Goal: Transaction & Acquisition: Purchase product/service

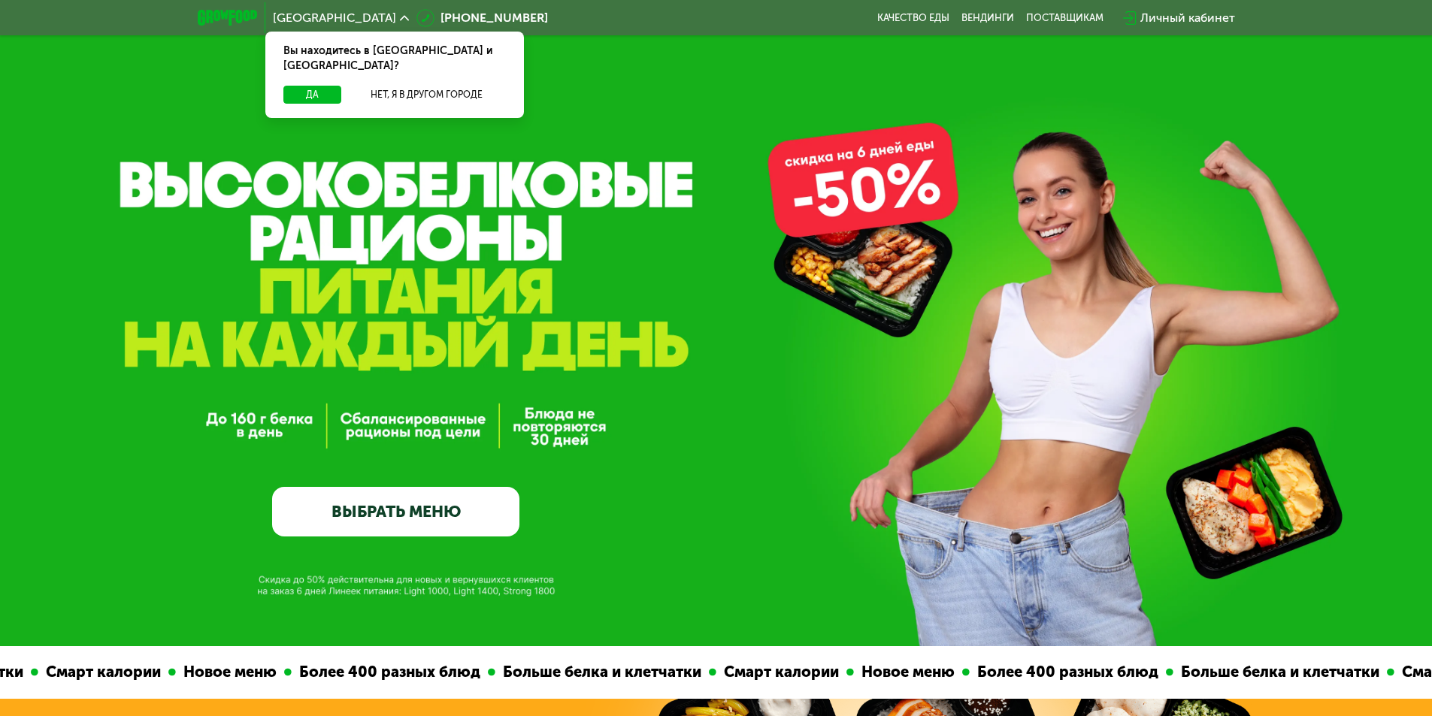
click at [1196, 25] on div "Личный кабинет" at bounding box center [1187, 18] width 95 height 18
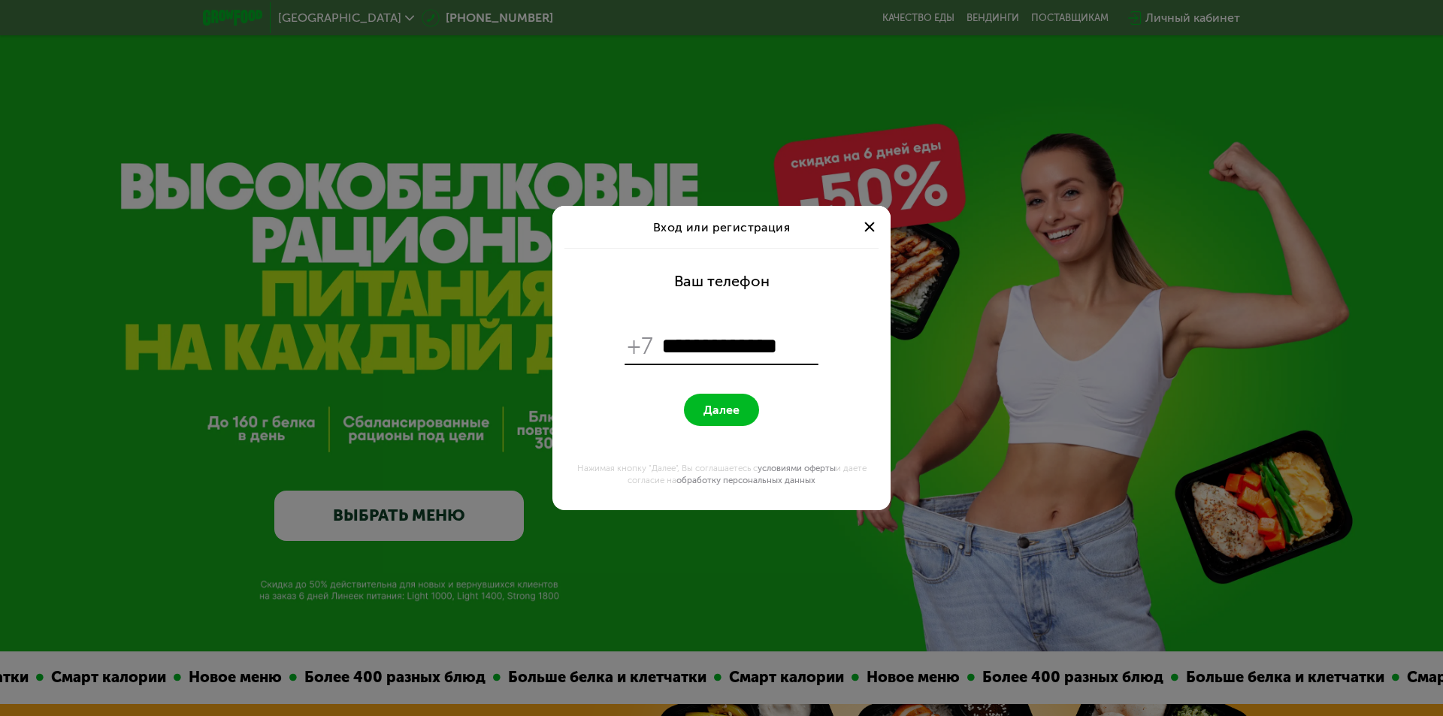
type input "**********"
click at [734, 410] on span "Далее" at bounding box center [722, 410] width 36 height 14
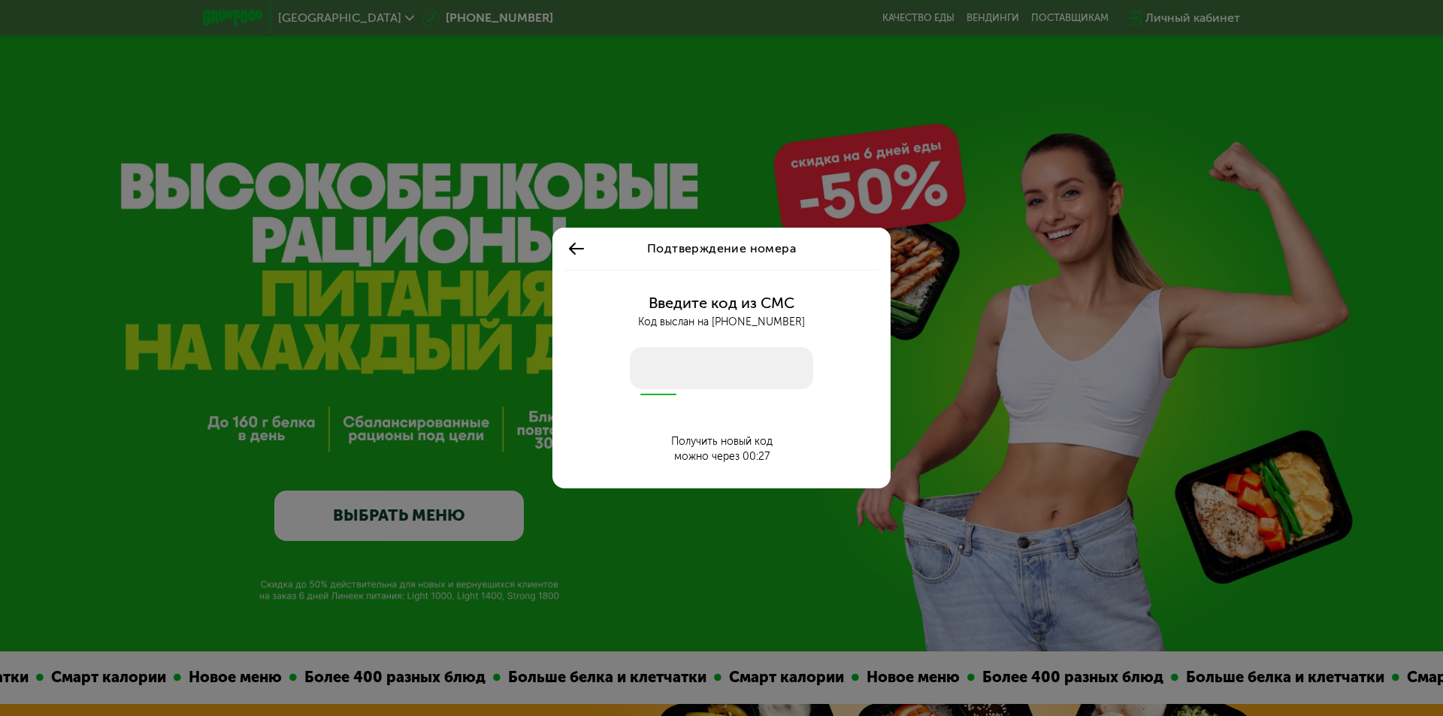
click at [663, 372] on input "number" at bounding box center [721, 368] width 183 height 42
type input "****"
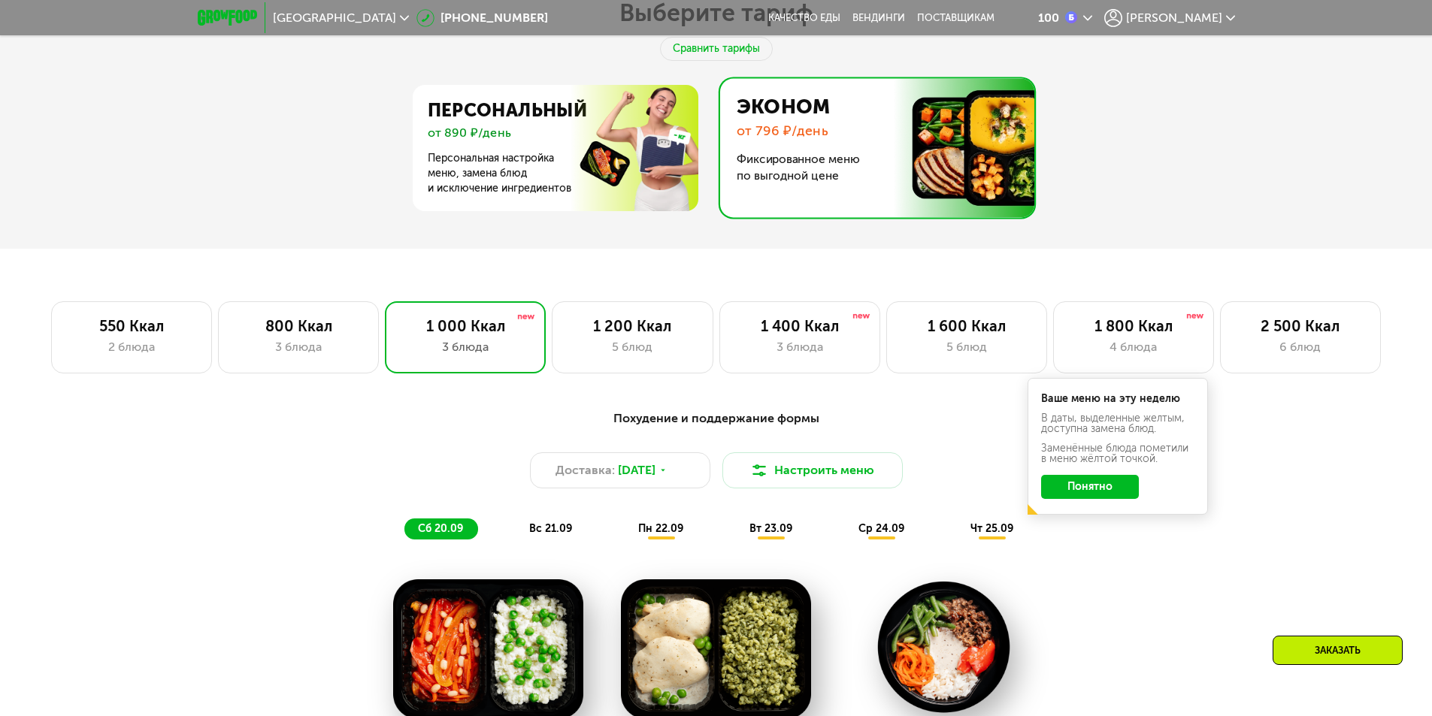
scroll to position [977, 0]
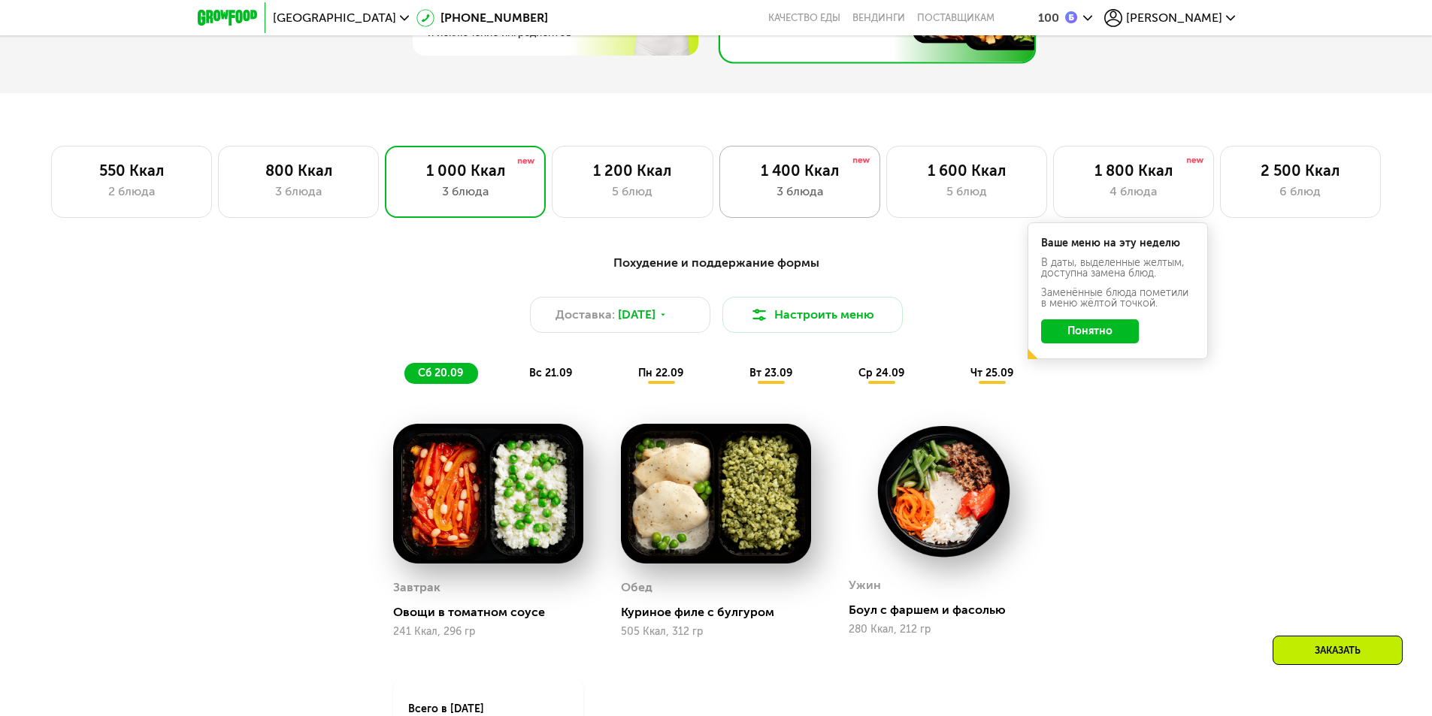
click at [808, 189] on div "3 блюда" at bounding box center [799, 192] width 129 height 18
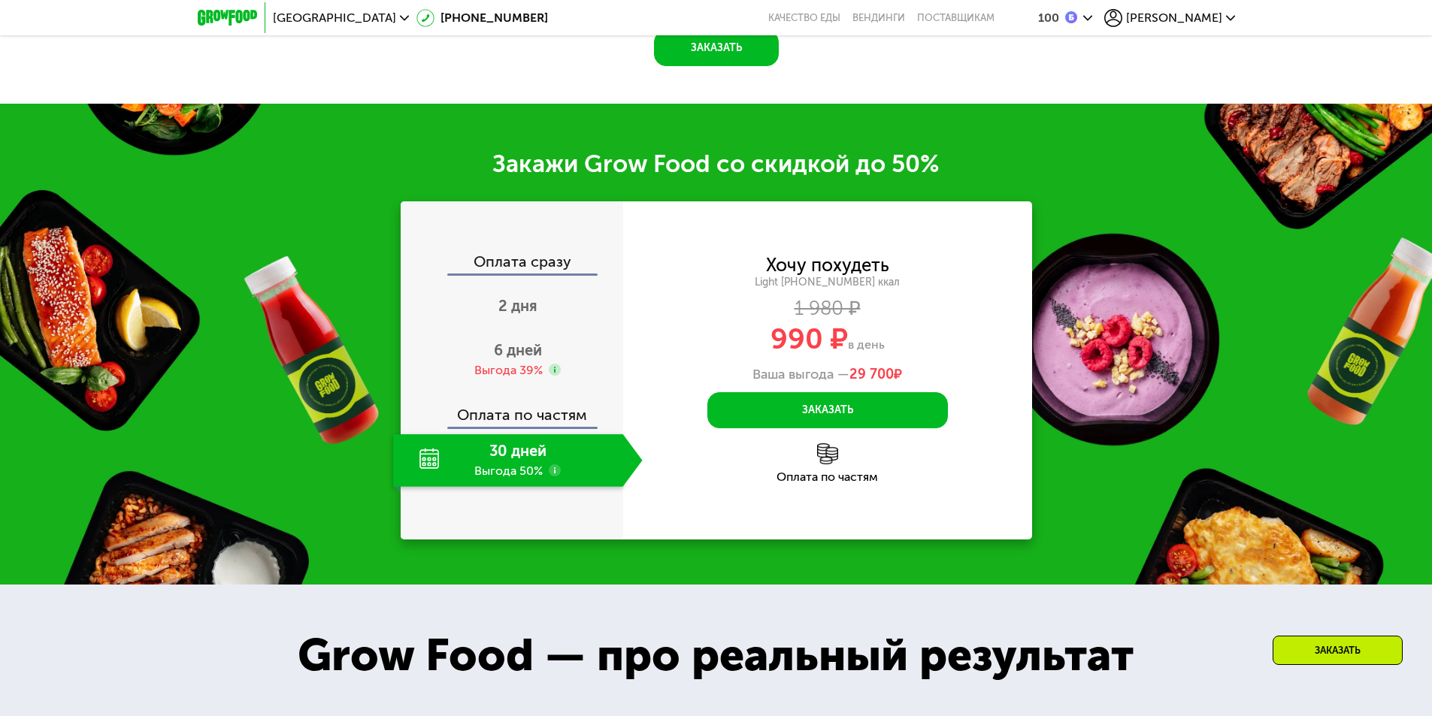
scroll to position [1818, 0]
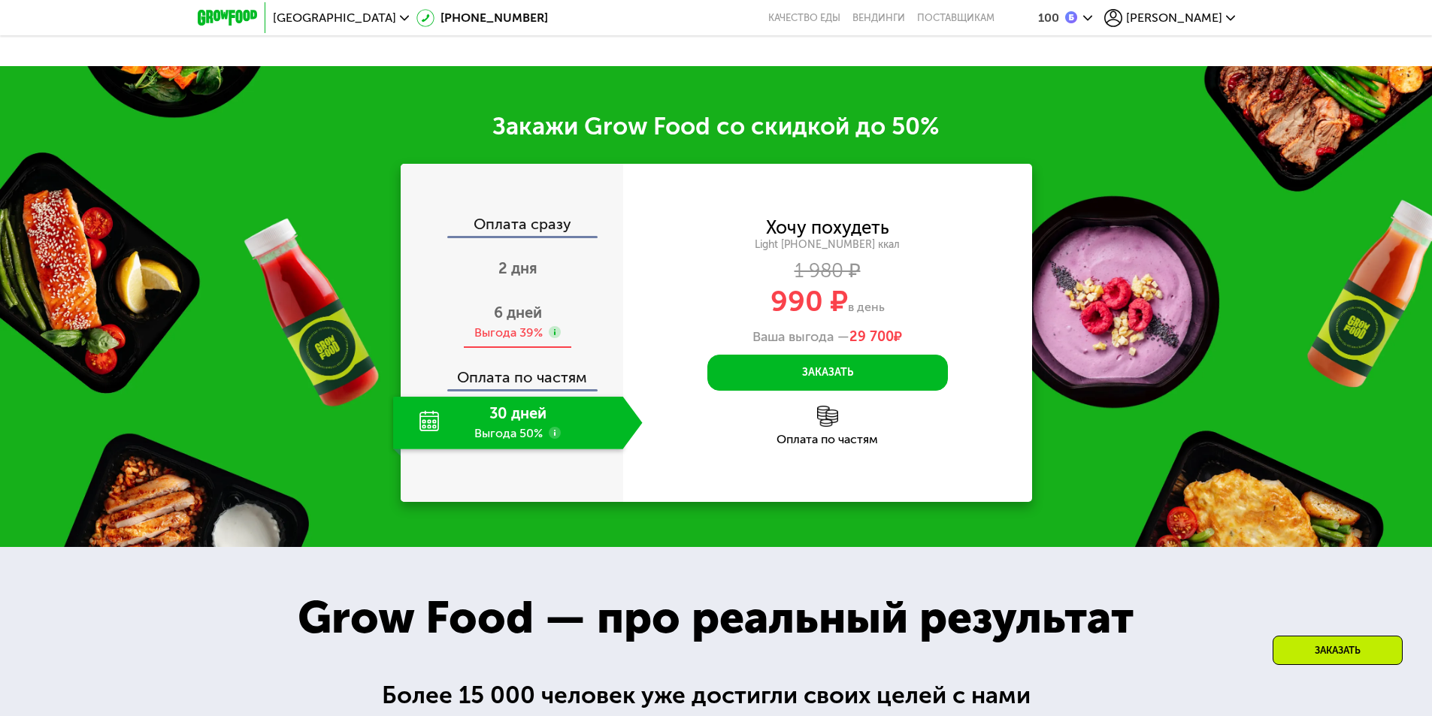
click at [574, 323] on div "6 дней Выгода 39%" at bounding box center [518, 322] width 250 height 53
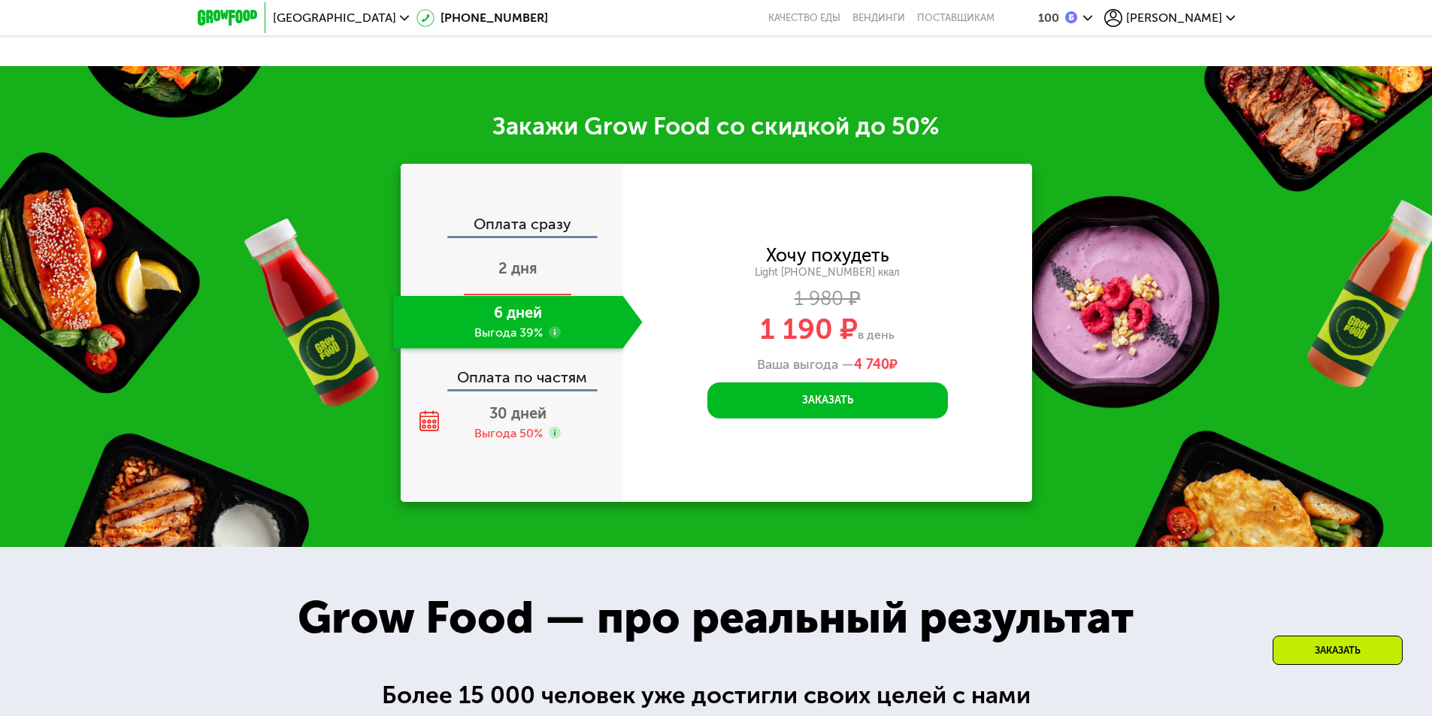
click at [580, 276] on div "2 дня" at bounding box center [518, 270] width 250 height 53
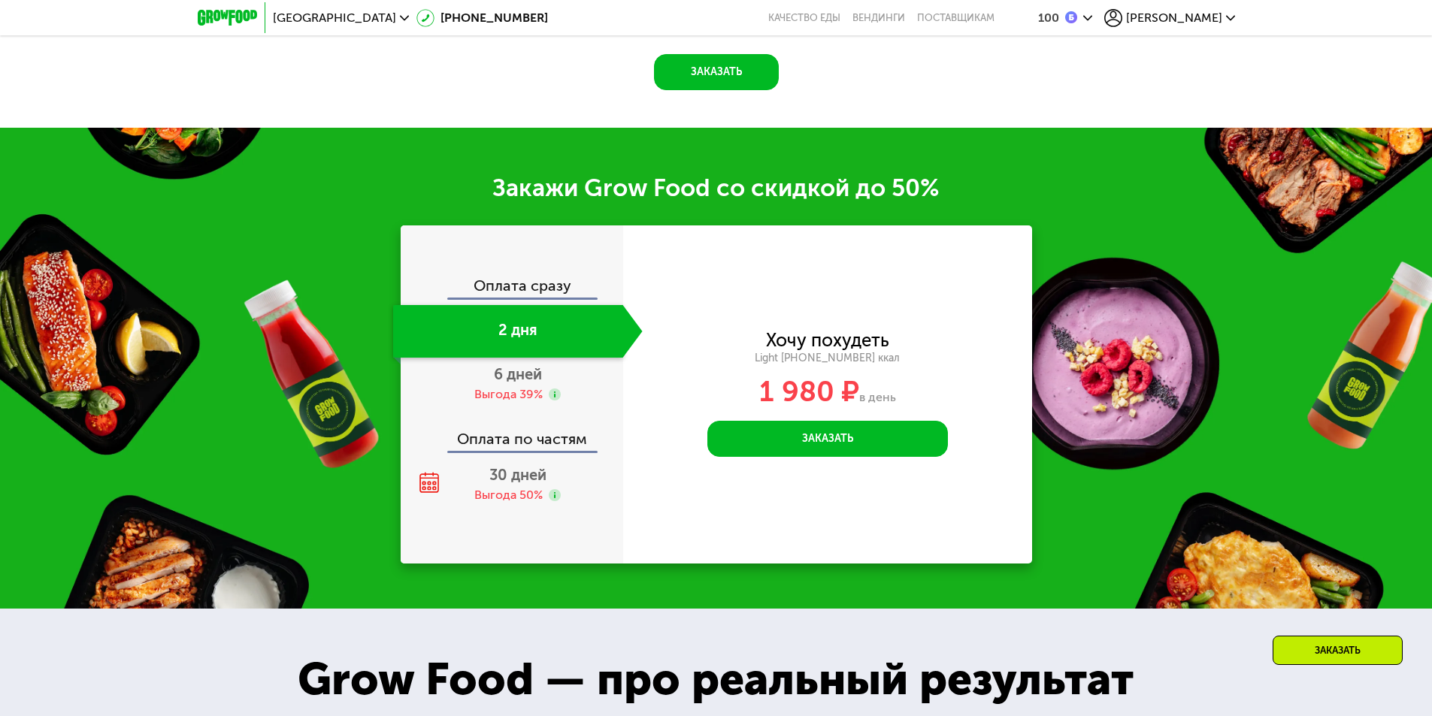
scroll to position [1879, 0]
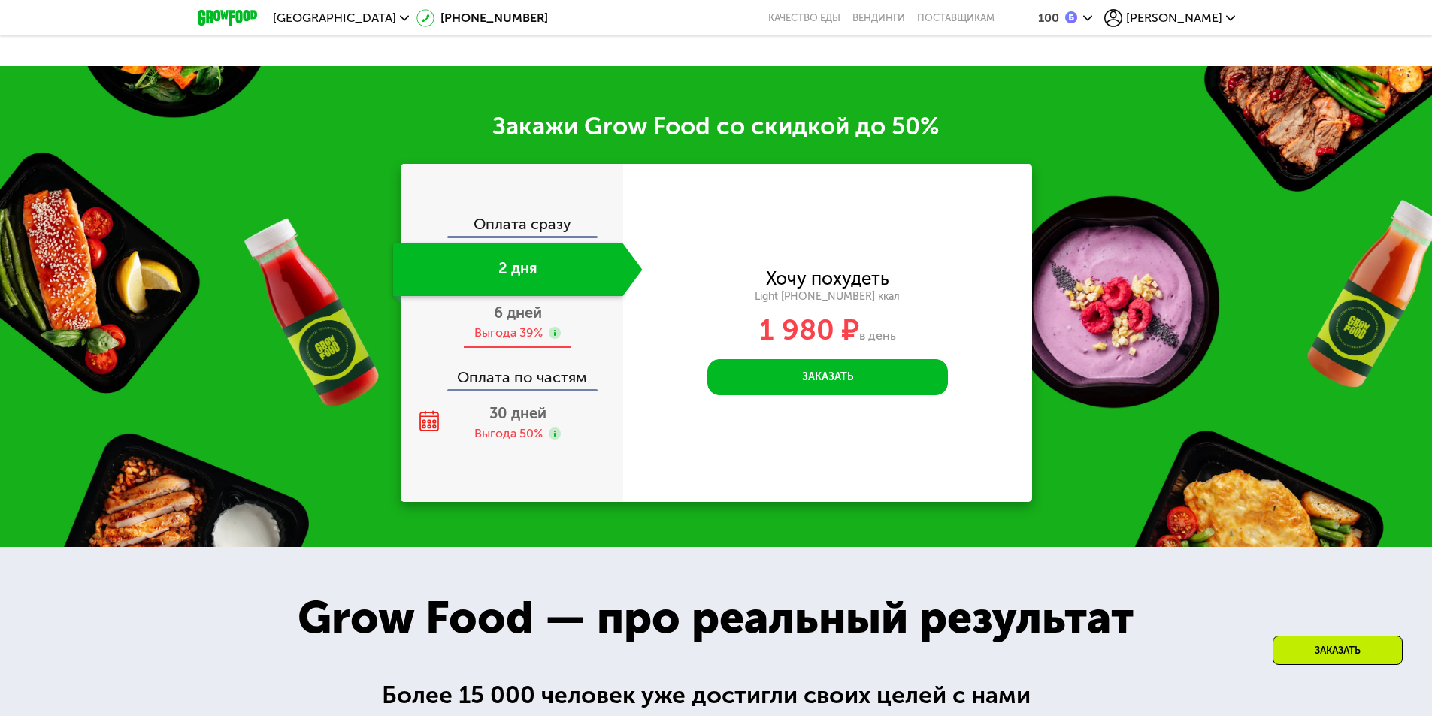
click at [586, 313] on div "6 дней Выгода 39%" at bounding box center [518, 322] width 250 height 53
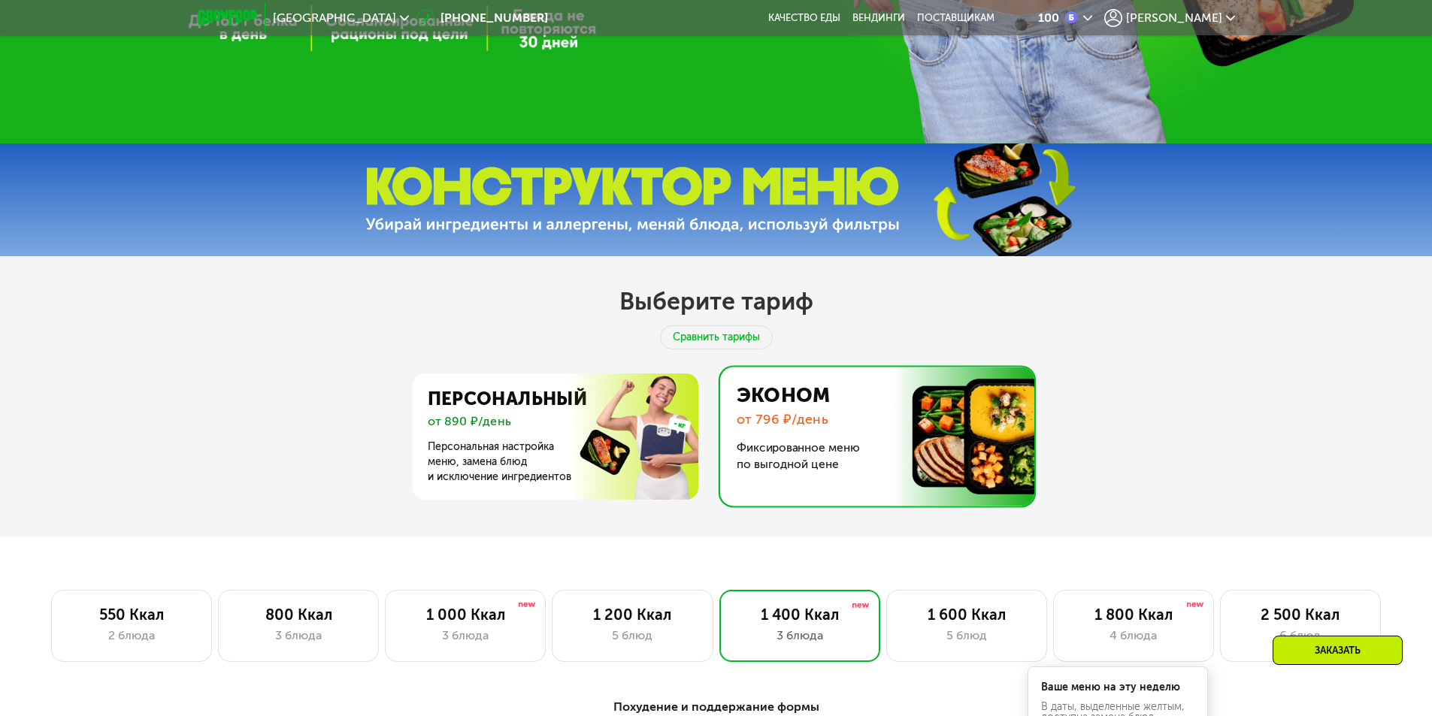
scroll to position [690, 0]
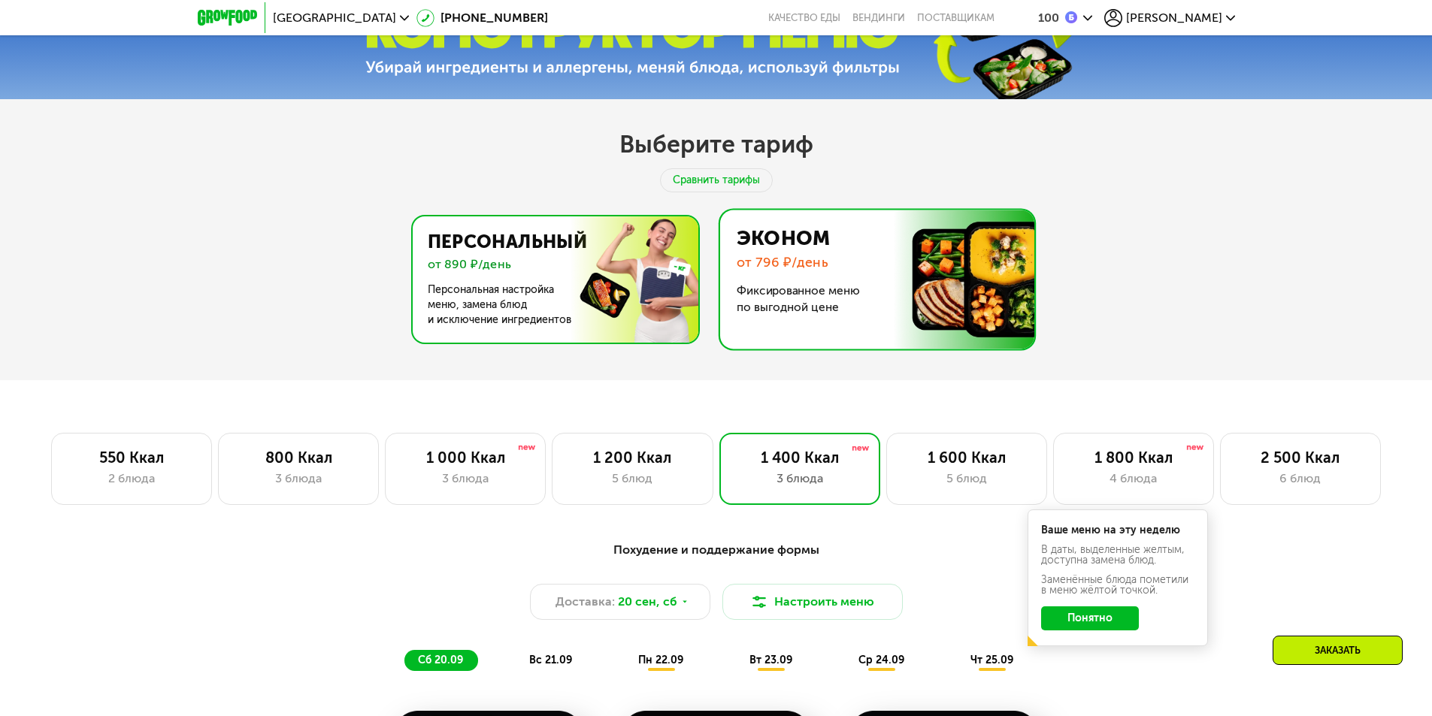
click at [652, 268] on img at bounding box center [551, 279] width 292 height 126
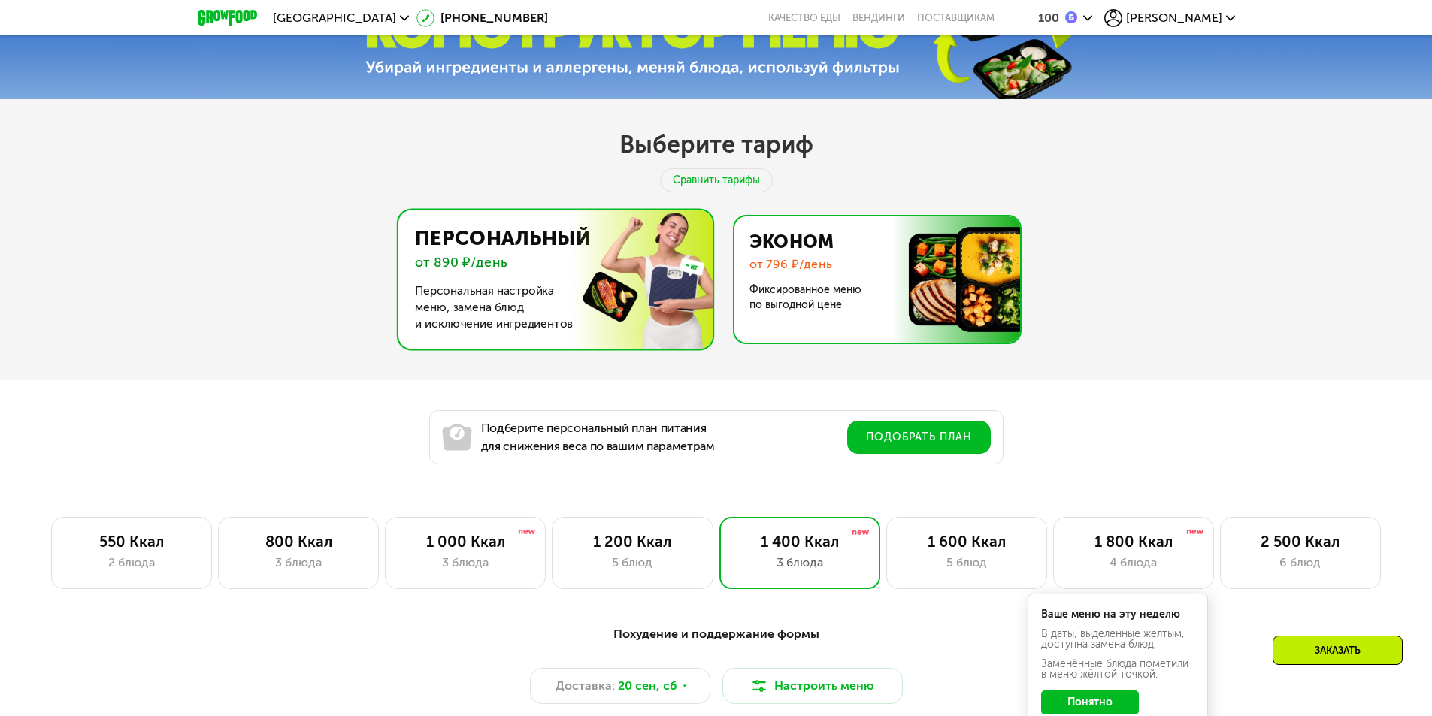
click at [895, 226] on img at bounding box center [873, 279] width 292 height 126
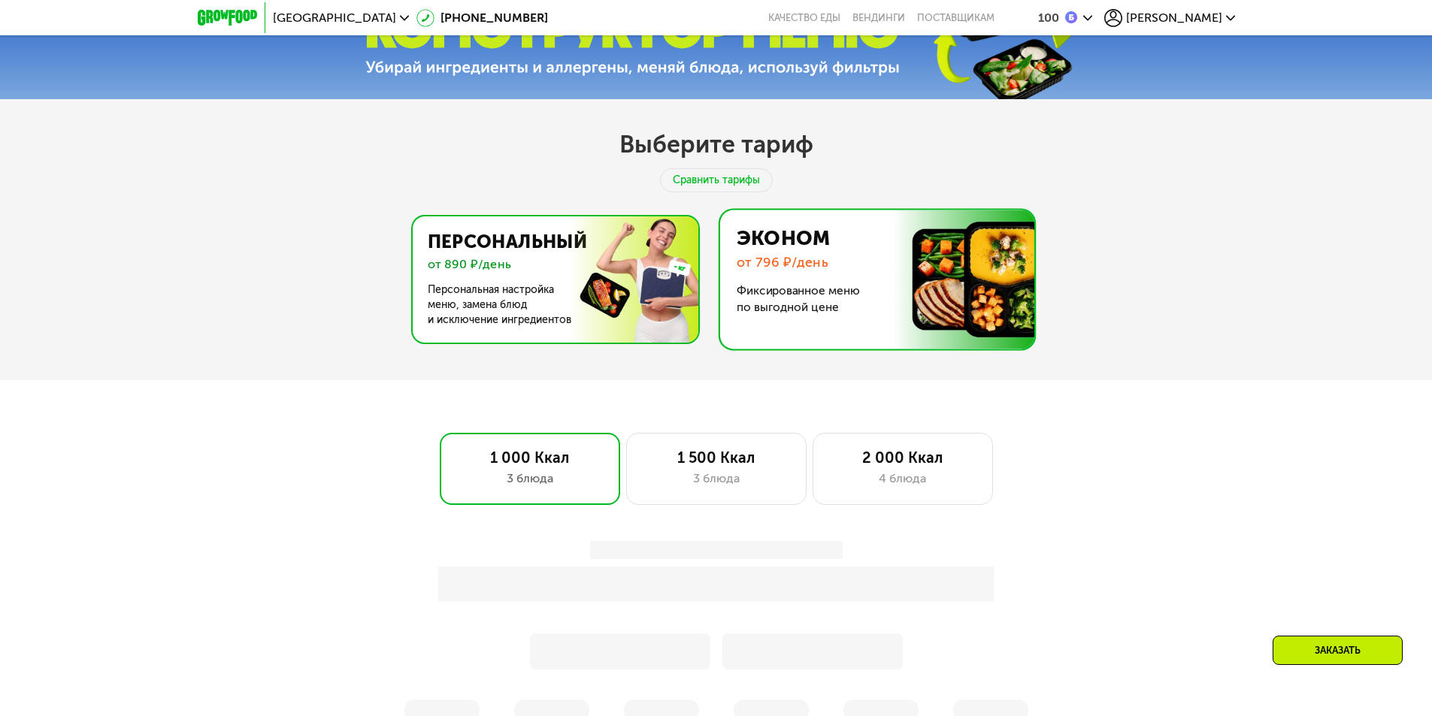
click at [652, 235] on img at bounding box center [551, 279] width 292 height 126
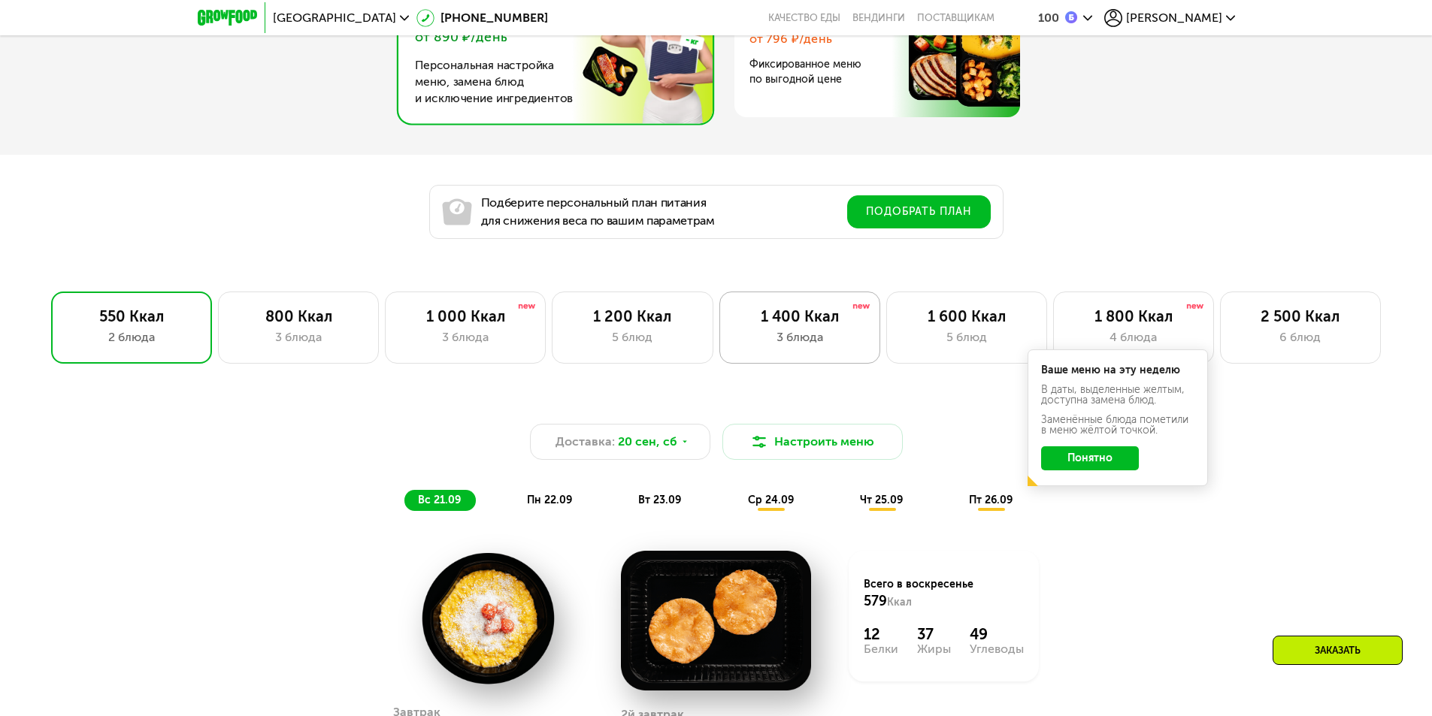
click at [801, 325] on div "1 400 Ккал" at bounding box center [799, 316] width 129 height 18
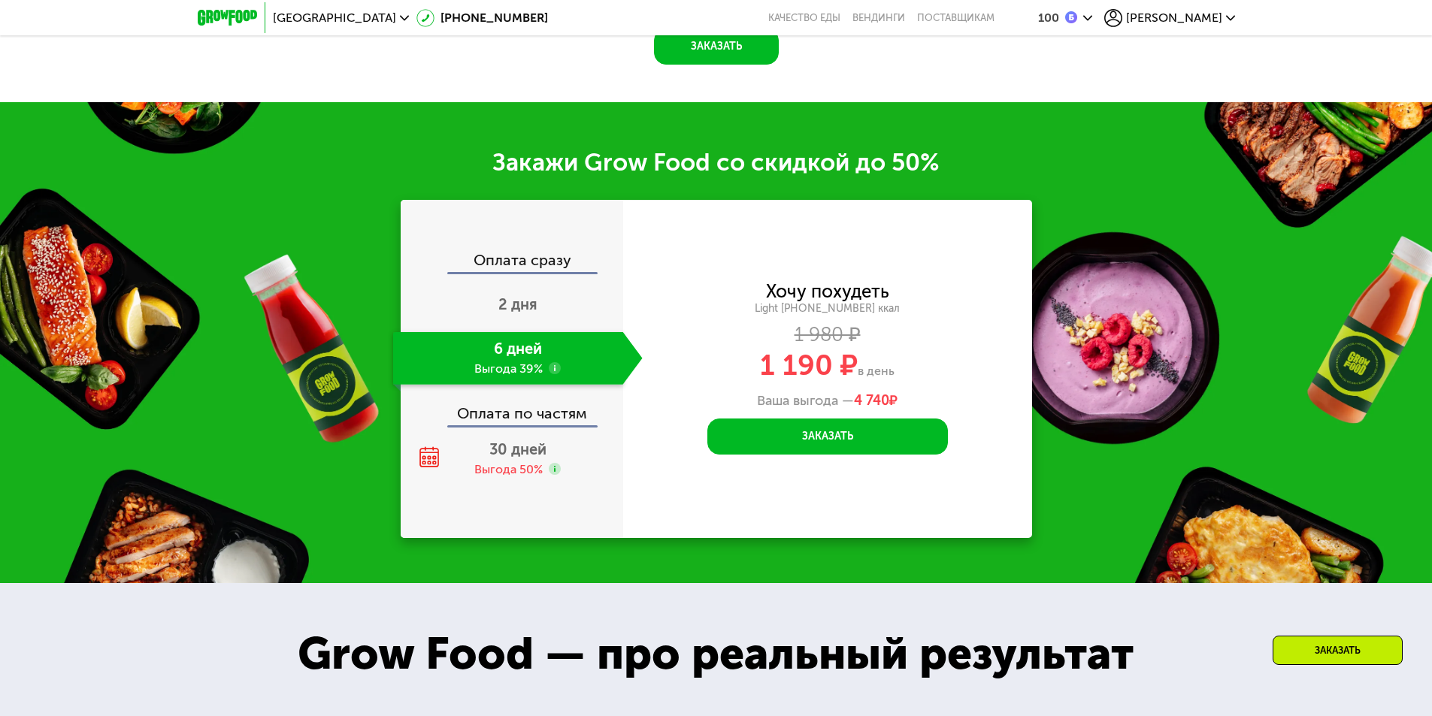
scroll to position [1893, 0]
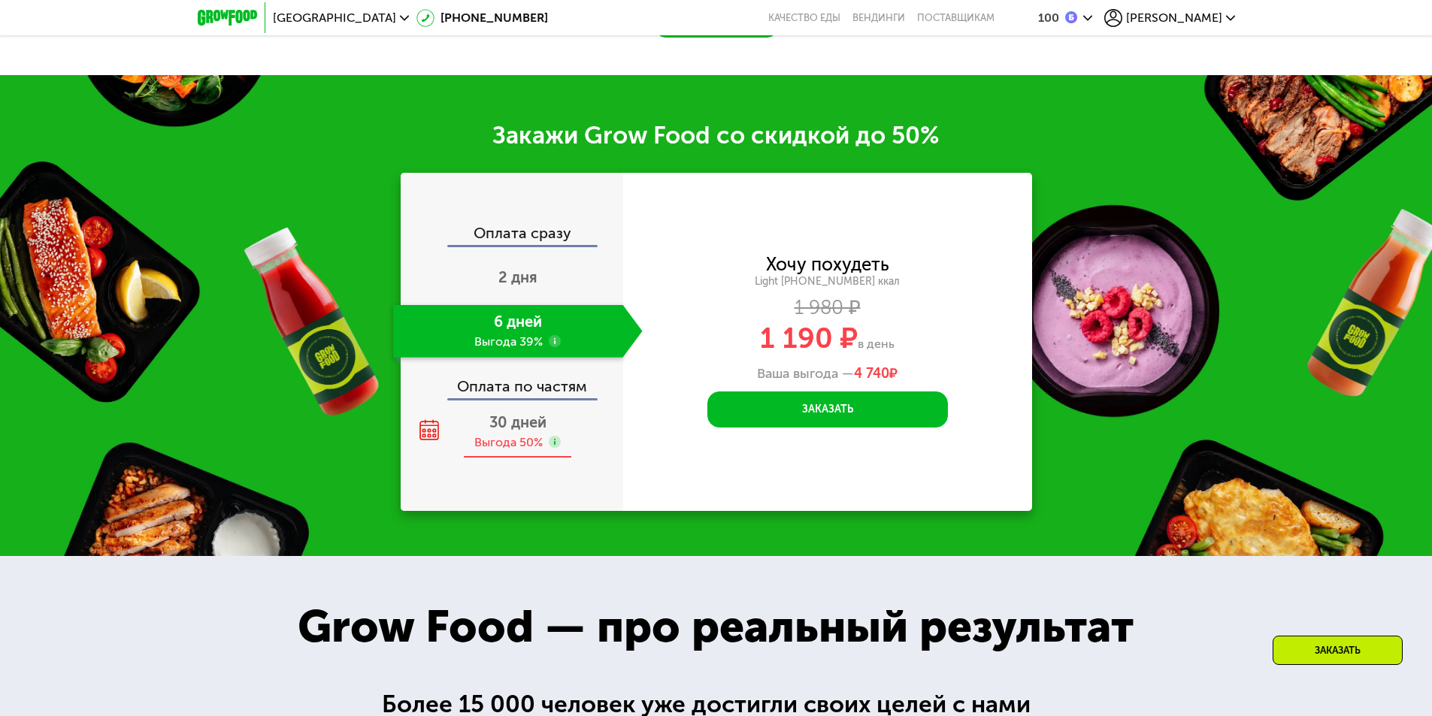
click at [580, 439] on div "30 дней Выгода 50%" at bounding box center [518, 432] width 250 height 53
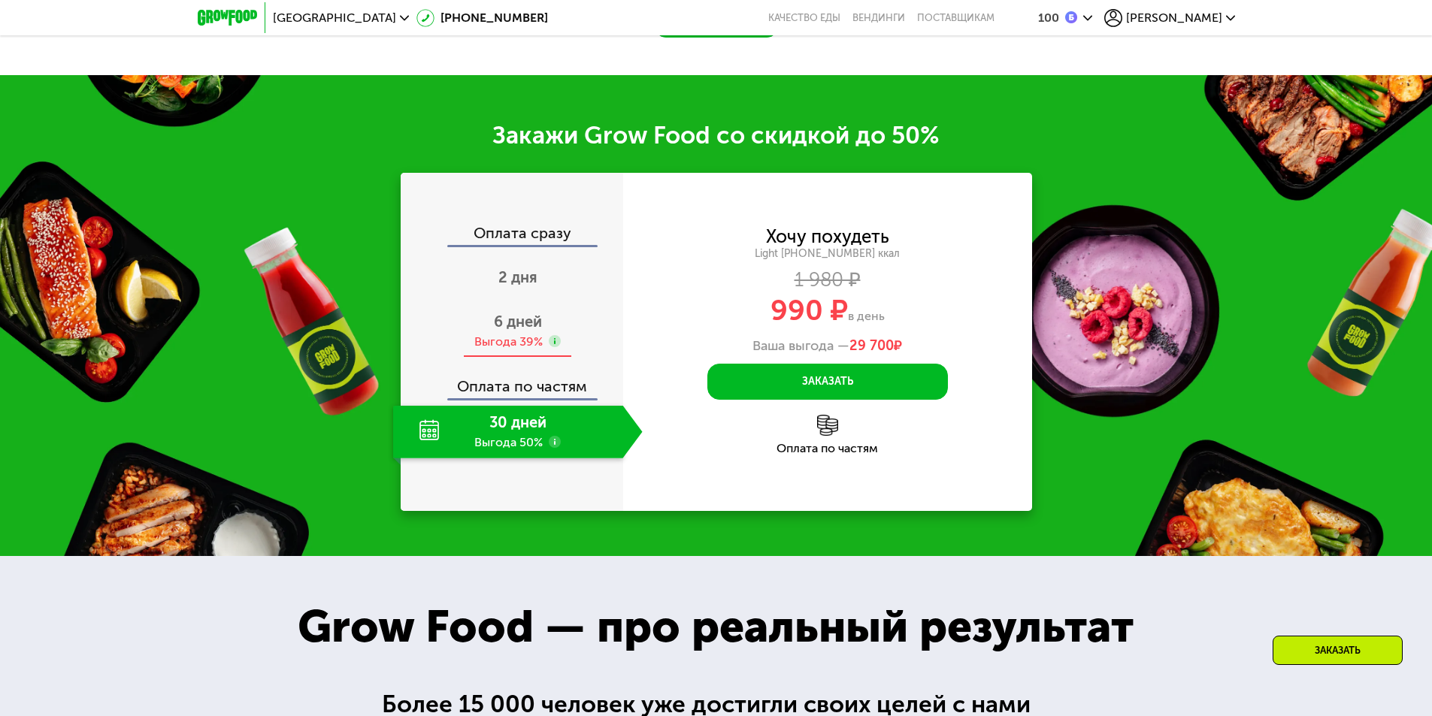
click at [589, 332] on div "6 дней Выгода 39%" at bounding box center [518, 331] width 250 height 53
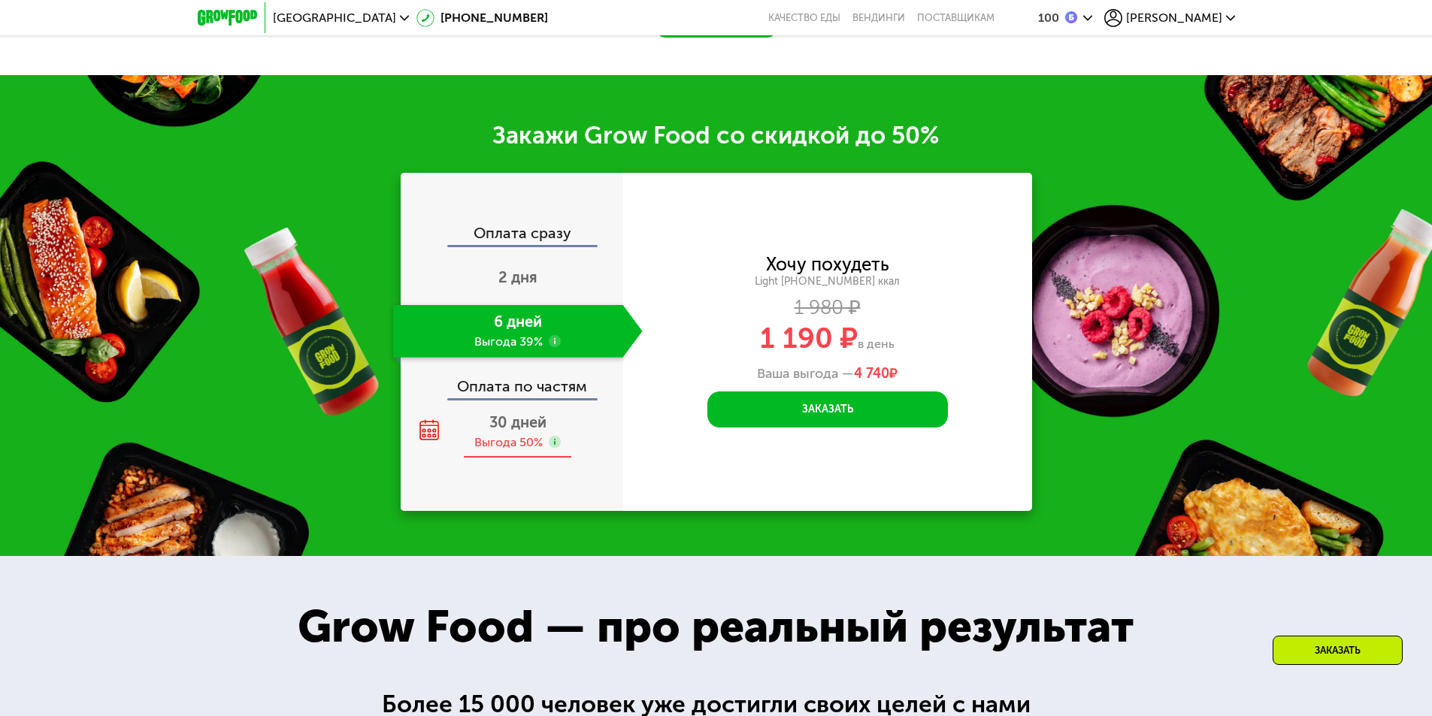
click at [575, 432] on div "30 дней Выгода 50%" at bounding box center [518, 432] width 250 height 53
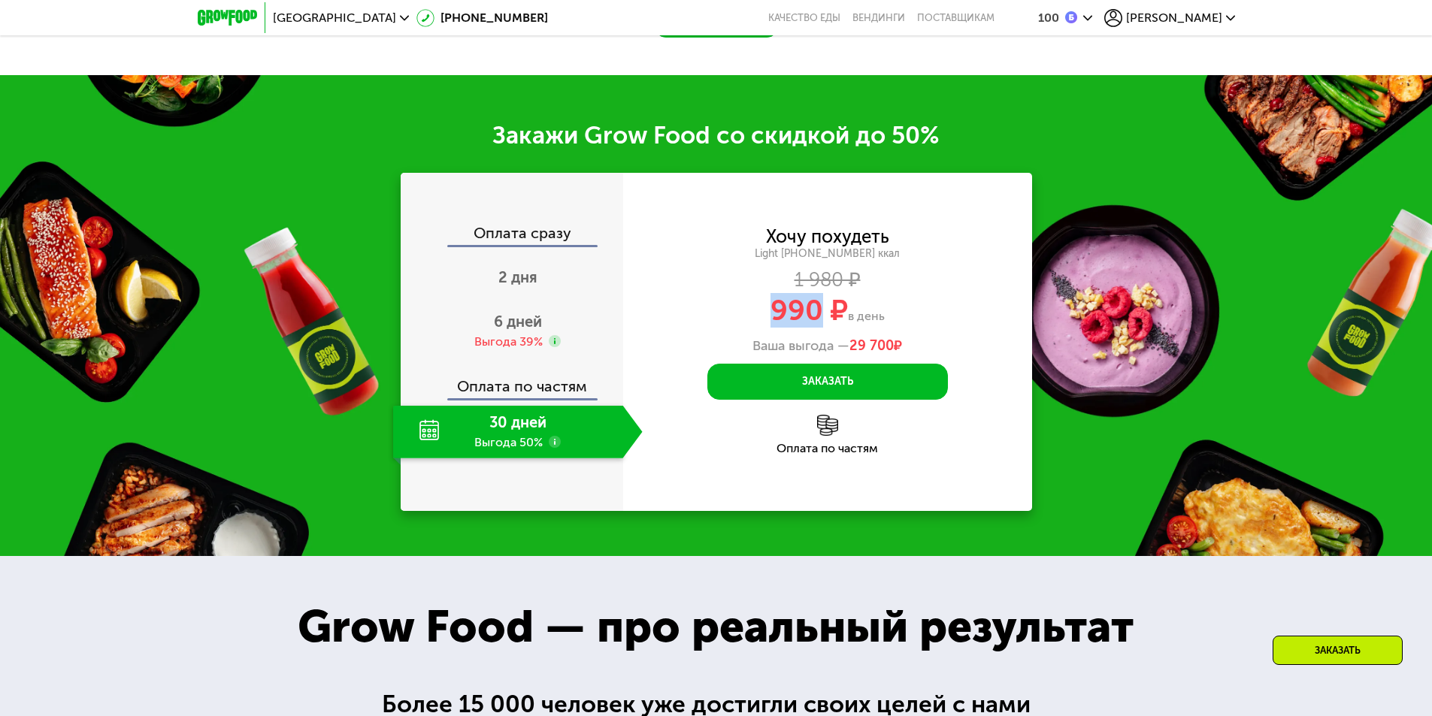
drag, startPoint x: 775, startPoint y: 315, endPoint x: 825, endPoint y: 313, distance: 50.4
click at [825, 313] on span "990 ₽" at bounding box center [809, 310] width 77 height 35
click at [577, 332] on div "6 дней Выгода 39%" at bounding box center [518, 331] width 250 height 53
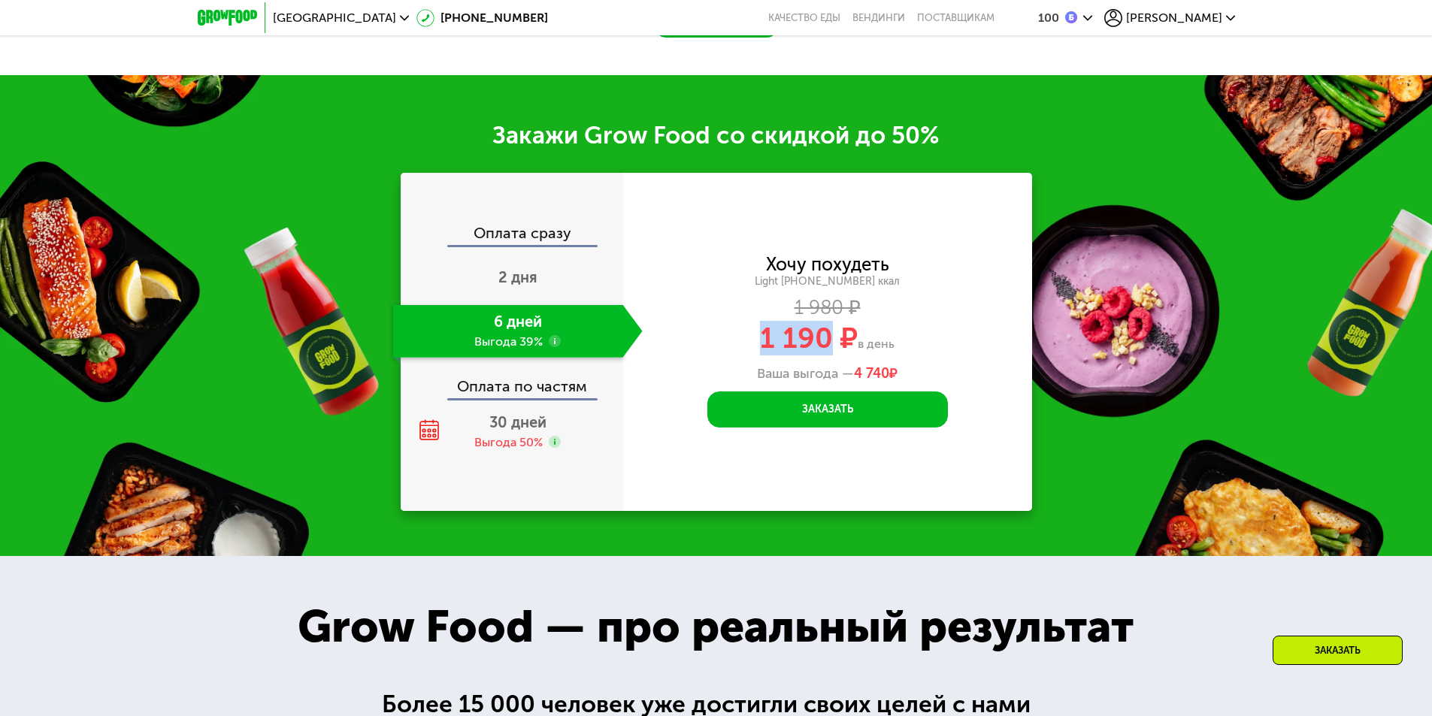
drag, startPoint x: 754, startPoint y: 341, endPoint x: 831, endPoint y: 339, distance: 76.7
click at [831, 339] on div "1 190 ₽ в день" at bounding box center [827, 338] width 409 height 29
click at [578, 419] on div "30 дней Выгода 50%" at bounding box center [518, 432] width 250 height 53
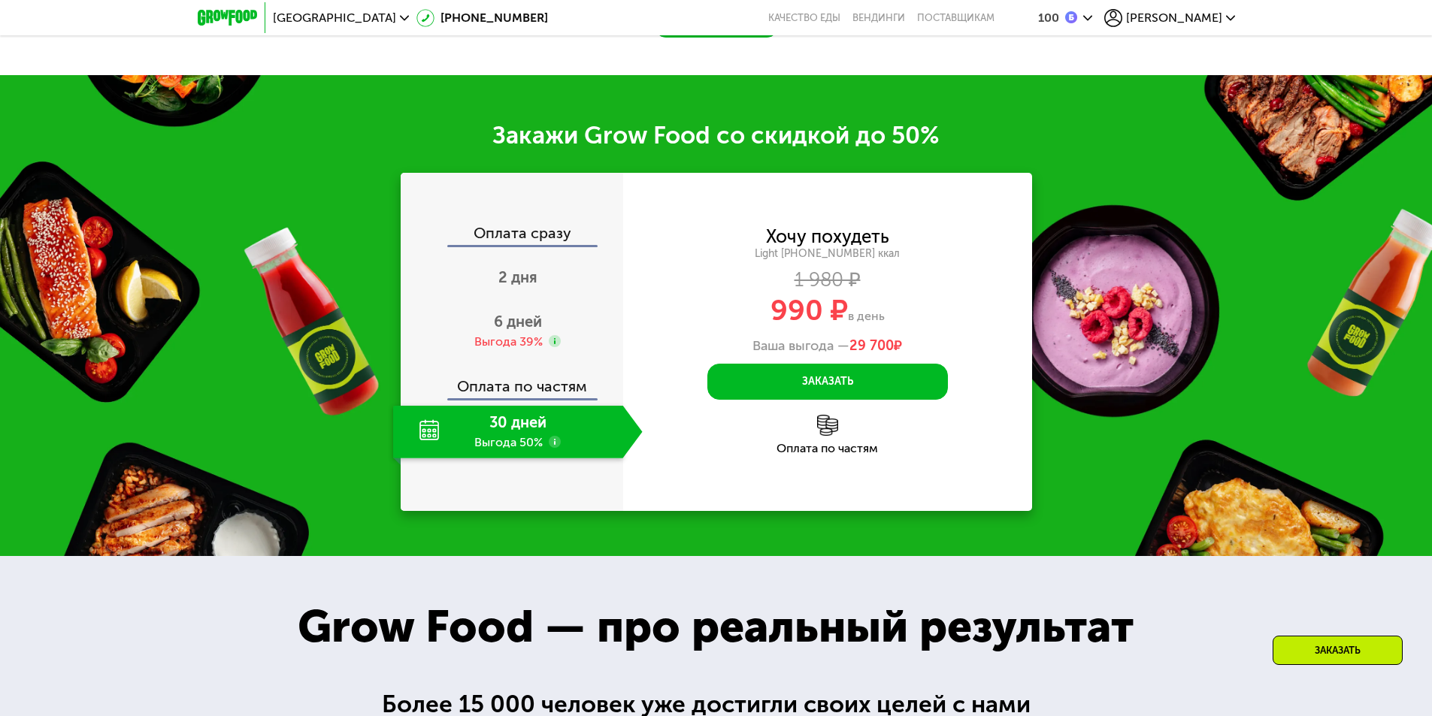
click at [426, 444] on div "30 дней Выгода 50%" at bounding box center [508, 432] width 230 height 53
click at [425, 439] on div "30 дней Выгода 50%" at bounding box center [508, 432] width 230 height 53
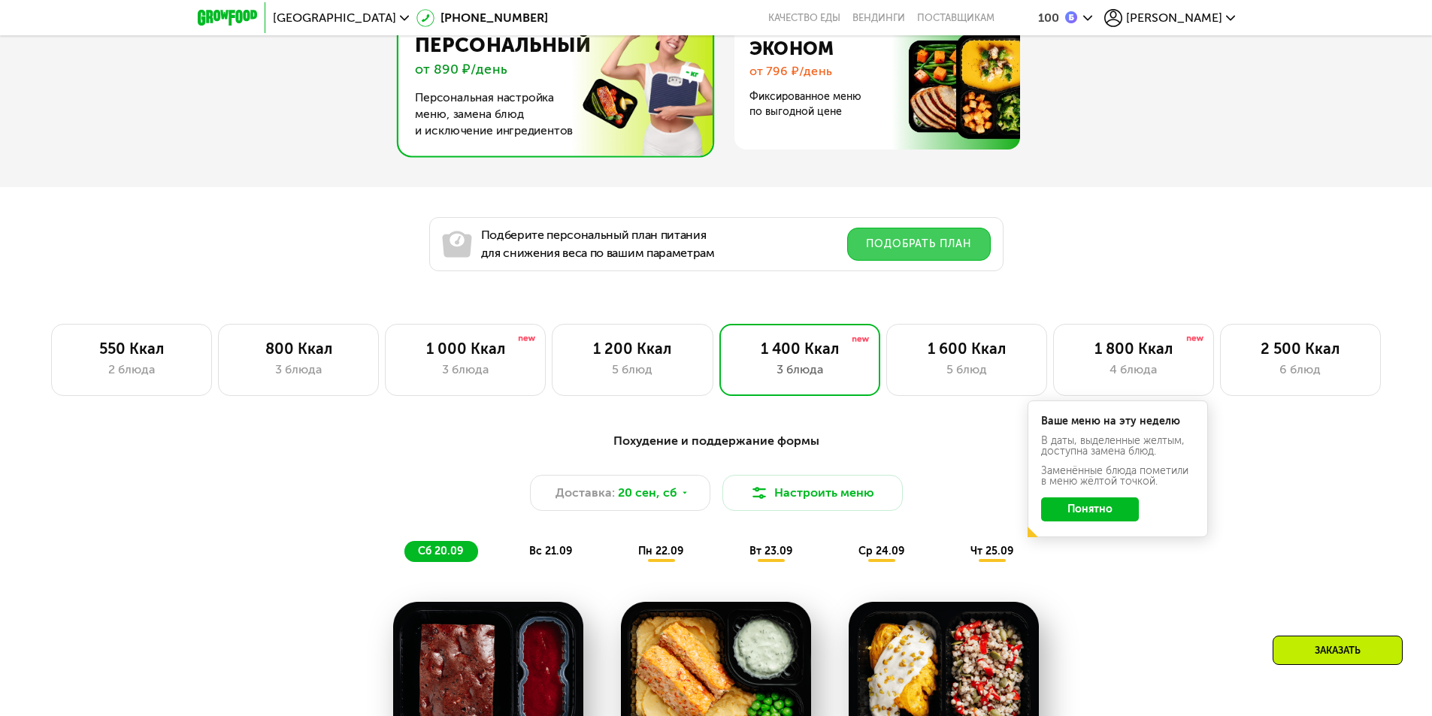
scroll to position [1203, 0]
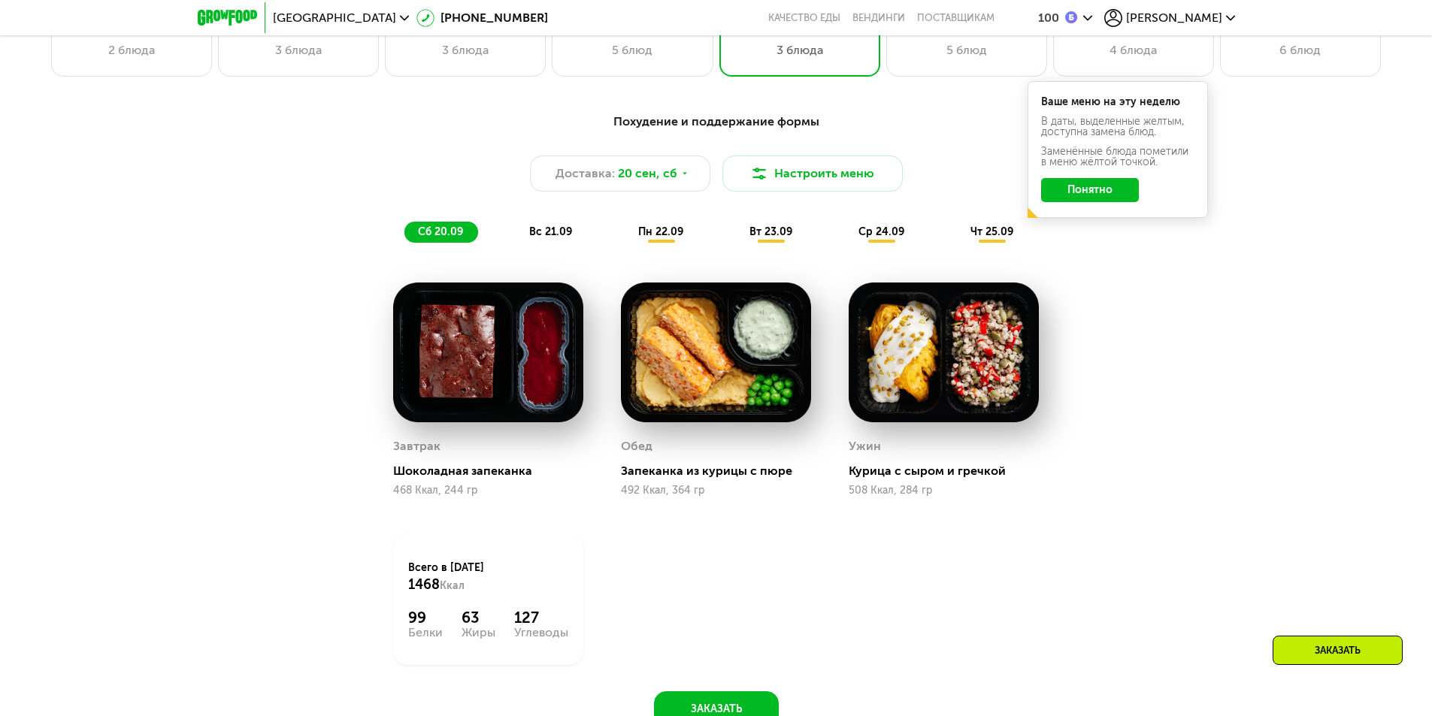
click at [1117, 195] on button "Понятно" at bounding box center [1090, 190] width 98 height 24
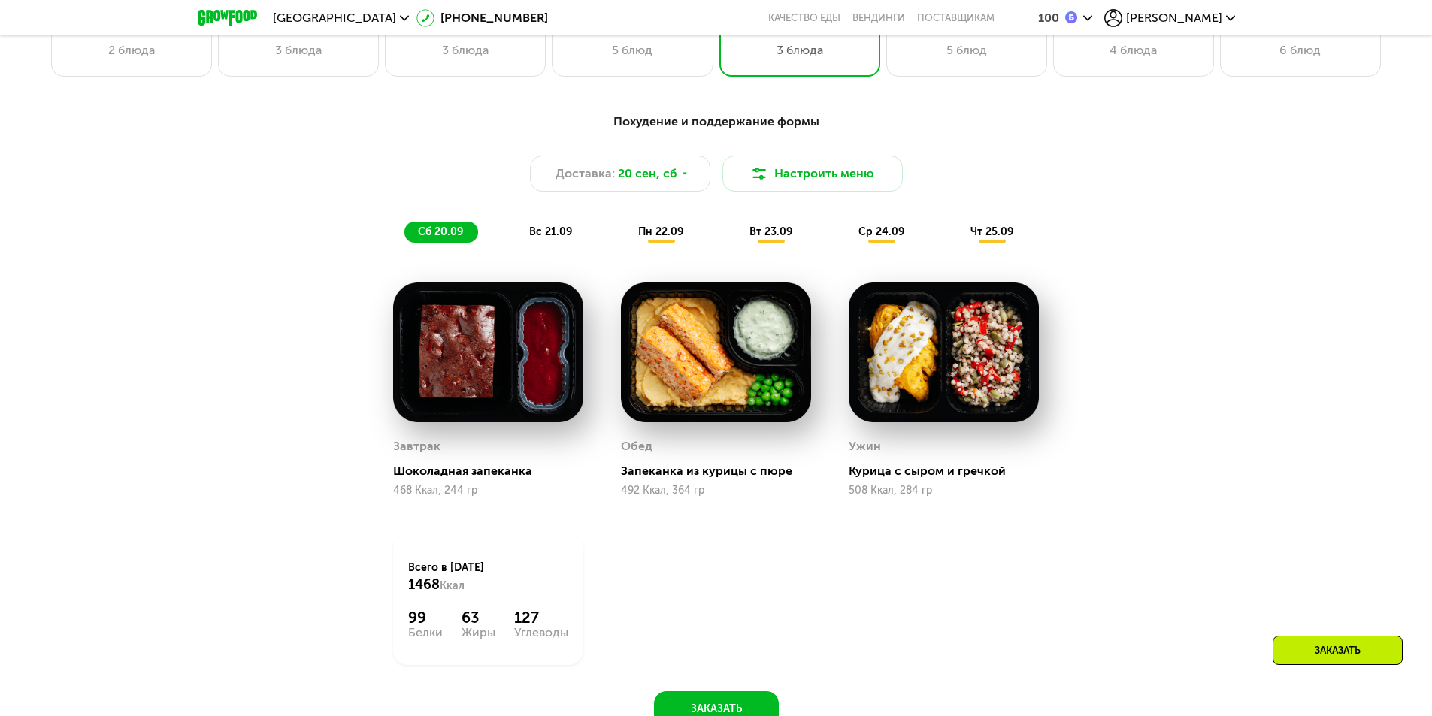
click at [542, 230] on span "вс 21.09" at bounding box center [550, 232] width 43 height 13
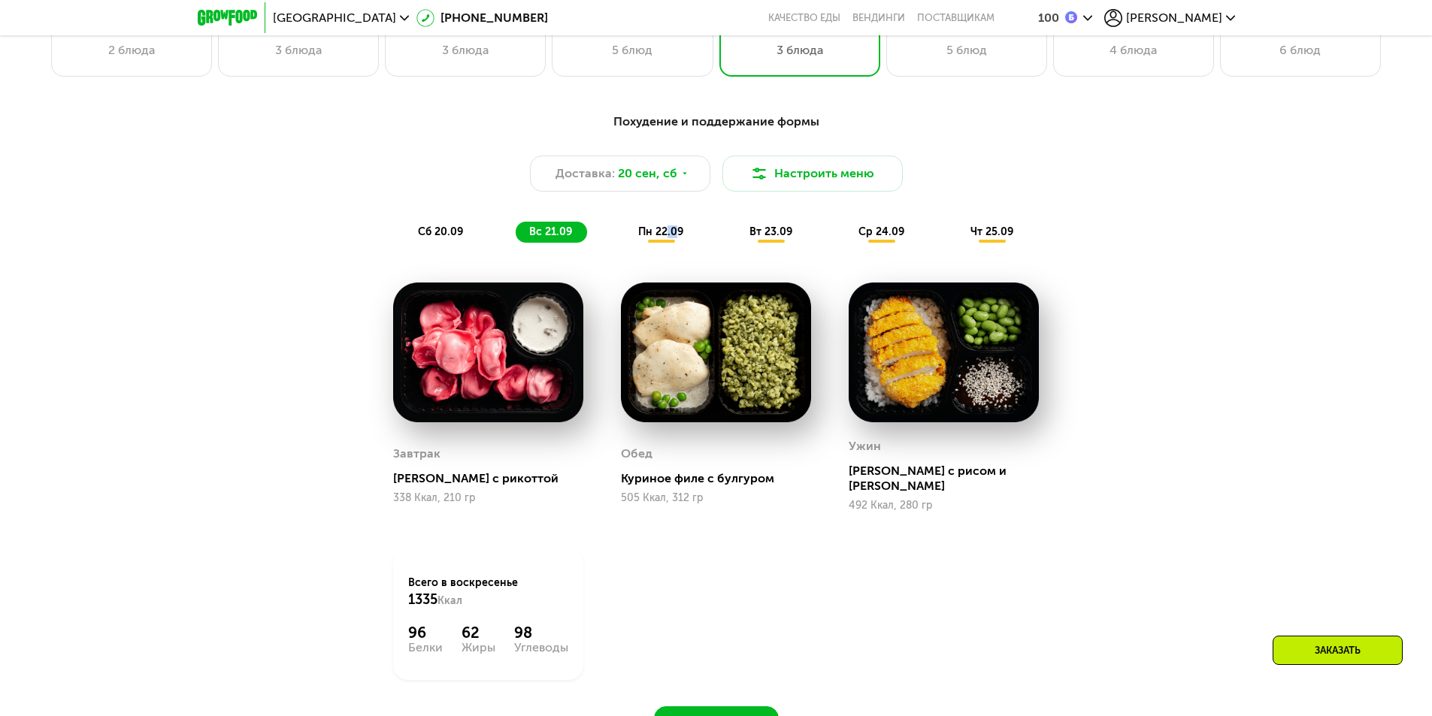
click at [675, 230] on span "пн 22.09" at bounding box center [660, 232] width 45 height 13
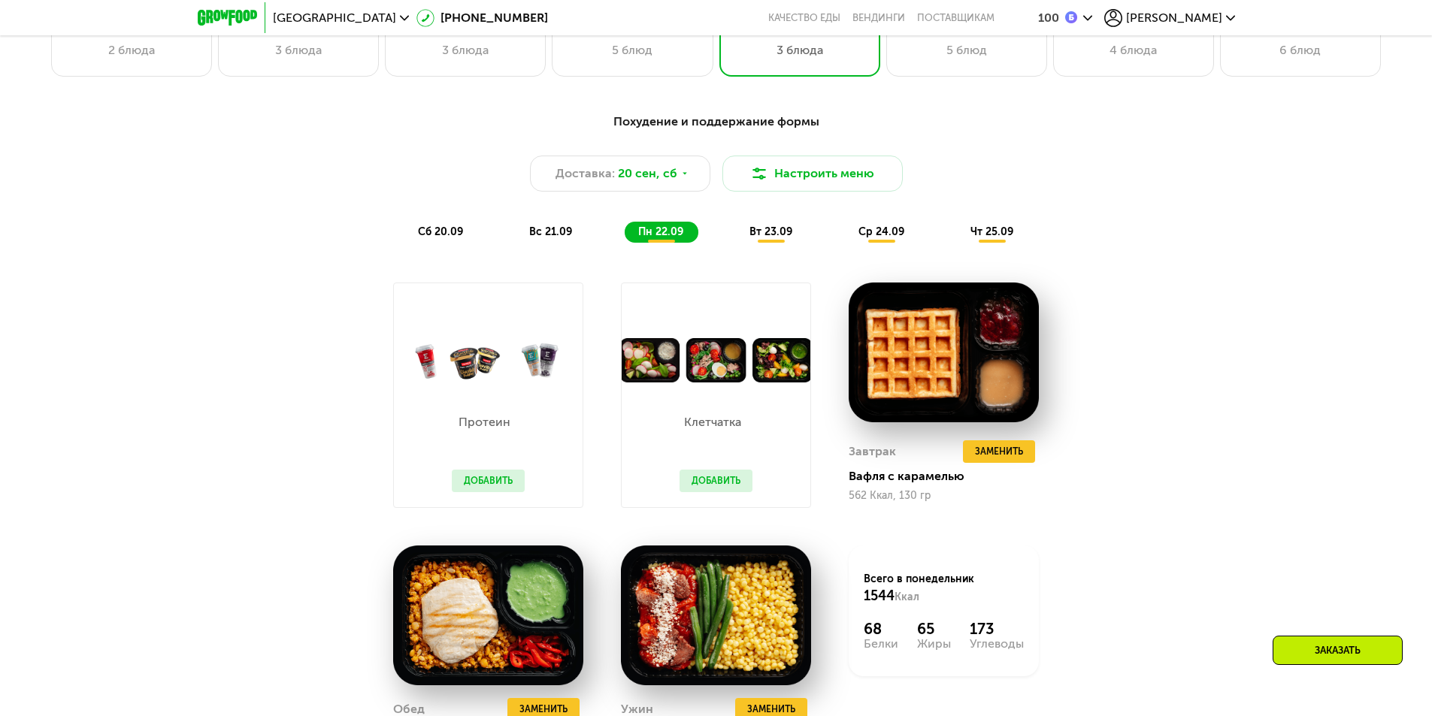
click at [467, 230] on div "сб 20.09" at bounding box center [441, 232] width 74 height 21
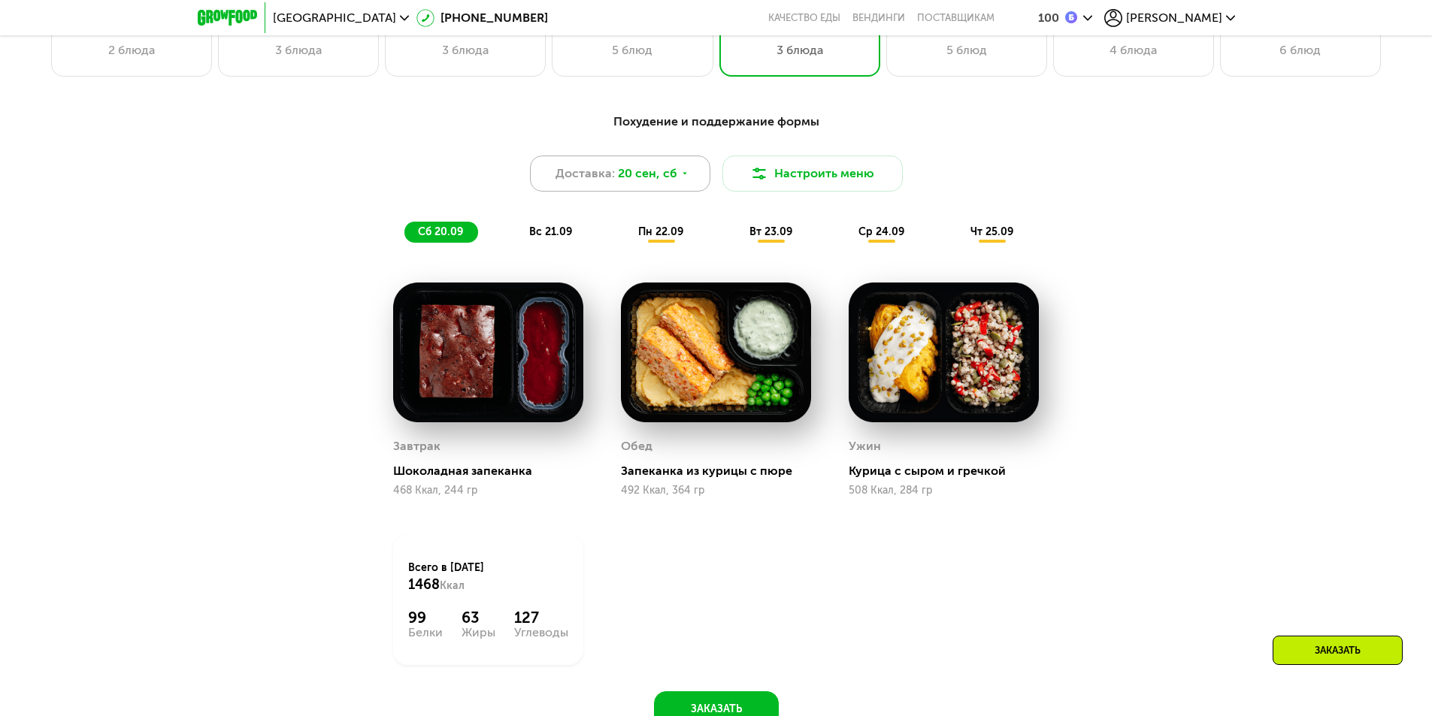
click at [671, 180] on span "20 сен, сб" at bounding box center [647, 174] width 59 height 18
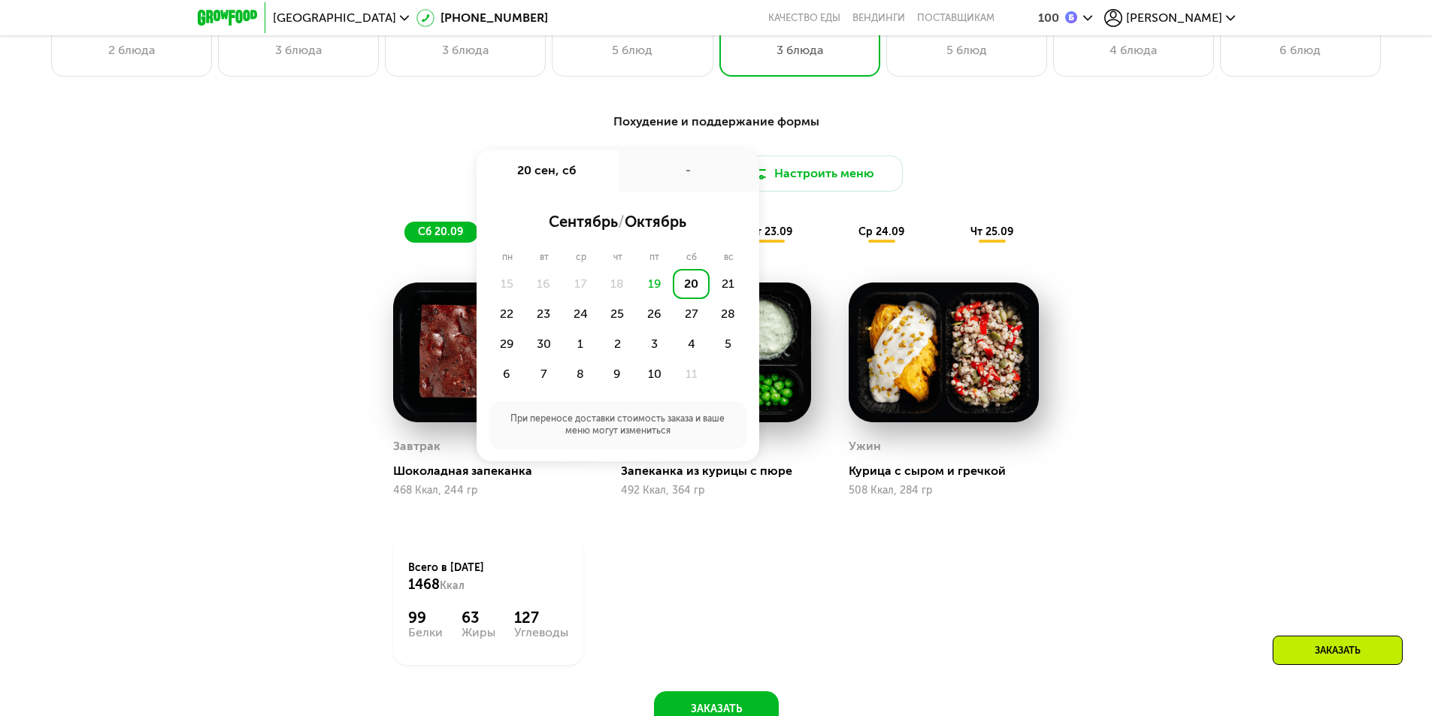
click at [689, 286] on div "20" at bounding box center [691, 284] width 37 height 30
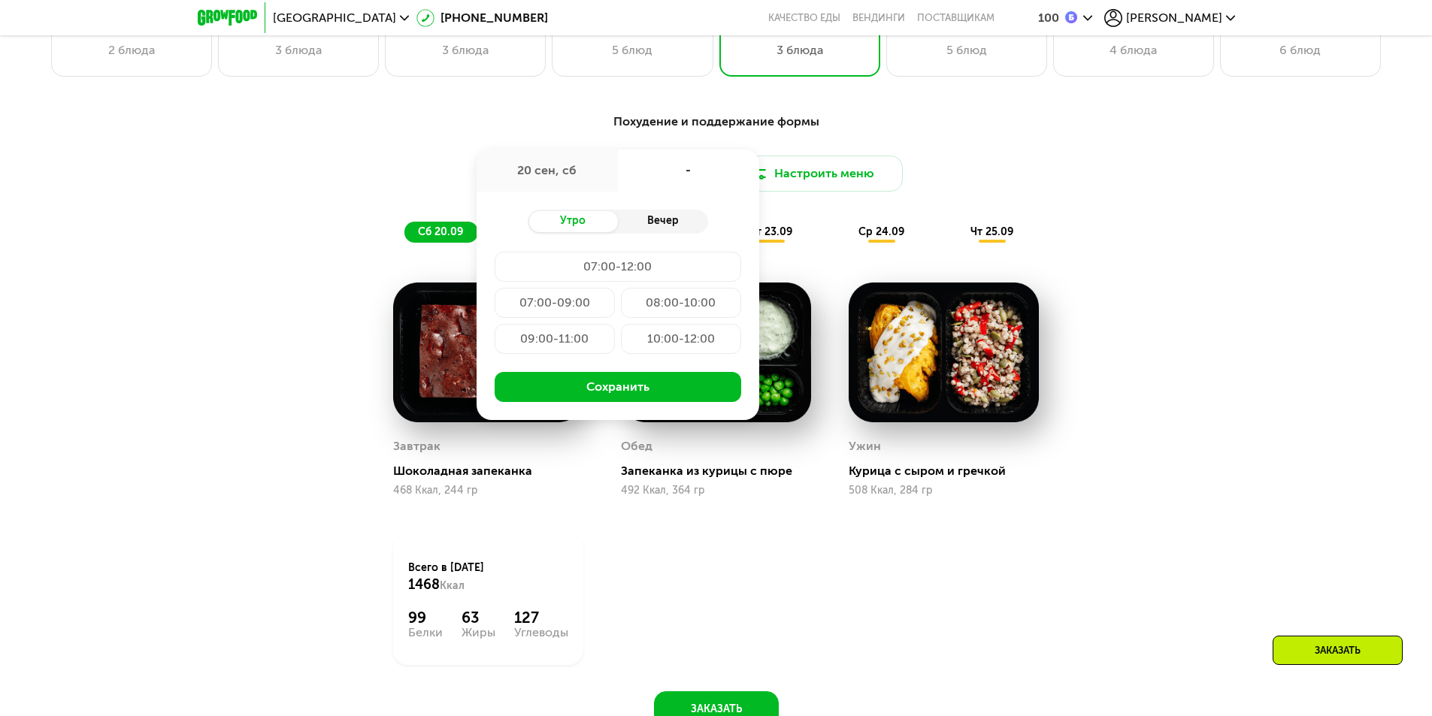
click at [659, 228] on div "Вечер" at bounding box center [663, 221] width 90 height 21
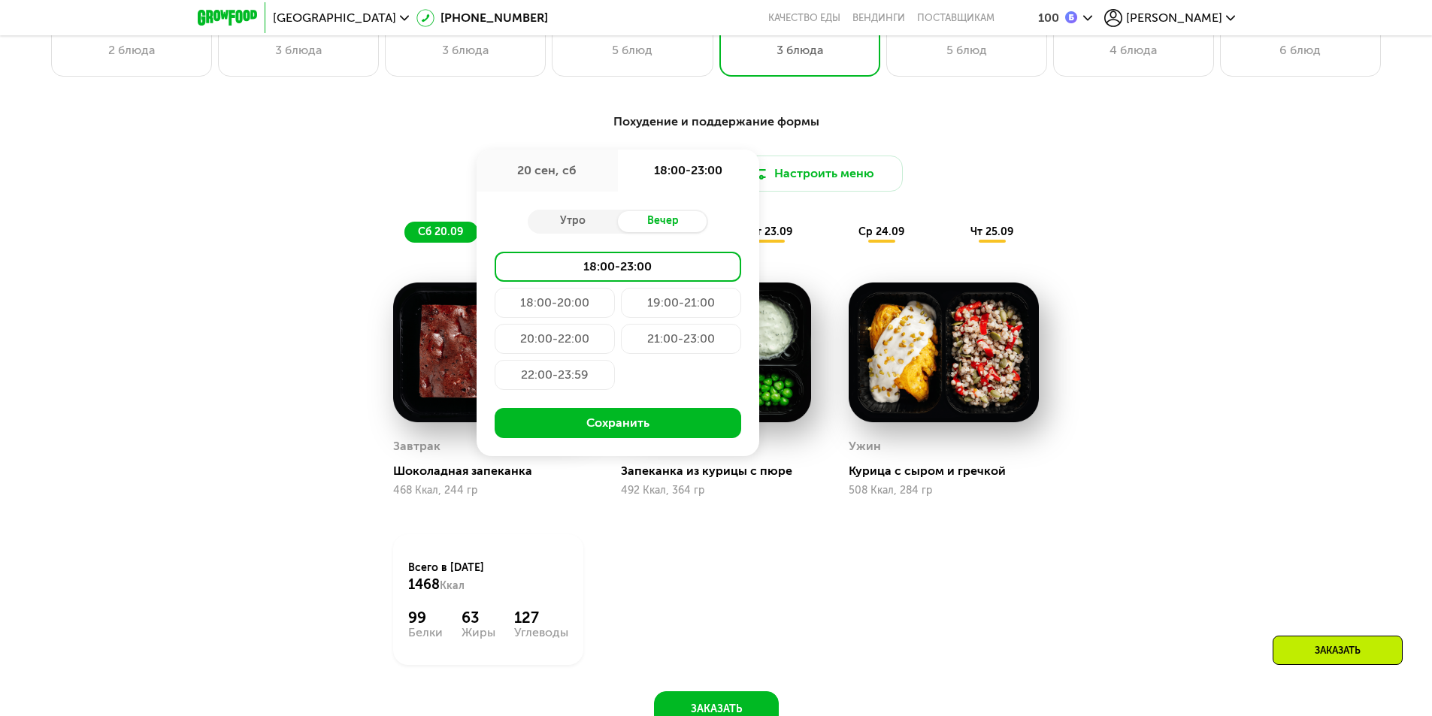
click at [568, 349] on div "20:00-22:00" at bounding box center [555, 339] width 120 height 30
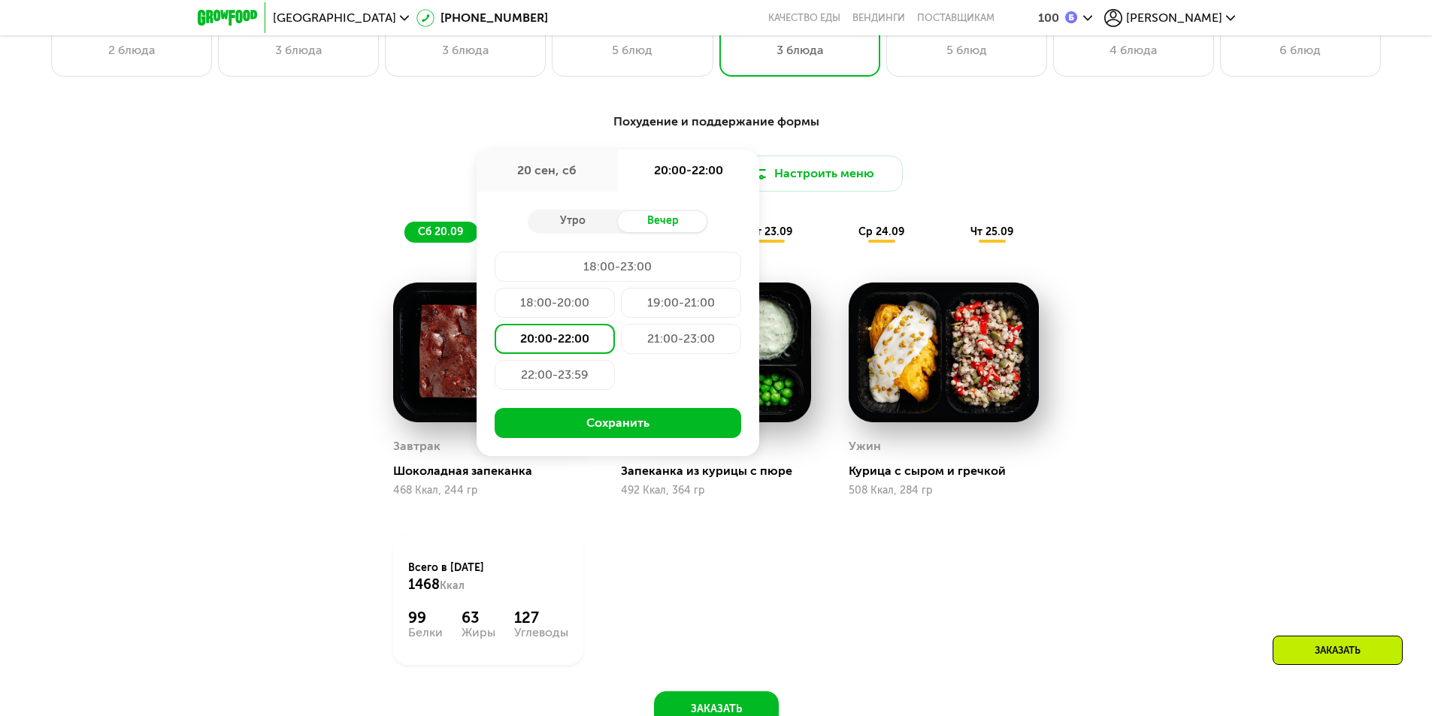
click at [588, 344] on div "20:00-22:00" at bounding box center [555, 339] width 120 height 30
click at [640, 425] on button "Сохранить" at bounding box center [618, 423] width 247 height 30
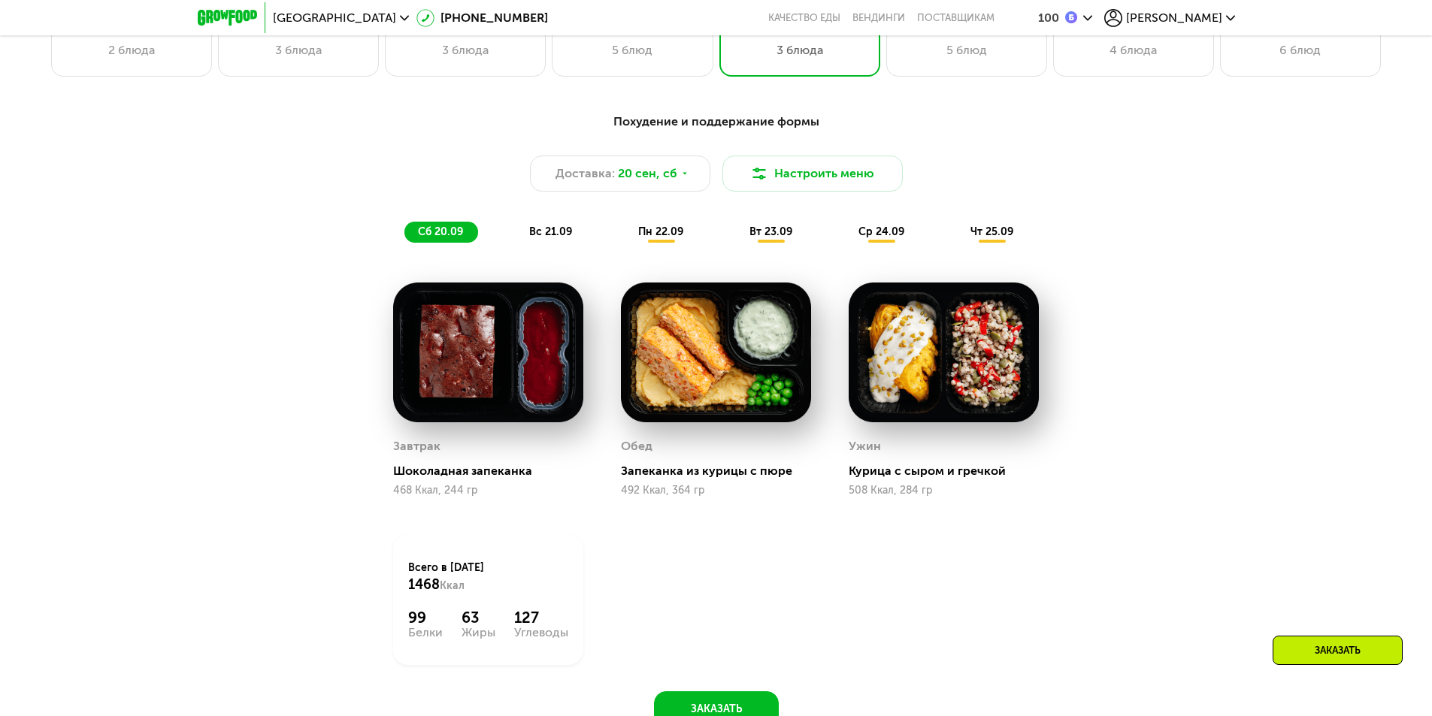
click at [563, 238] on span "вс 21.09" at bounding box center [550, 232] width 43 height 13
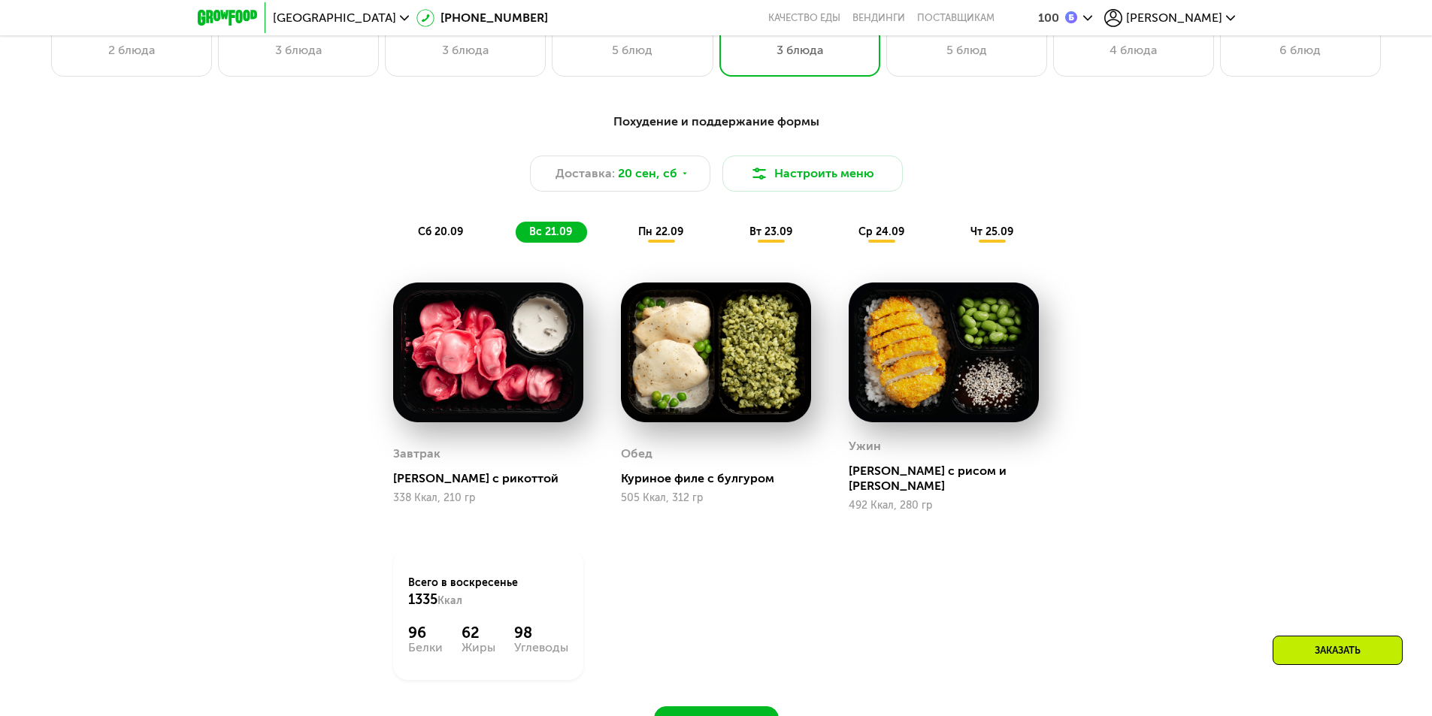
click at [652, 236] on span "пн 22.09" at bounding box center [660, 232] width 45 height 13
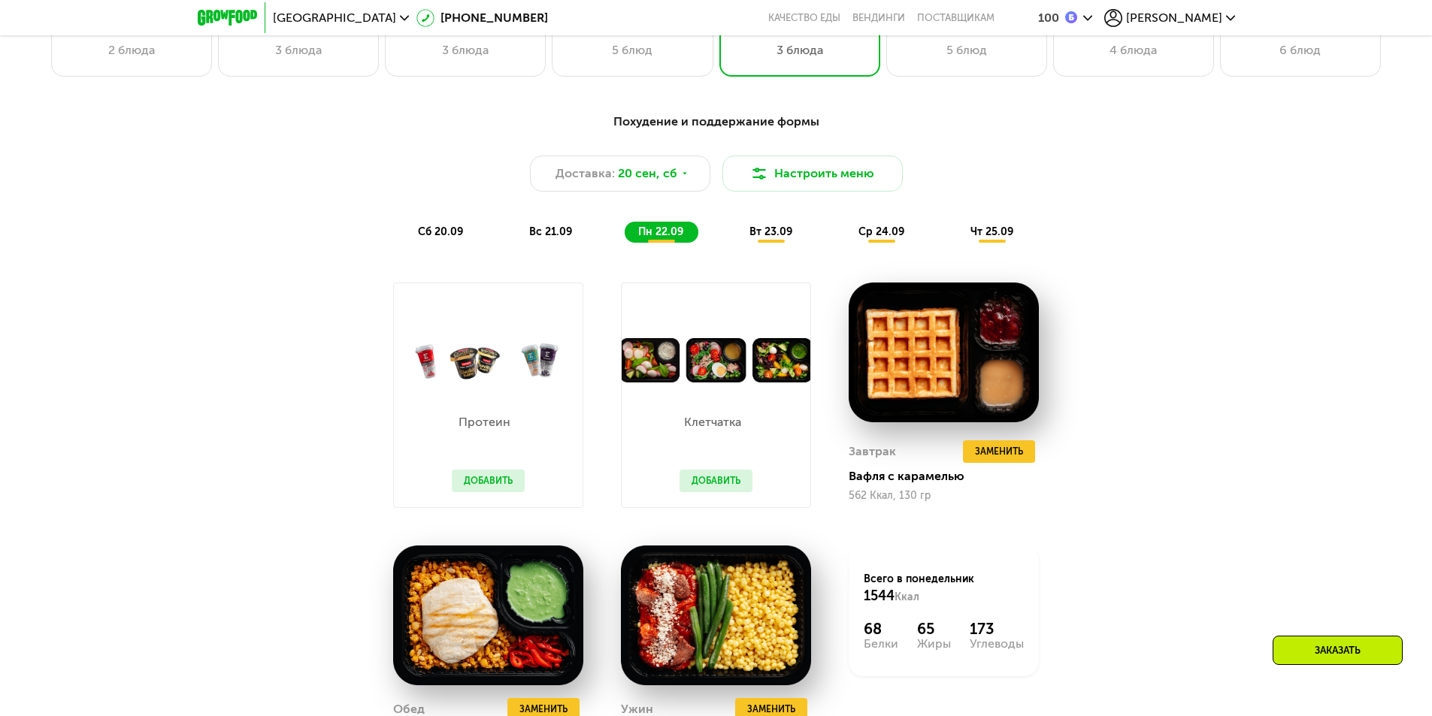
click at [559, 238] on span "вс 21.09" at bounding box center [550, 232] width 43 height 13
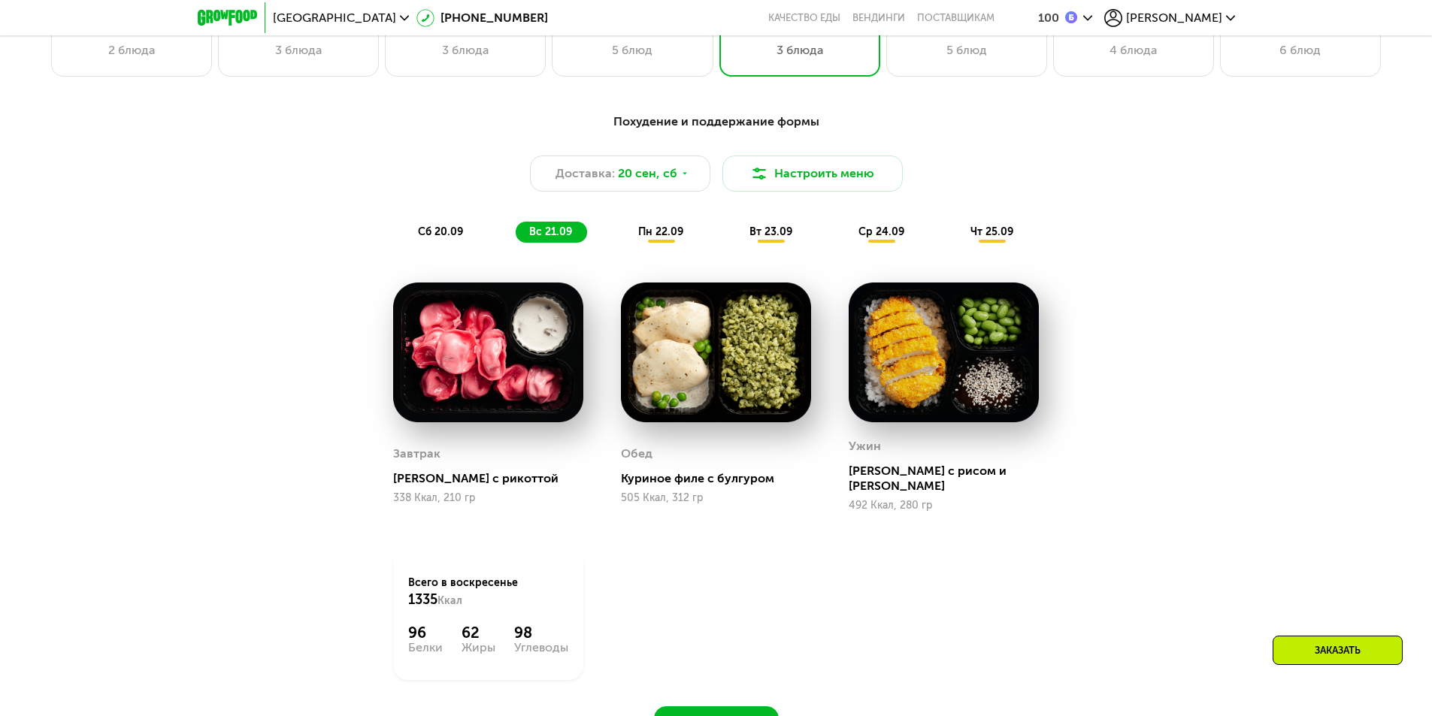
click at [746, 243] on div "вт 23.09" at bounding box center [771, 232] width 71 height 21
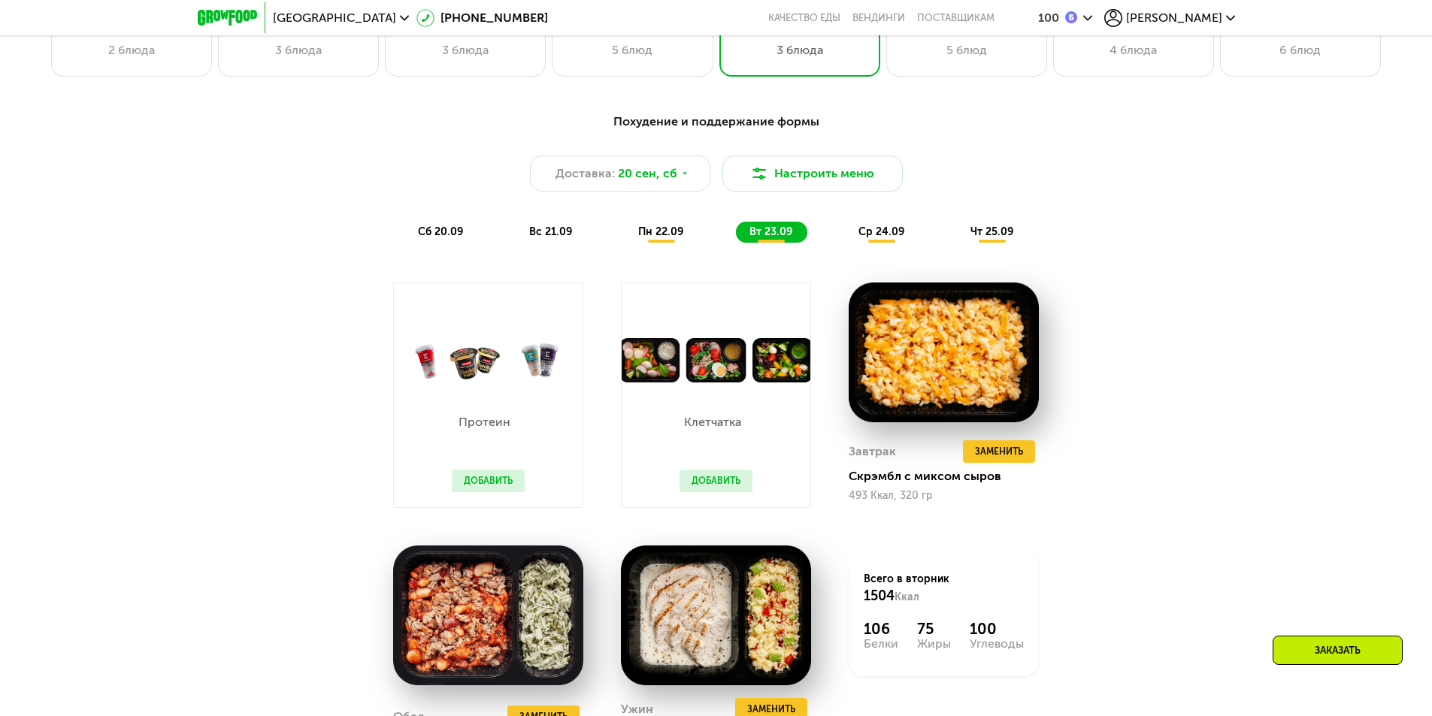
click at [864, 226] on div "ср 24.09" at bounding box center [882, 232] width 74 height 21
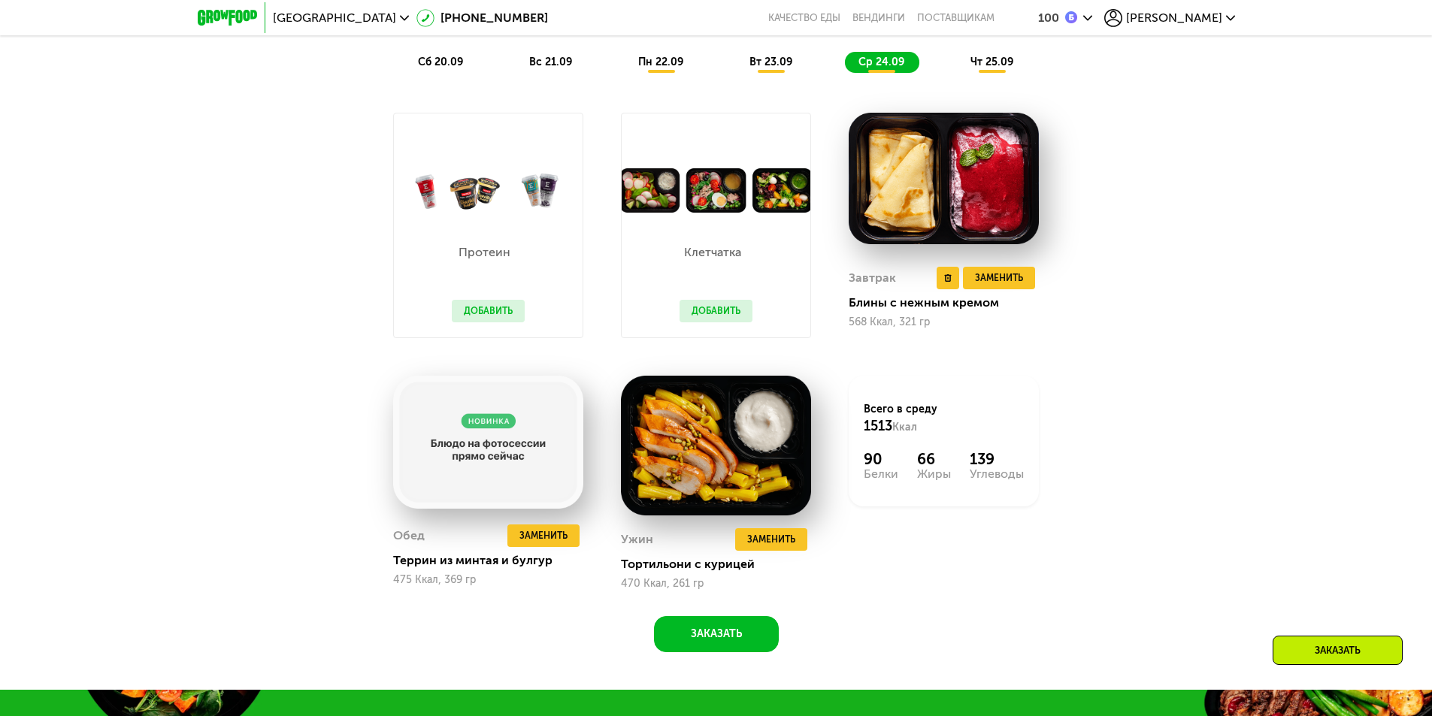
scroll to position [1278, 0]
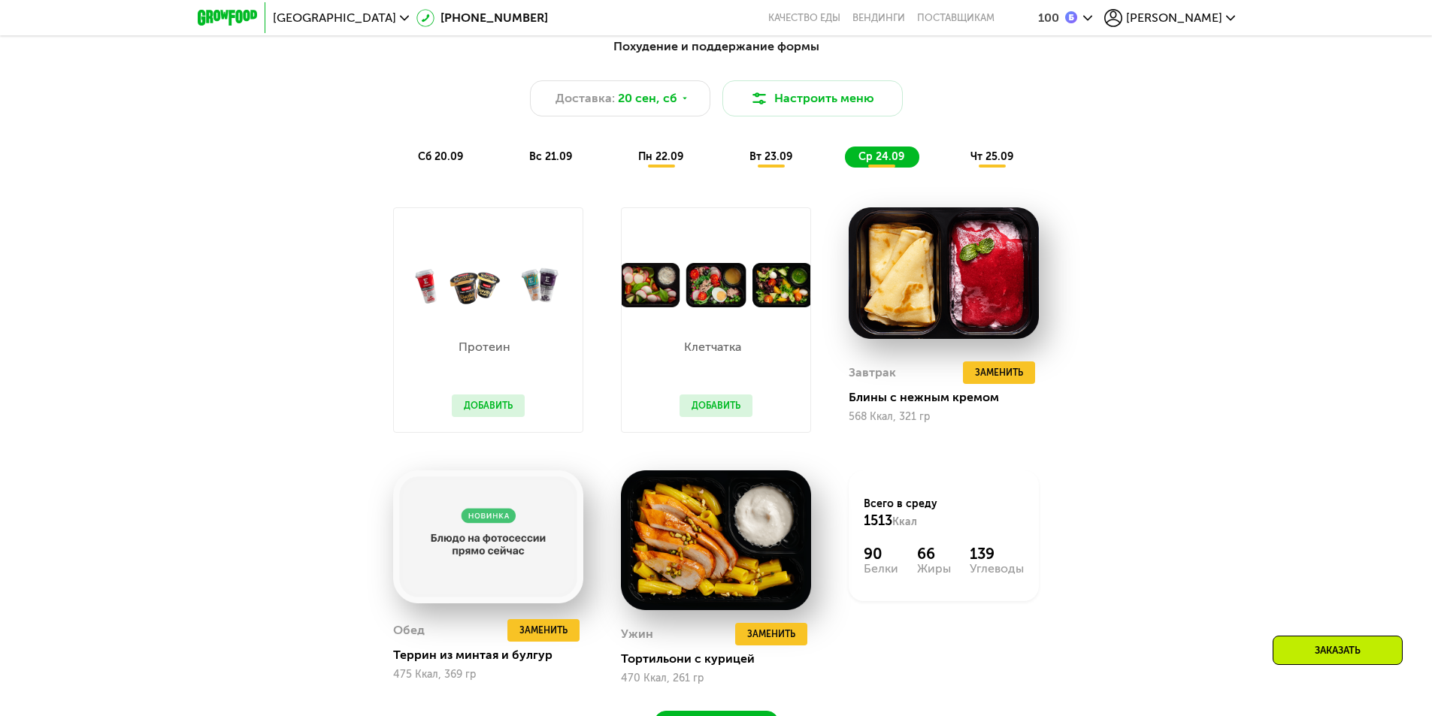
click at [977, 163] on span "чт 25.09" at bounding box center [991, 156] width 43 height 13
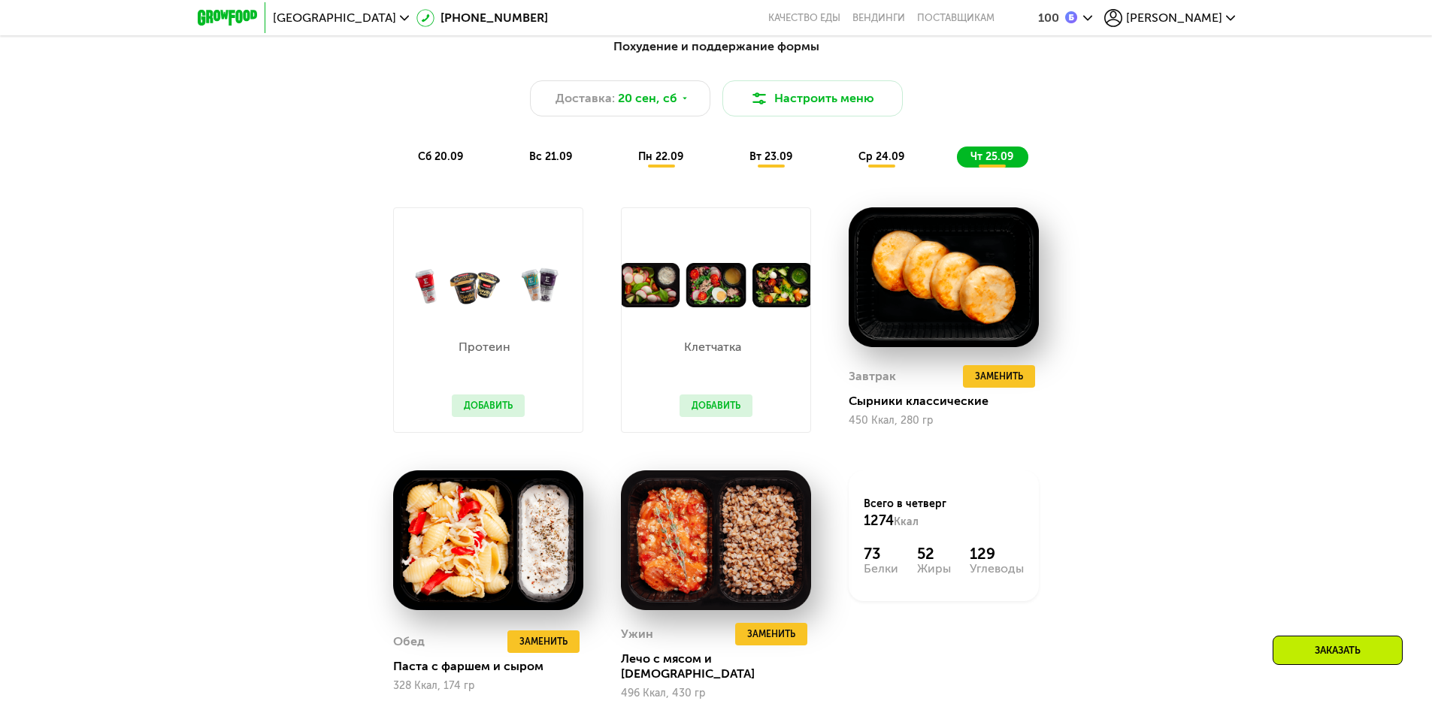
click at [644, 163] on span "пн 22.09" at bounding box center [660, 156] width 45 height 13
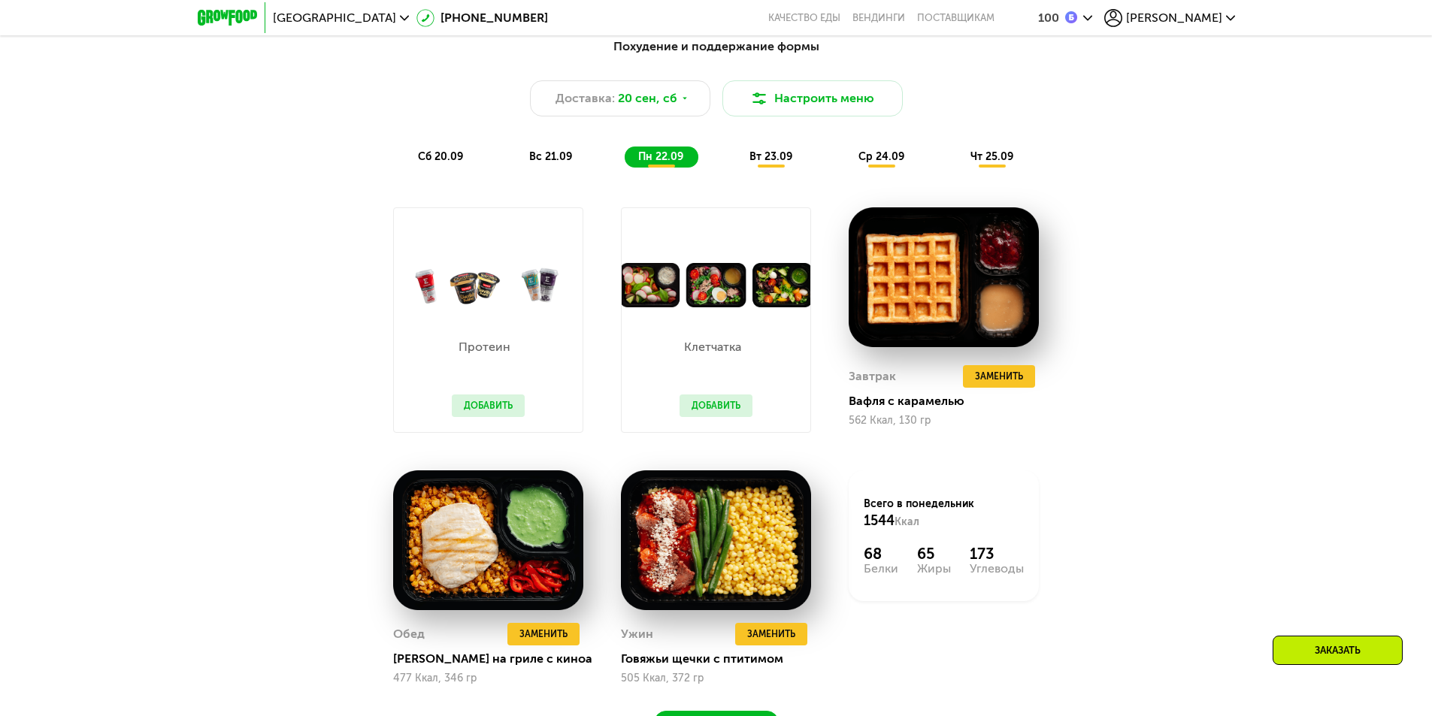
click at [554, 157] on span "вс 21.09" at bounding box center [550, 156] width 43 height 13
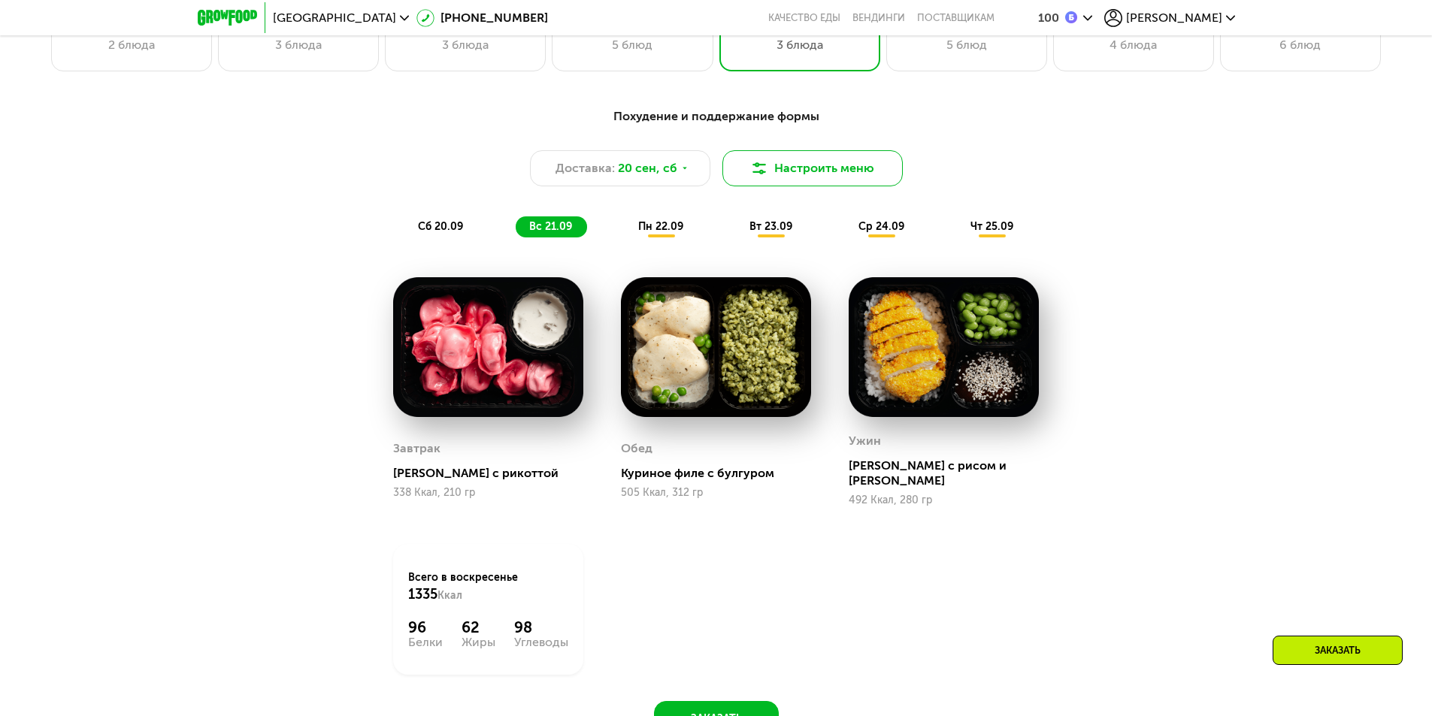
scroll to position [1203, 0]
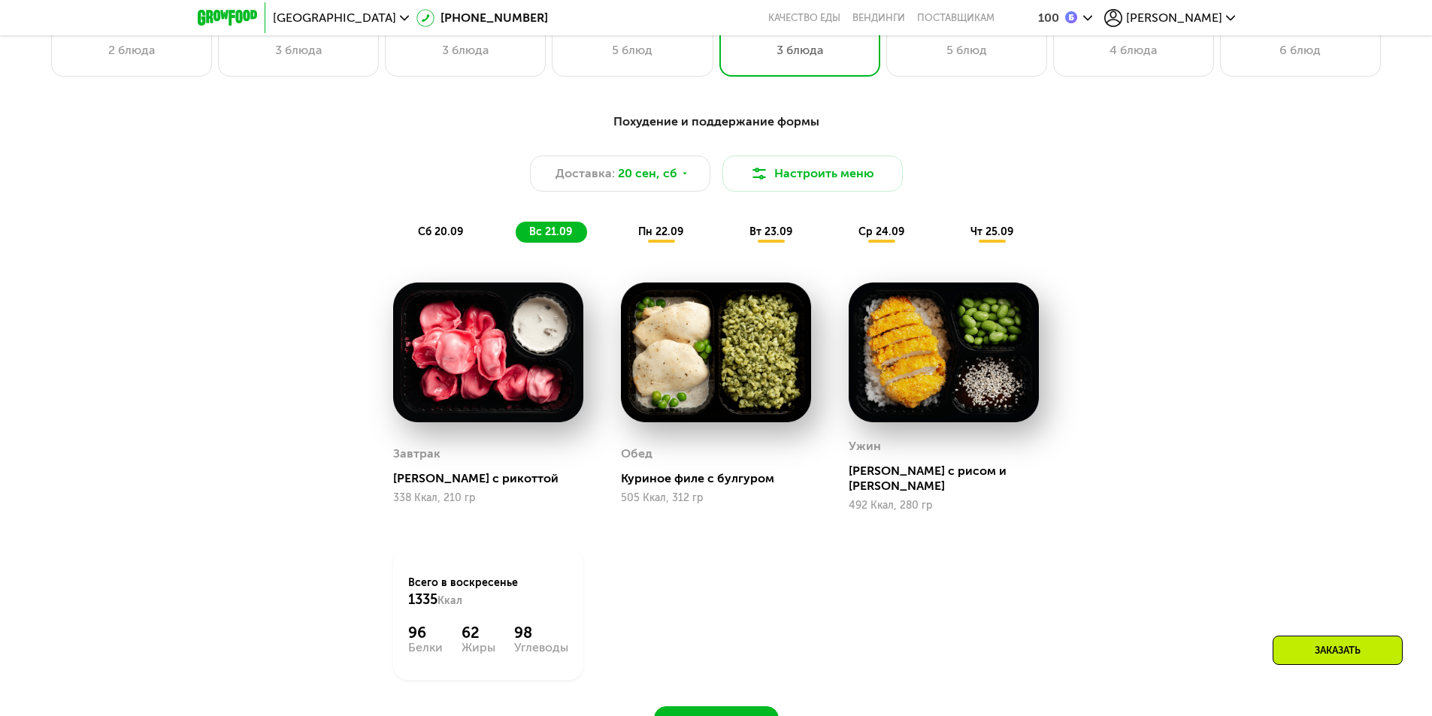
click at [658, 230] on span "пн 22.09" at bounding box center [660, 232] width 45 height 13
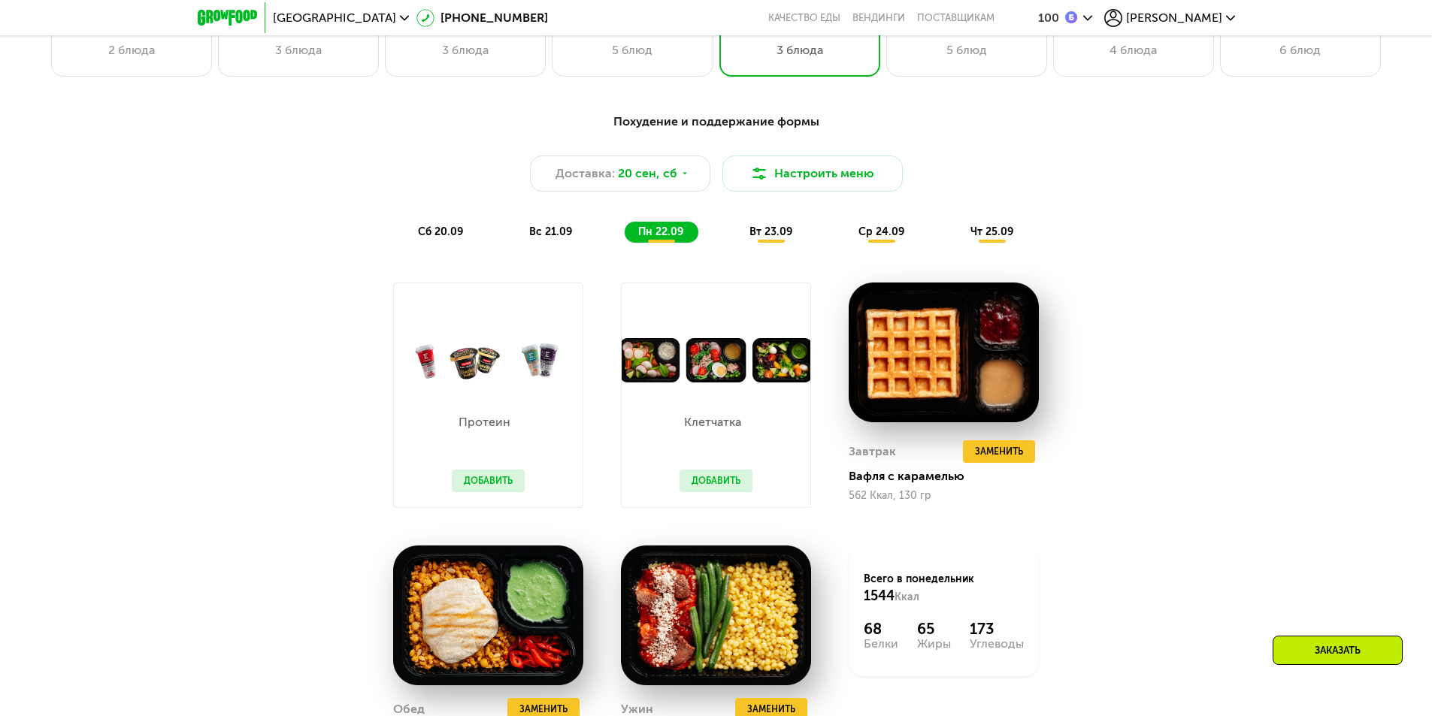
click at [540, 232] on span "вс 21.09" at bounding box center [550, 232] width 43 height 13
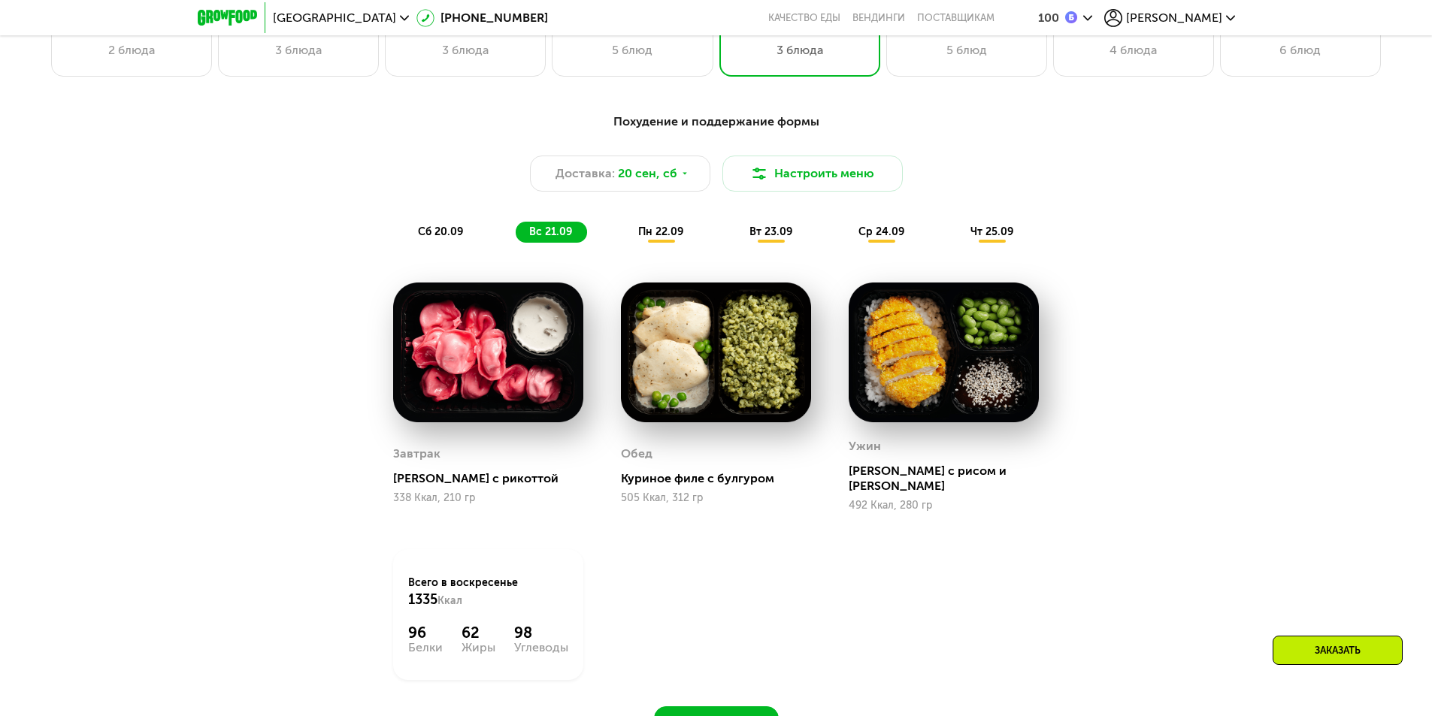
click at [655, 238] on span "пн 22.09" at bounding box center [660, 232] width 45 height 13
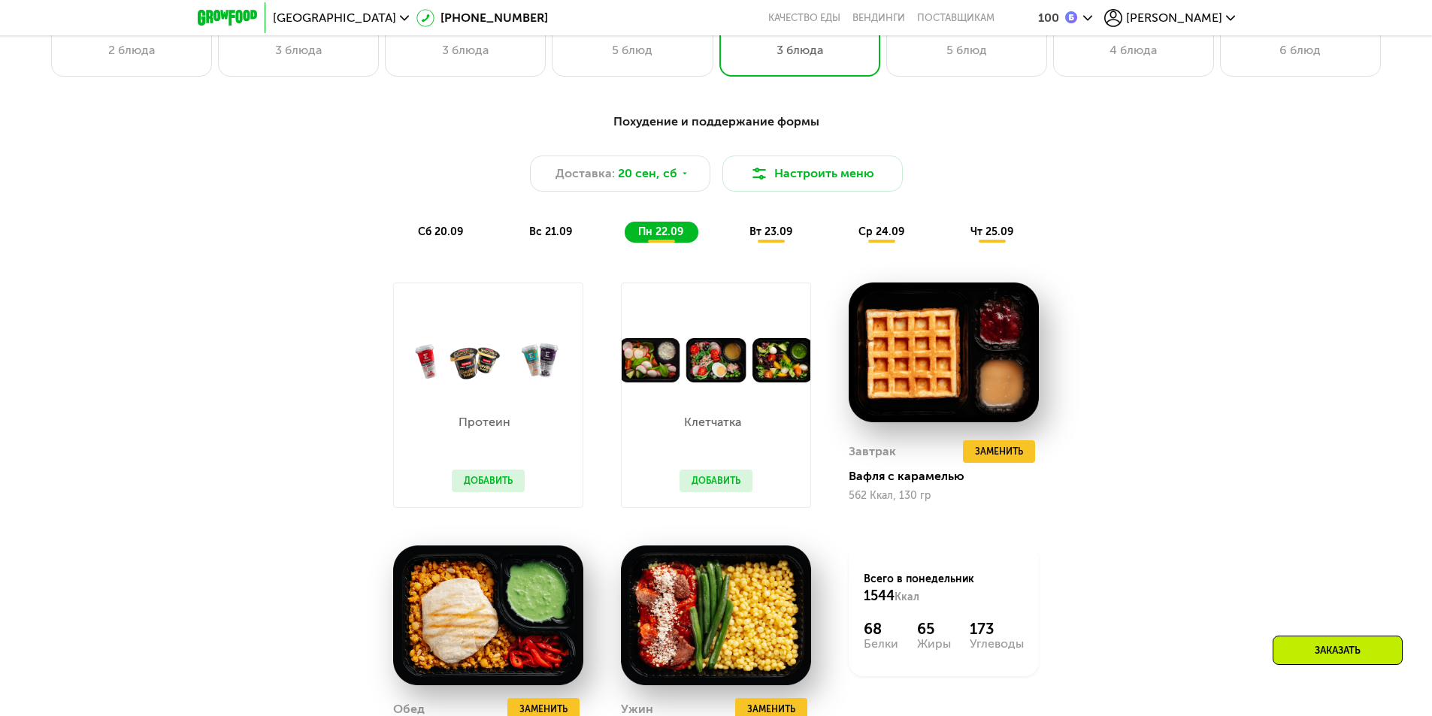
click at [547, 229] on div "вс 21.09" at bounding box center [551, 232] width 71 height 21
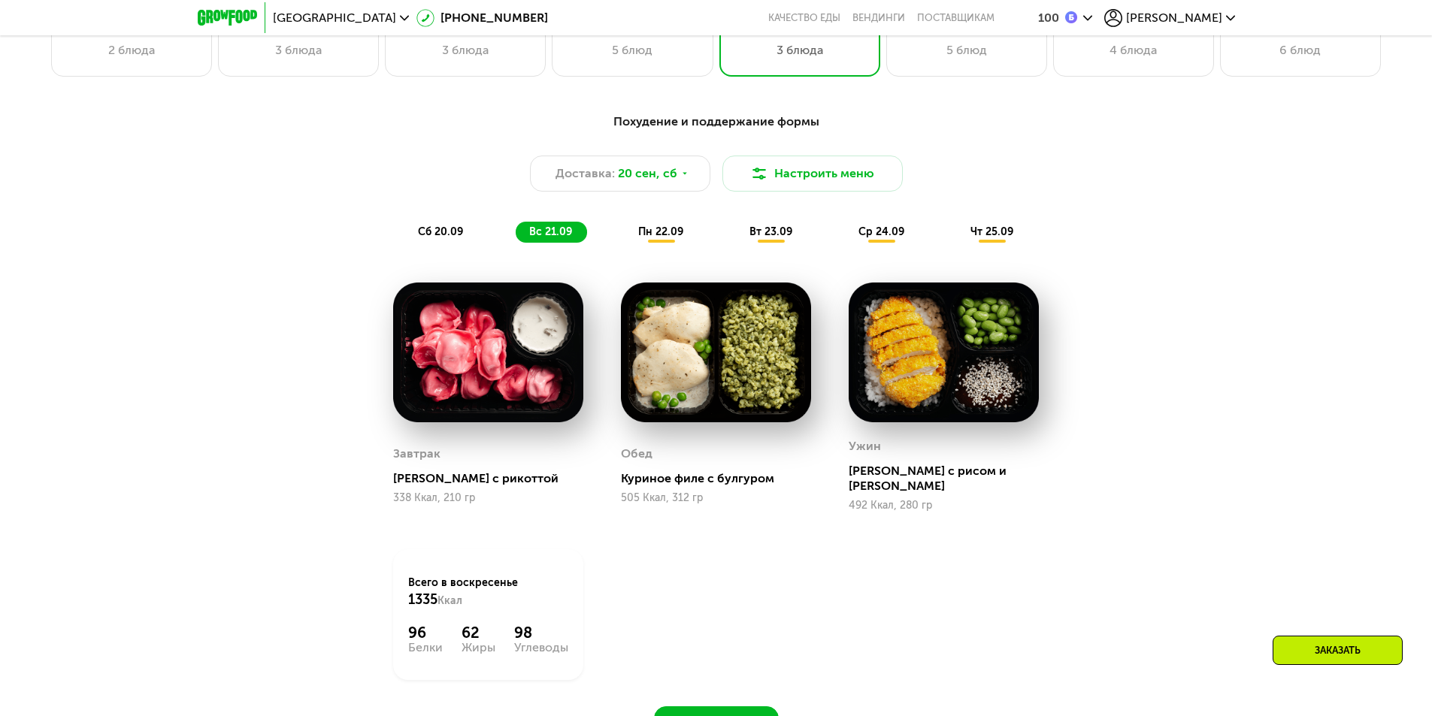
click at [647, 232] on span "пн 22.09" at bounding box center [660, 232] width 45 height 13
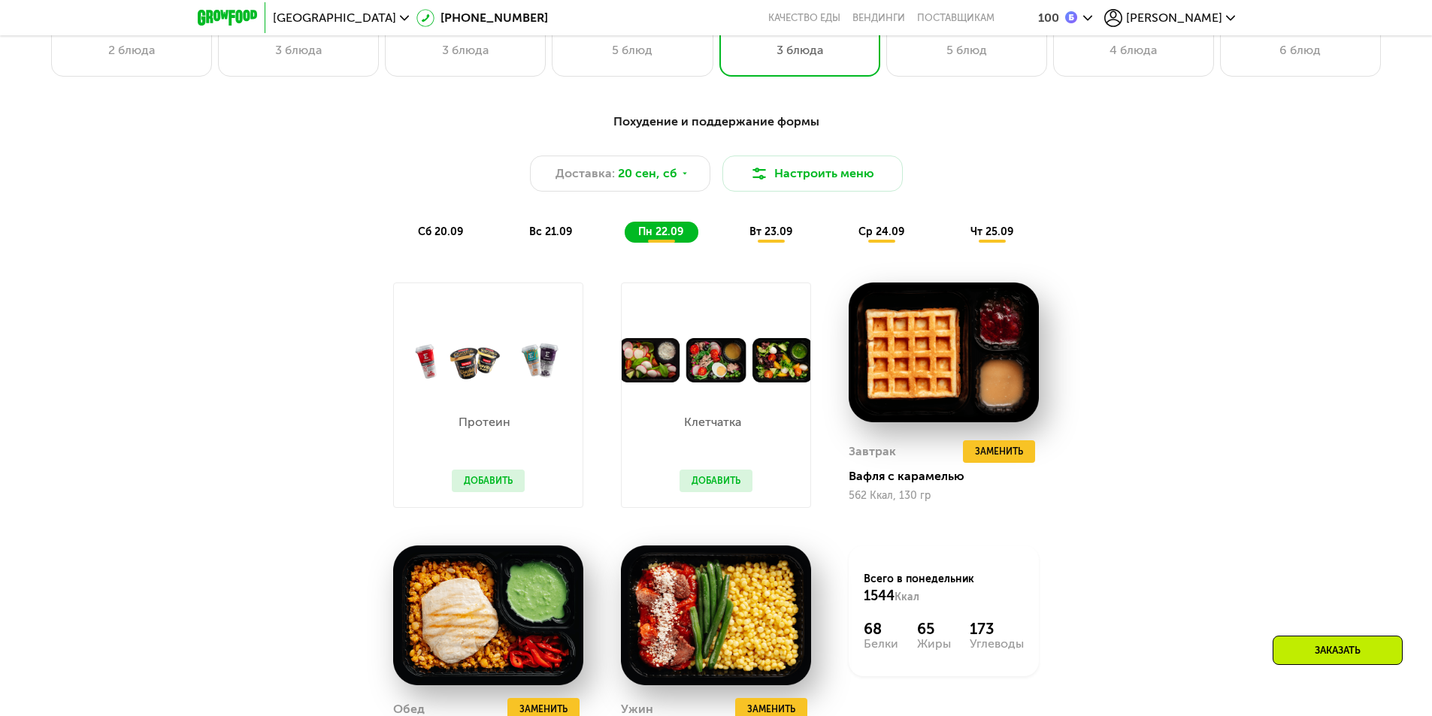
click at [771, 238] on span "вт 23.09" at bounding box center [770, 232] width 43 height 13
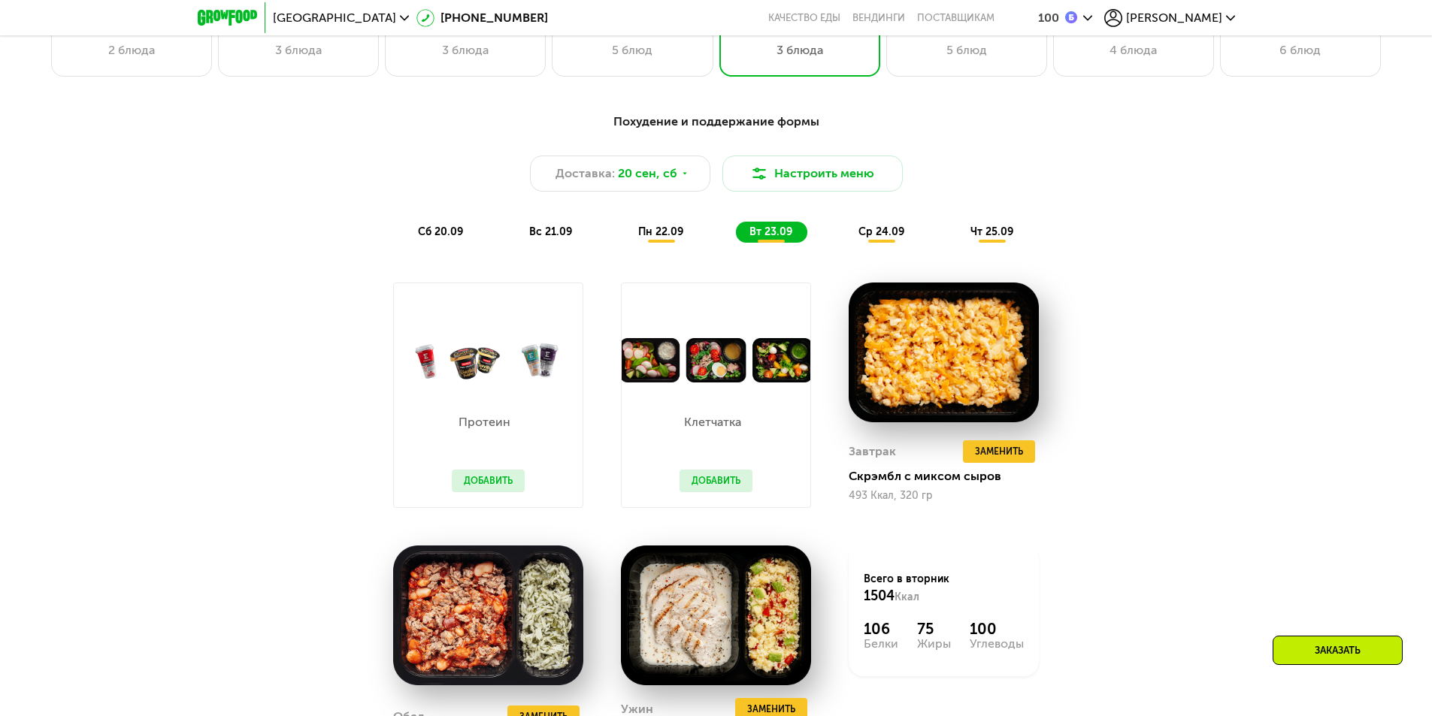
click at [881, 238] on span "ср 24.09" at bounding box center [881, 232] width 46 height 13
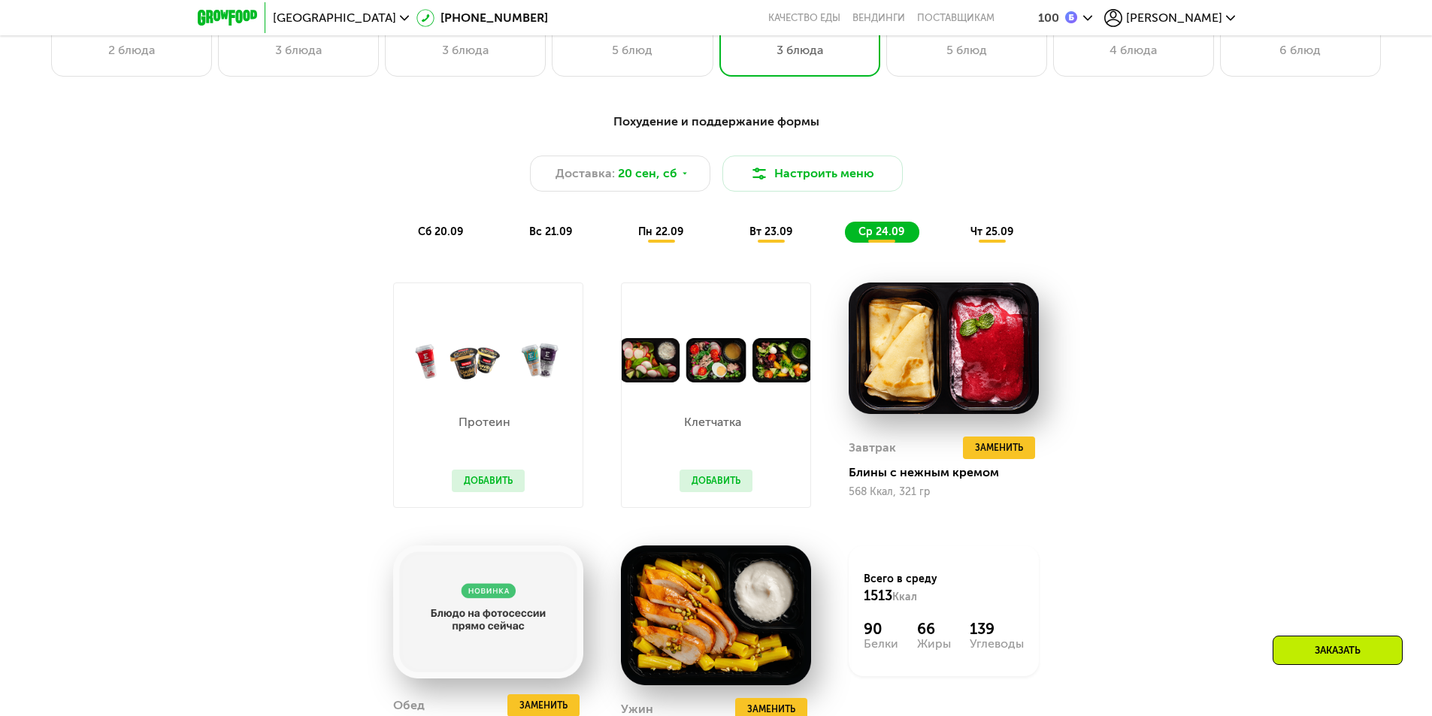
click at [636, 235] on div "пн 22.09" at bounding box center [662, 232] width 74 height 21
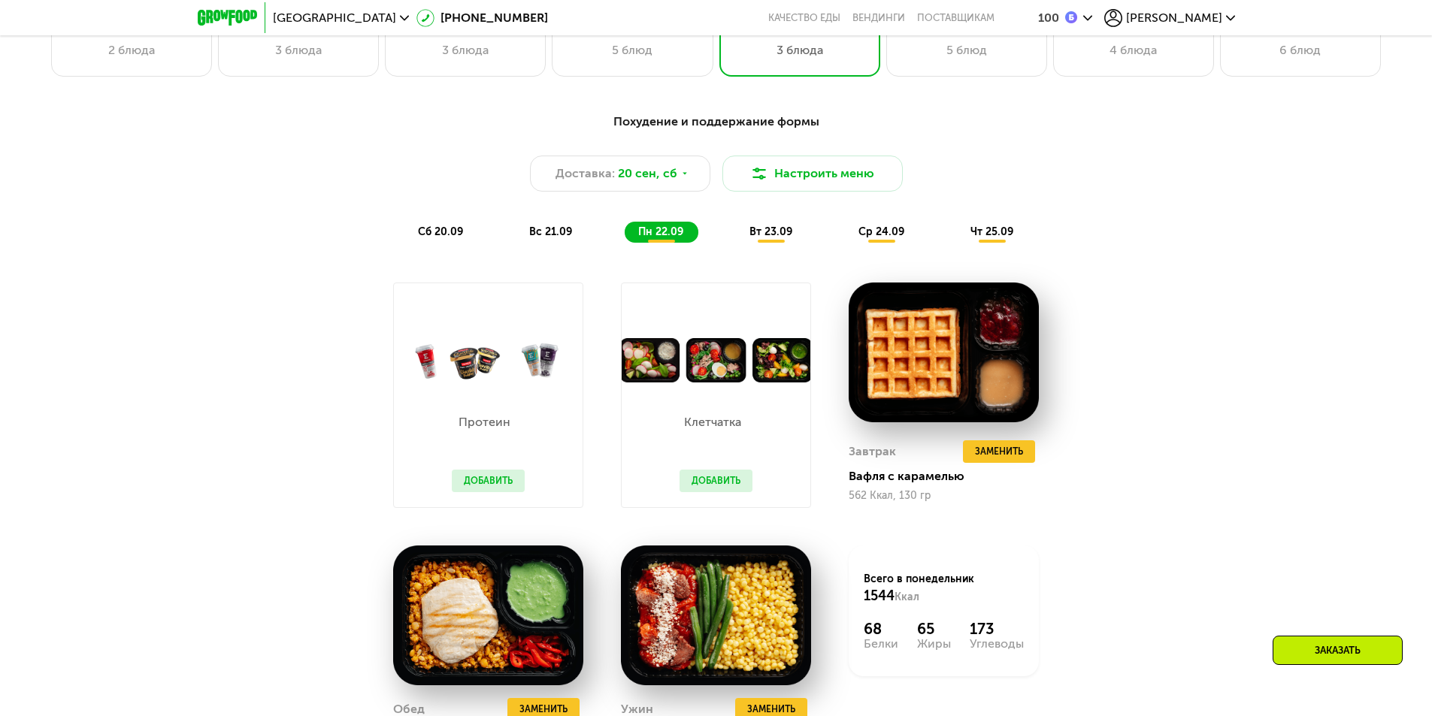
click at [867, 236] on span "ср 24.09" at bounding box center [881, 232] width 46 height 13
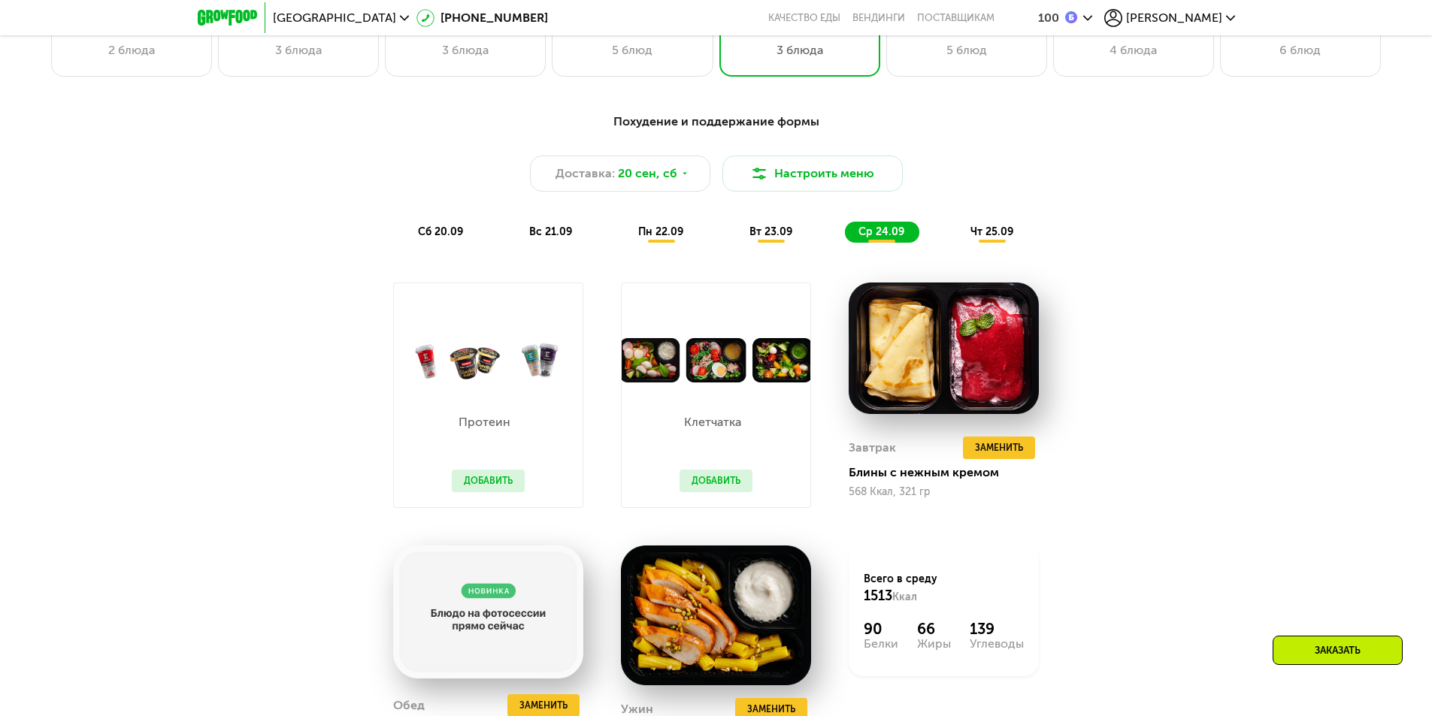
click at [666, 232] on span "пн 22.09" at bounding box center [660, 232] width 45 height 13
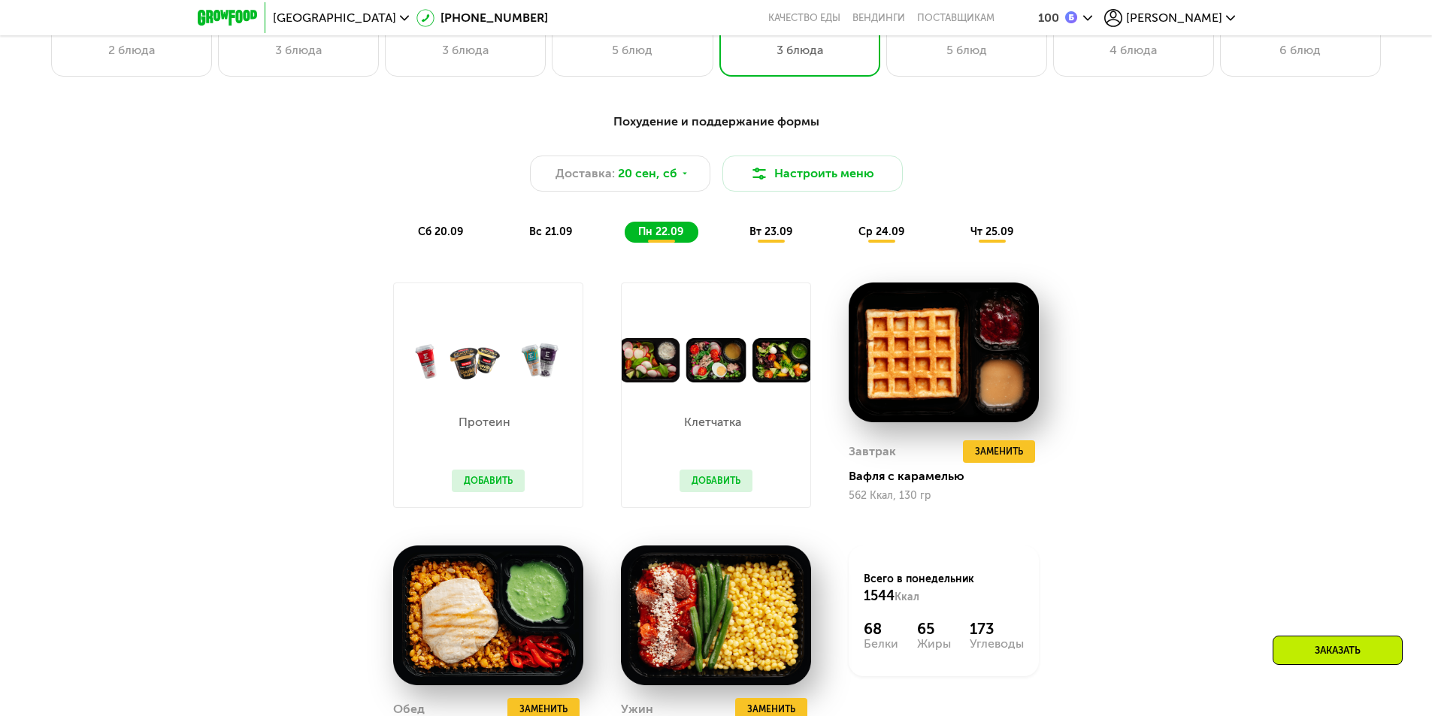
click at [551, 232] on span "вс 21.09" at bounding box center [550, 232] width 43 height 13
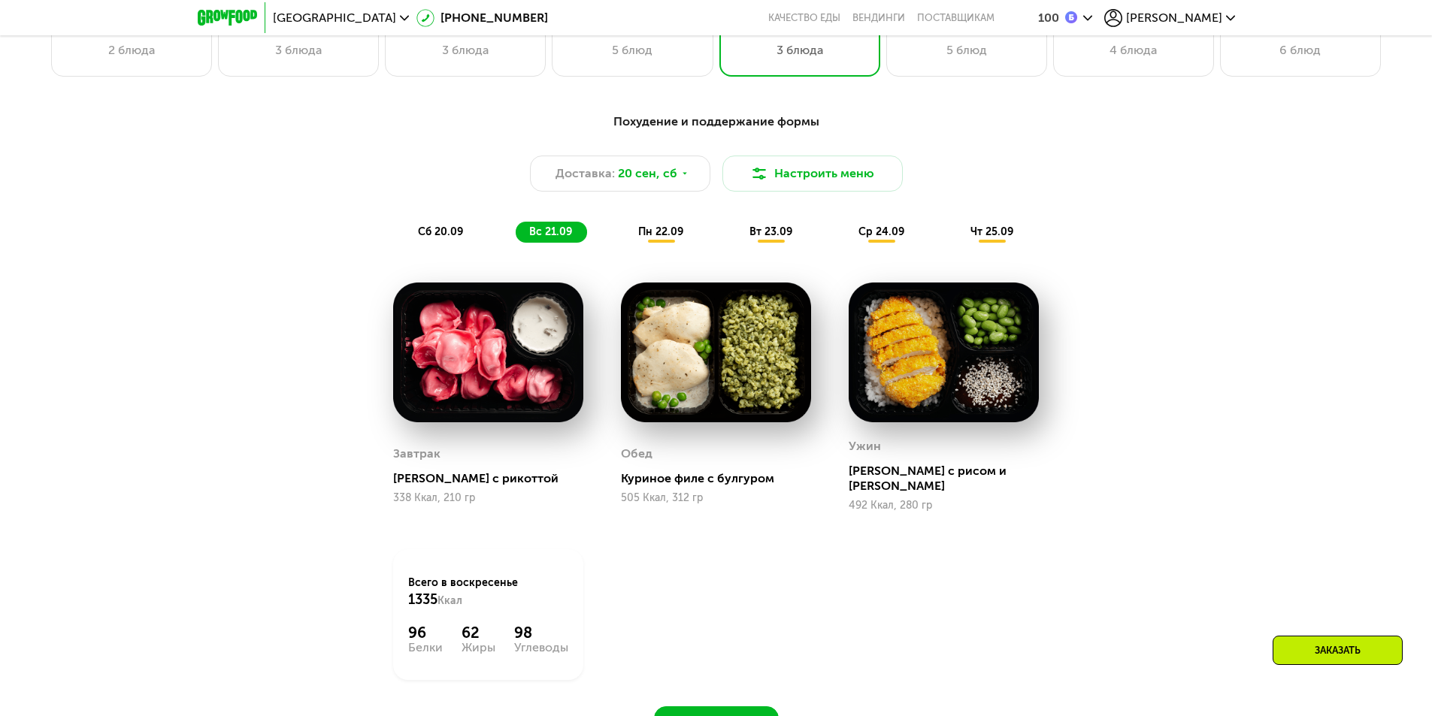
click at [686, 232] on div "пн 22.09" at bounding box center [662, 232] width 74 height 21
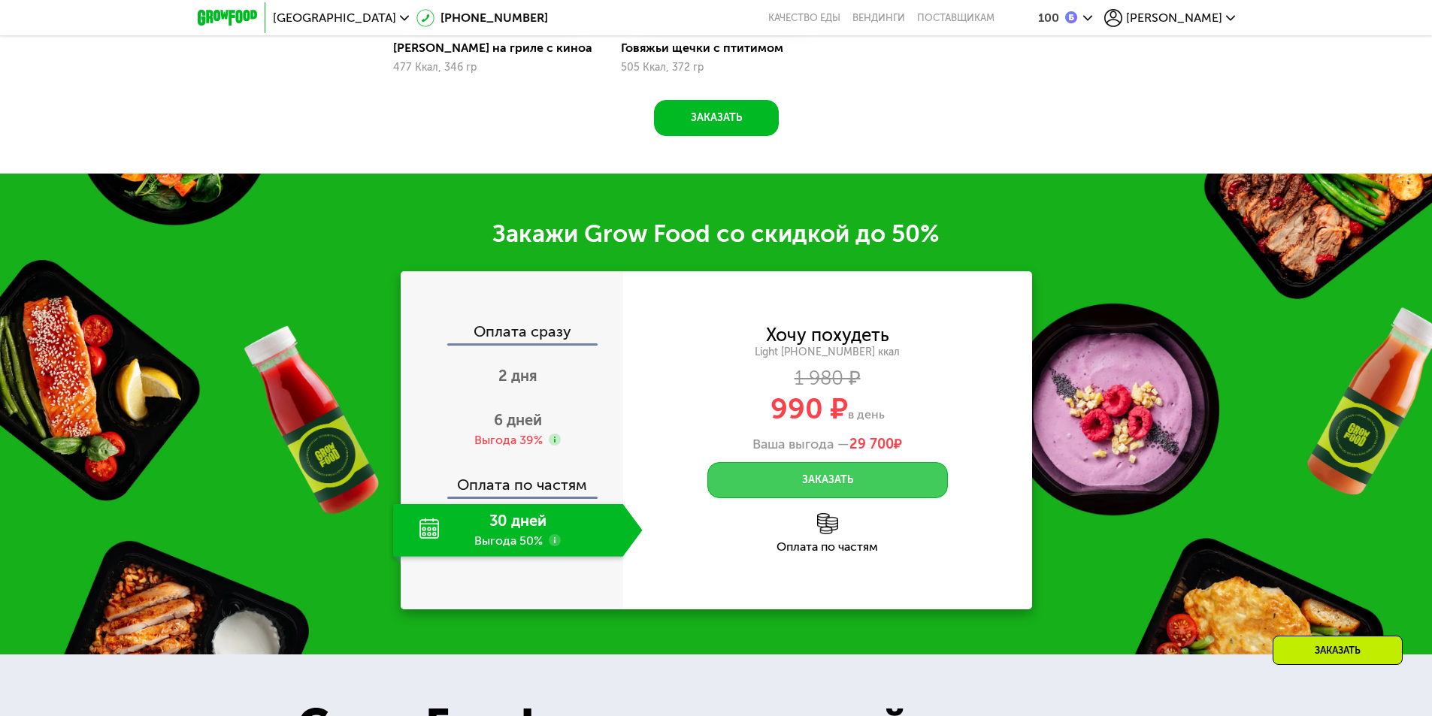
scroll to position [2030, 0]
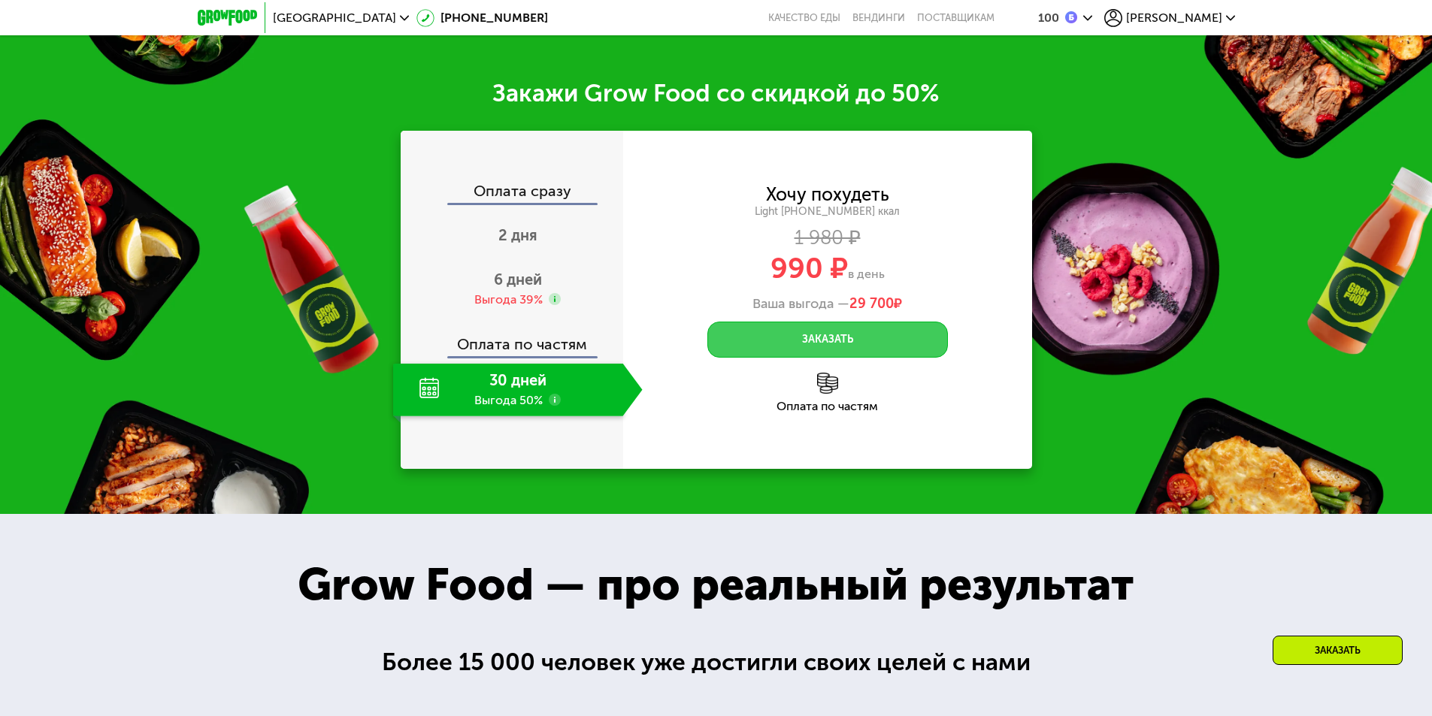
click at [848, 344] on button "Заказать" at bounding box center [827, 340] width 241 height 36
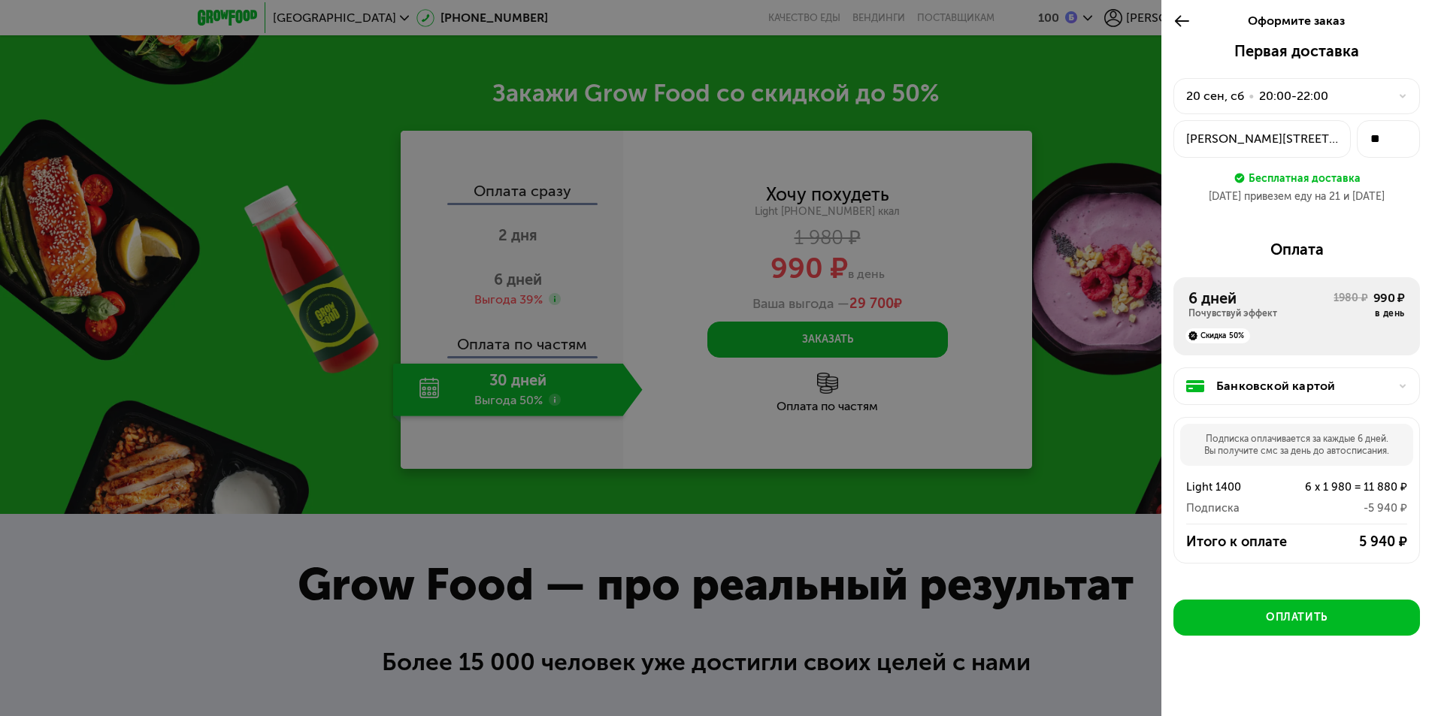
click at [1237, 101] on div "20 сен, сб" at bounding box center [1215, 96] width 58 height 18
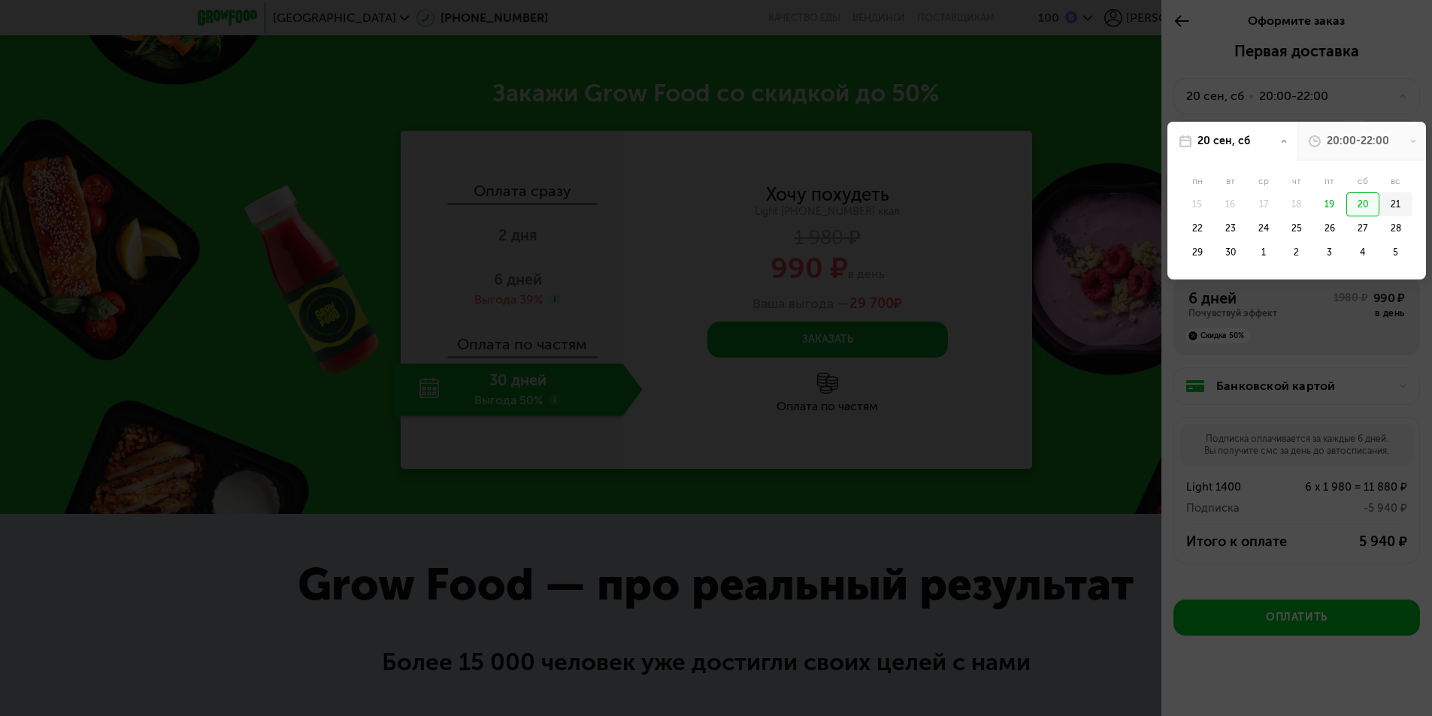
click at [1385, 201] on div "21" at bounding box center [1395, 204] width 33 height 24
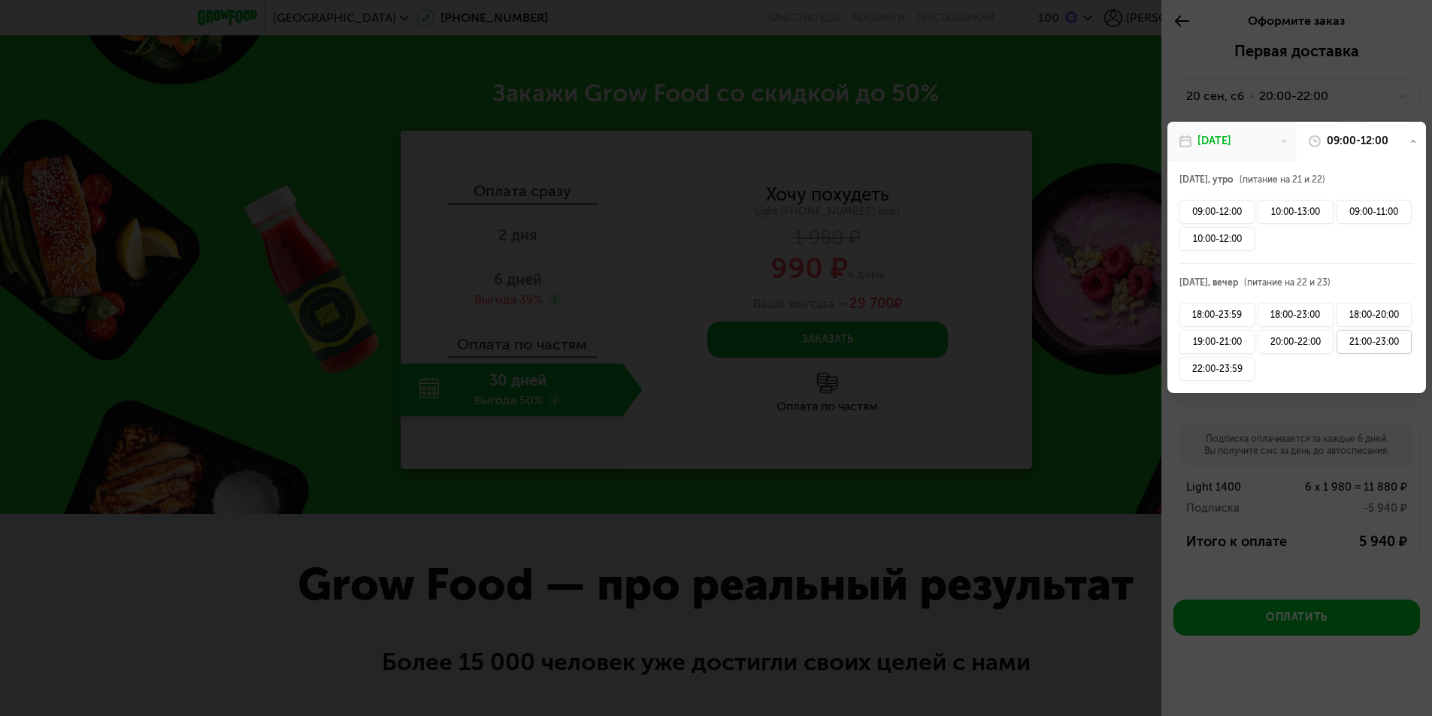
click at [1359, 344] on div "21:00-23:00" at bounding box center [1374, 342] width 75 height 24
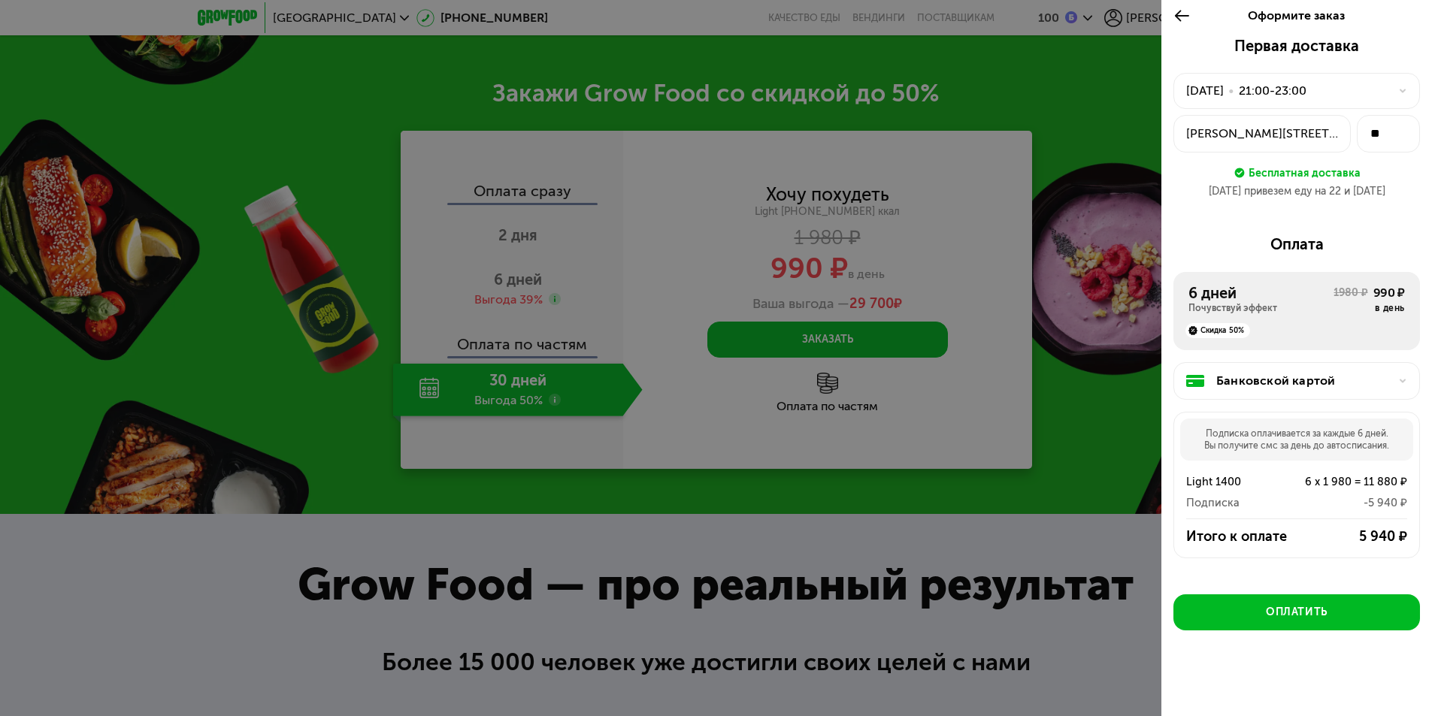
scroll to position [7, 0]
click at [1389, 377] on div at bounding box center [1398, 379] width 18 height 9
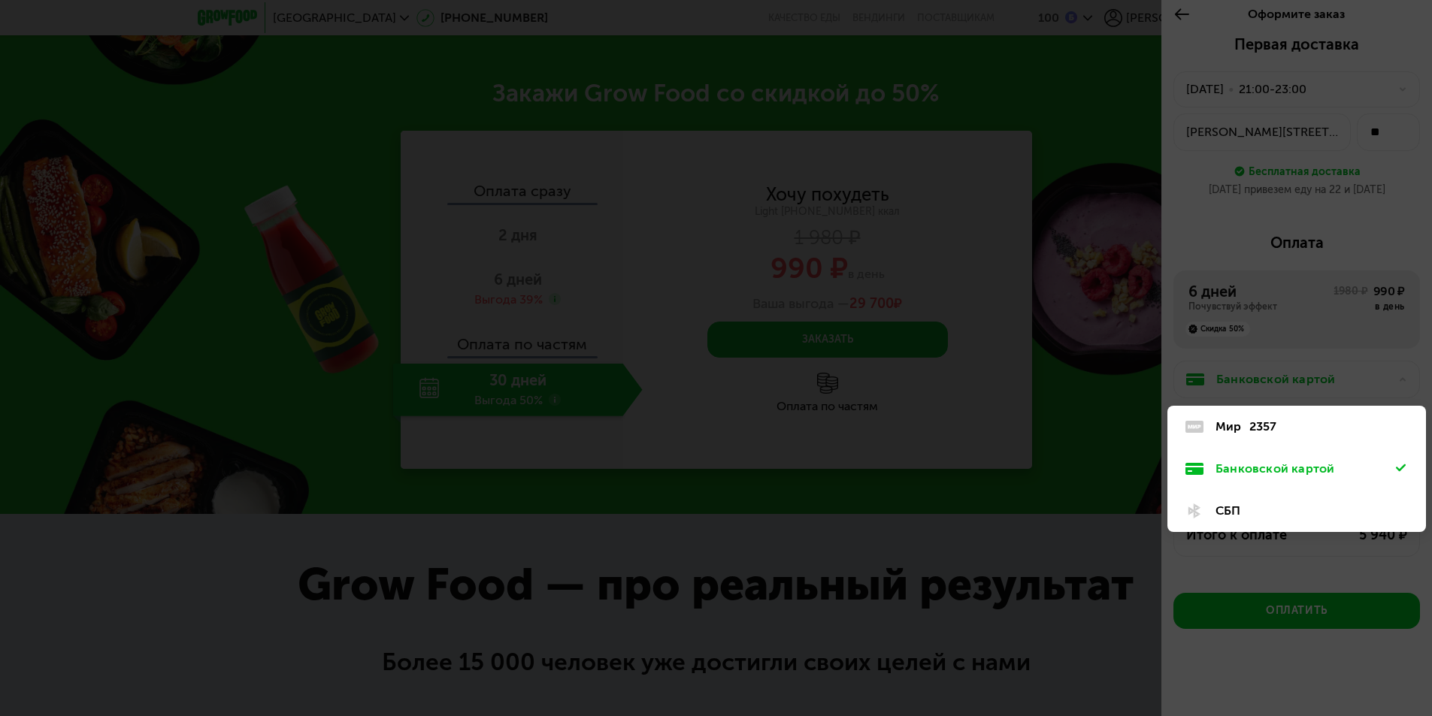
click at [1332, 474] on div "Банковской картой" at bounding box center [1306, 469] width 180 height 18
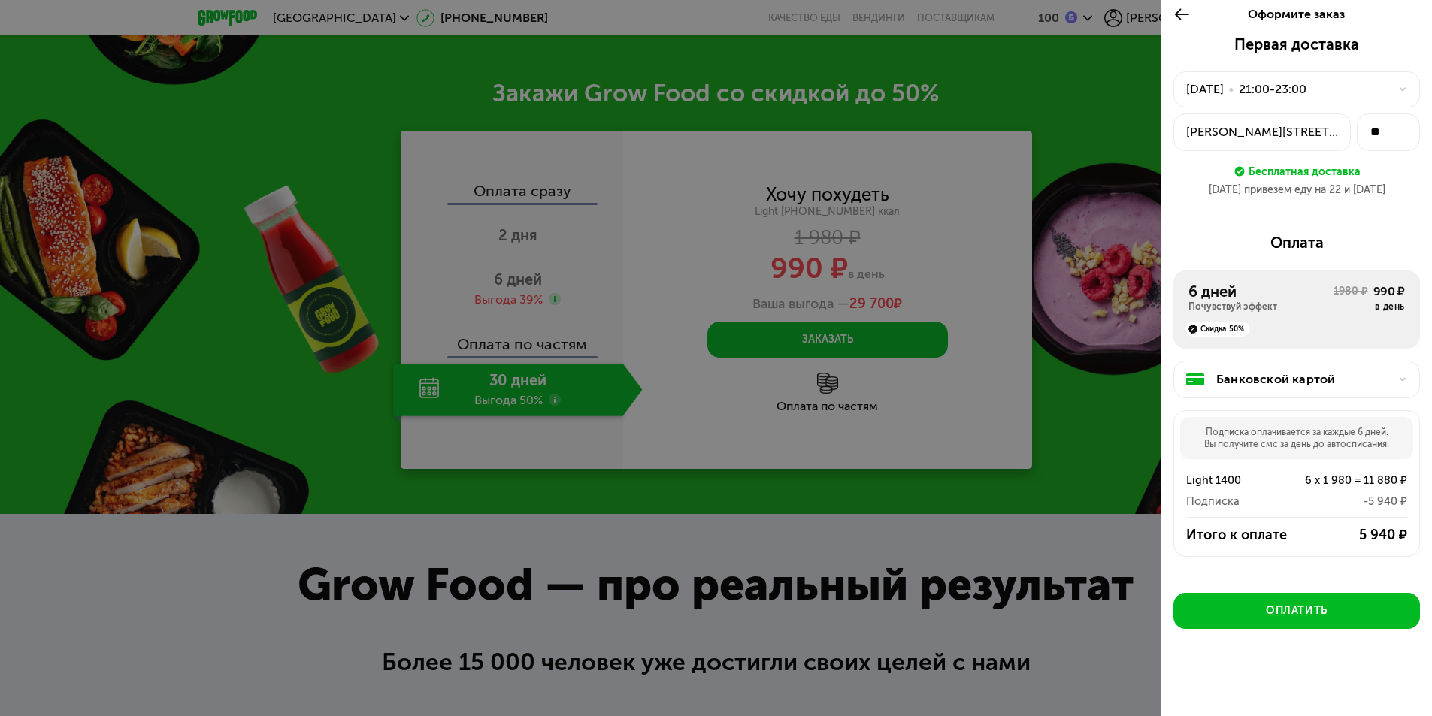
click at [1179, 13] on icon at bounding box center [1181, 14] width 17 height 18
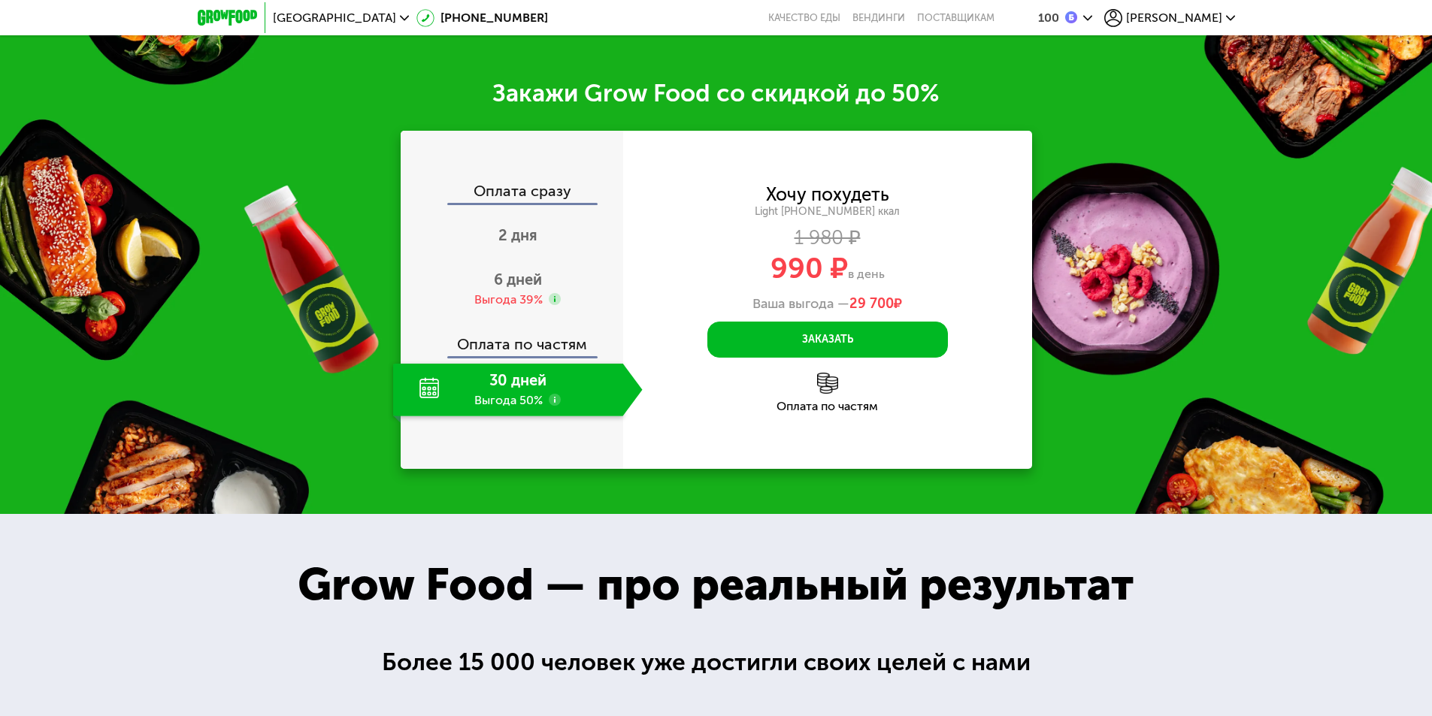
scroll to position [2113, 0]
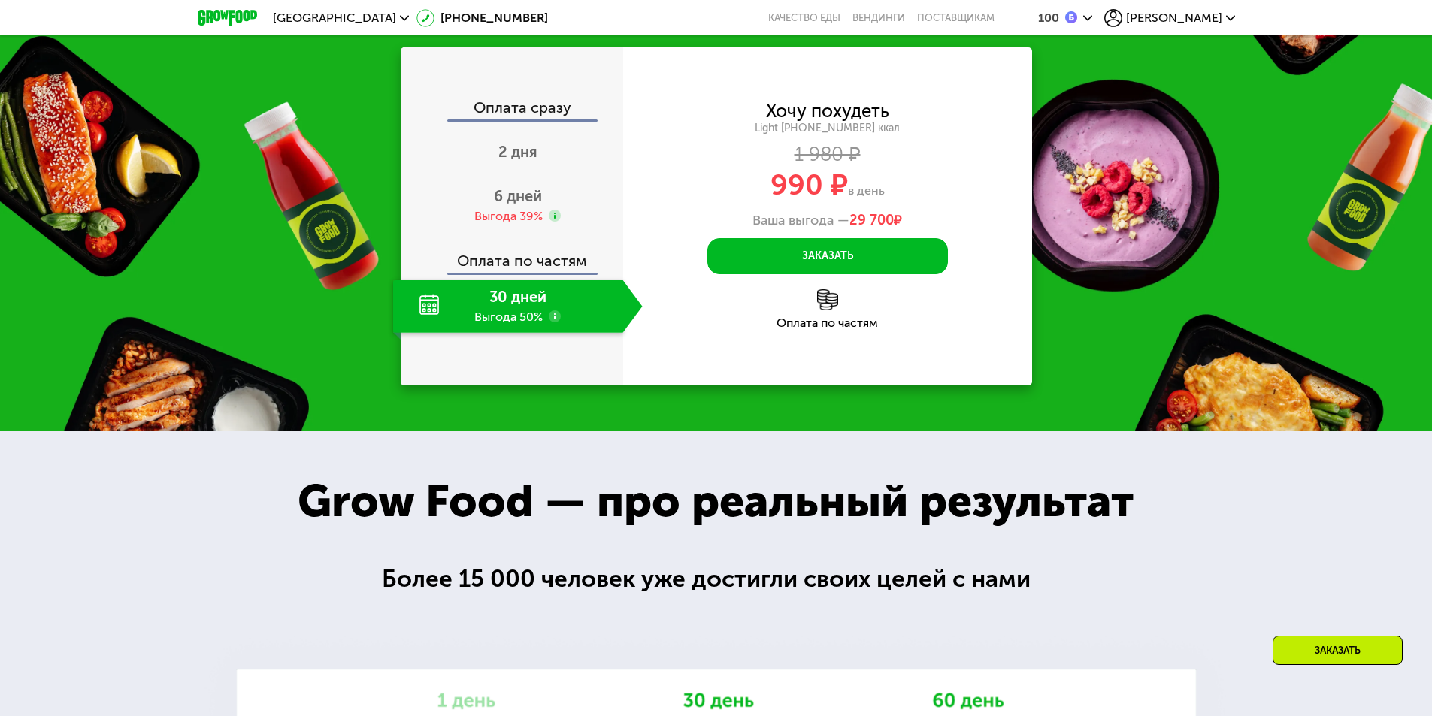
click at [1205, 20] on span "[PERSON_NAME]" at bounding box center [1174, 18] width 96 height 12
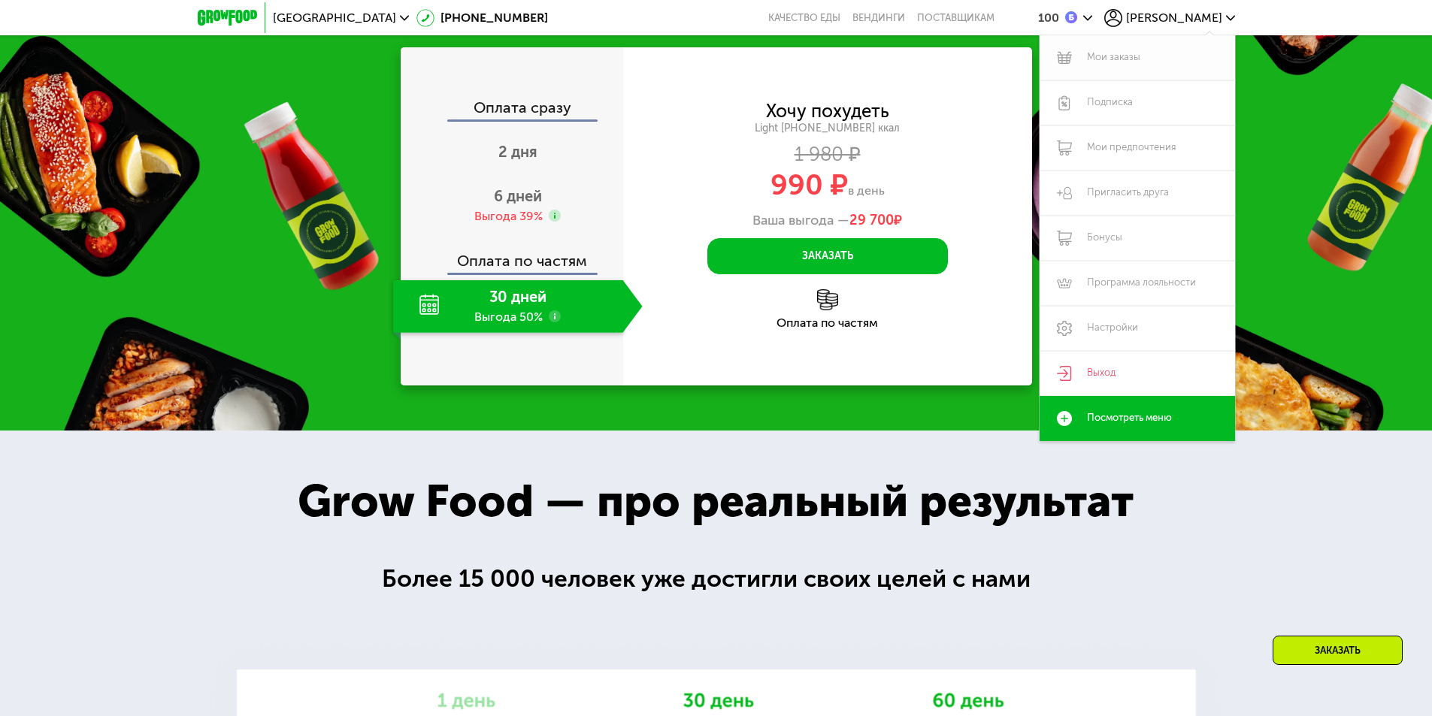
click at [1141, 59] on link "Мои заказы" at bounding box center [1137, 57] width 195 height 45
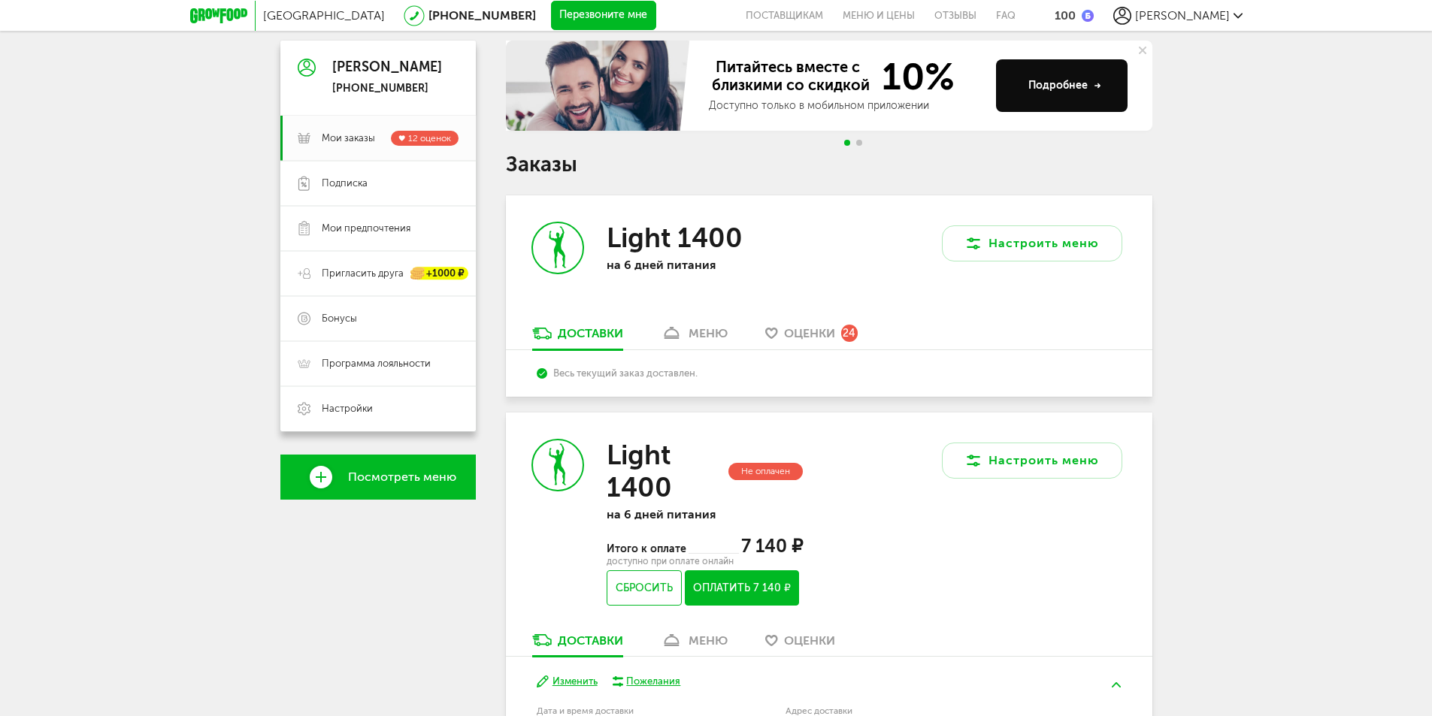
scroll to position [115, 0]
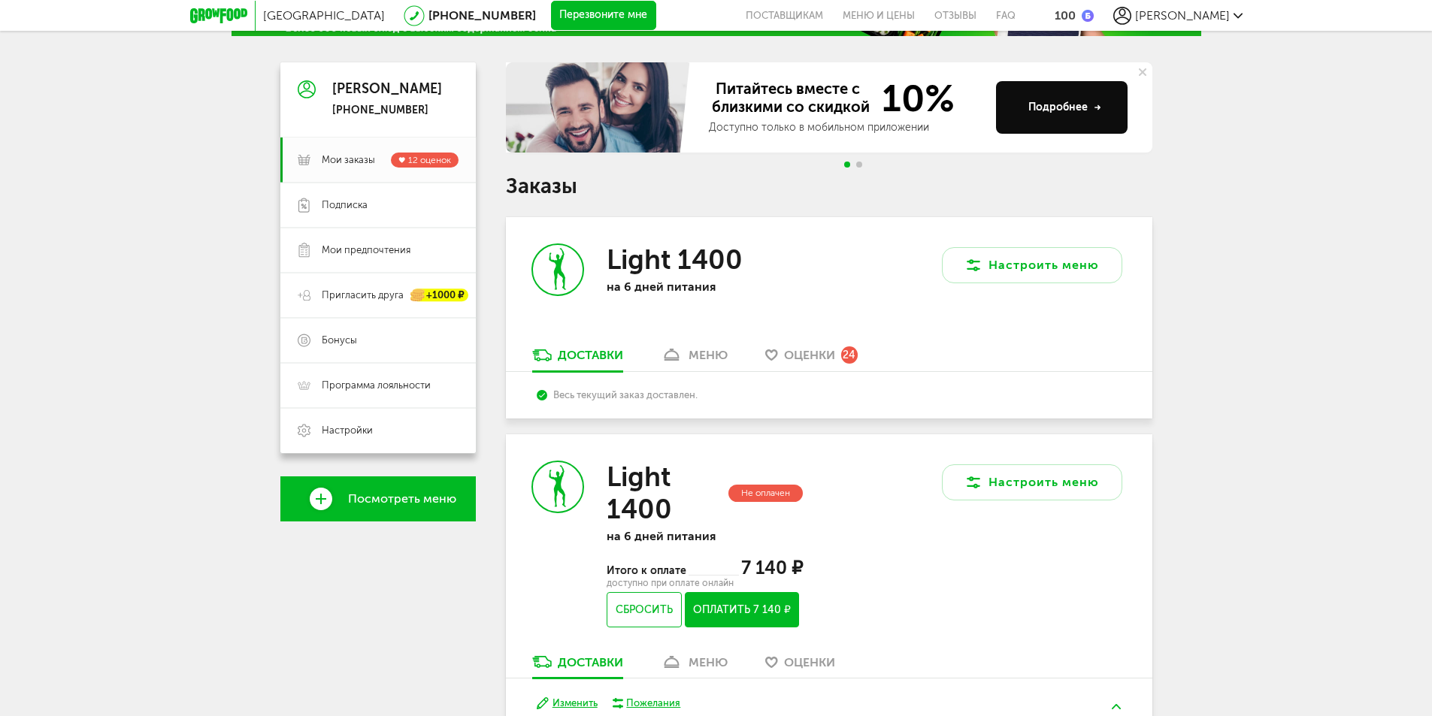
click at [861, 164] on span "Go to slide 2" at bounding box center [859, 165] width 6 height 6
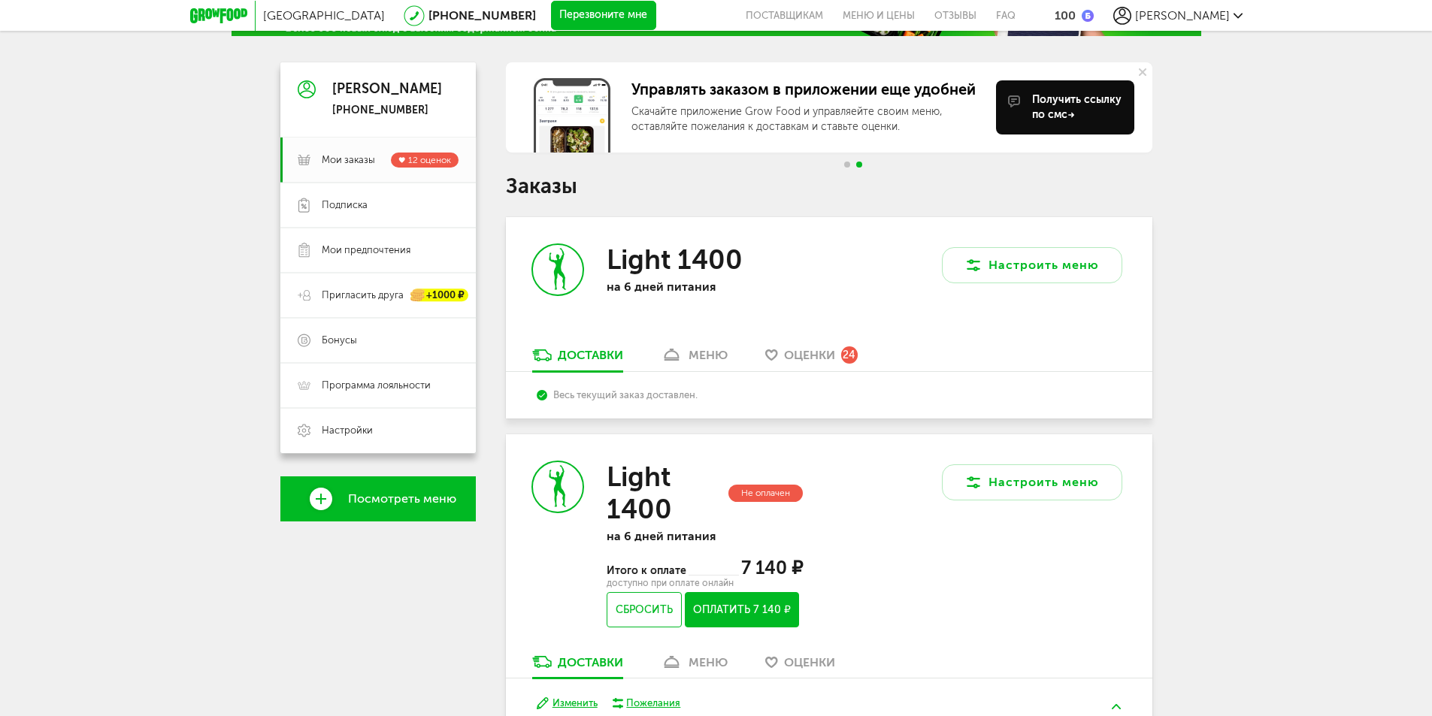
click at [846, 164] on span "Go to slide 1" at bounding box center [847, 165] width 6 height 6
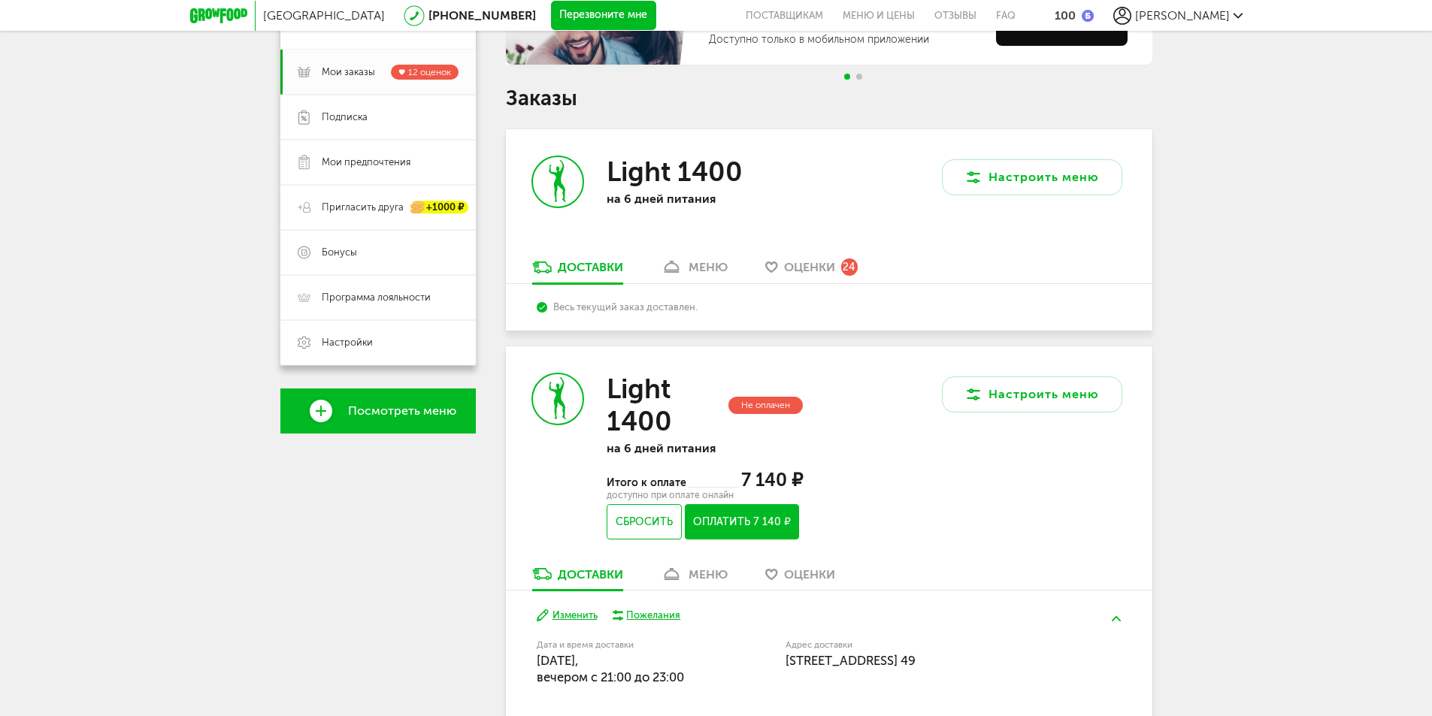
scroll to position [190, 0]
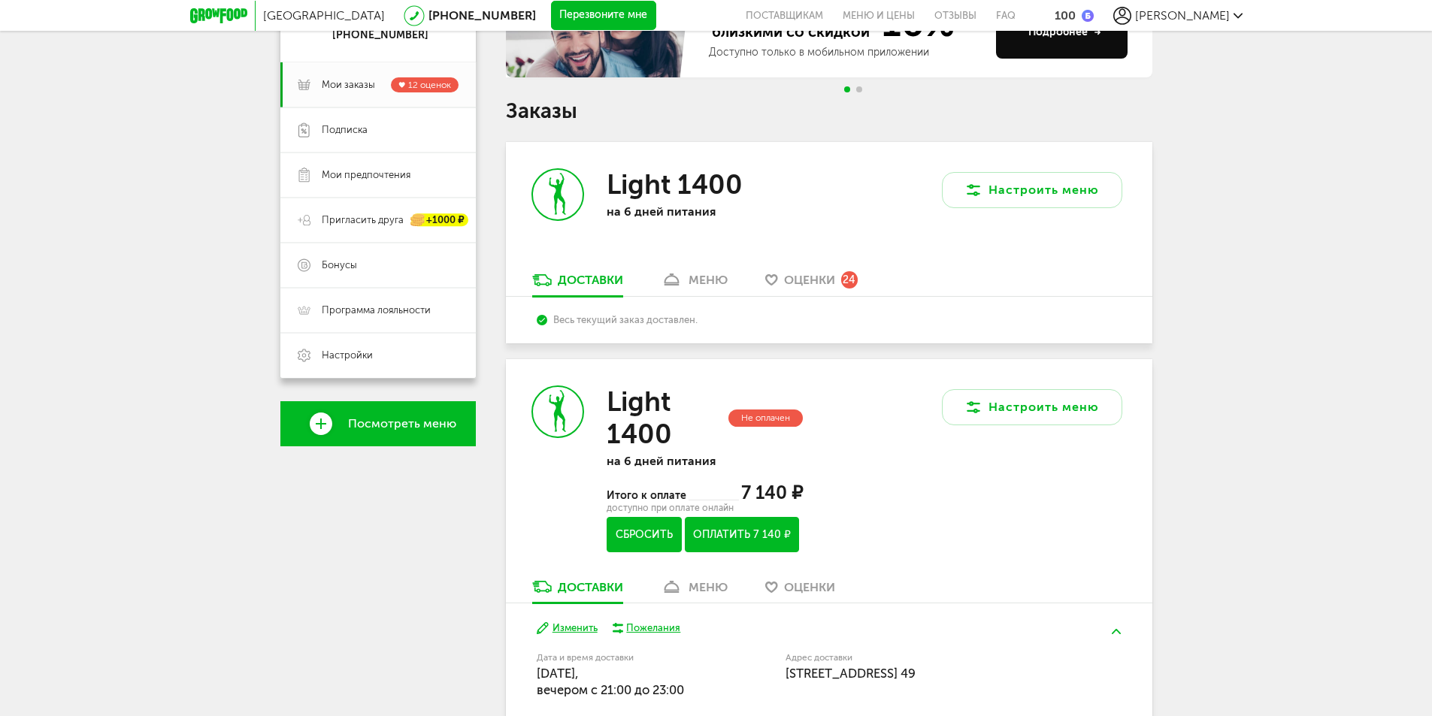
click at [634, 541] on button "Сбросить" at bounding box center [644, 534] width 74 height 35
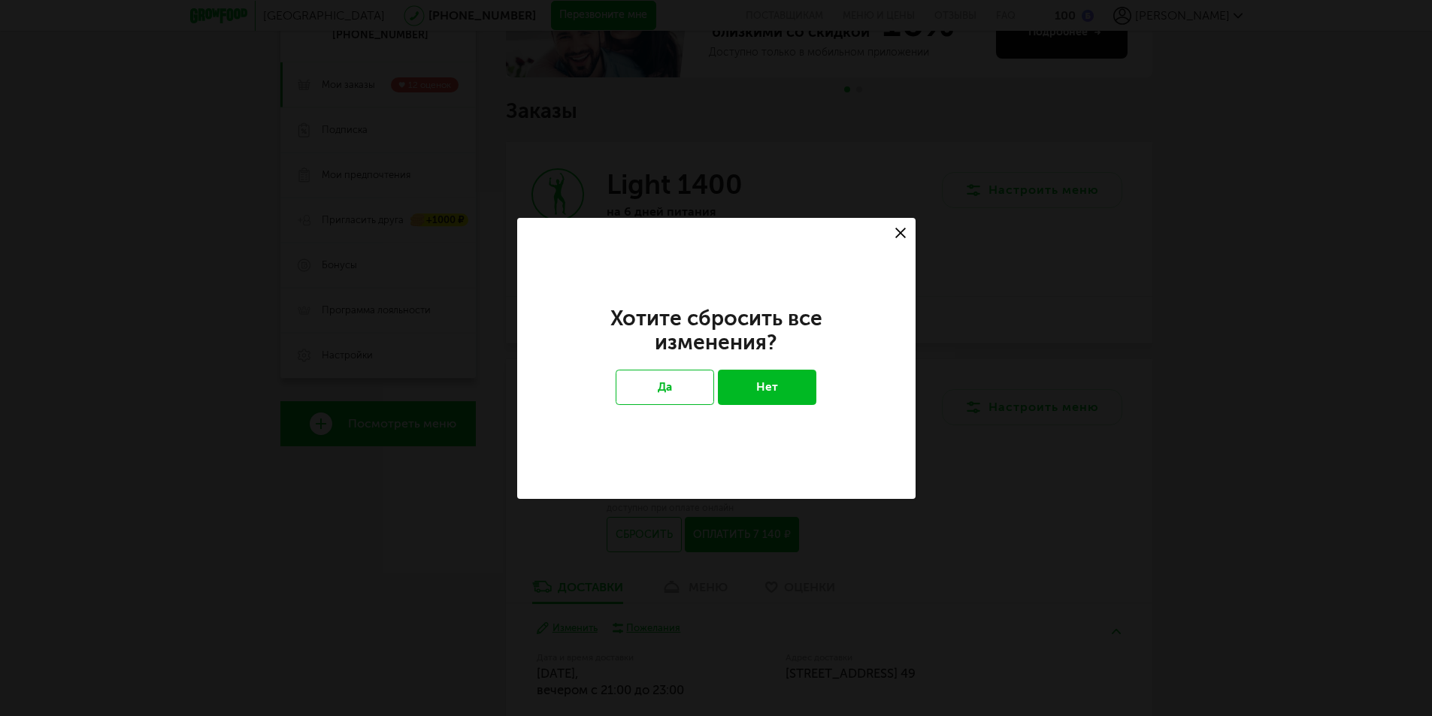
click at [752, 386] on button "Нет" at bounding box center [767, 387] width 98 height 35
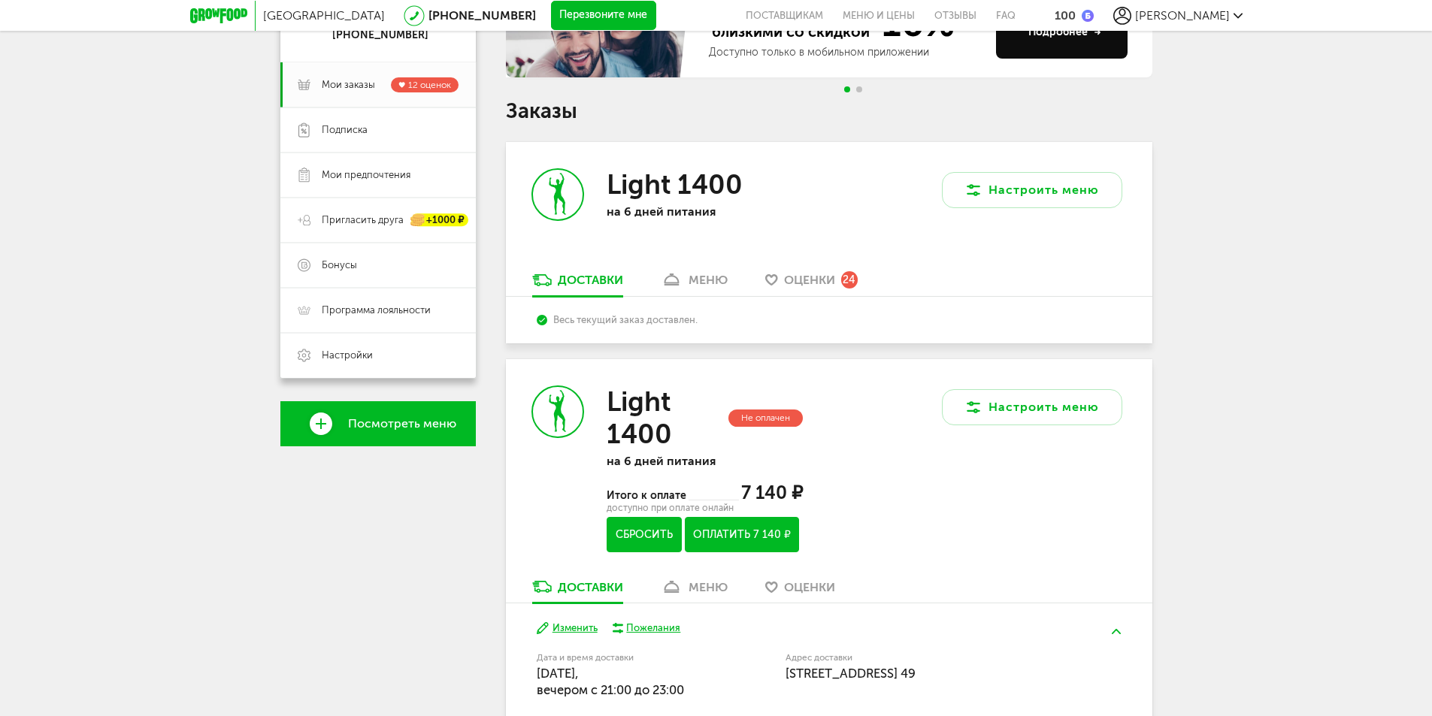
click at [636, 550] on button "Сбросить" at bounding box center [644, 534] width 74 height 35
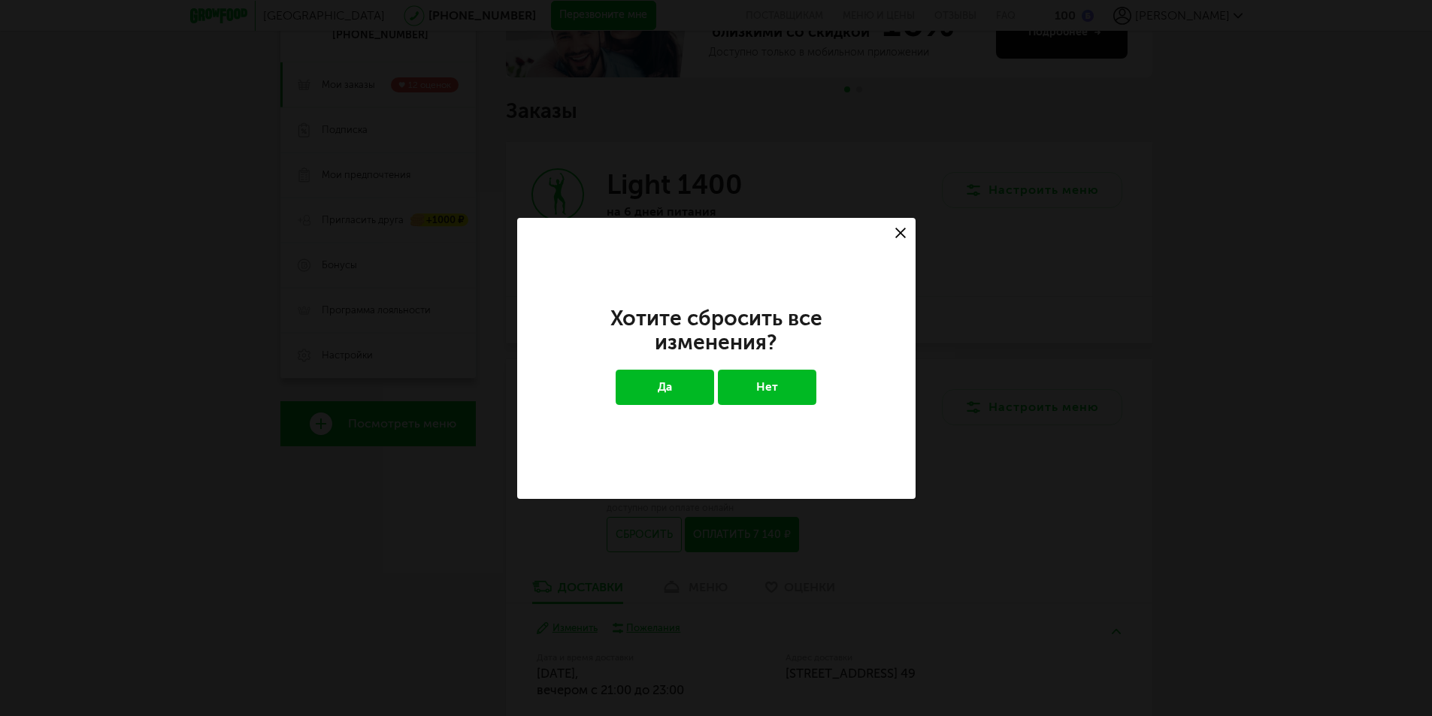
click at [665, 384] on button "Да" at bounding box center [665, 387] width 98 height 35
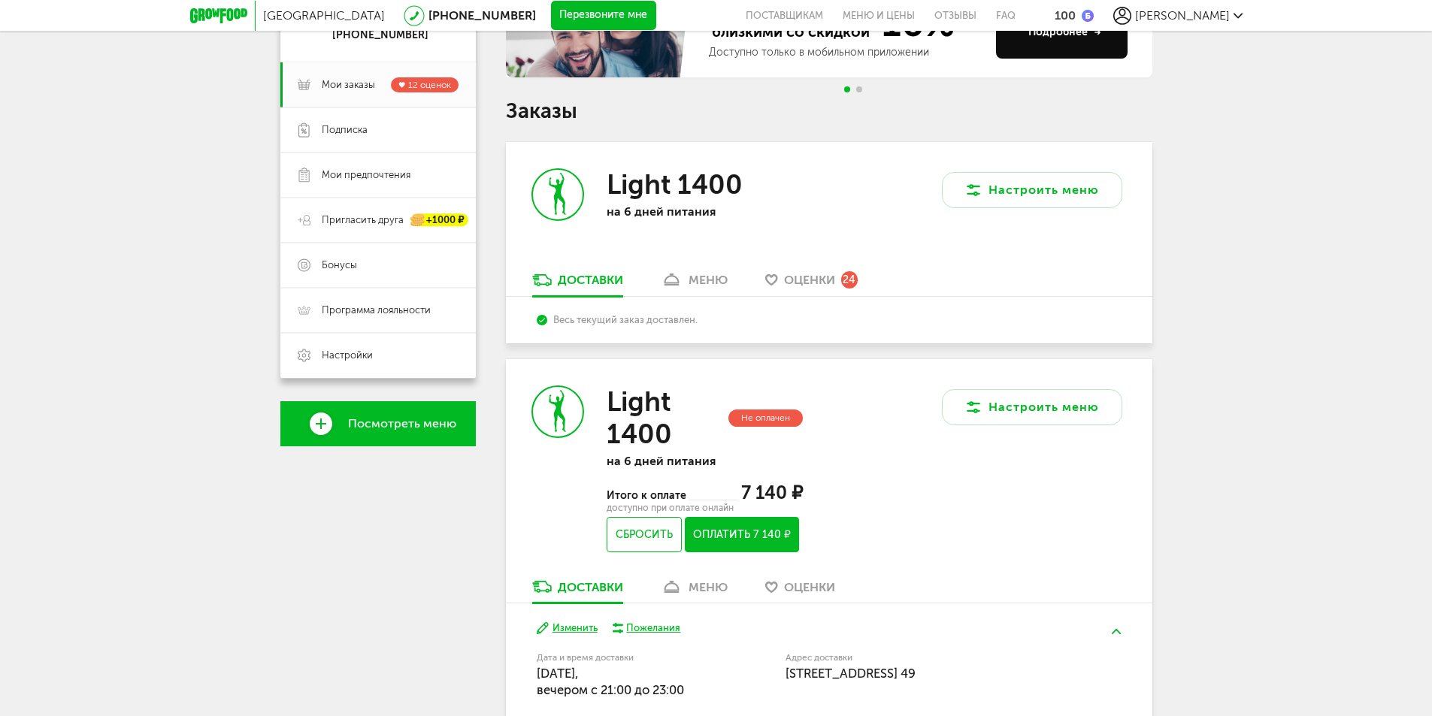
click at [811, 283] on span "Оценки" at bounding box center [809, 280] width 51 height 14
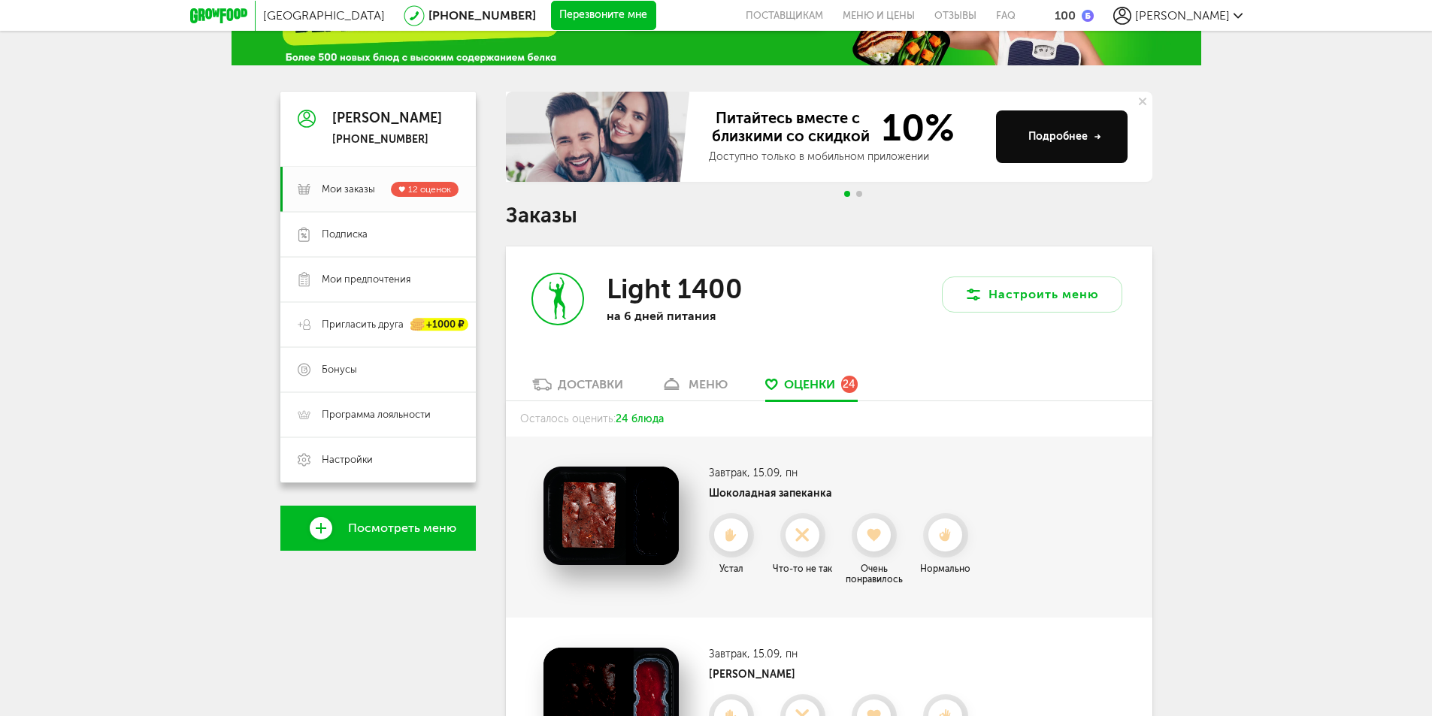
scroll to position [48, 0]
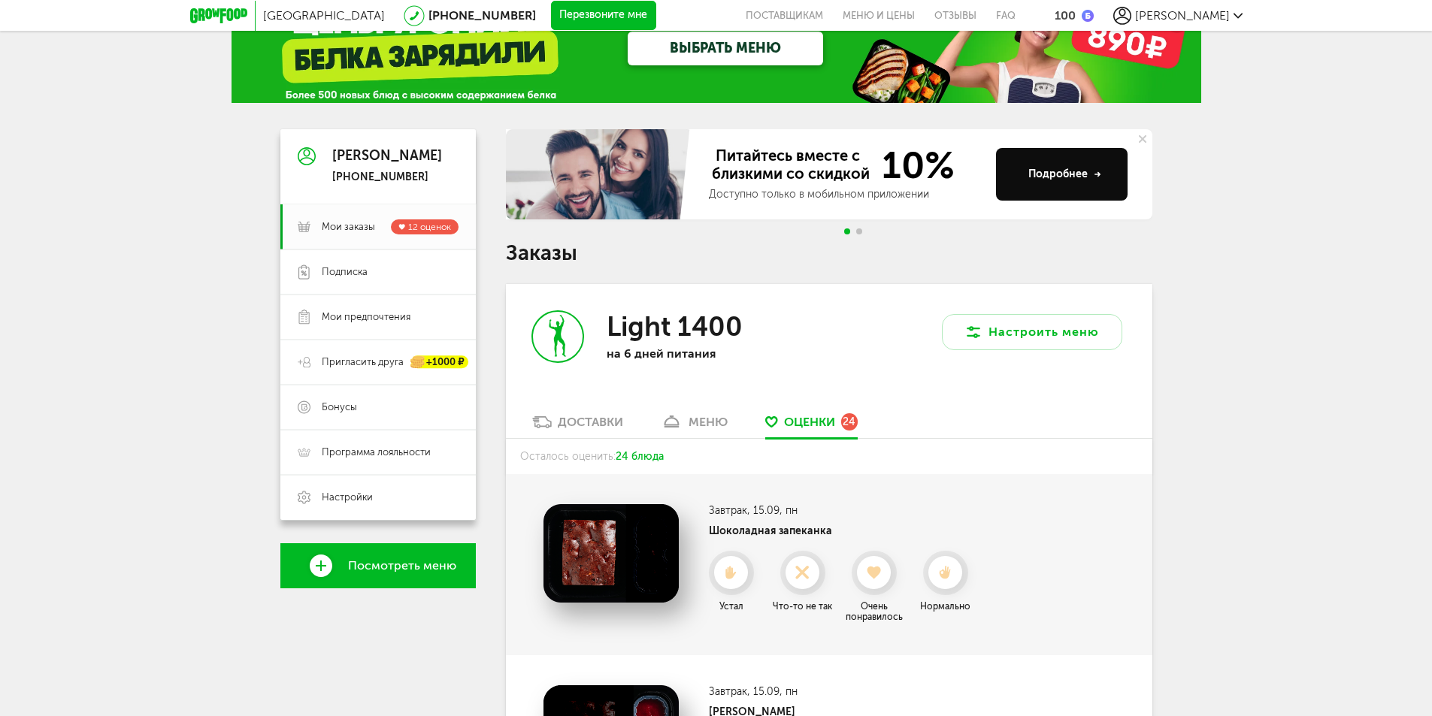
click at [586, 421] on div "Доставки" at bounding box center [590, 422] width 65 height 14
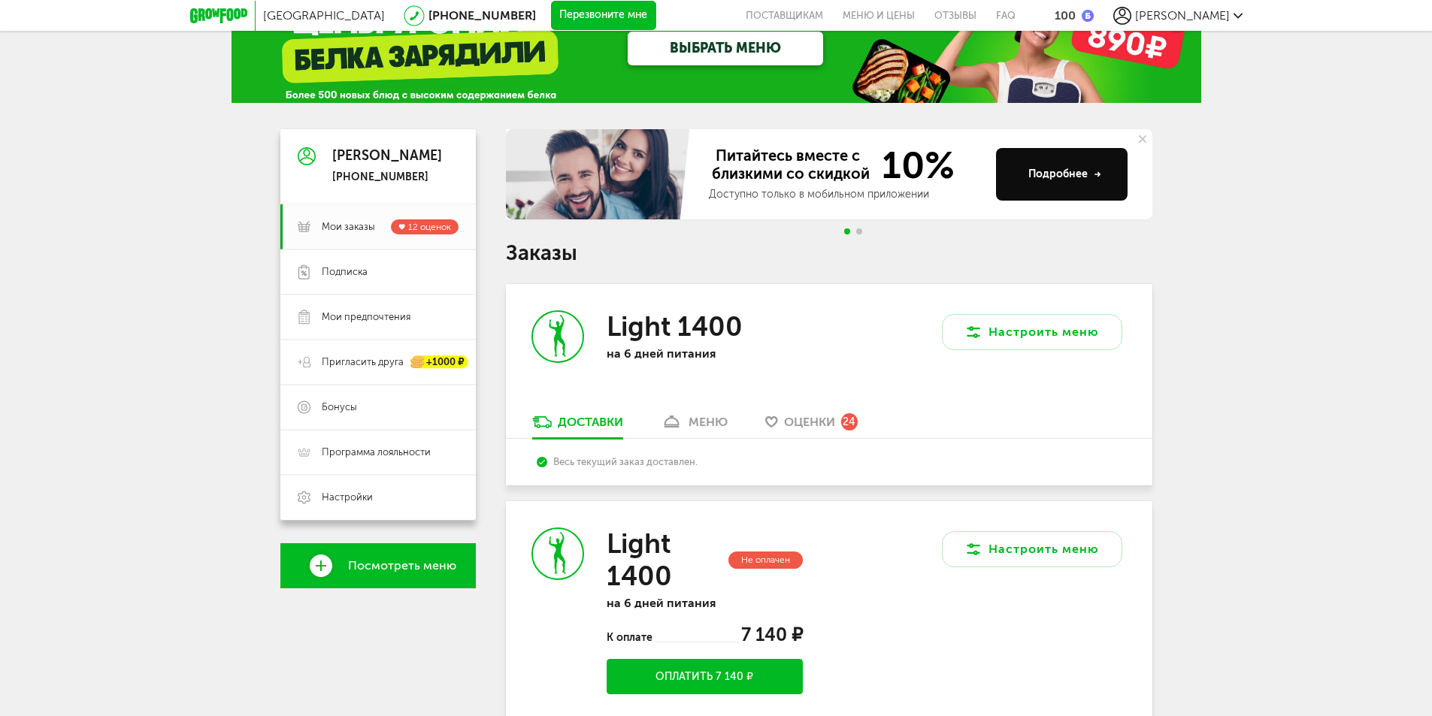
click at [628, 462] on div "Весь текущий заказ доставлен." at bounding box center [829, 461] width 584 height 11
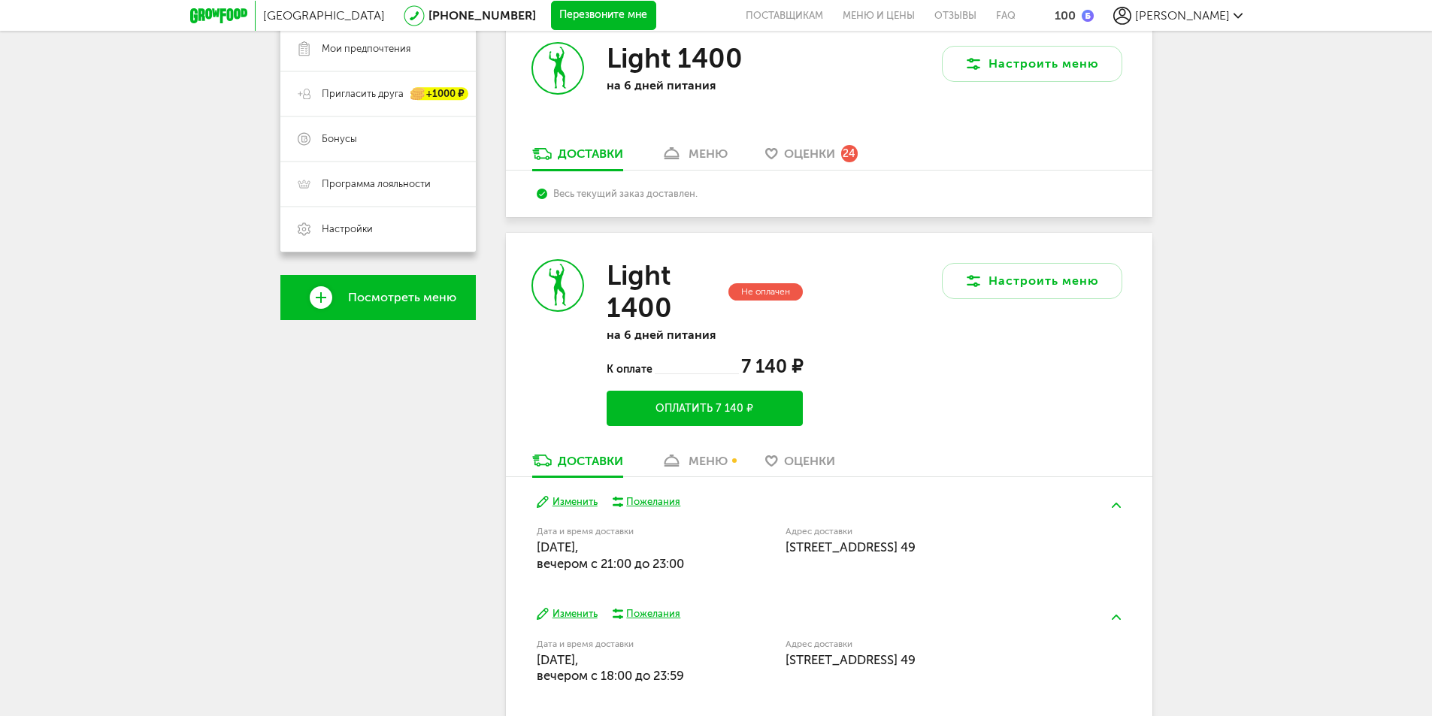
scroll to position [349, 0]
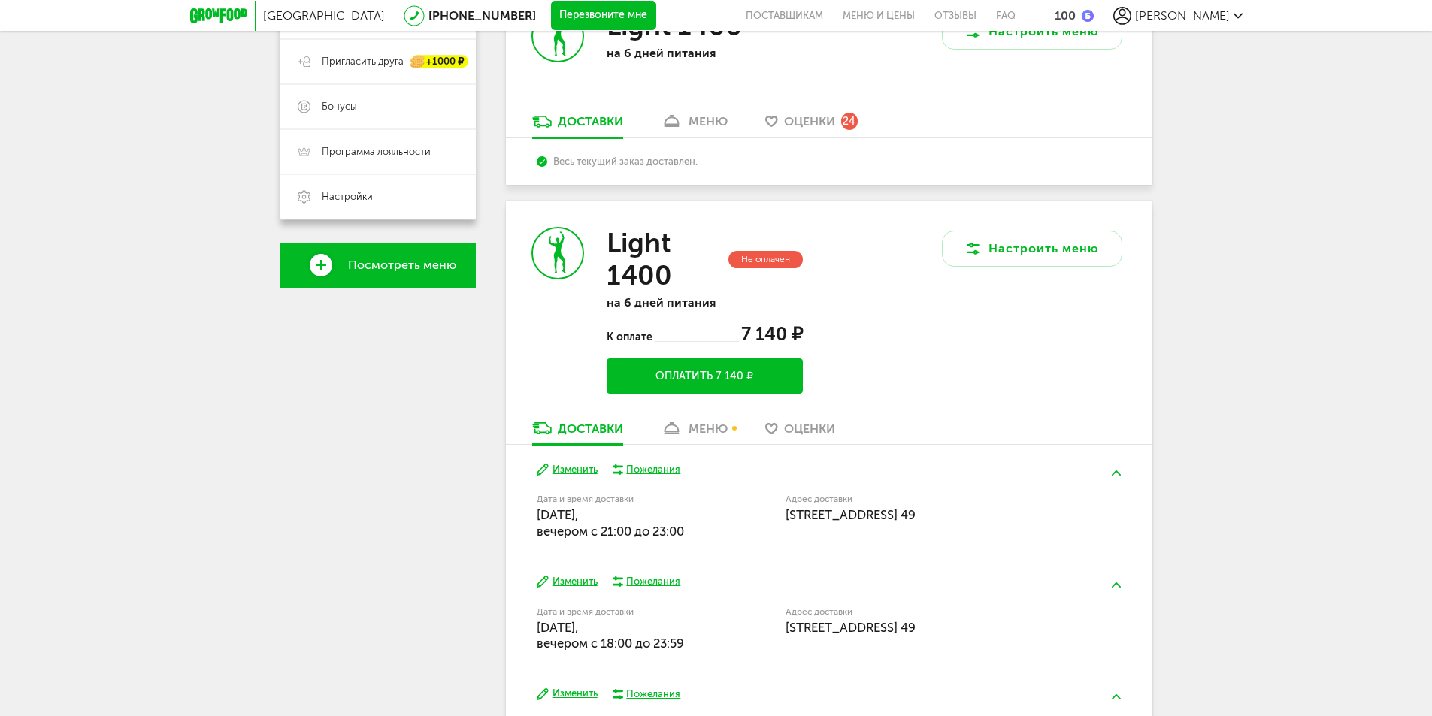
click at [649, 380] on button "Оплатить 7 140 ₽" at bounding box center [704, 376] width 195 height 35
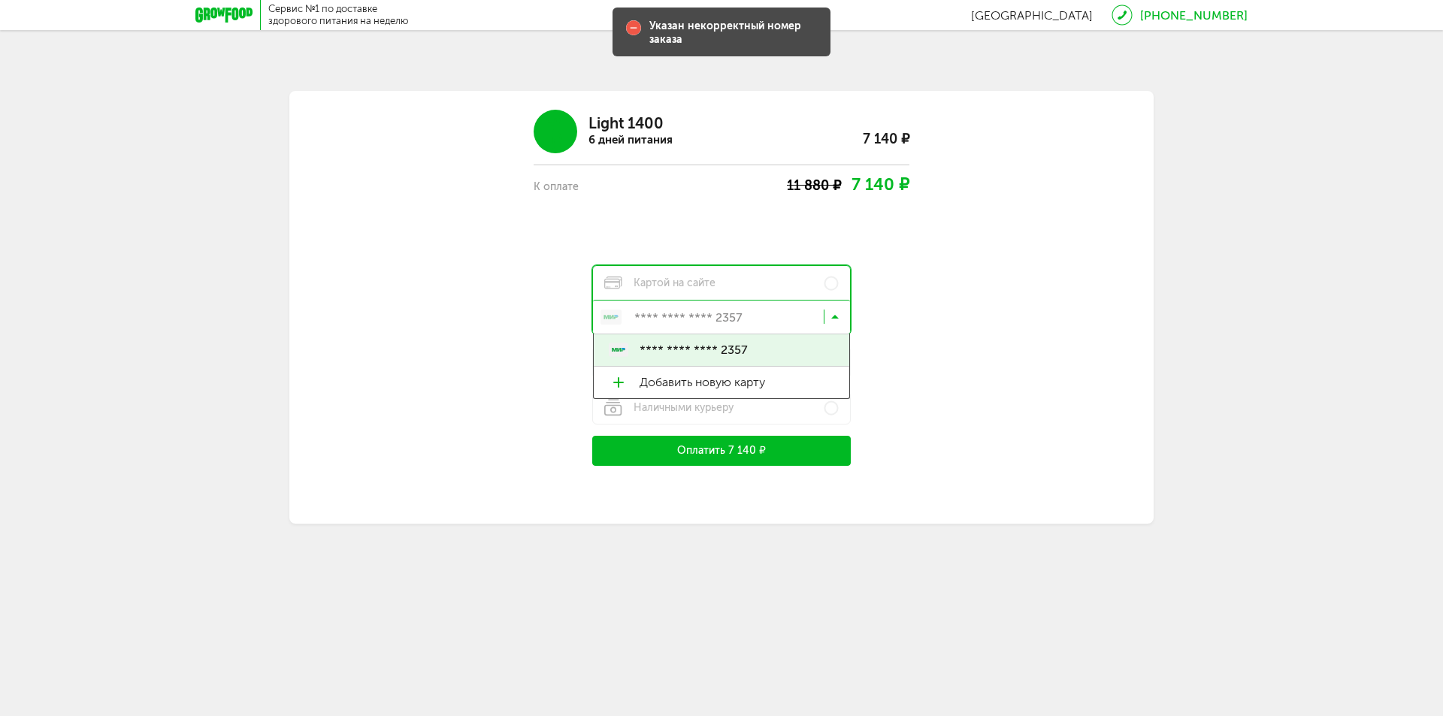
click at [834, 318] on icon at bounding box center [835, 320] width 8 height 15
click at [835, 318] on icon at bounding box center [835, 320] width 8 height 15
click at [965, 263] on div "Light 1400 6 дней питания 7 140 ₽ К оплате 11 880 ₽ 7 140 ₽ Картой на сайте ***…" at bounding box center [722, 282] width 722 height 368
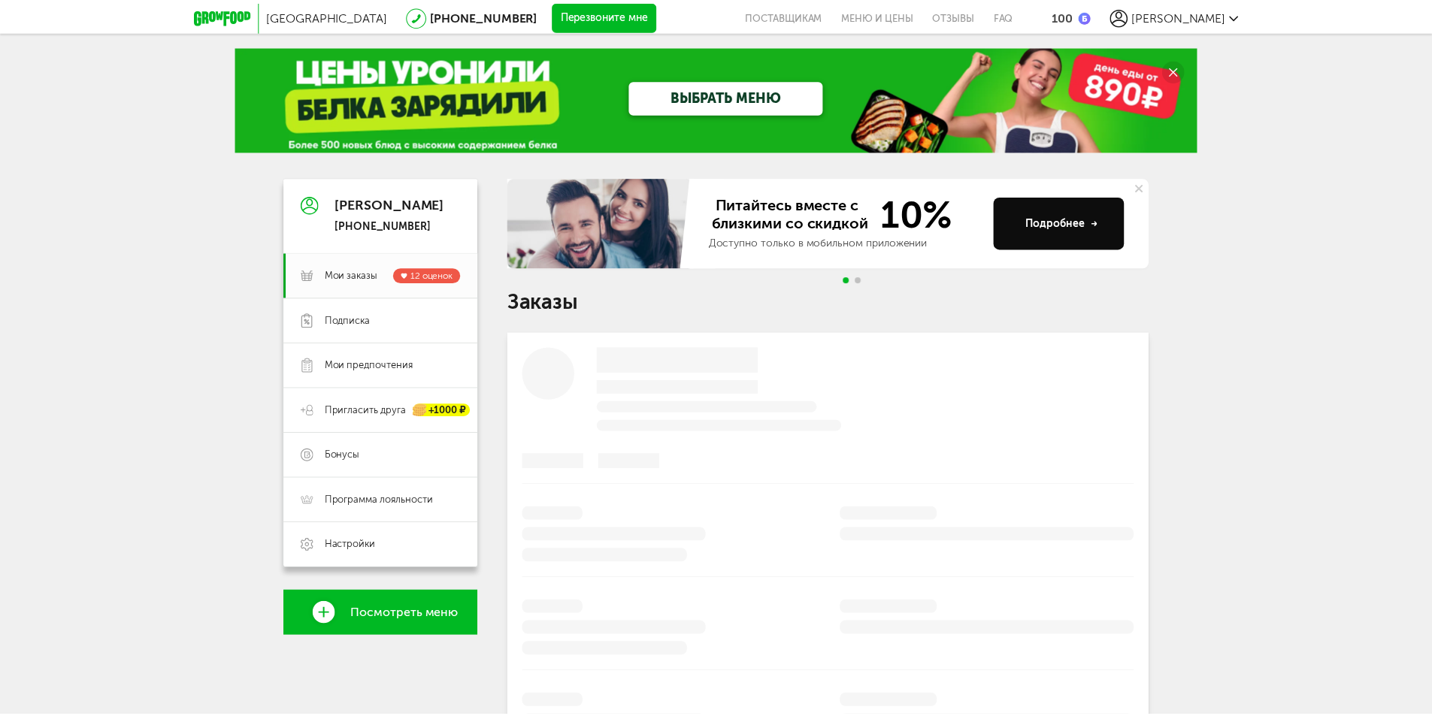
scroll to position [244, 0]
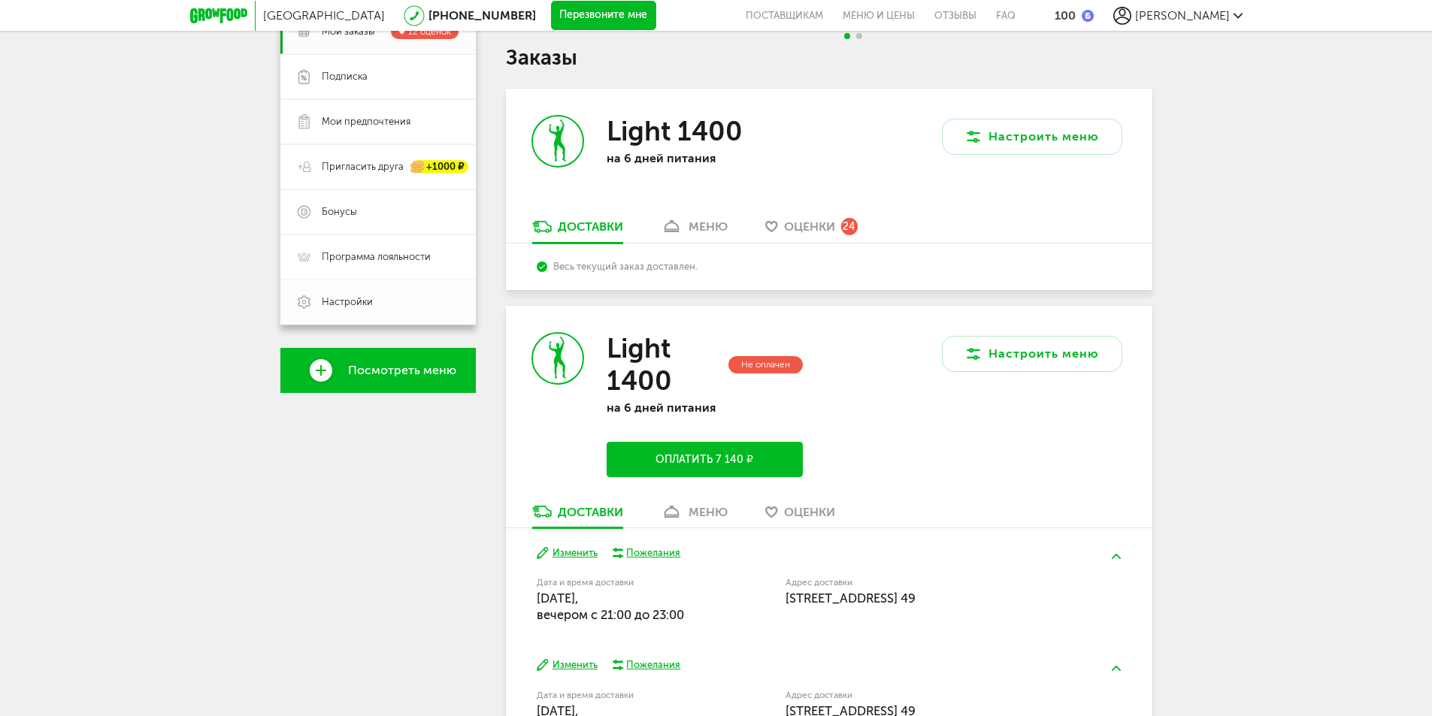
click at [362, 301] on span "Настройки" at bounding box center [347, 302] width 51 height 14
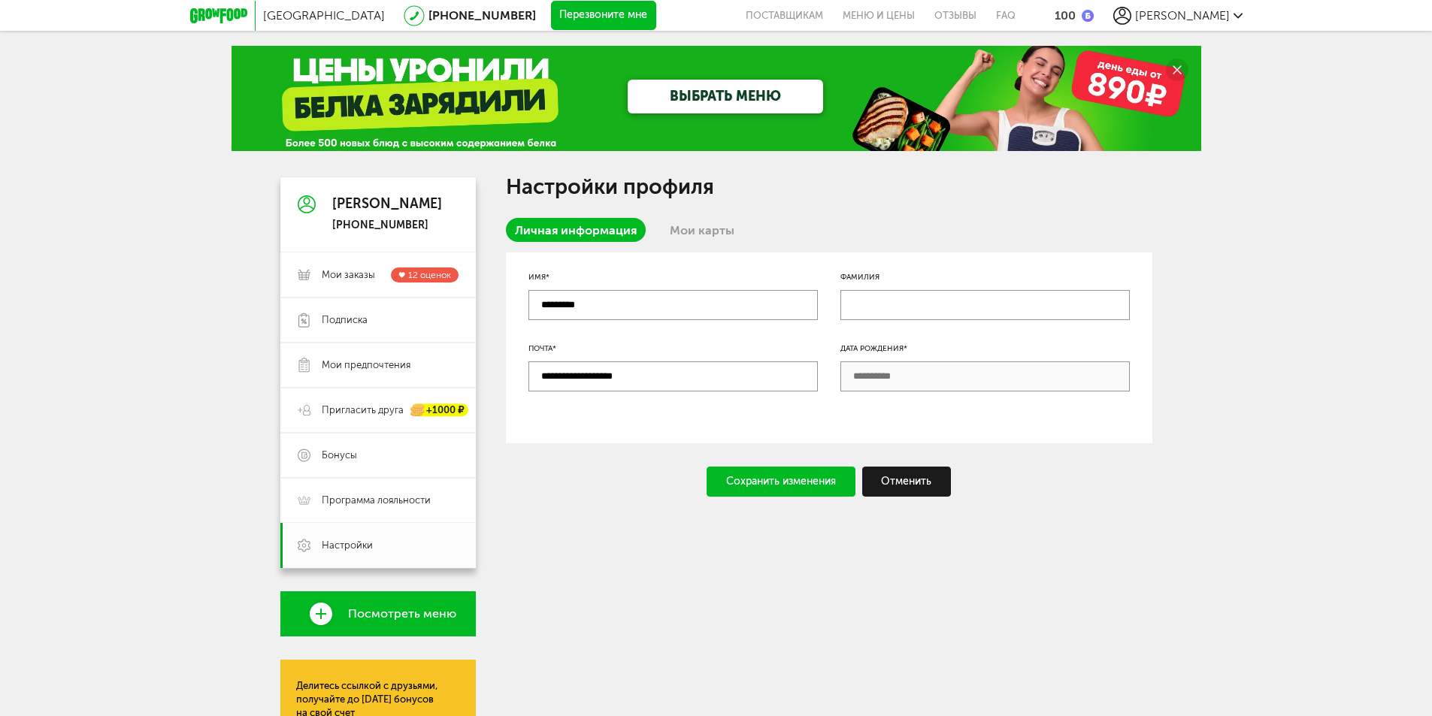
scroll to position [150, 0]
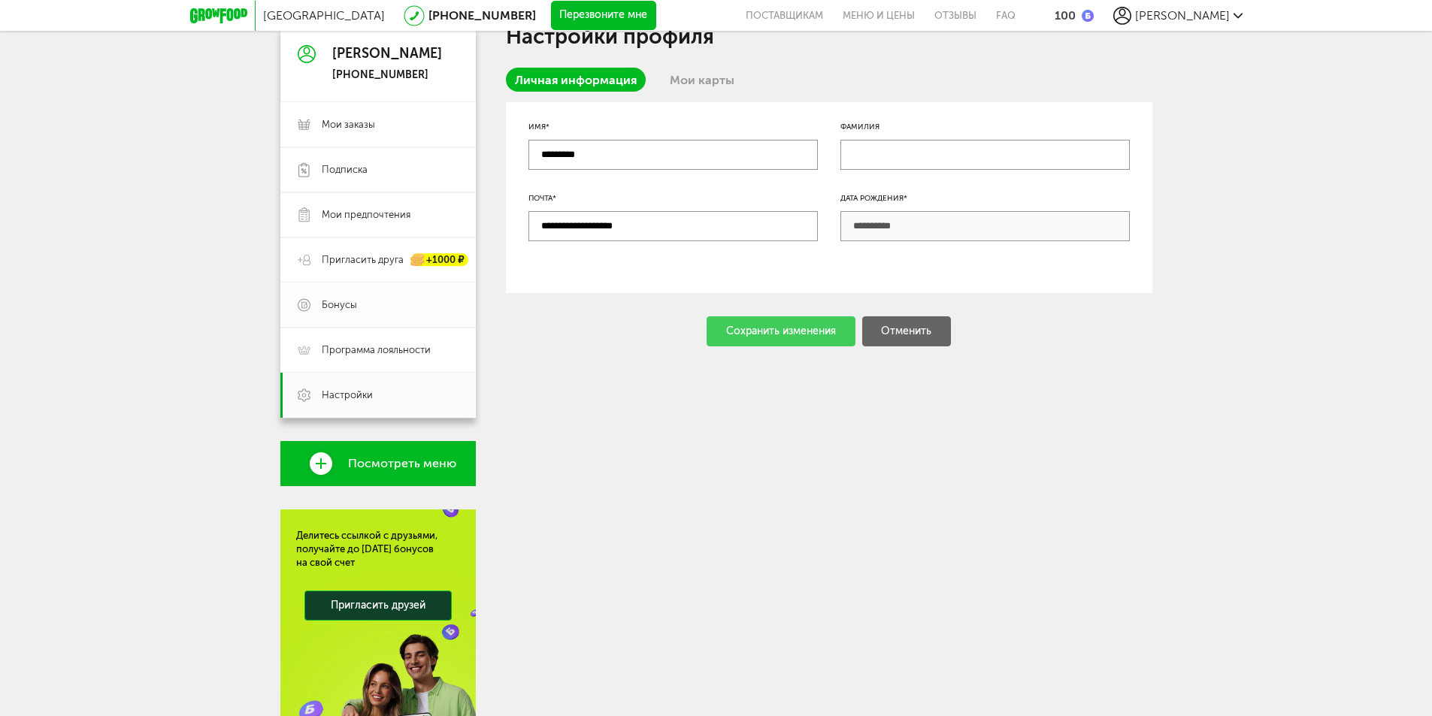
click at [368, 297] on link "Бонусы" at bounding box center [377, 305] width 195 height 45
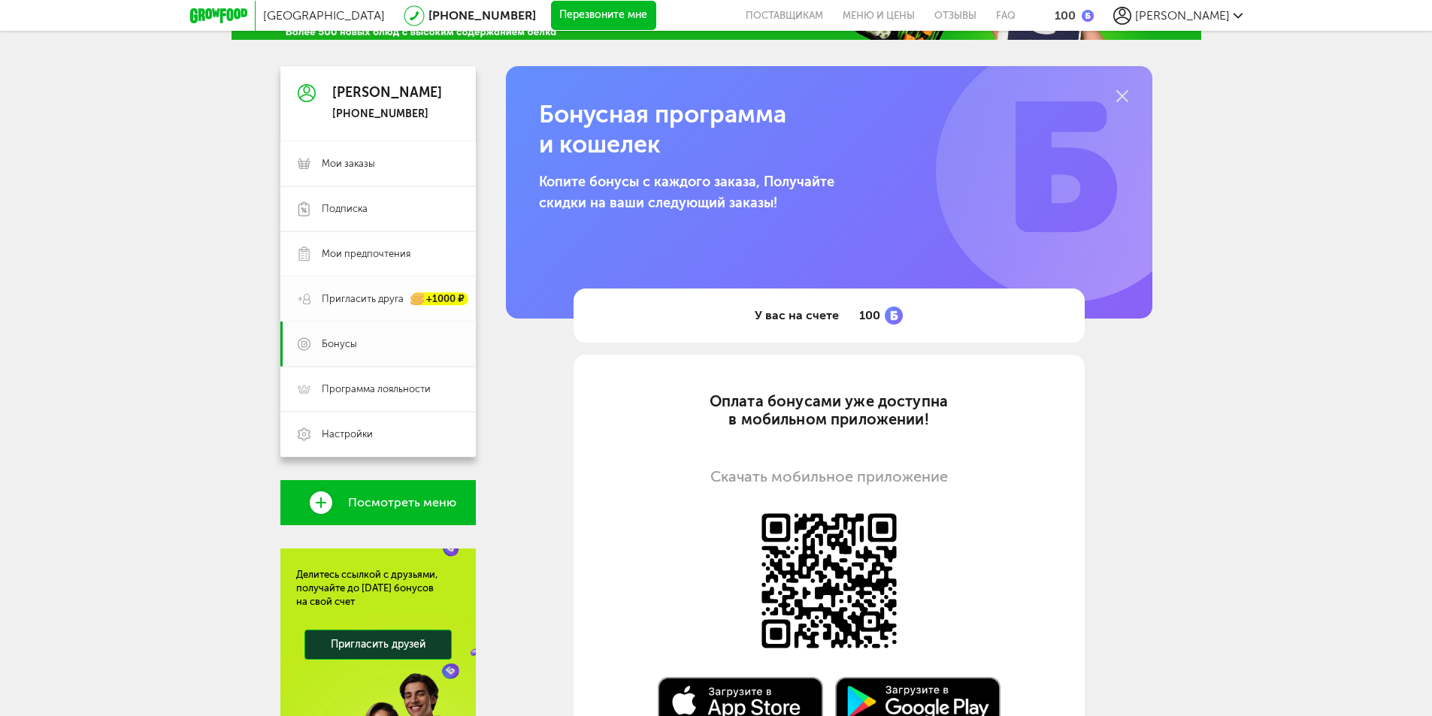
scroll to position [111, 0]
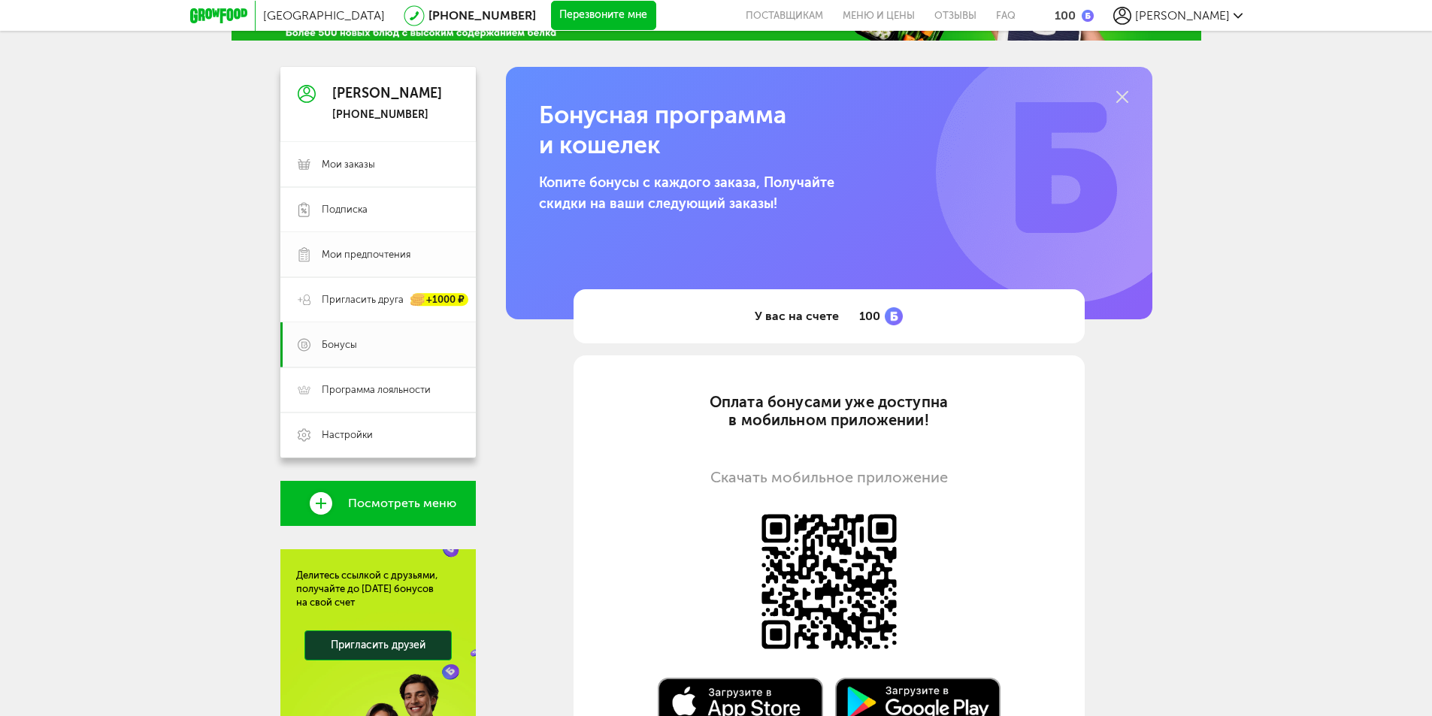
click at [387, 251] on span "Мои предпочтения" at bounding box center [366, 255] width 89 height 14
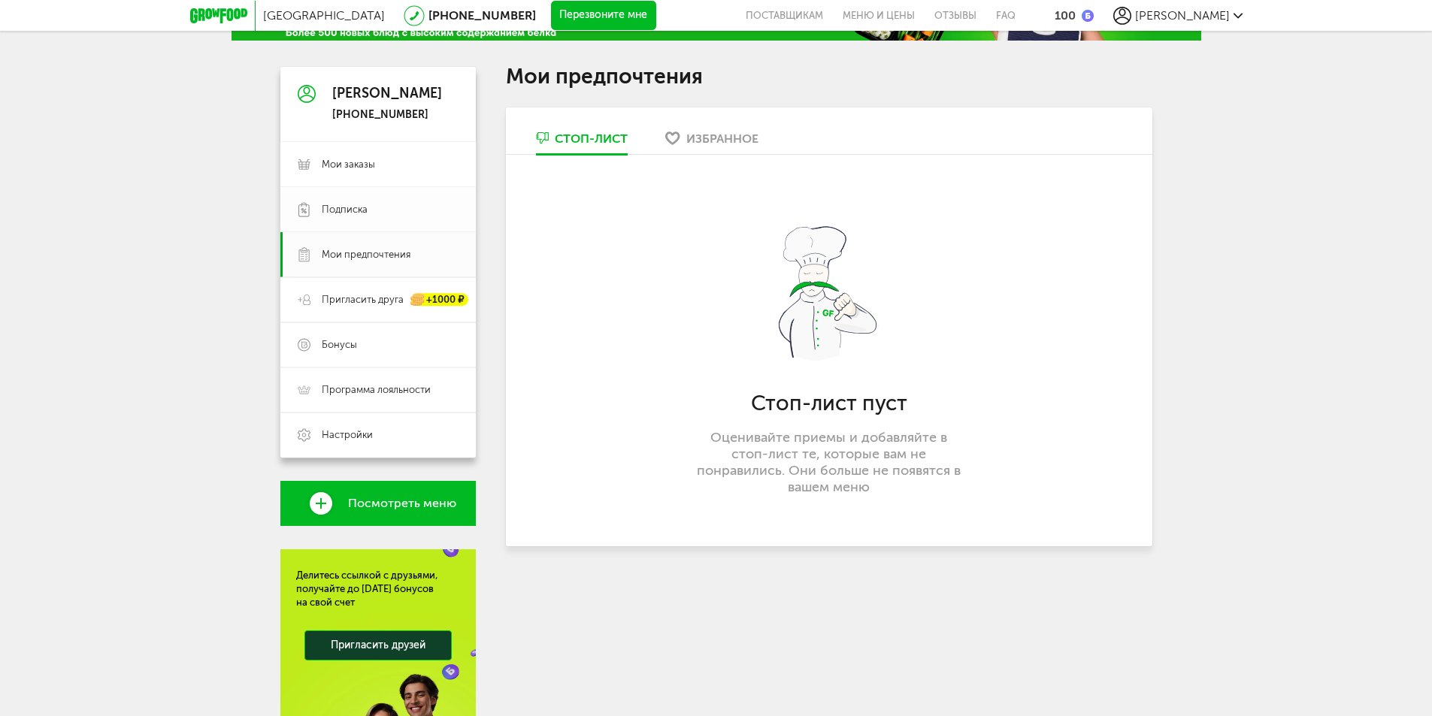
click at [368, 209] on span "Подписка" at bounding box center [390, 210] width 137 height 14
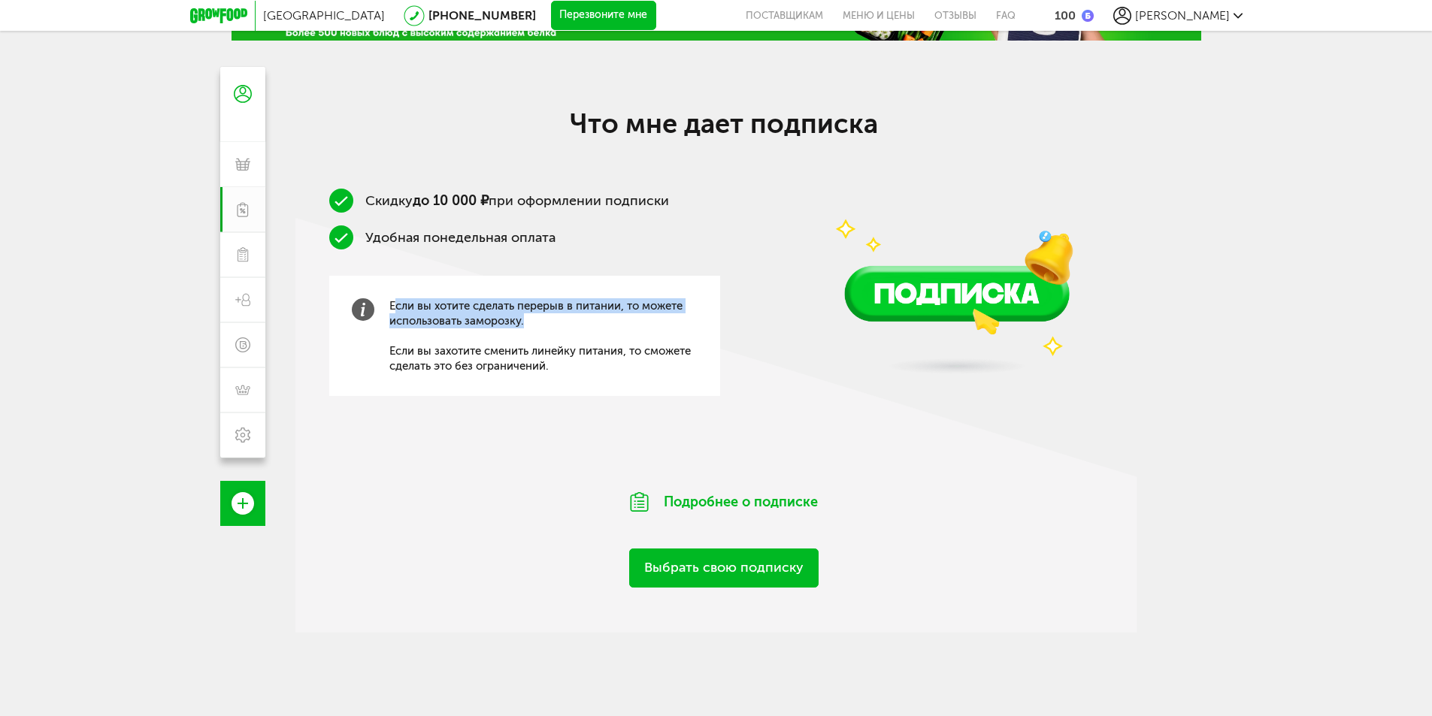
drag, startPoint x: 394, startPoint y: 303, endPoint x: 590, endPoint y: 323, distance: 197.2
click at [590, 323] on span "Если вы хотите сделать перерыв в питании, то можете использовать заморозку. Есл…" at bounding box center [543, 335] width 308 height 75
click at [528, 322] on span "Если вы хотите сделать перерыв в питании, то можете использовать заморозку. Есл…" at bounding box center [543, 335] width 308 height 75
click at [731, 571] on link "Выбрать свою подписку" at bounding box center [723, 568] width 189 height 38
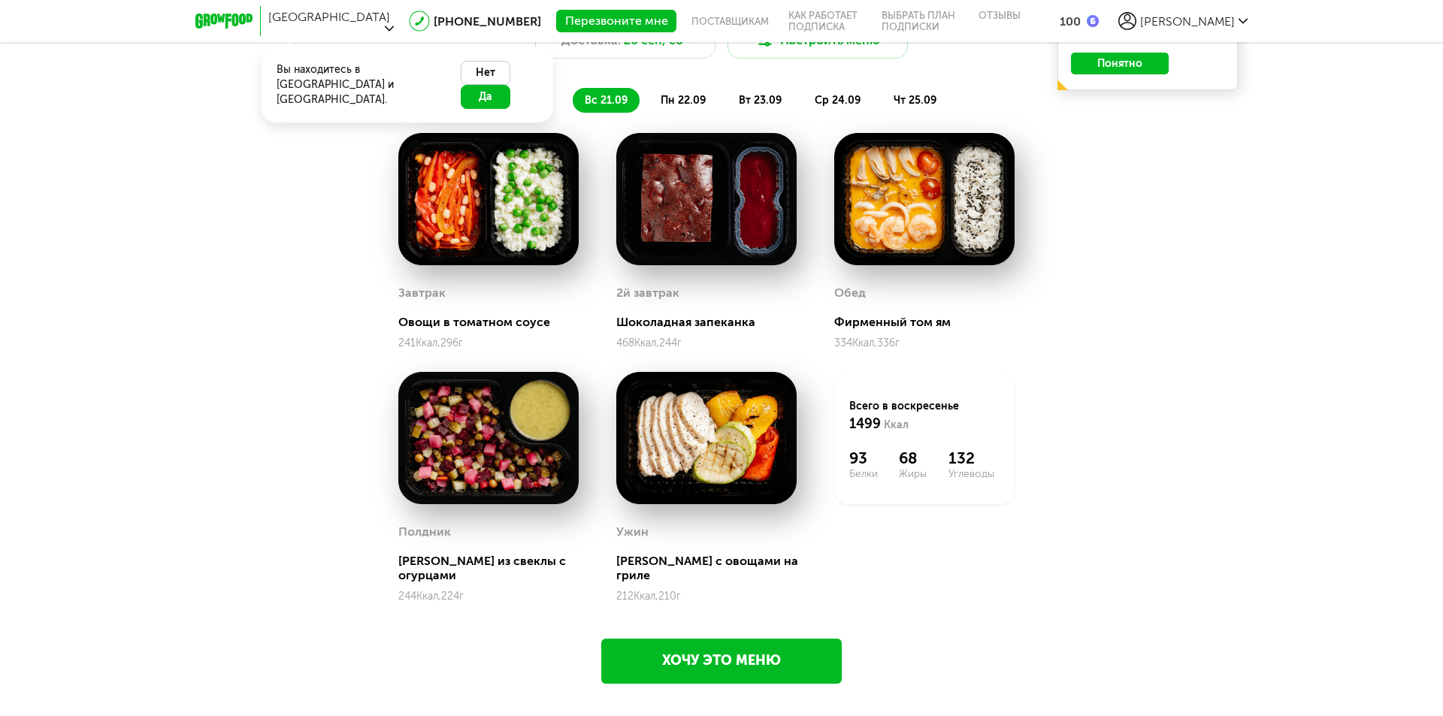
scroll to position [1484, 0]
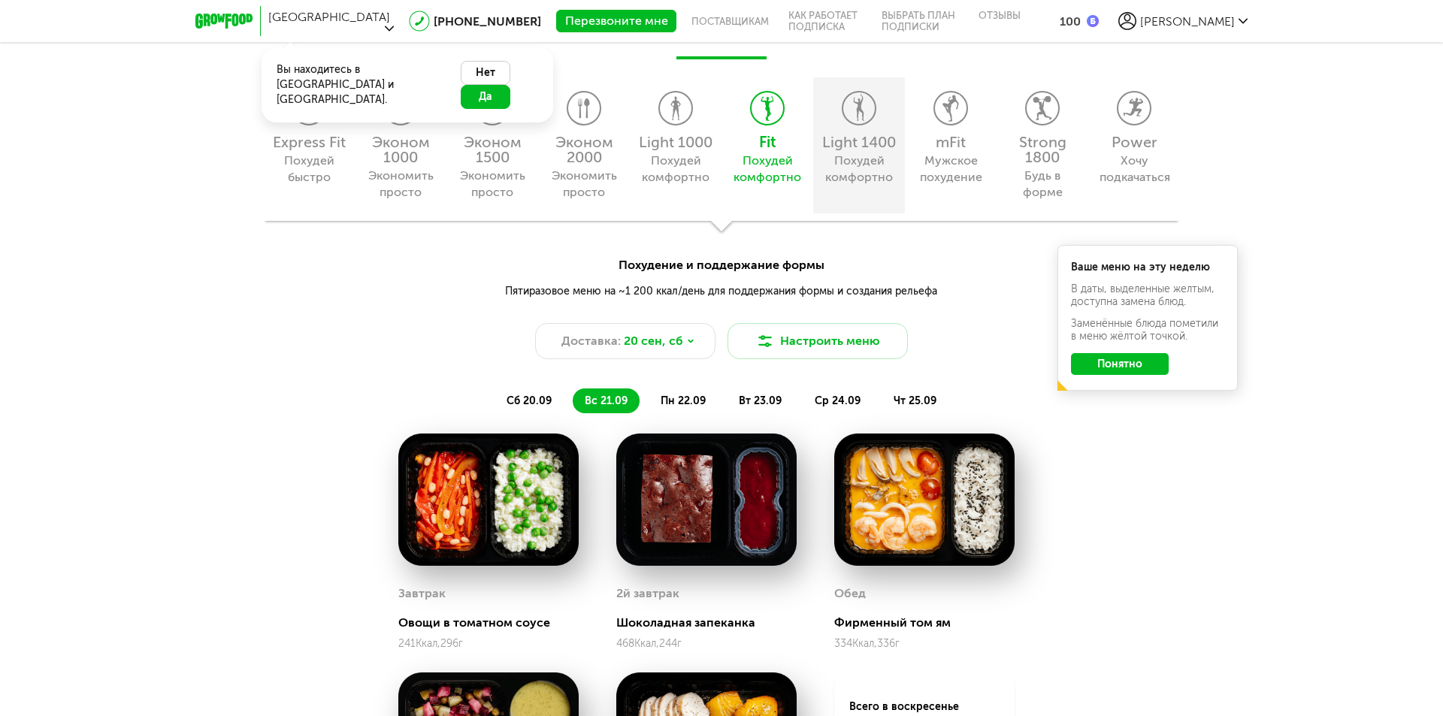
click at [880, 157] on div "Похудей комфортно" at bounding box center [859, 169] width 68 height 33
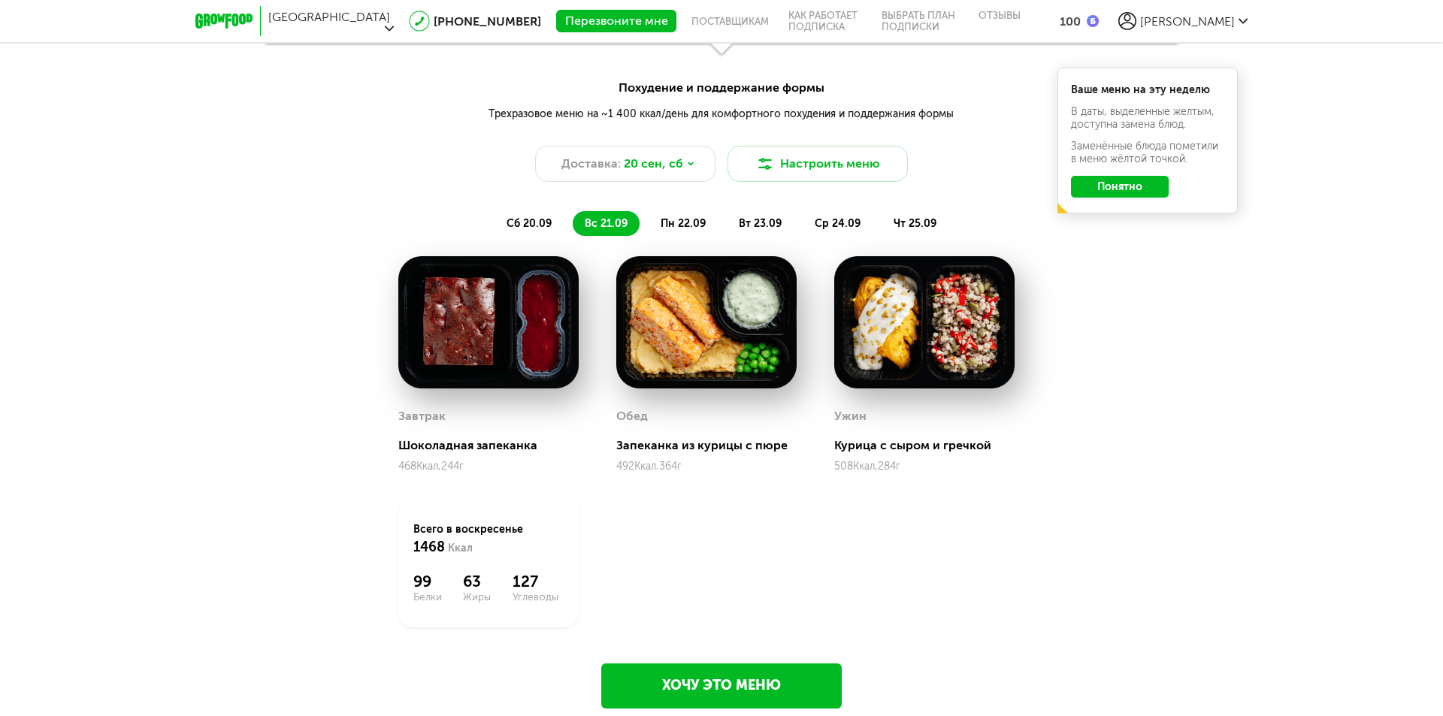
scroll to position [1634, 0]
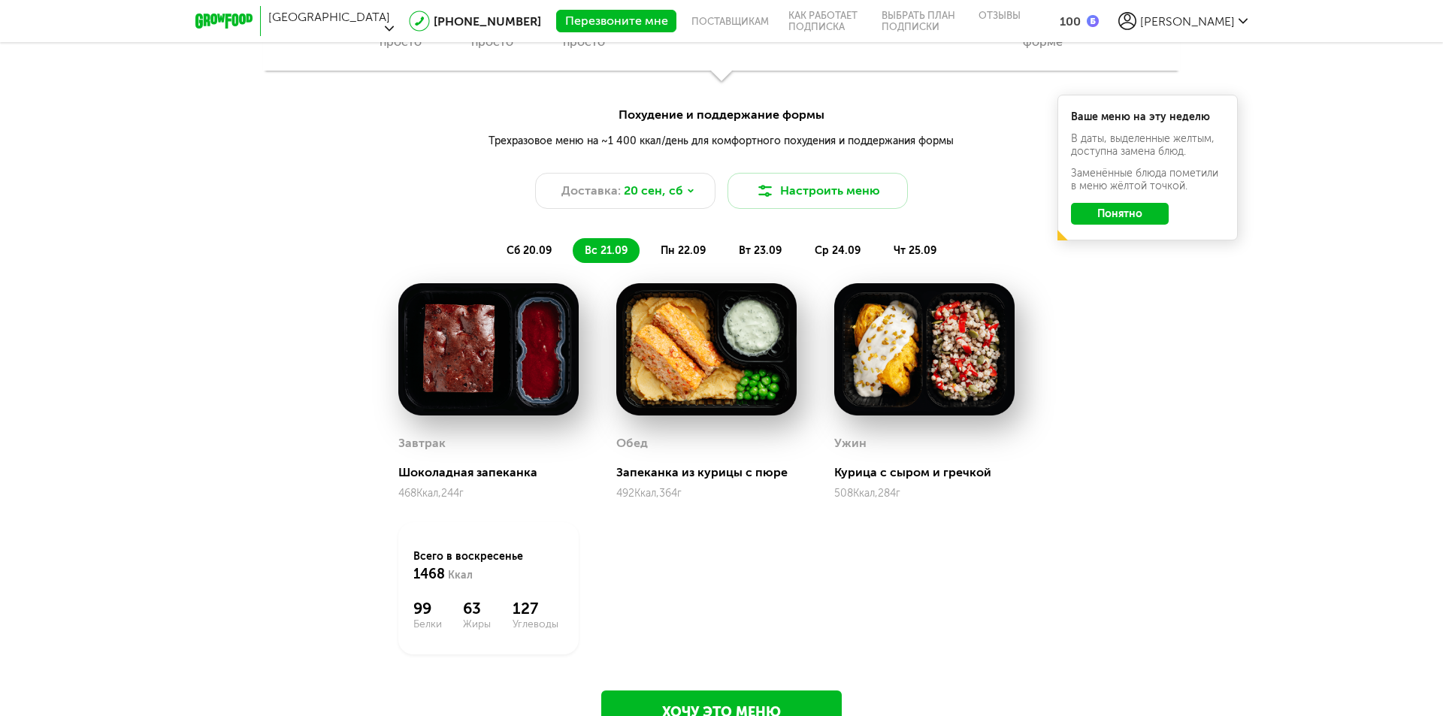
click at [680, 247] on span "пн 22.09" at bounding box center [683, 250] width 45 height 13
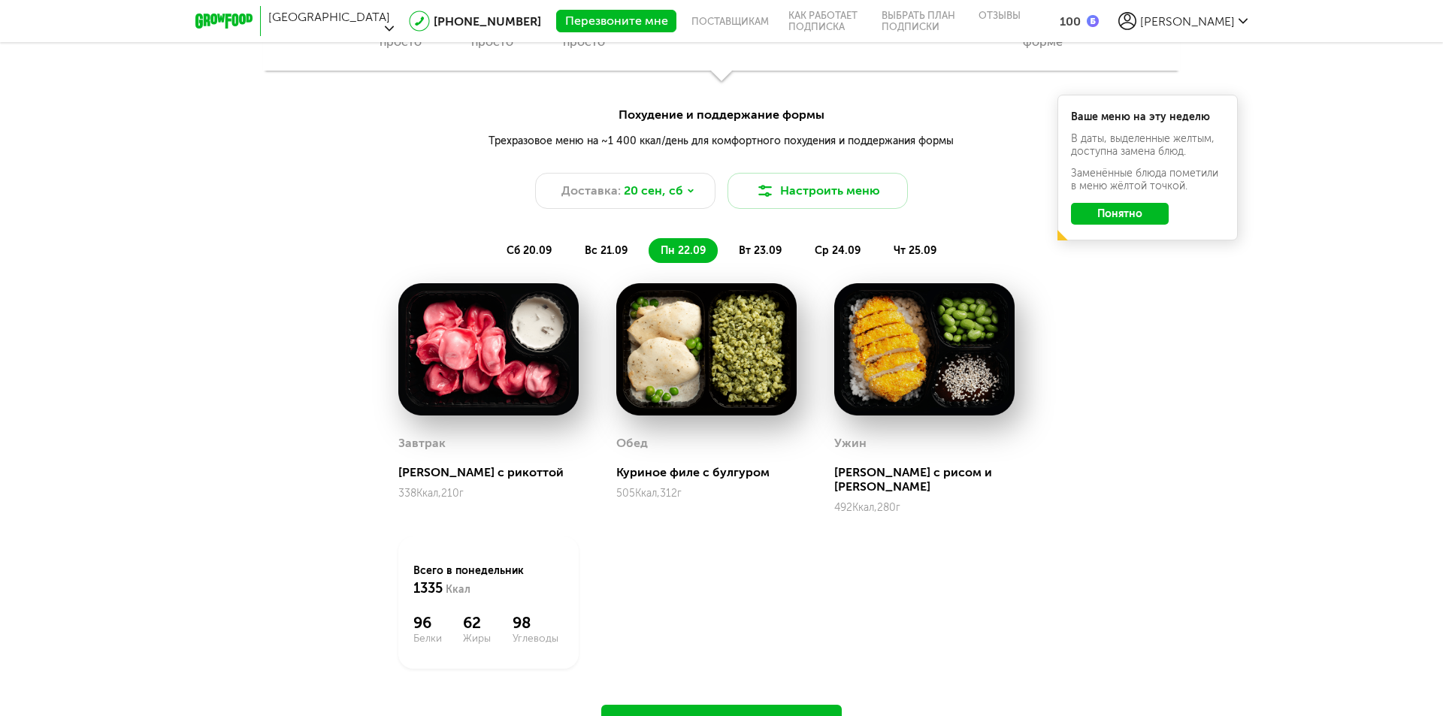
click at [774, 250] on span "вт 23.09" at bounding box center [760, 250] width 43 height 13
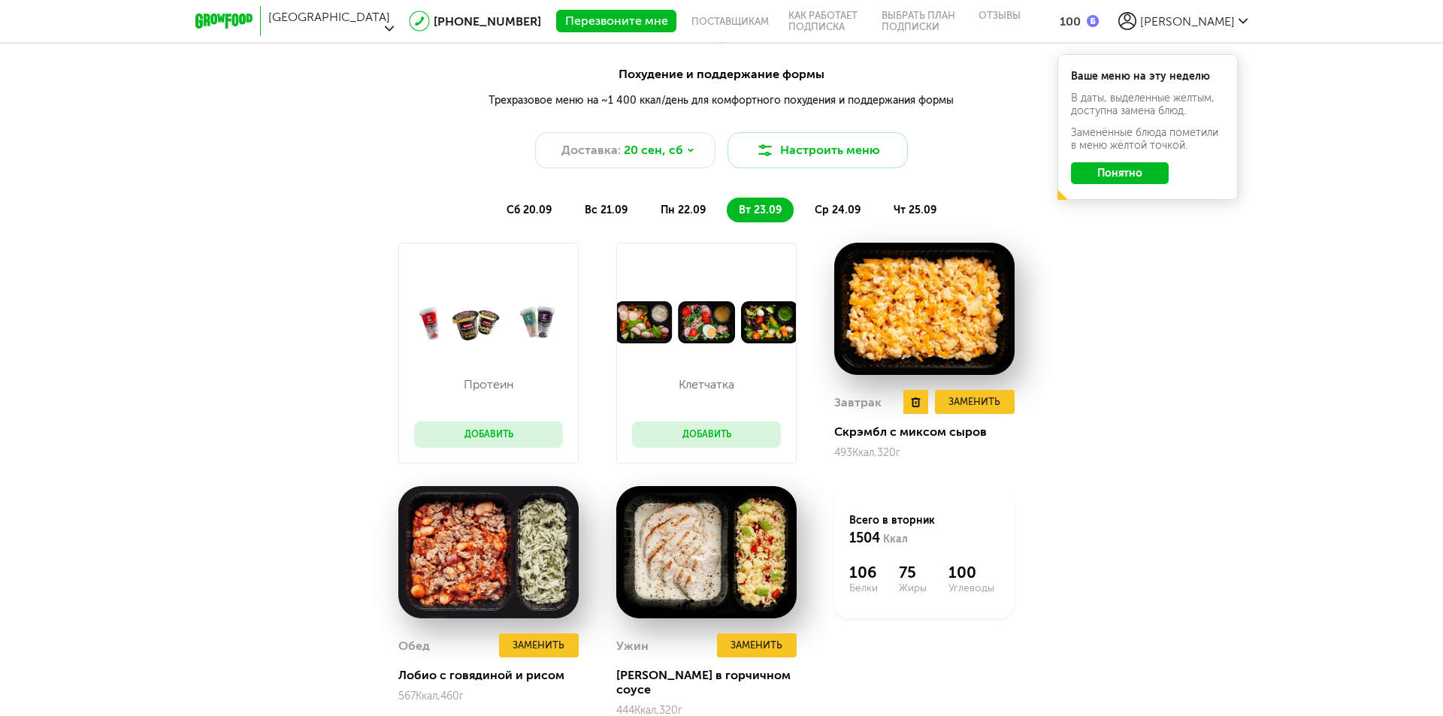
scroll to position [1559, 0]
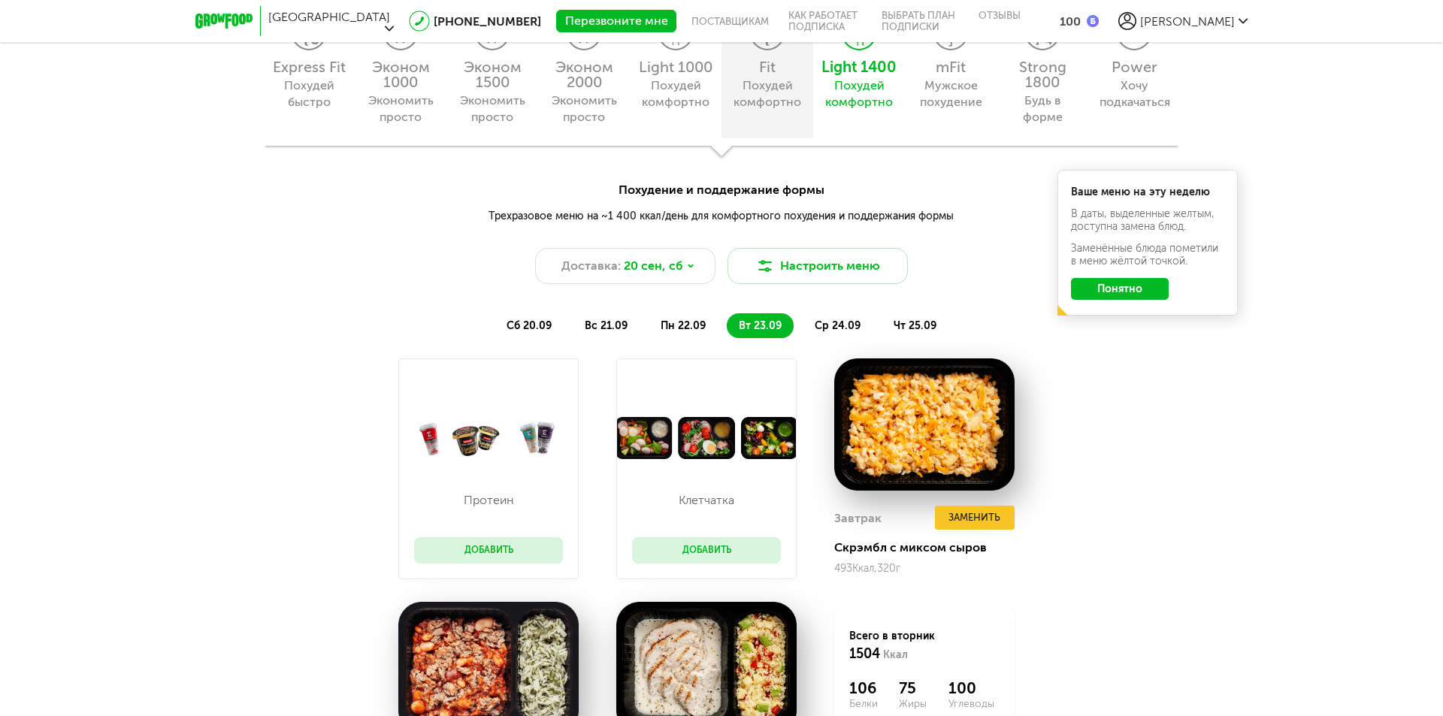
click at [779, 98] on div "Похудей комфортно" at bounding box center [767, 93] width 68 height 33
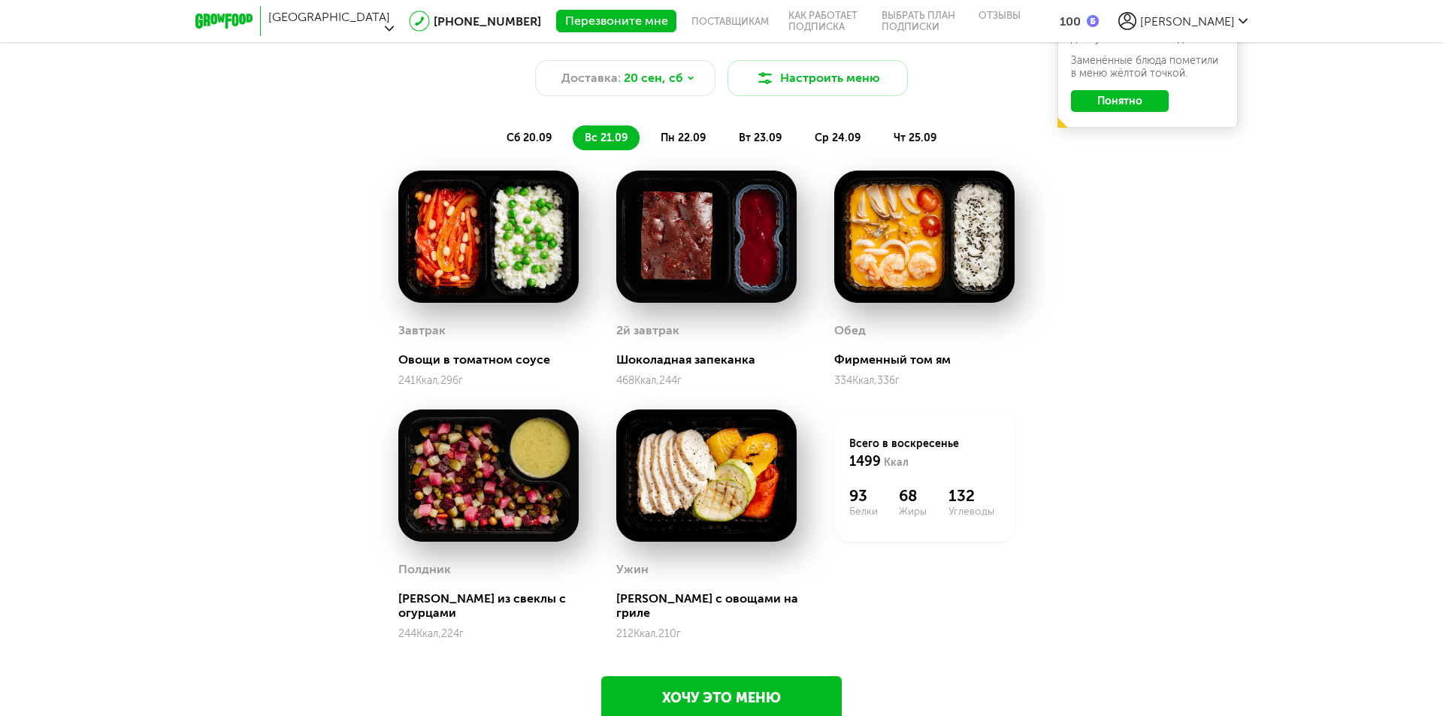
scroll to position [1709, 0]
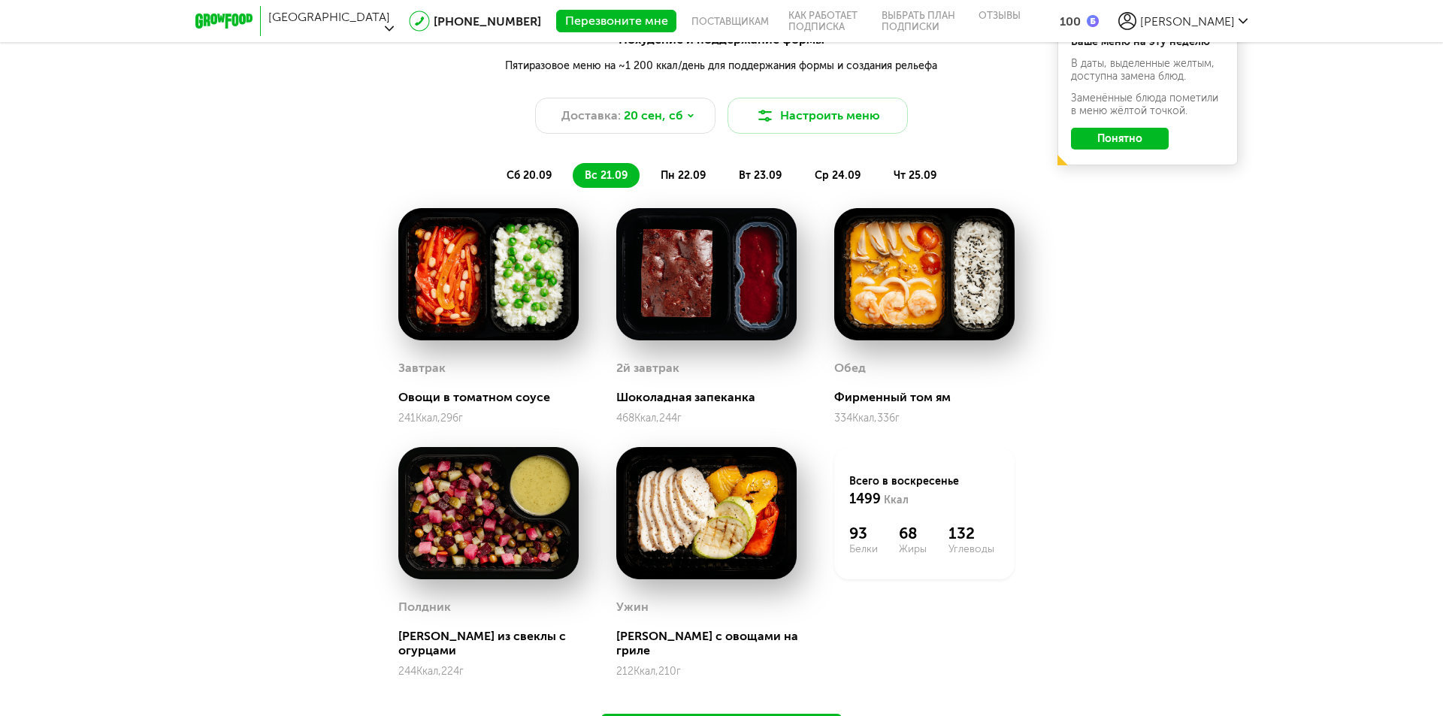
click at [675, 174] on span "пн 22.09" at bounding box center [683, 175] width 45 height 13
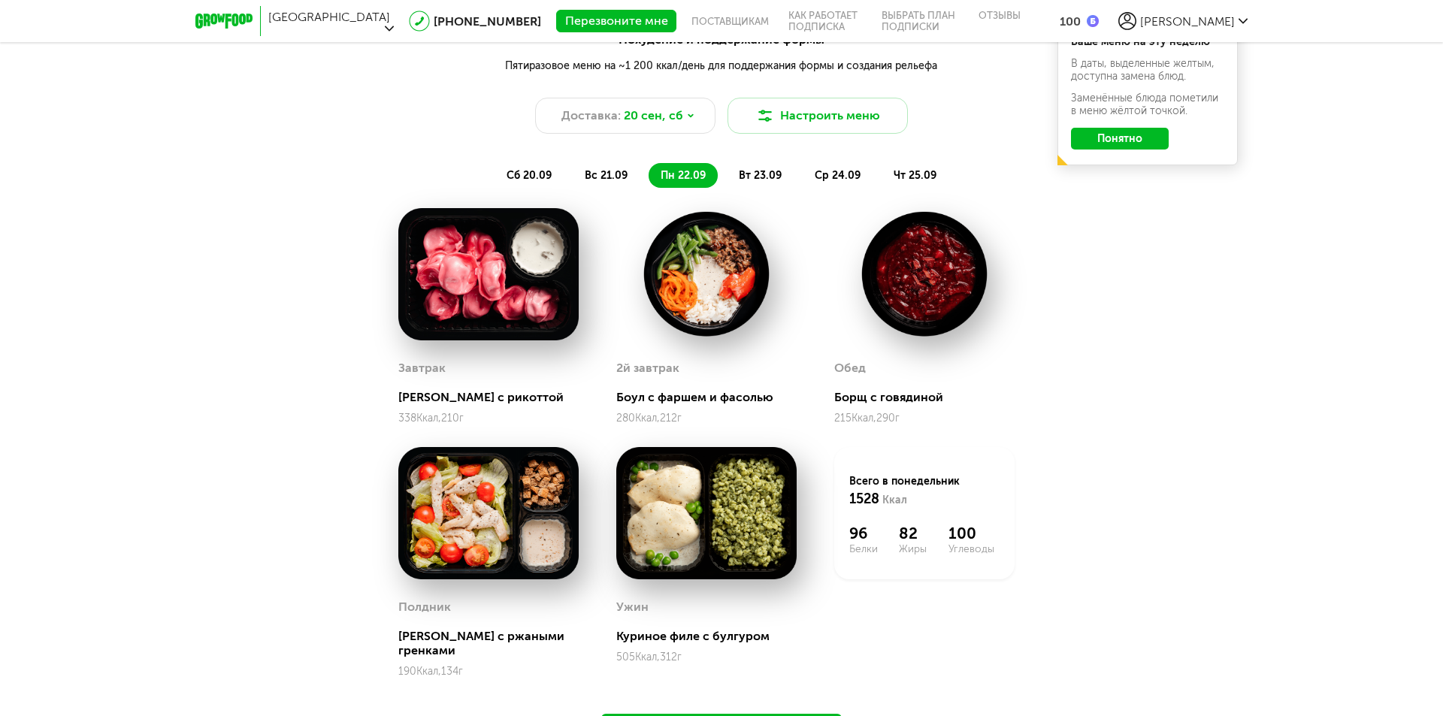
click at [759, 171] on span "вт 23.09" at bounding box center [760, 175] width 43 height 13
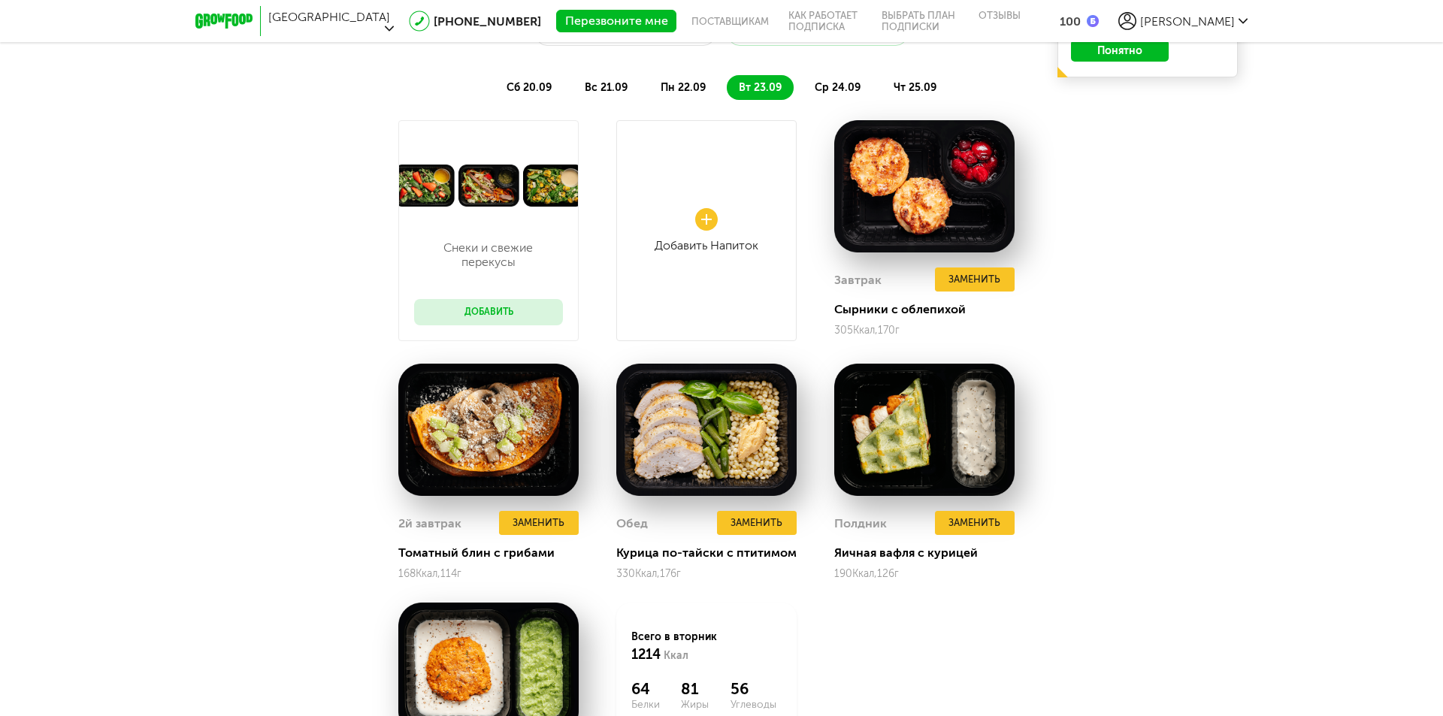
scroll to position [1785, 0]
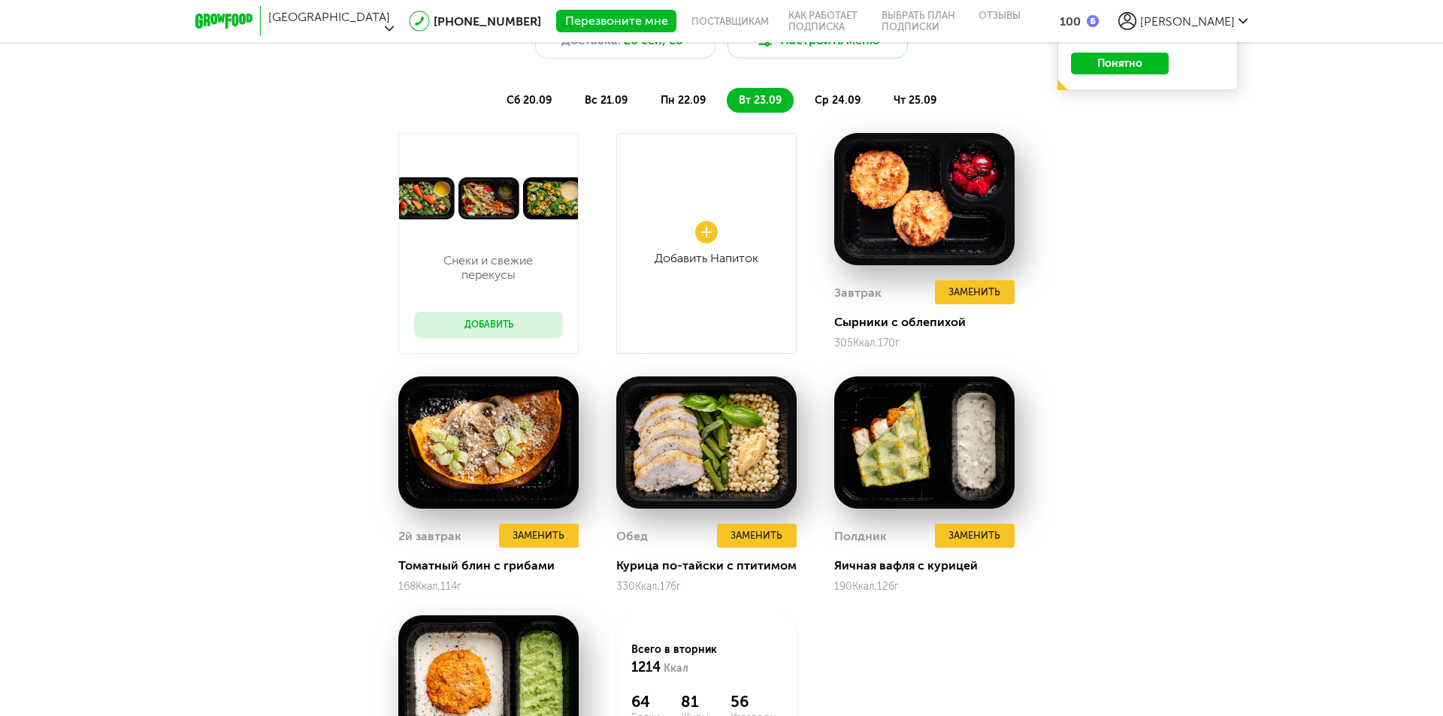
click at [840, 101] on span "ср 24.09" at bounding box center [838, 100] width 46 height 13
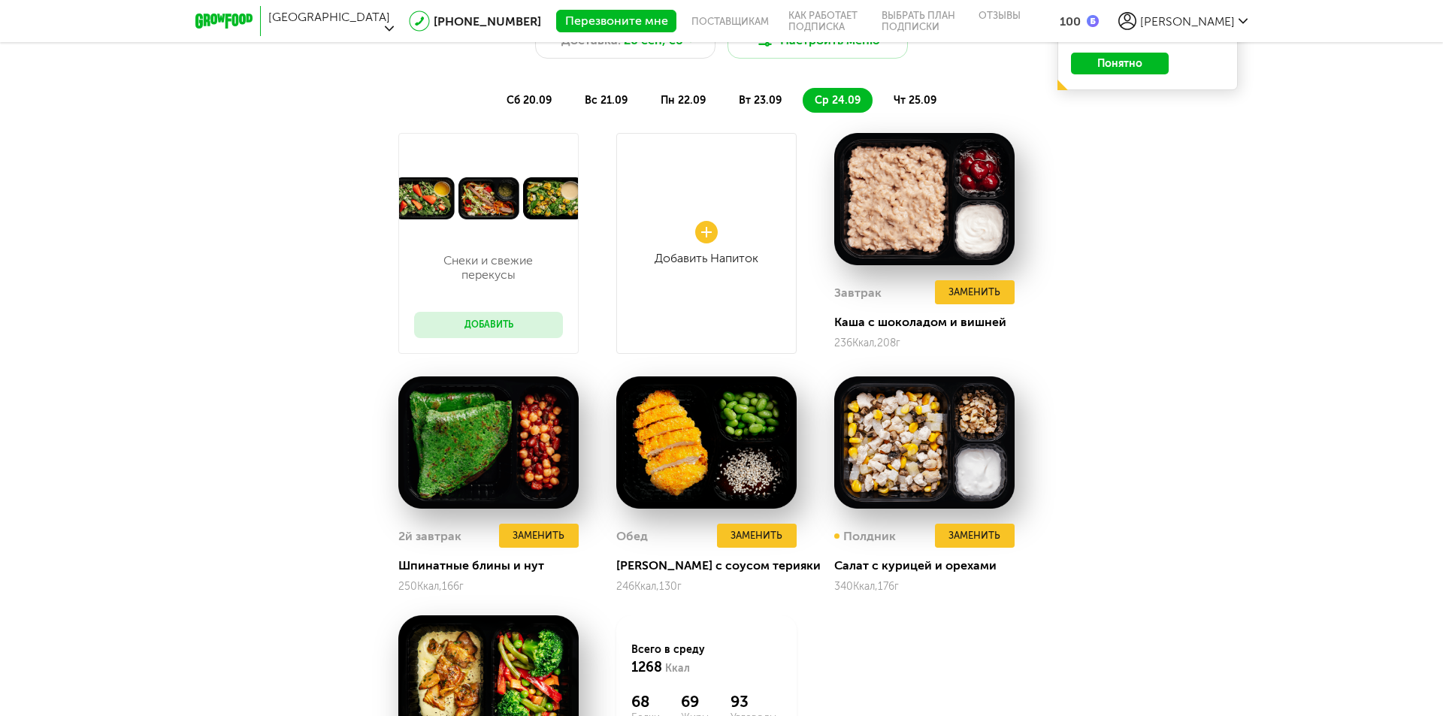
click at [926, 100] on span "чт 25.09" at bounding box center [915, 100] width 43 height 13
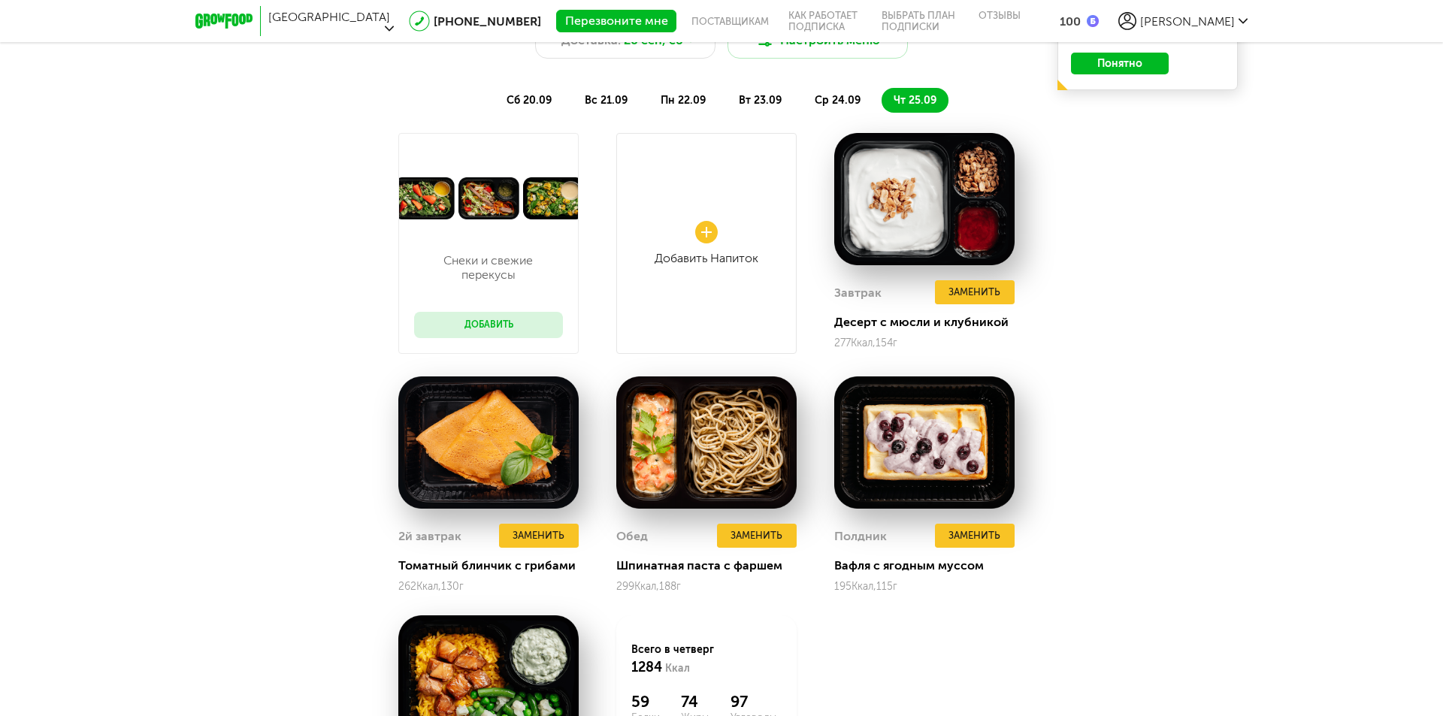
click at [528, 98] on span "сб 20.09" at bounding box center [529, 100] width 45 height 13
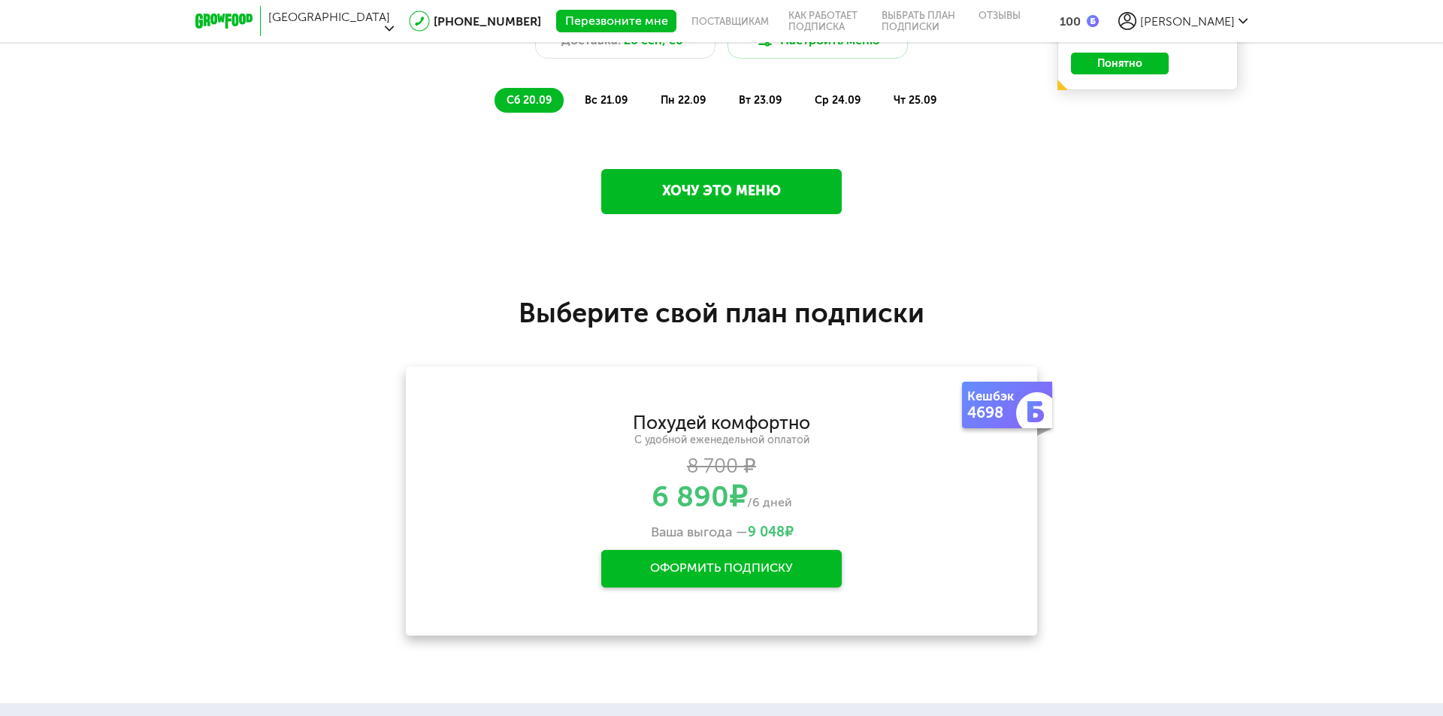
click at [955, 101] on ul "сб 20.09 вс 21.09 пн 22.09 вт 23.09 ср 24.09 чт 25.09" at bounding box center [722, 100] width 680 height 25
click at [921, 95] on span "чт 25.09" at bounding box center [915, 100] width 43 height 13
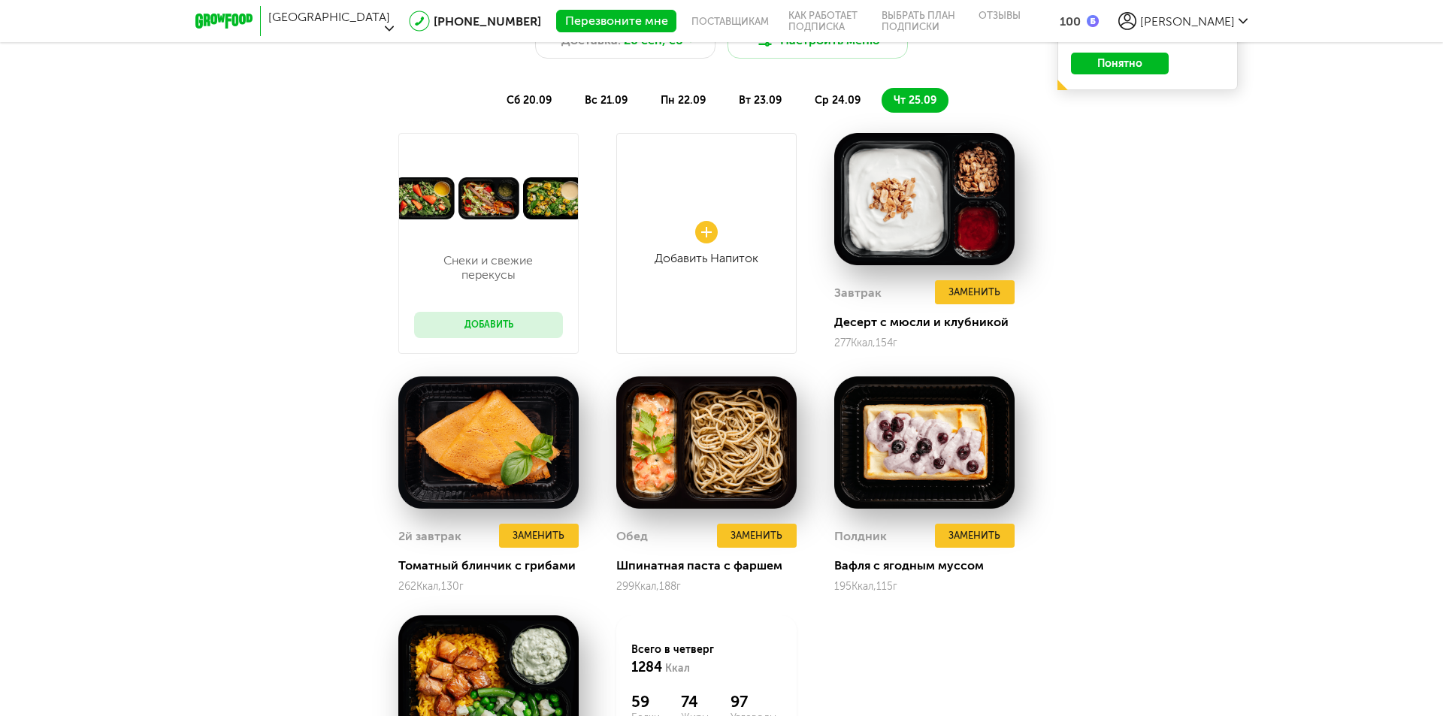
click at [825, 97] on span "ср 24.09" at bounding box center [838, 100] width 46 height 13
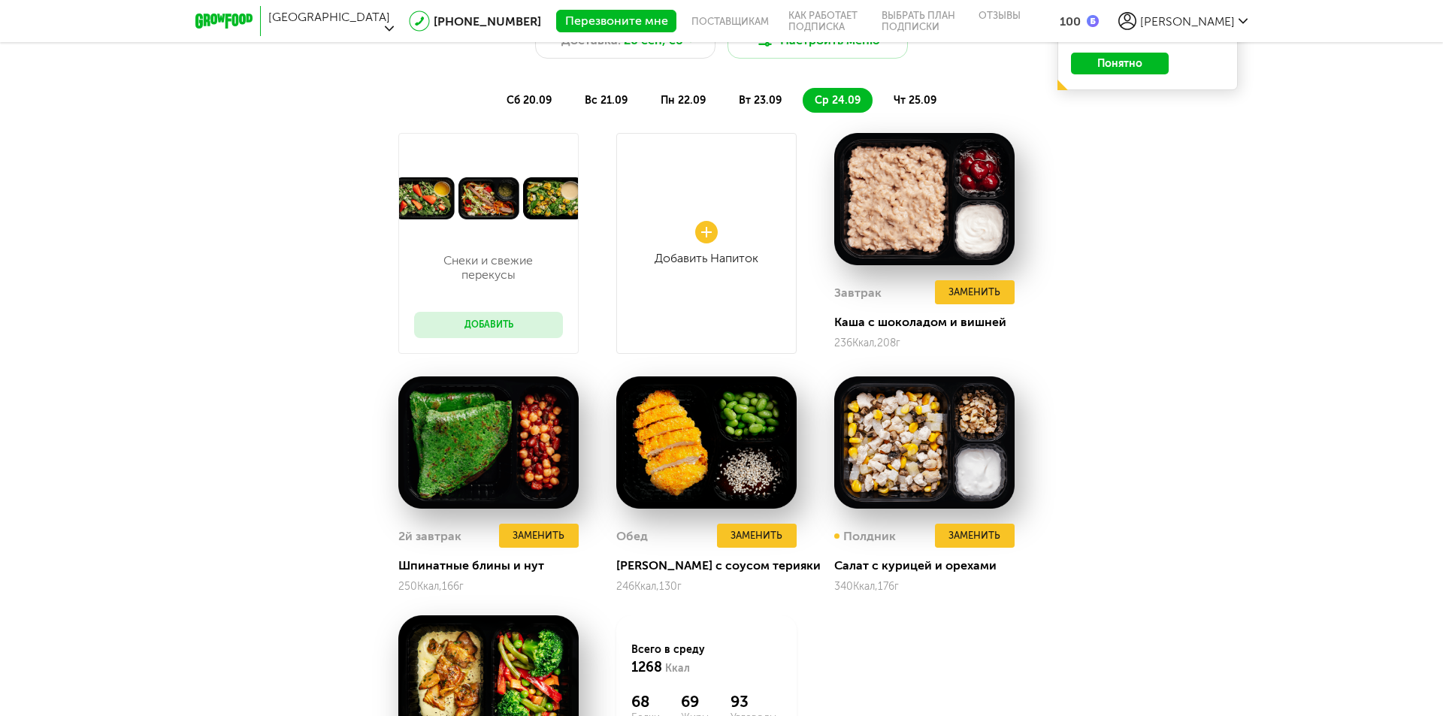
click at [776, 104] on span "вт 23.09" at bounding box center [760, 100] width 43 height 13
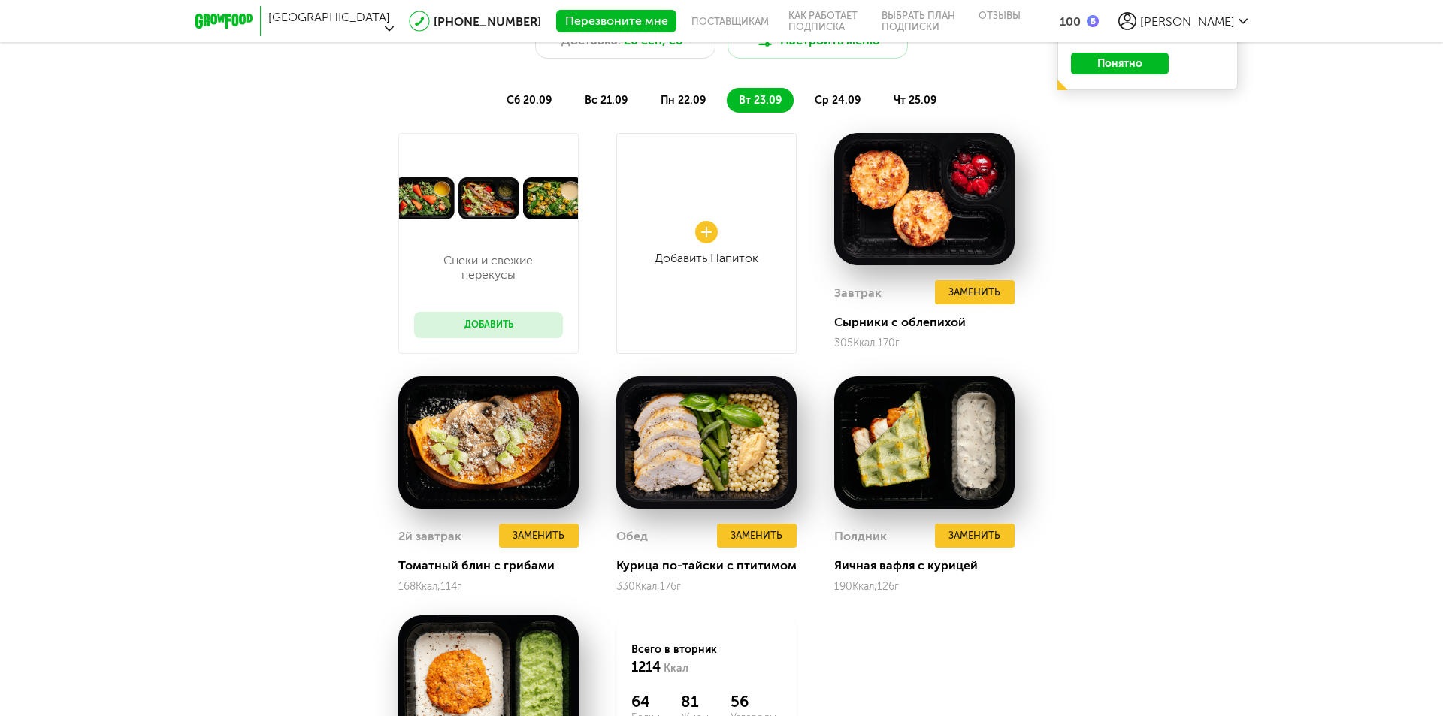
click at [705, 101] on span "пн 22.09" at bounding box center [683, 100] width 45 height 13
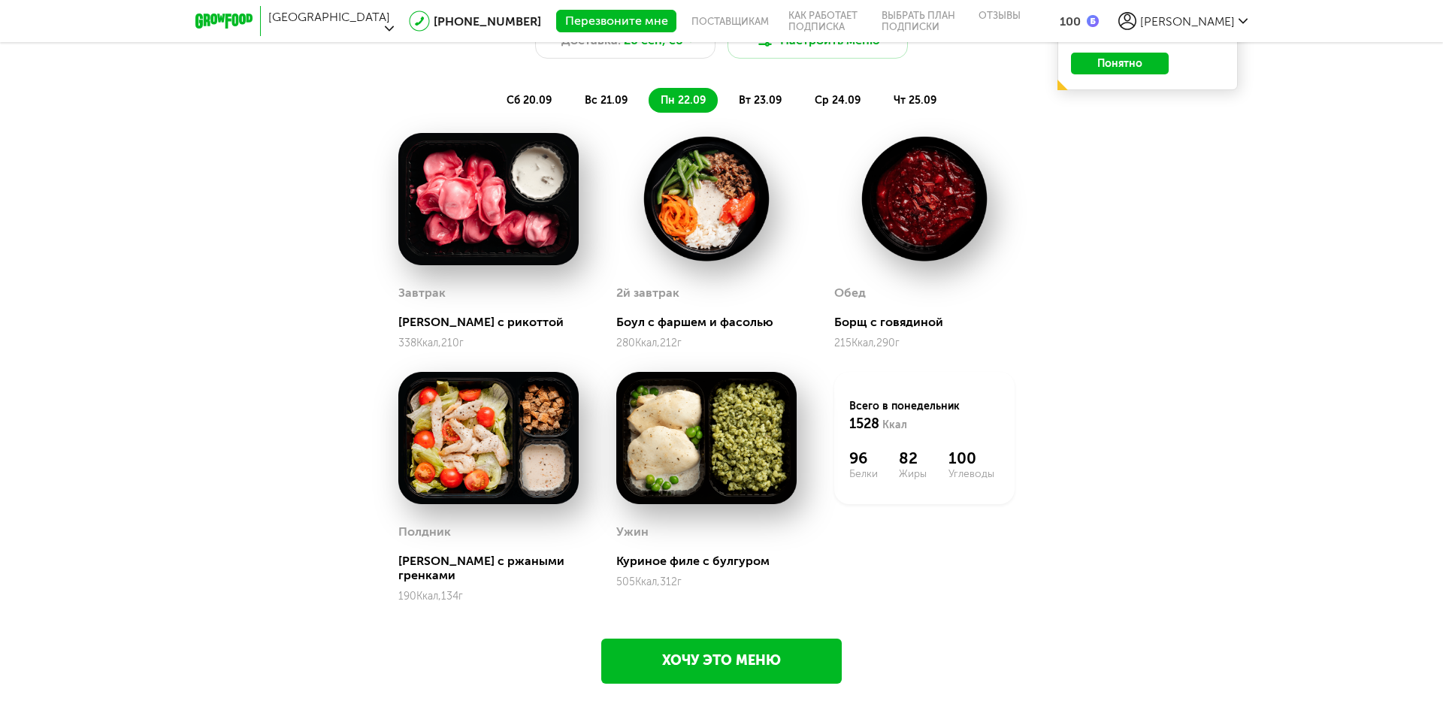
click at [617, 100] on span "вс 21.09" at bounding box center [606, 100] width 43 height 13
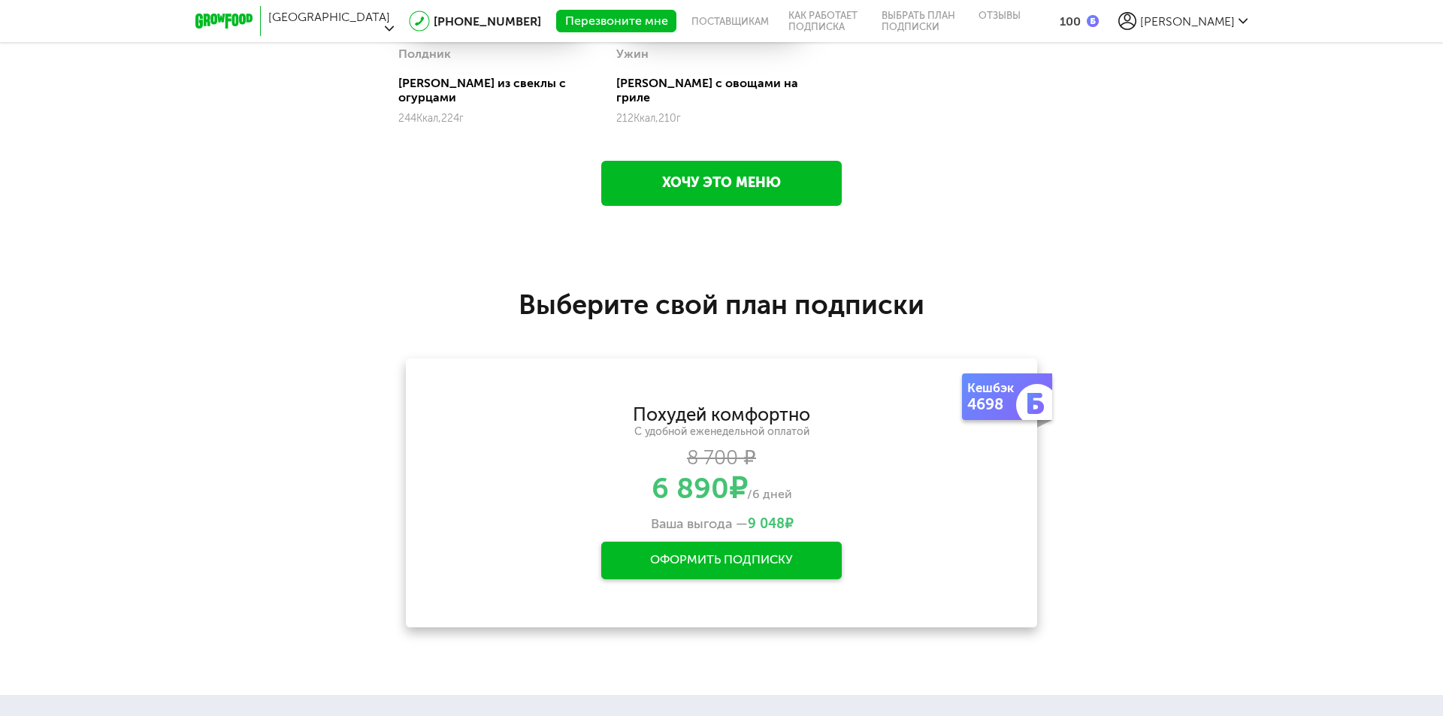
scroll to position [2236, 0]
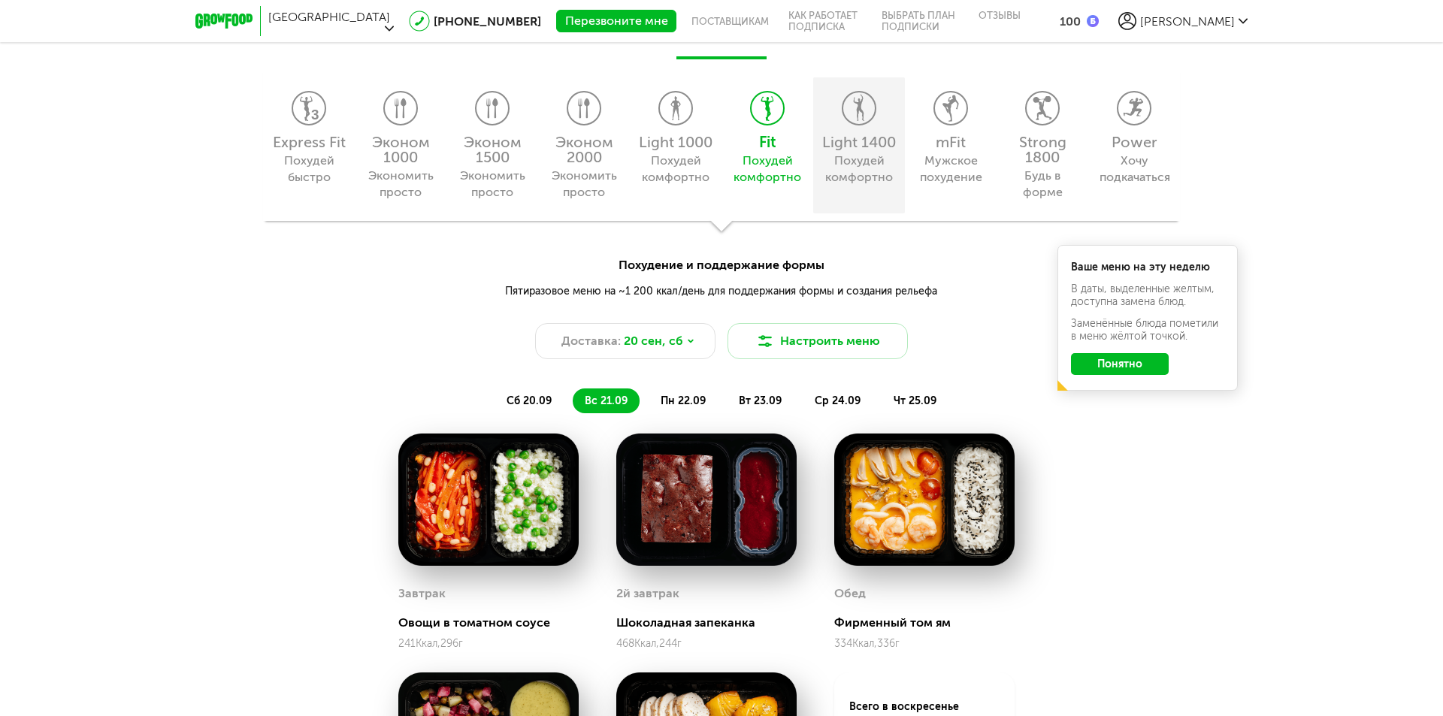
click at [841, 162] on div "Похудей комфортно" at bounding box center [859, 169] width 68 height 33
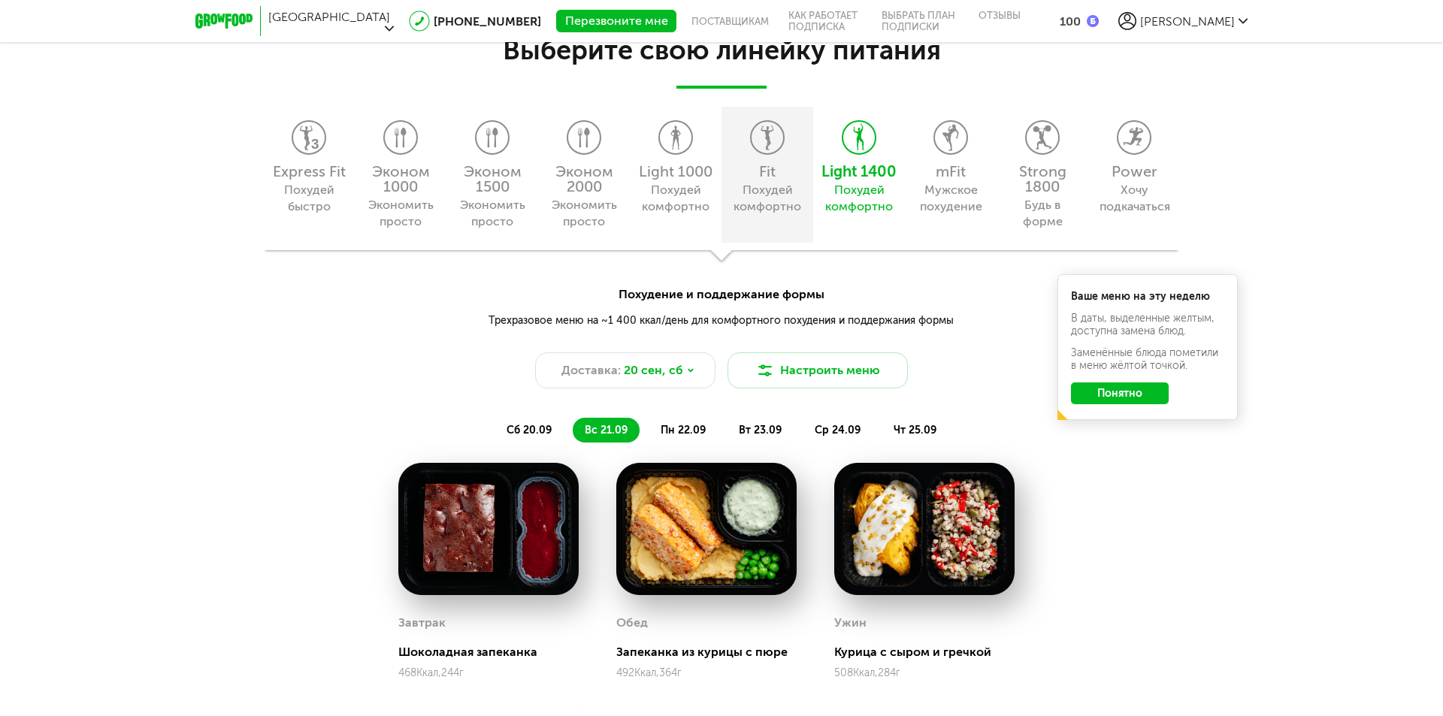
scroll to position [1443, 0]
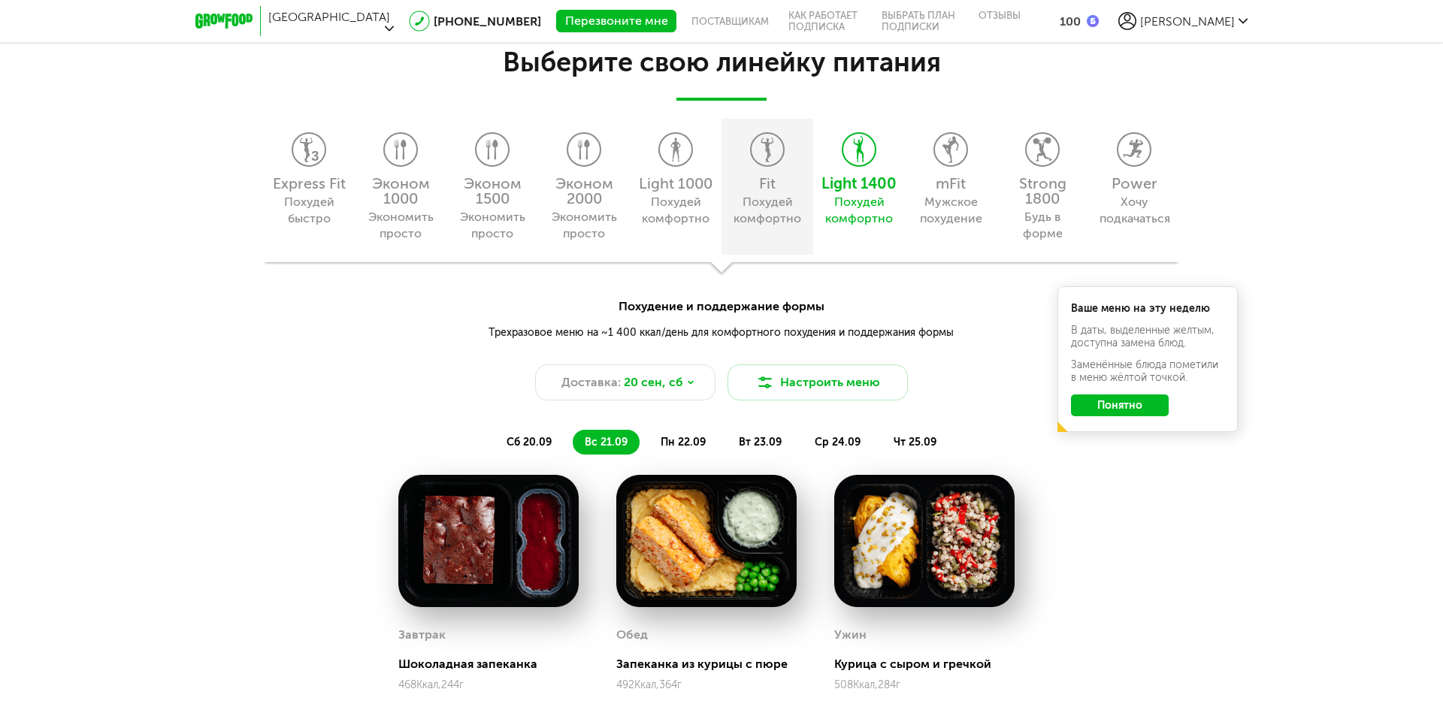
click at [746, 180] on div "Fit" at bounding box center [767, 183] width 77 height 15
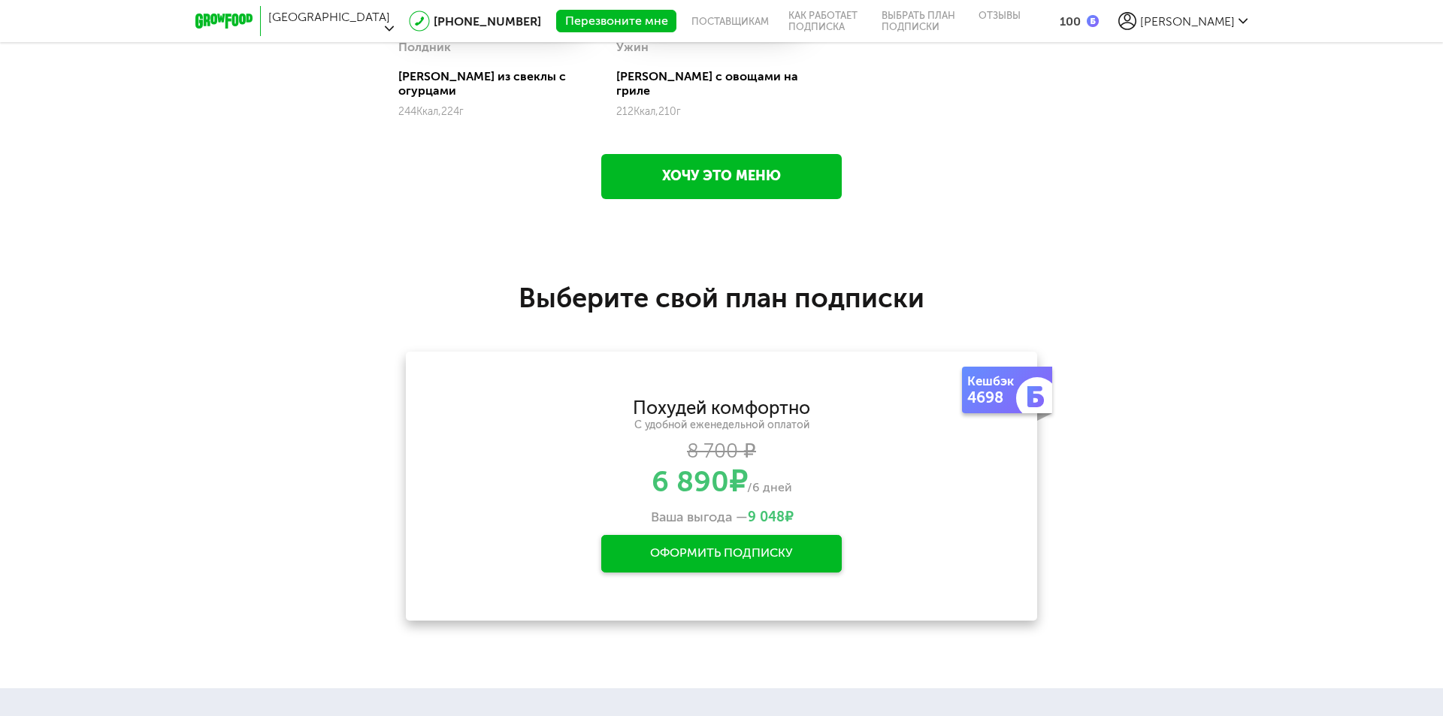
scroll to position [2262, 0]
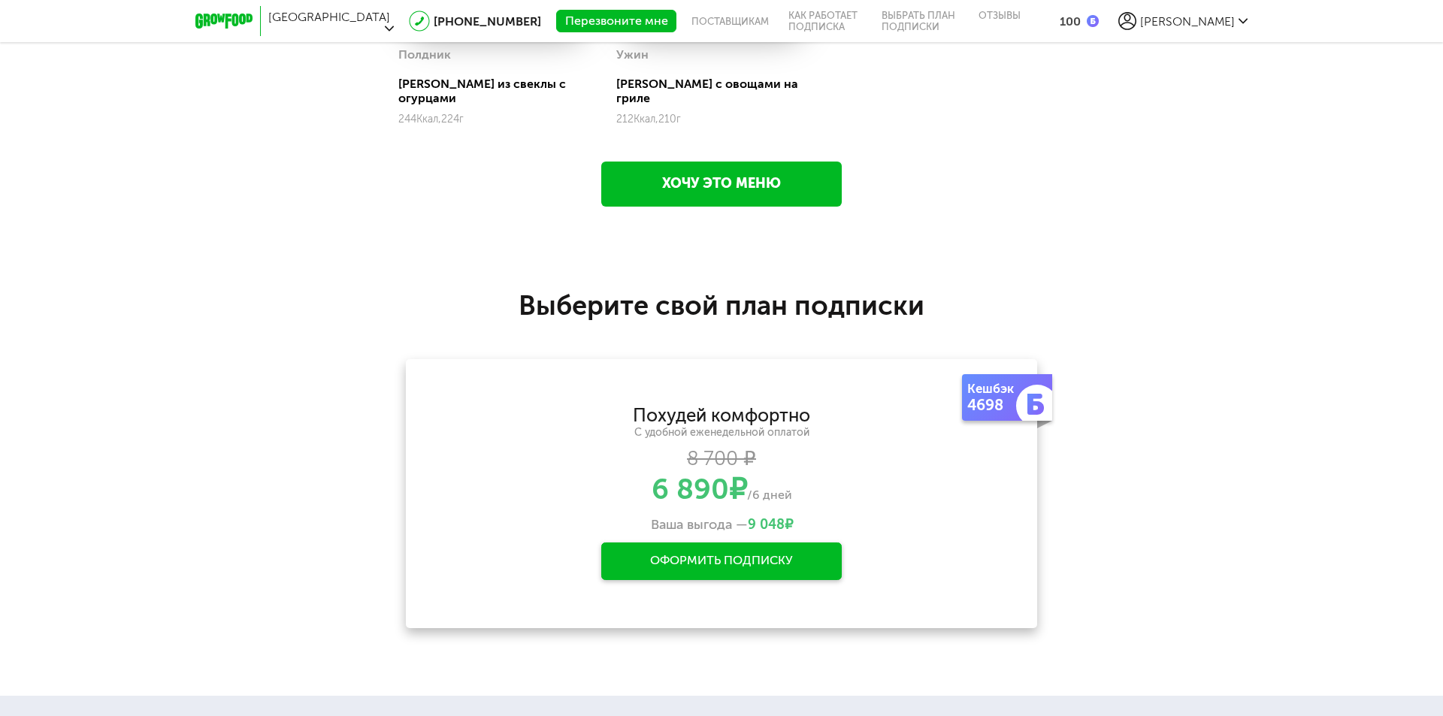
drag, startPoint x: 970, startPoint y: 265, endPoint x: 984, endPoint y: 289, distance: 28.3
click at [976, 265] on div "**********" at bounding box center [721, 470] width 1443 height 452
drag, startPoint x: 970, startPoint y: 392, endPoint x: 1006, endPoint y: 389, distance: 36.2
click at [1005, 390] on div "Кешбэк 4698" at bounding box center [996, 397] width 68 height 47
click at [1068, 304] on h2 "Выберите свой план подписки" at bounding box center [721, 305] width 1443 height 32
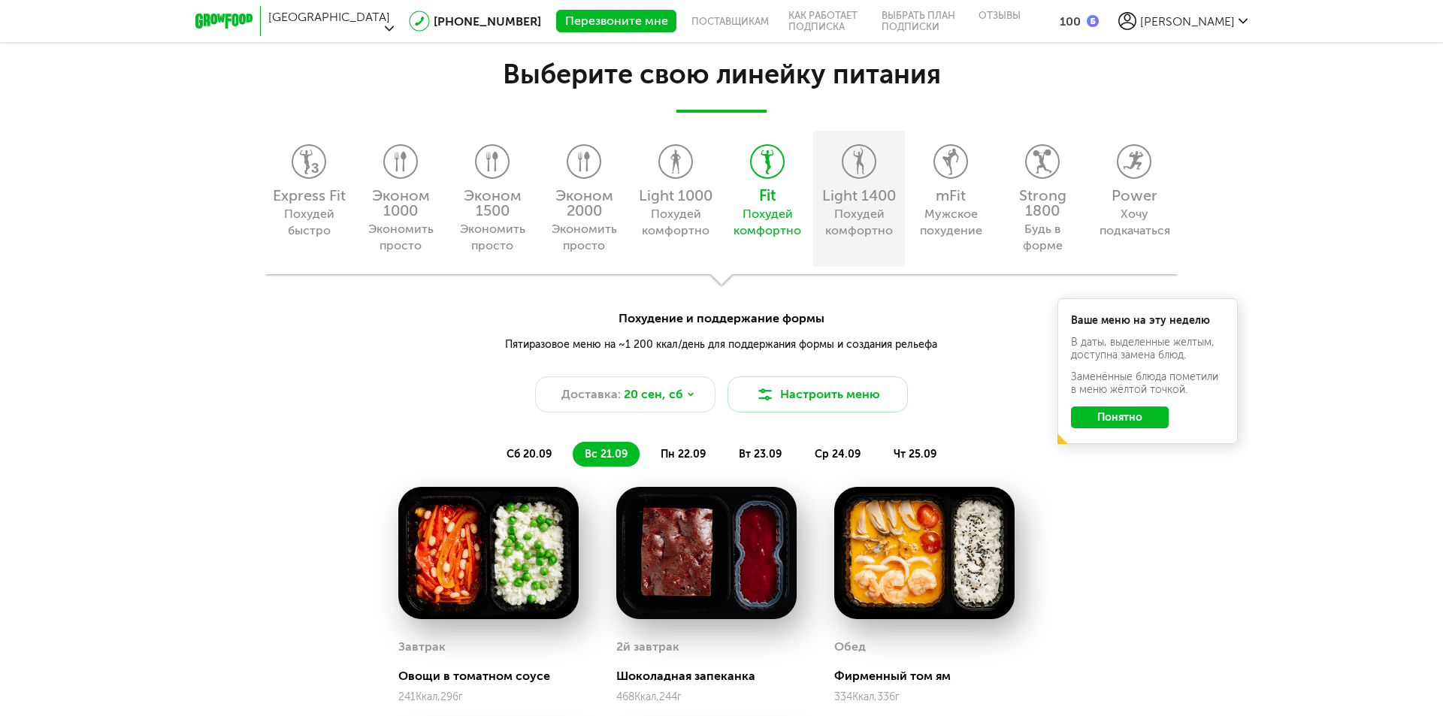
scroll to position [1360, 0]
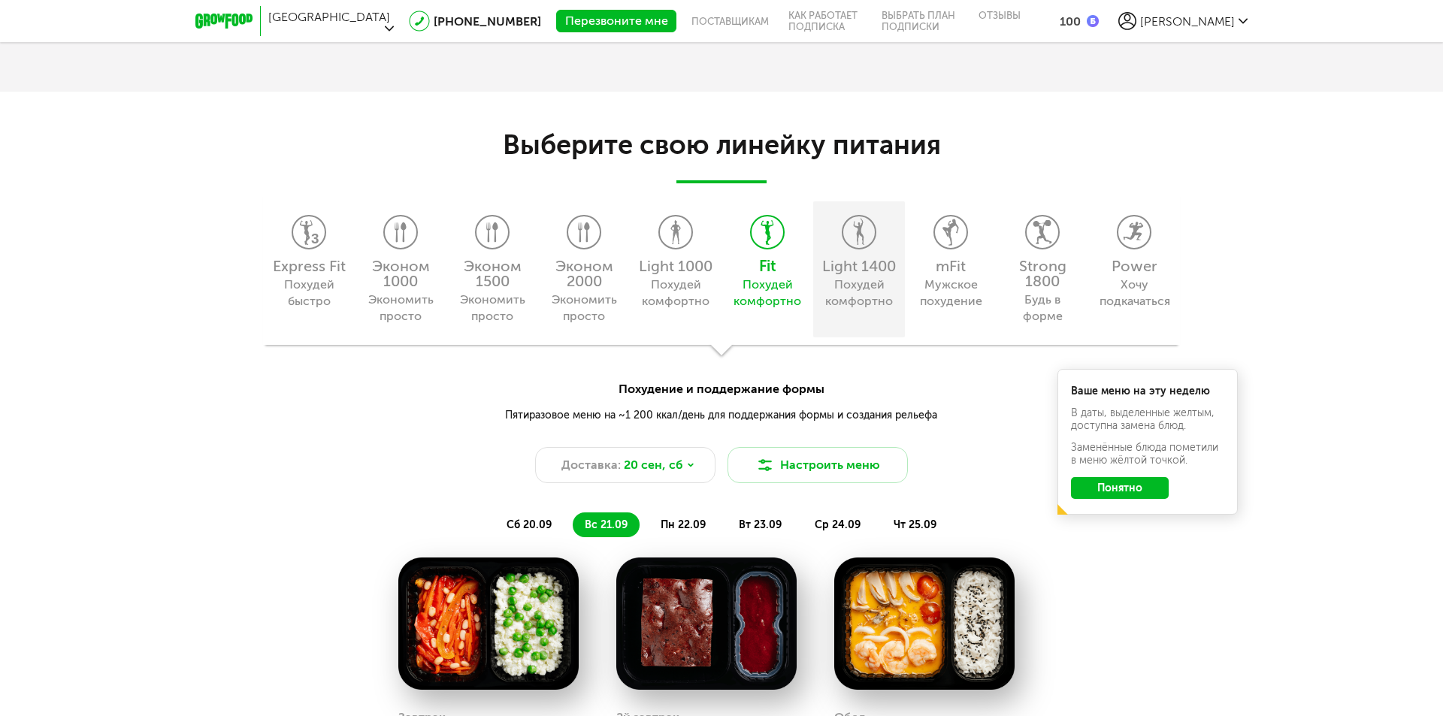
click at [863, 268] on div "Light 1400" at bounding box center [859, 266] width 77 height 15
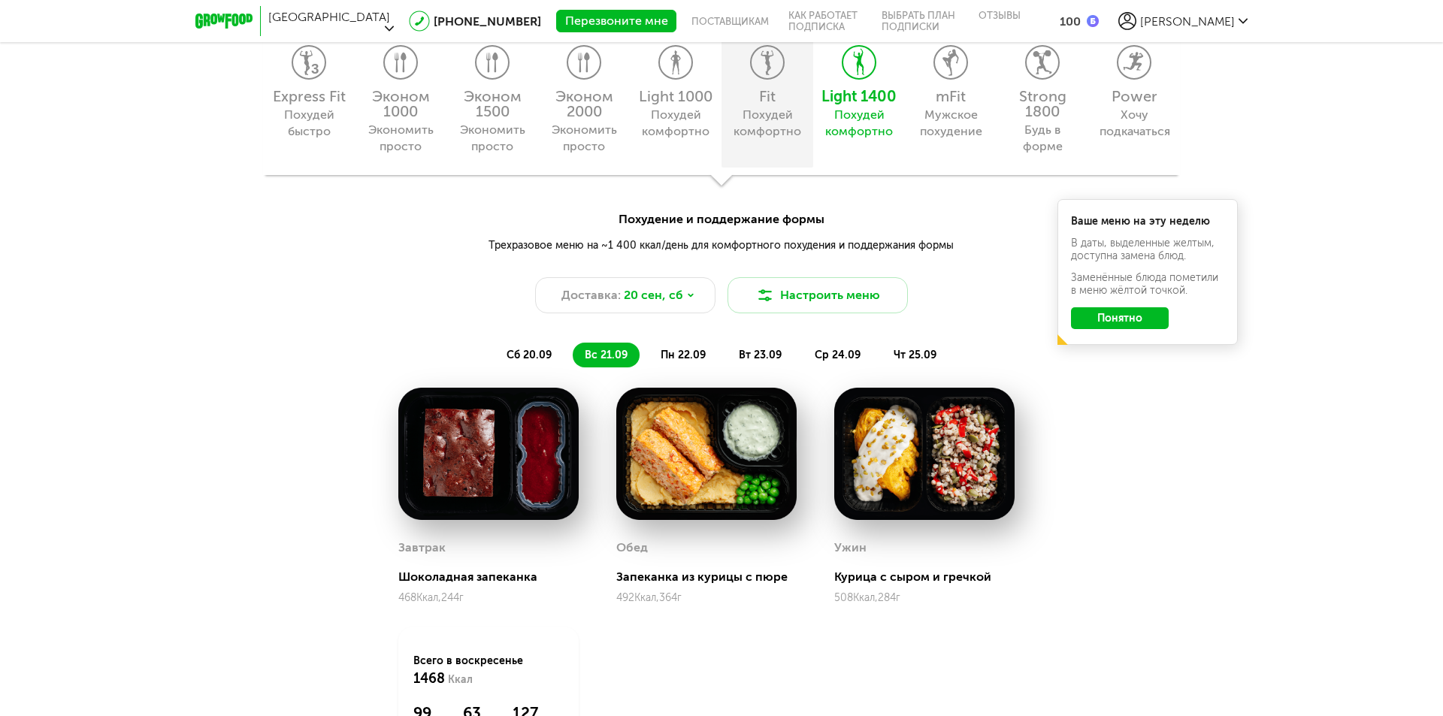
scroll to position [1503, 0]
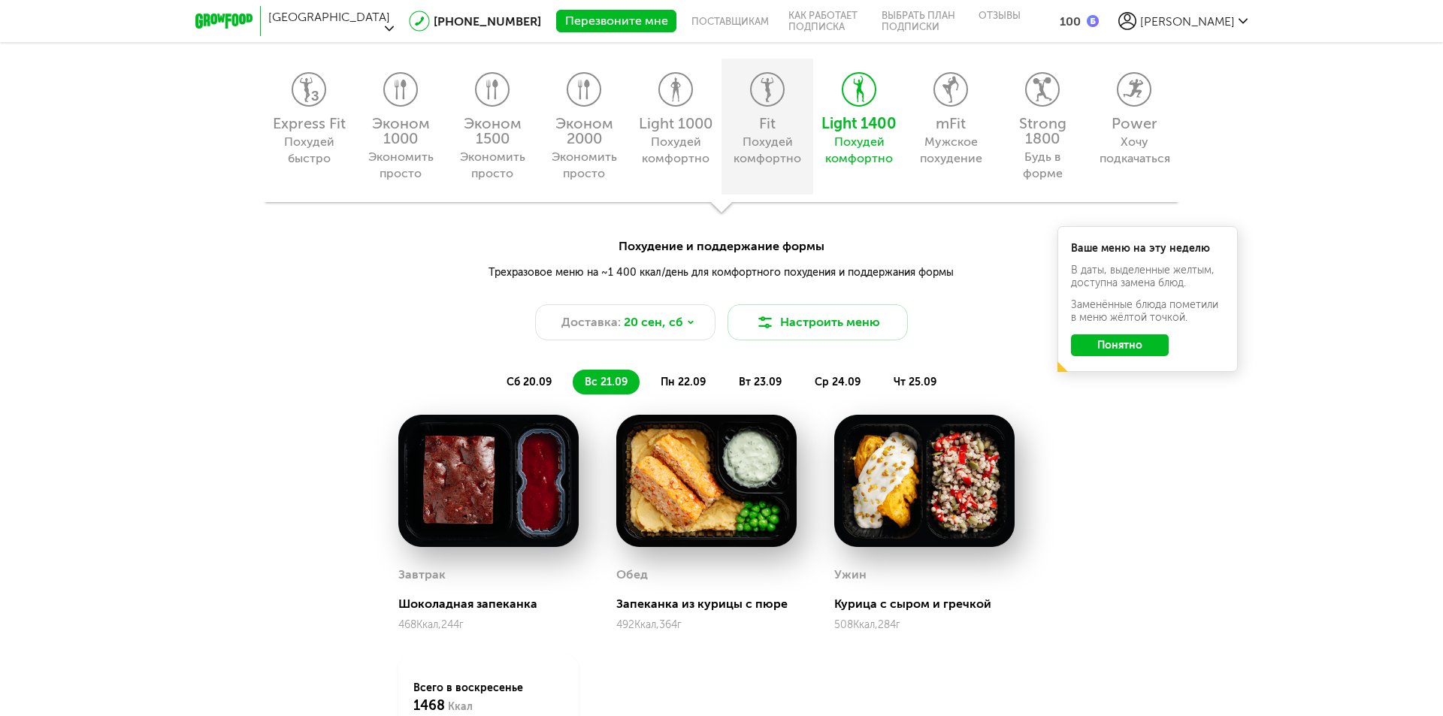
click at [783, 144] on div "Похудей комфортно" at bounding box center [767, 150] width 68 height 33
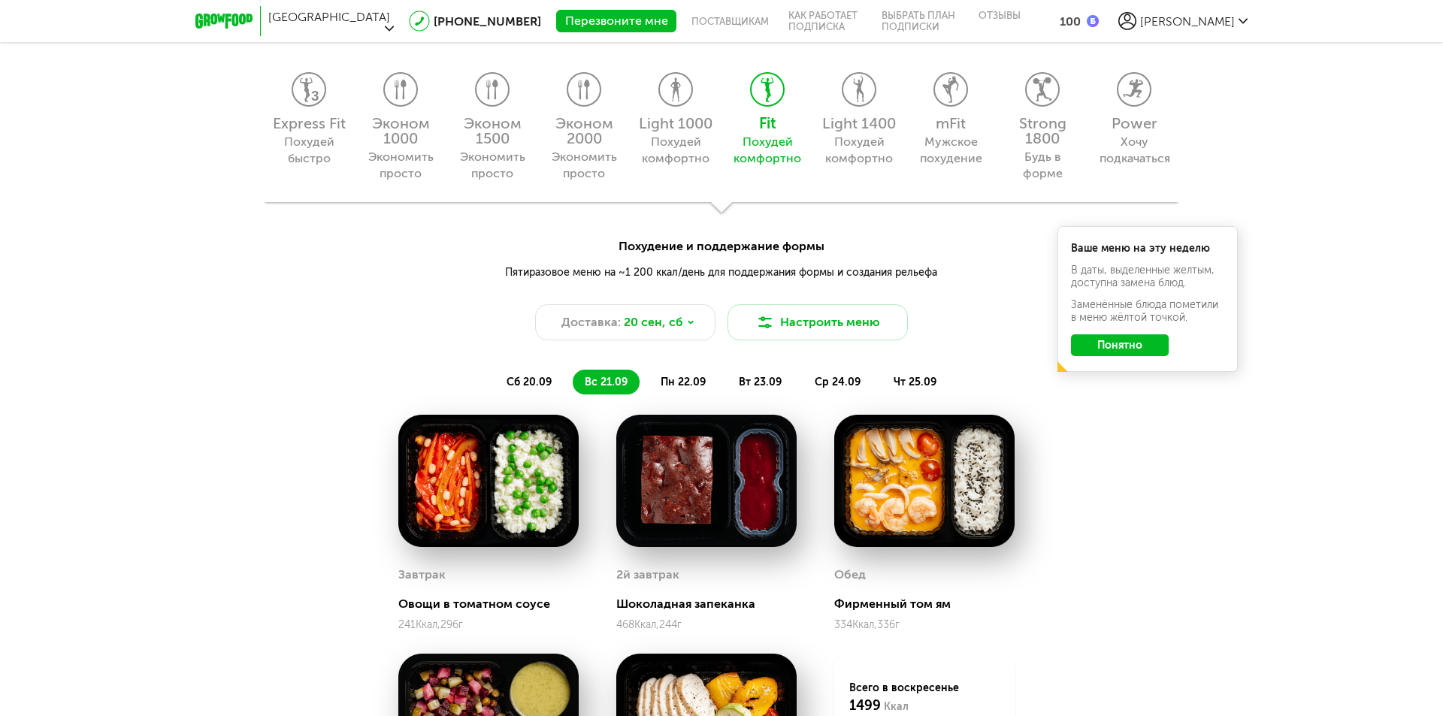
drag, startPoint x: 1061, startPoint y: 335, endPoint x: 1346, endPoint y: 262, distance: 295.0
click at [1346, 262] on div "Похудение и поддержание формы Пятиразовое меню на ~1 200 ккал/день для поддержа…" at bounding box center [721, 259] width 1443 height 42
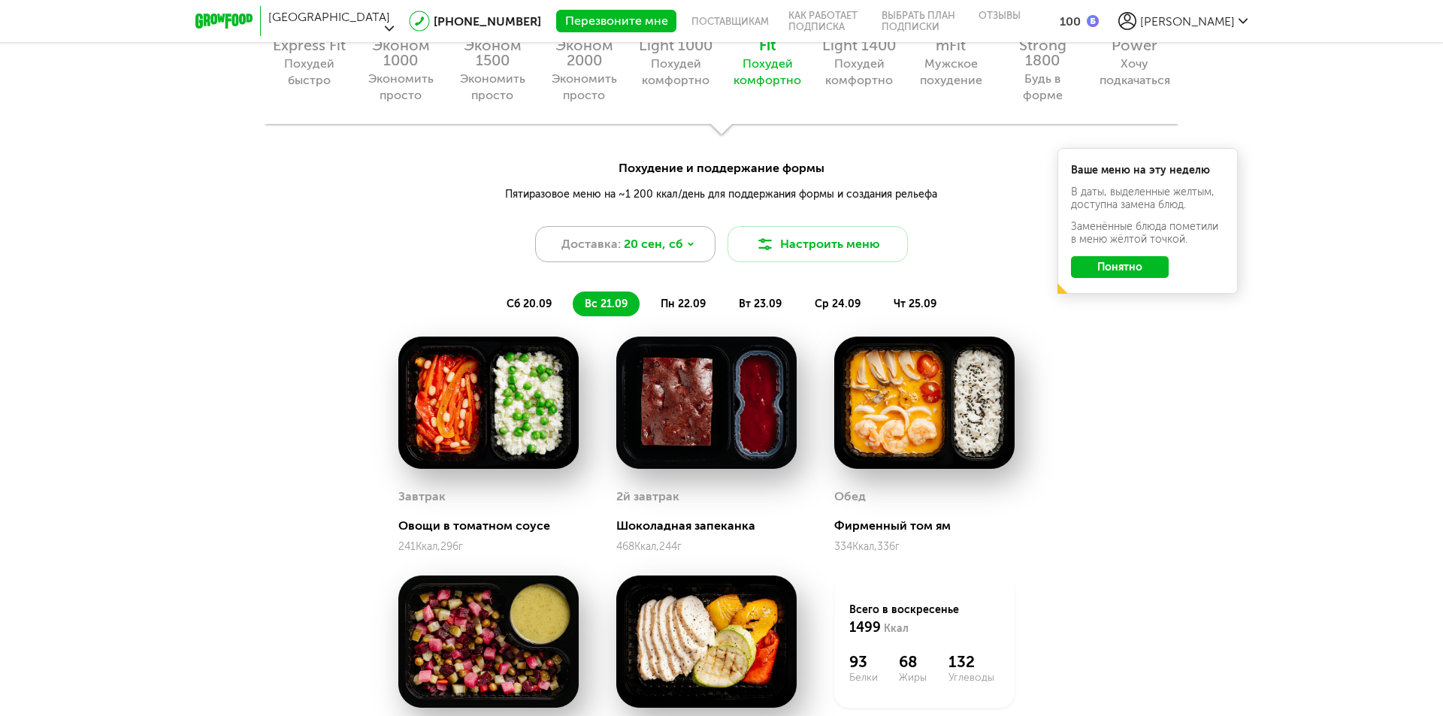
scroll to position [1578, 0]
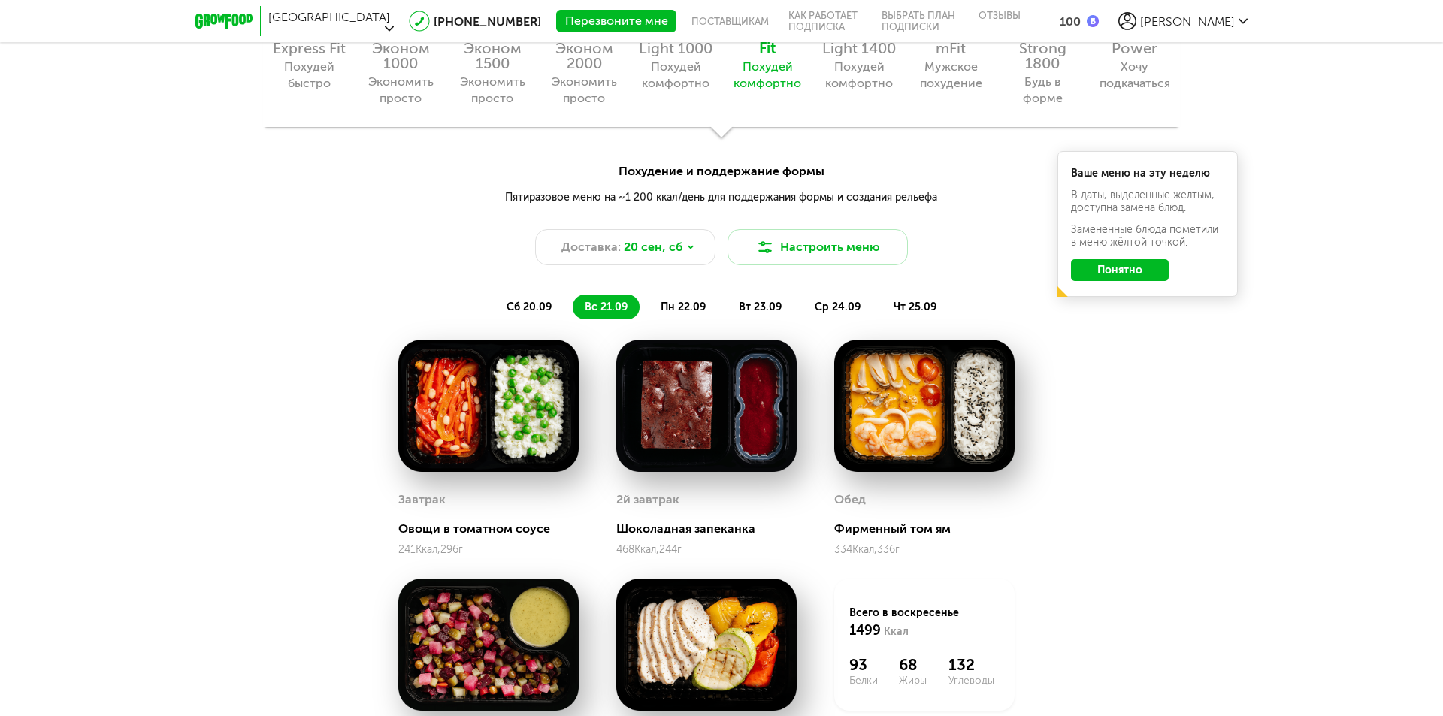
click at [674, 299] on li "пн 22.09" at bounding box center [683, 307] width 69 height 25
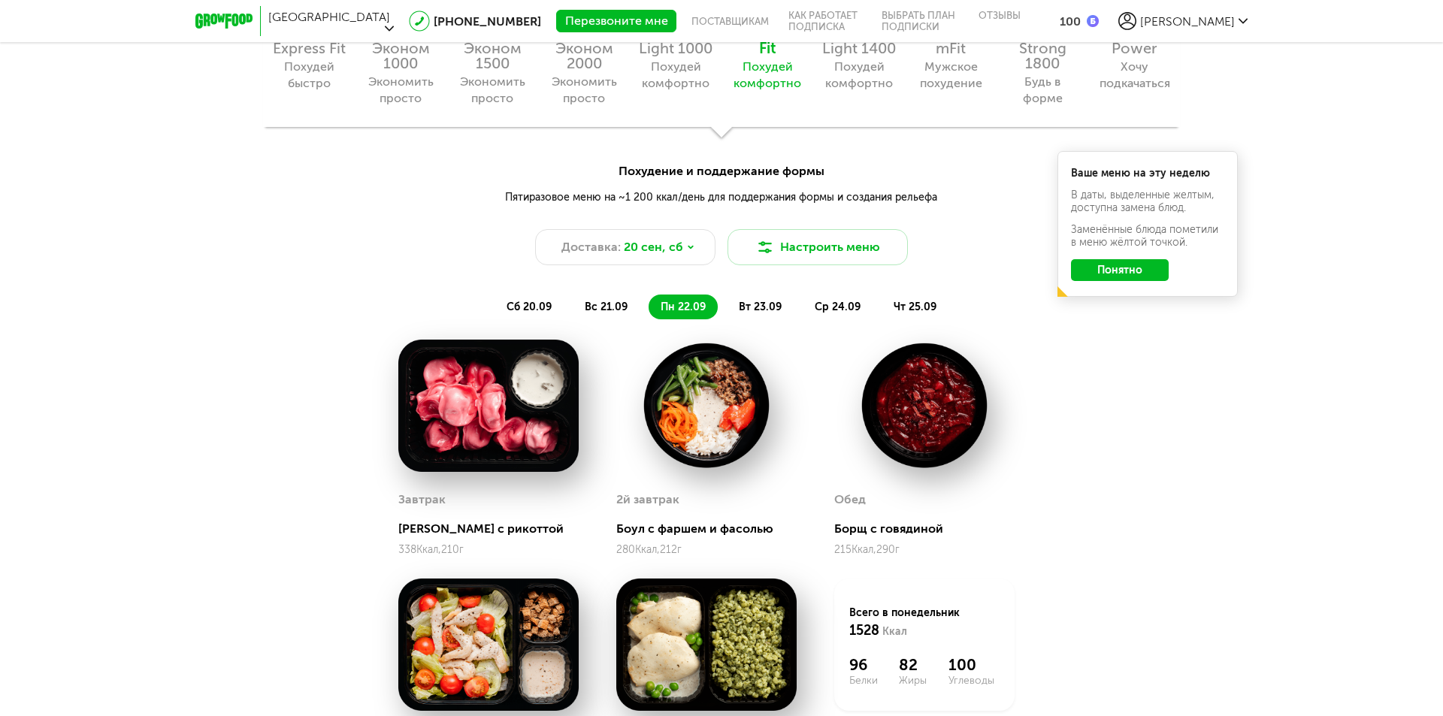
click at [783, 292] on div "сб 20.09 вс 21.09 пн 22.09 вт 23.09 ср 24.09 чт 25.09 Ваше меню на эту неделю В…" at bounding box center [721, 299] width 1443 height 39
click at [775, 301] on span "вт 23.09" at bounding box center [760, 307] width 43 height 13
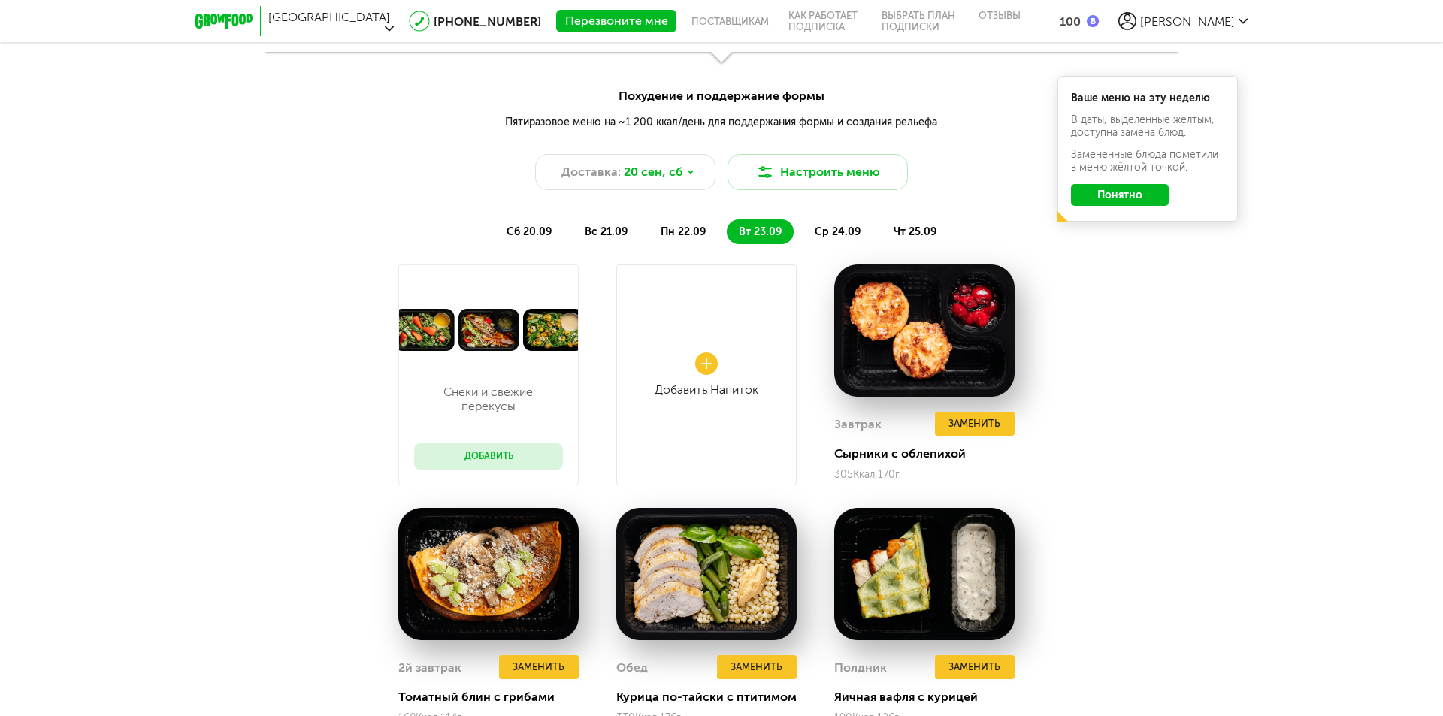
click at [838, 222] on li "ср 24.09" at bounding box center [838, 232] width 70 height 25
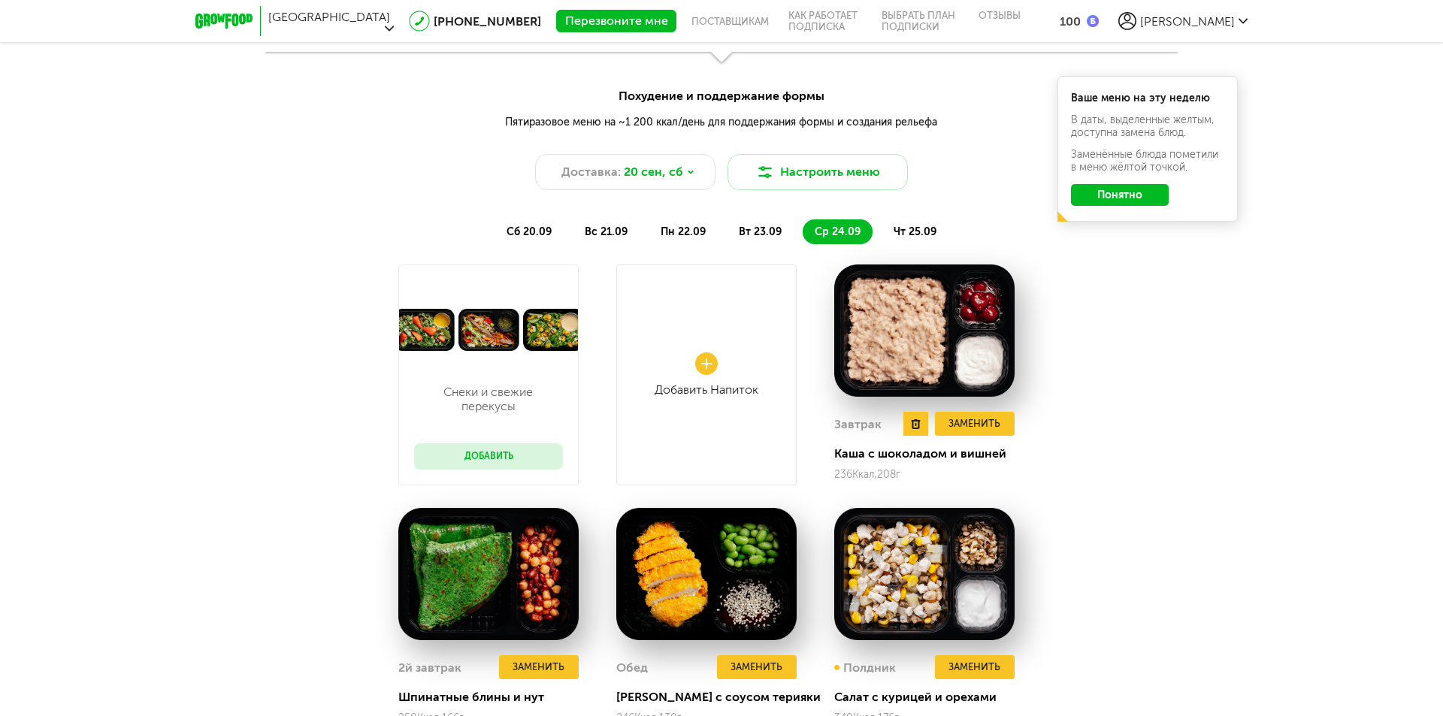
scroll to position [1352, 0]
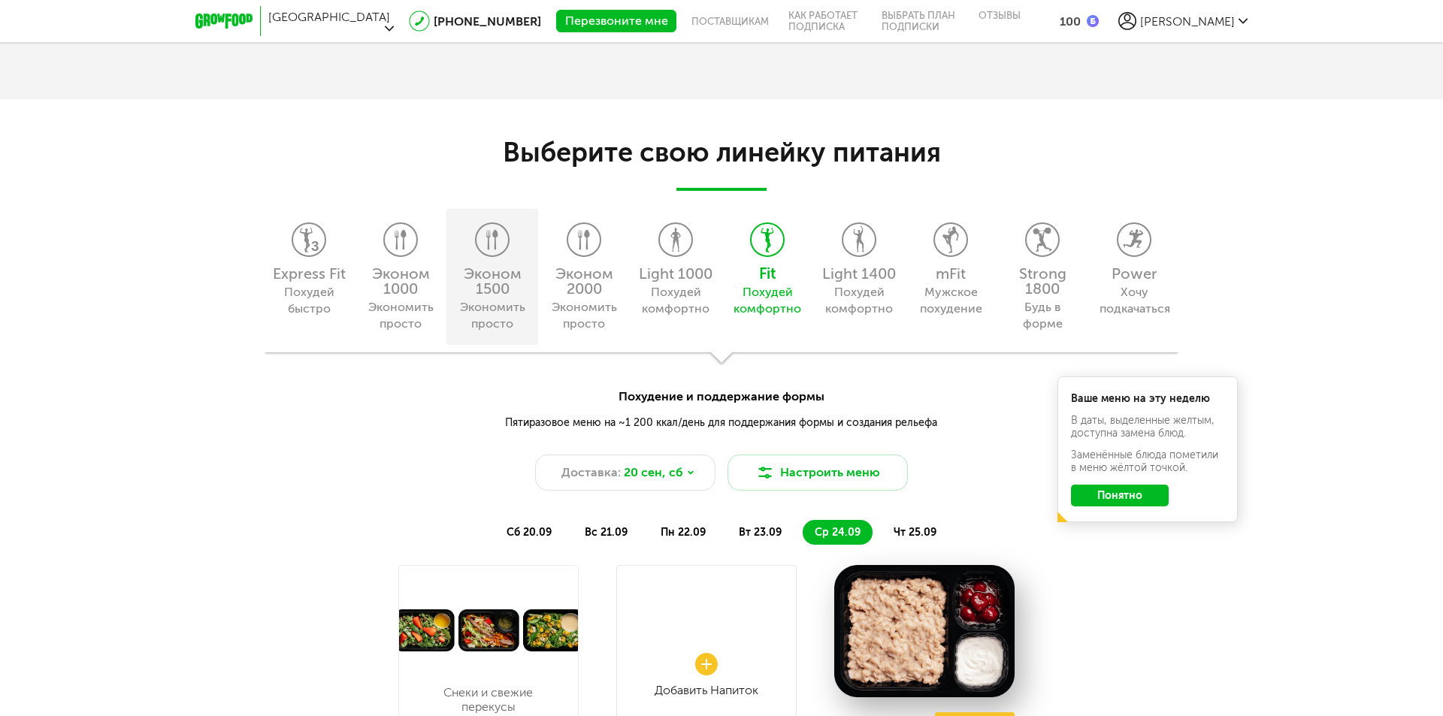
click at [489, 310] on div "Экономить просто" at bounding box center [492, 315] width 68 height 33
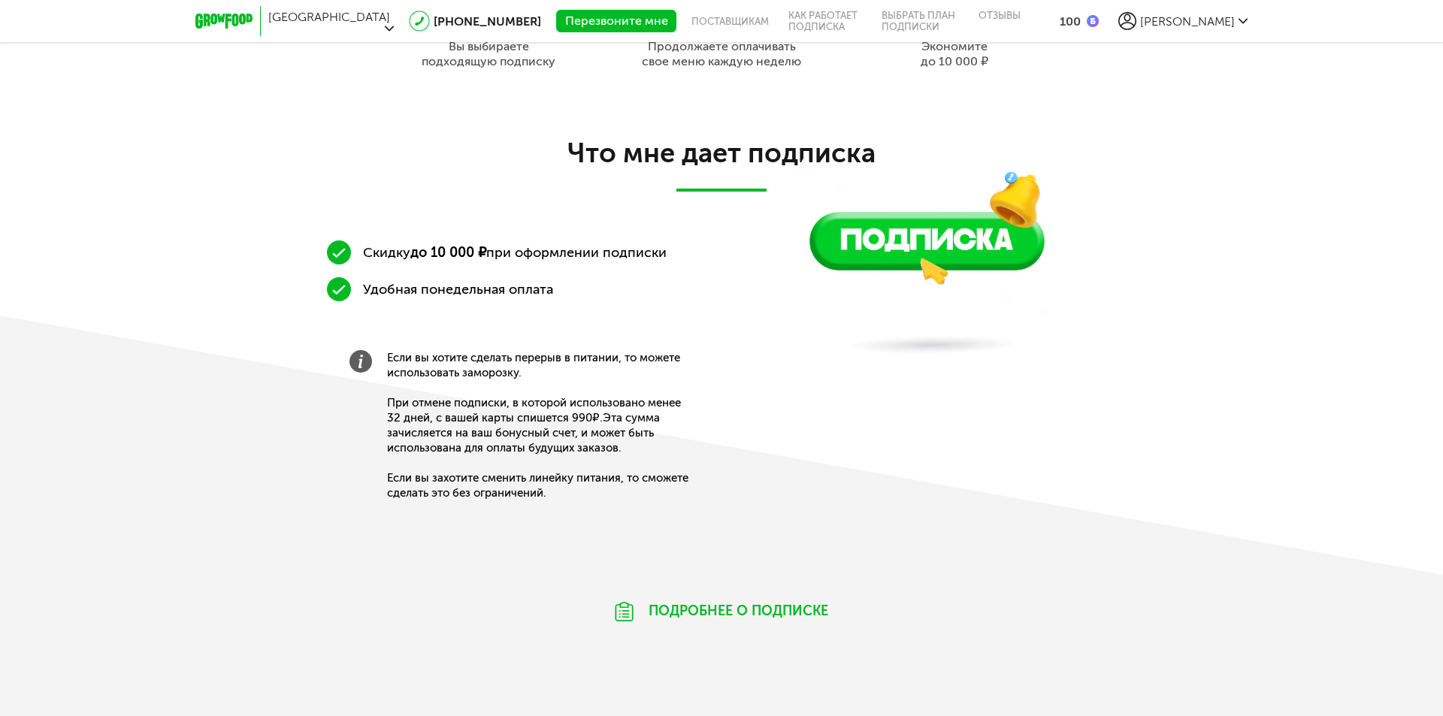
scroll to position [1203, 0]
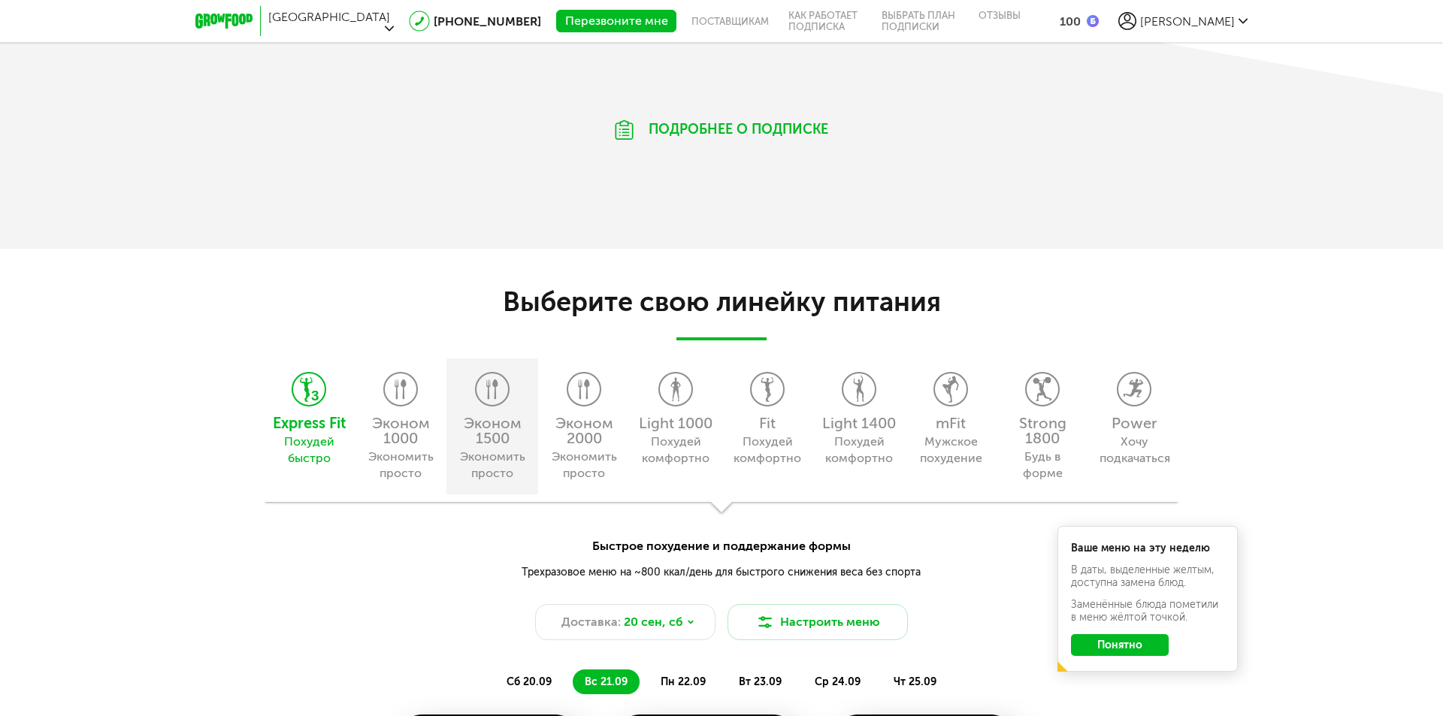
click at [507, 459] on div "Экономить просто" at bounding box center [492, 465] width 68 height 33
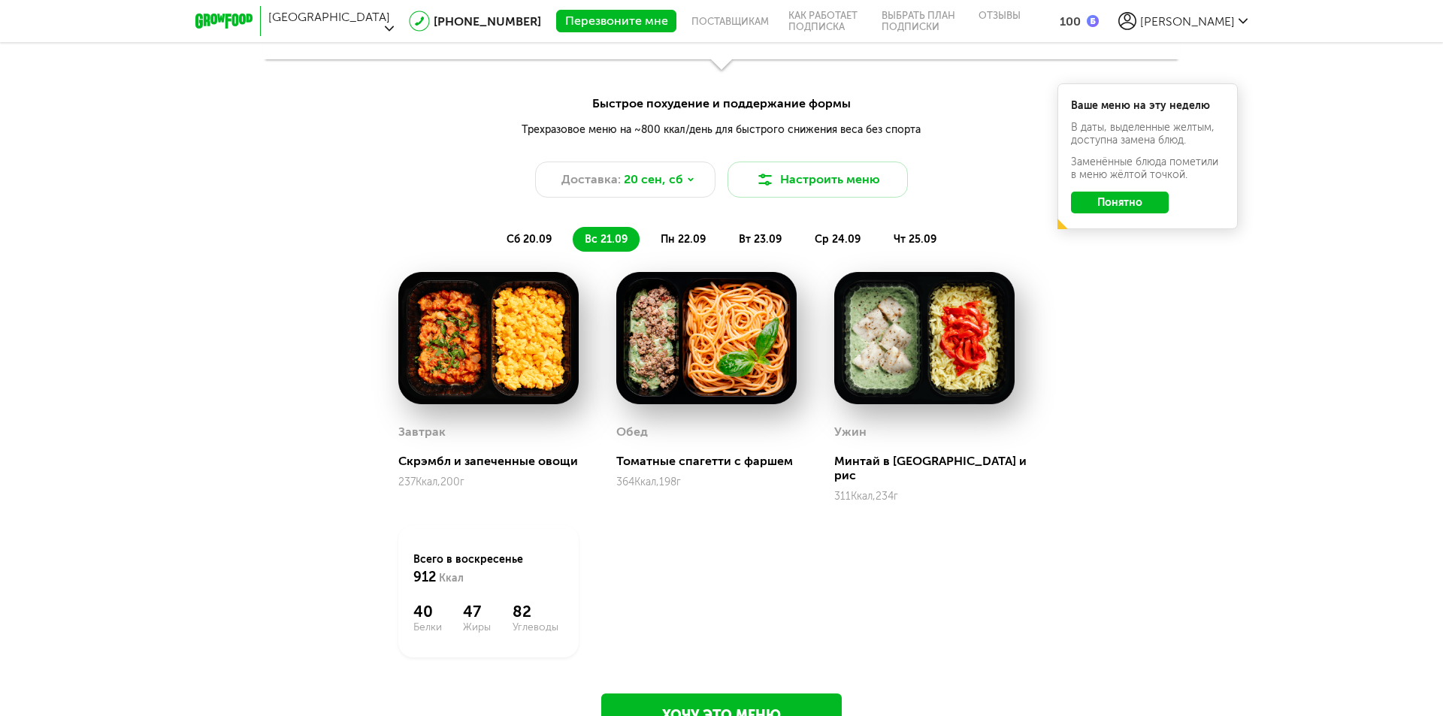
scroll to position [1654, 0]
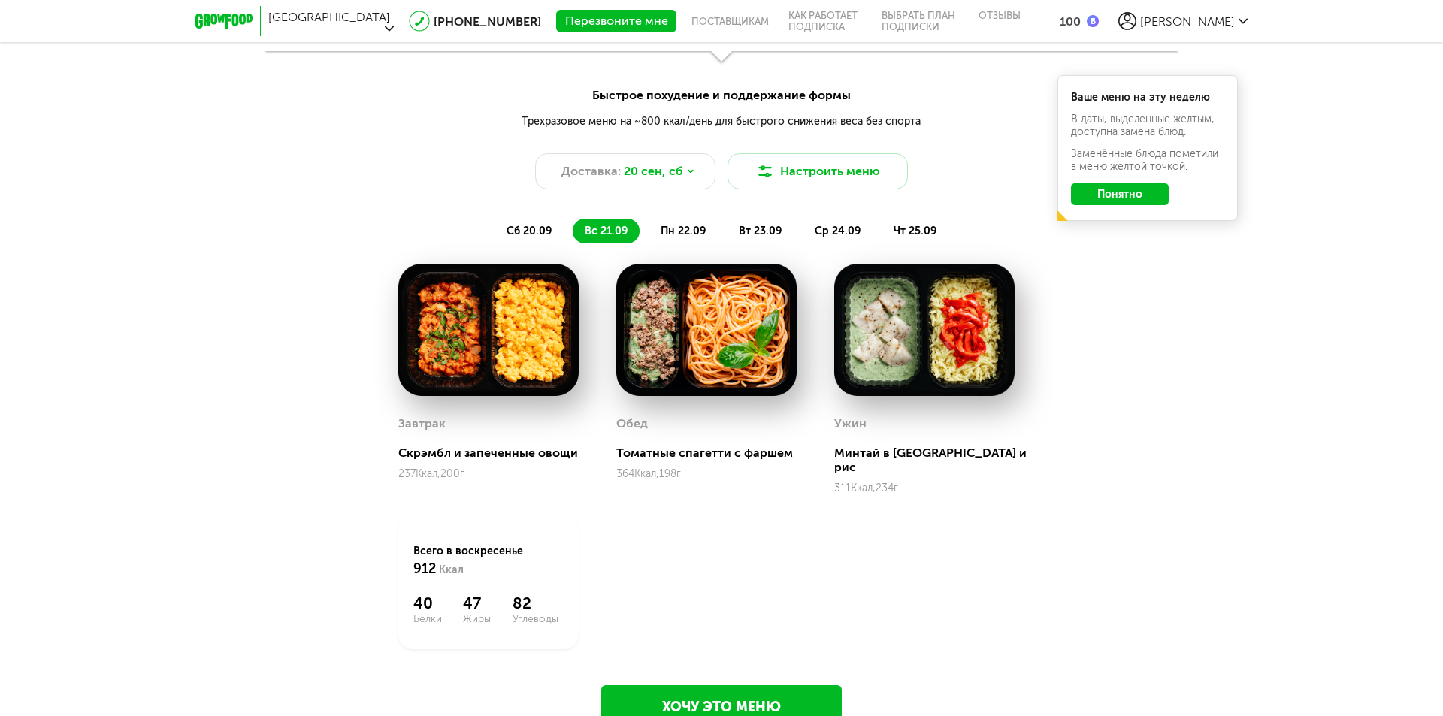
click at [686, 226] on span "пн 22.09" at bounding box center [683, 231] width 45 height 13
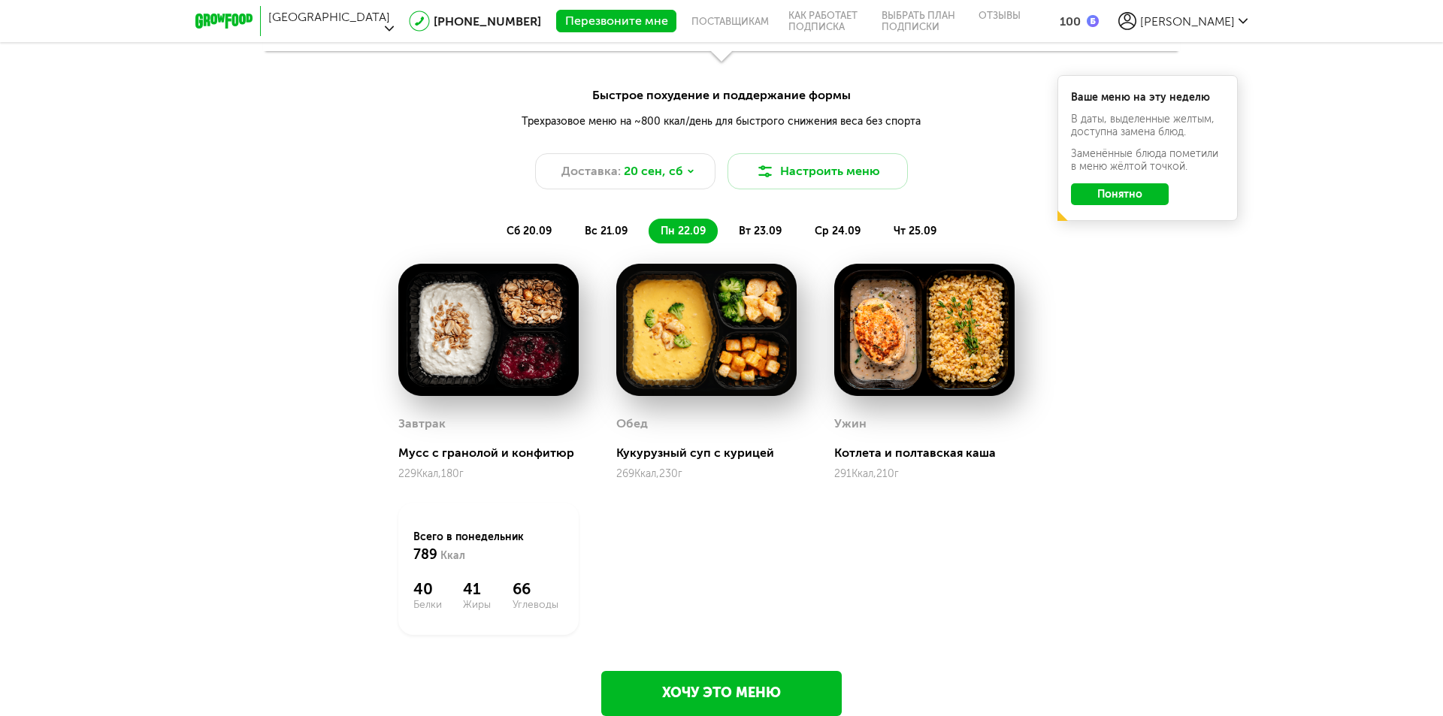
click at [618, 229] on span "вс 21.09" at bounding box center [606, 231] width 43 height 13
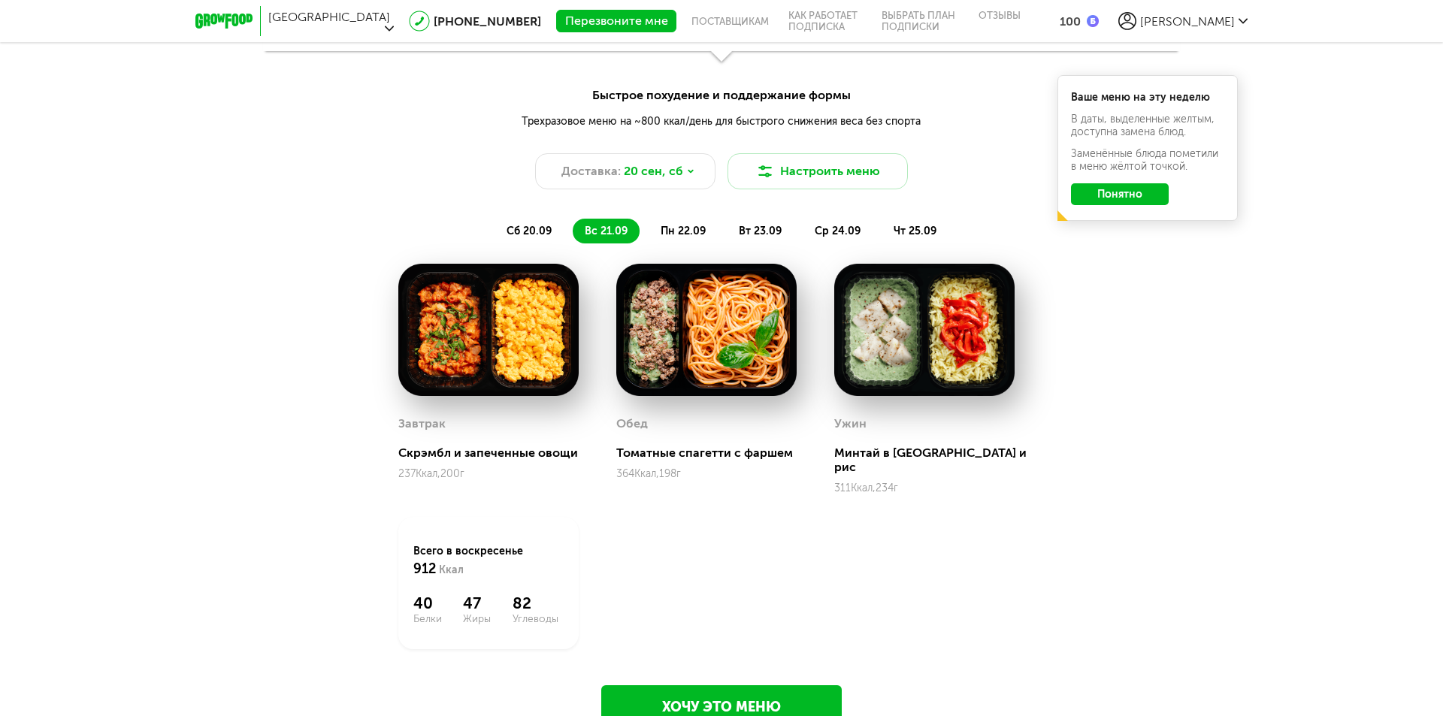
click at [771, 221] on li "вт 23.09" at bounding box center [760, 231] width 67 height 25
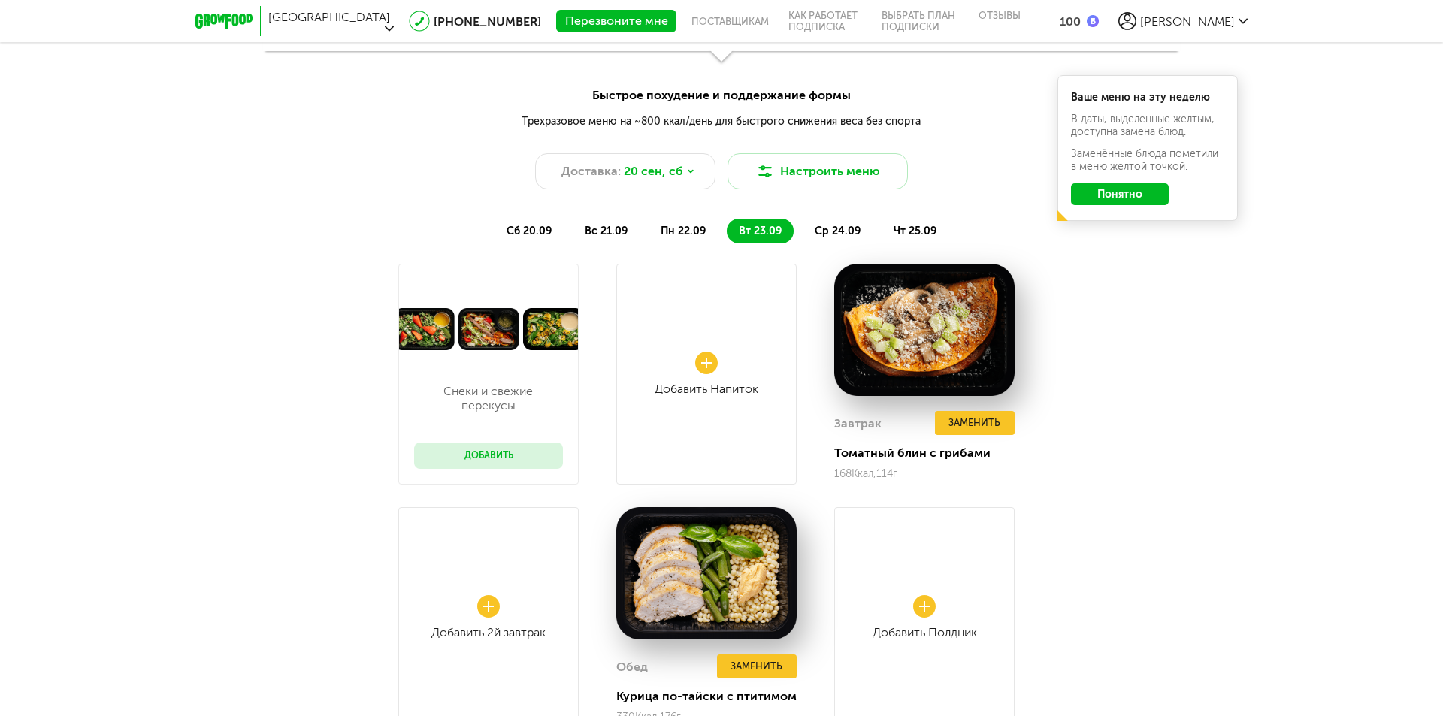
click at [832, 230] on span "ср 24.09" at bounding box center [838, 231] width 46 height 13
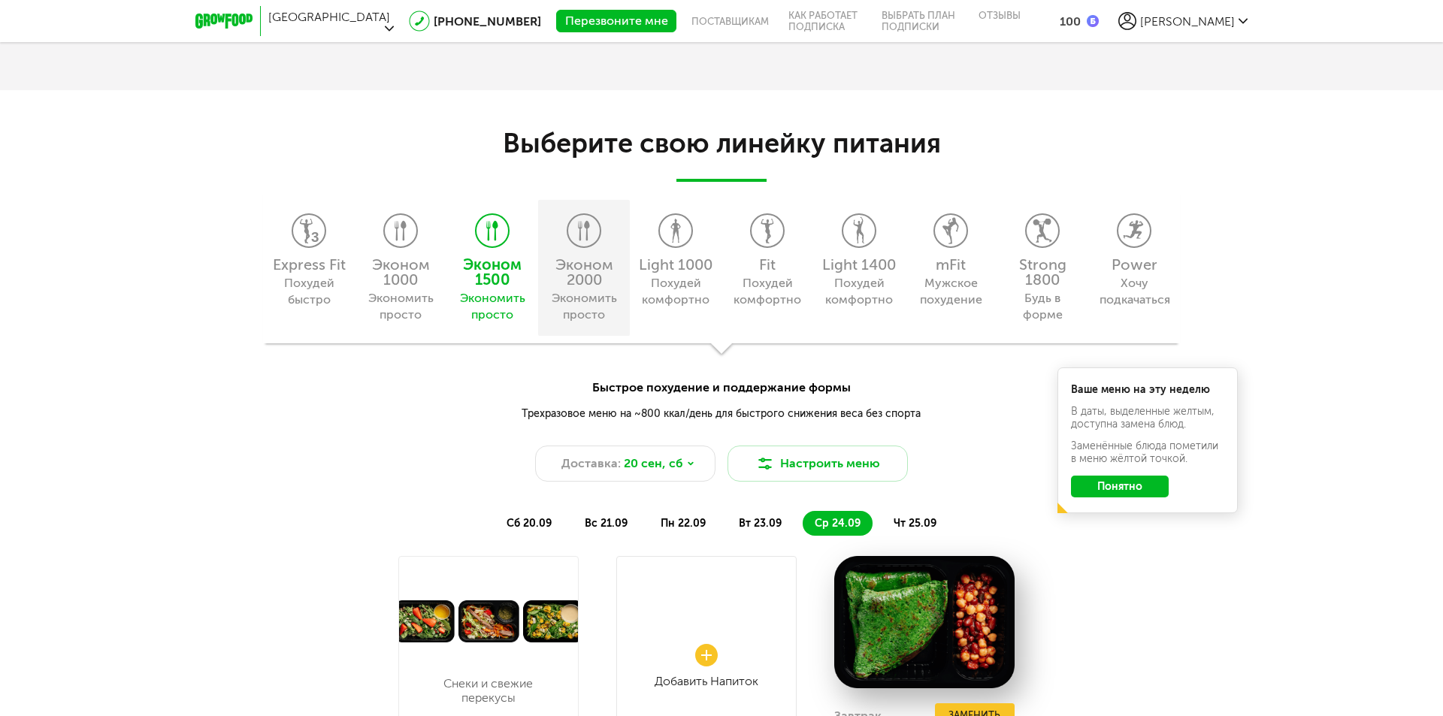
scroll to position [1353, 0]
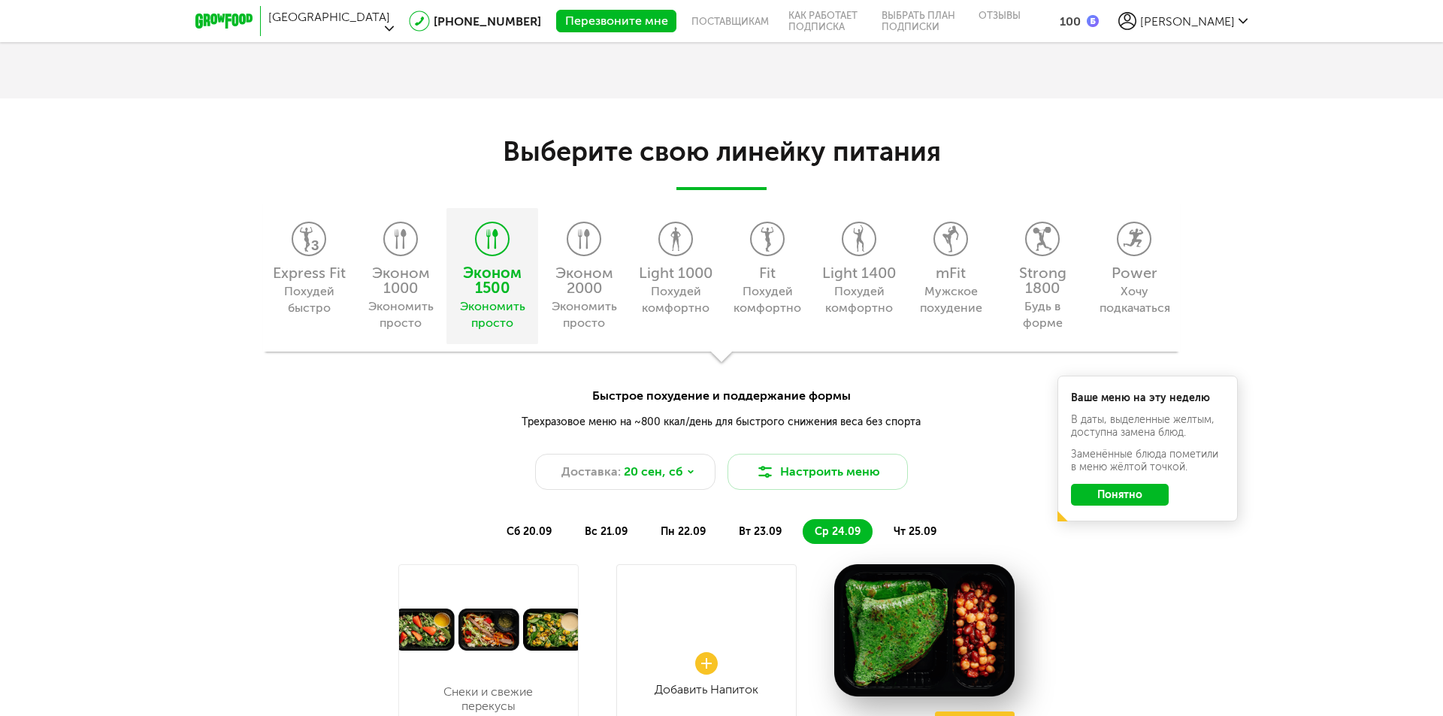
click at [491, 278] on div "Эконом 1500" at bounding box center [492, 280] width 77 height 30
click at [489, 284] on div "Эконом 1500" at bounding box center [492, 280] width 77 height 30
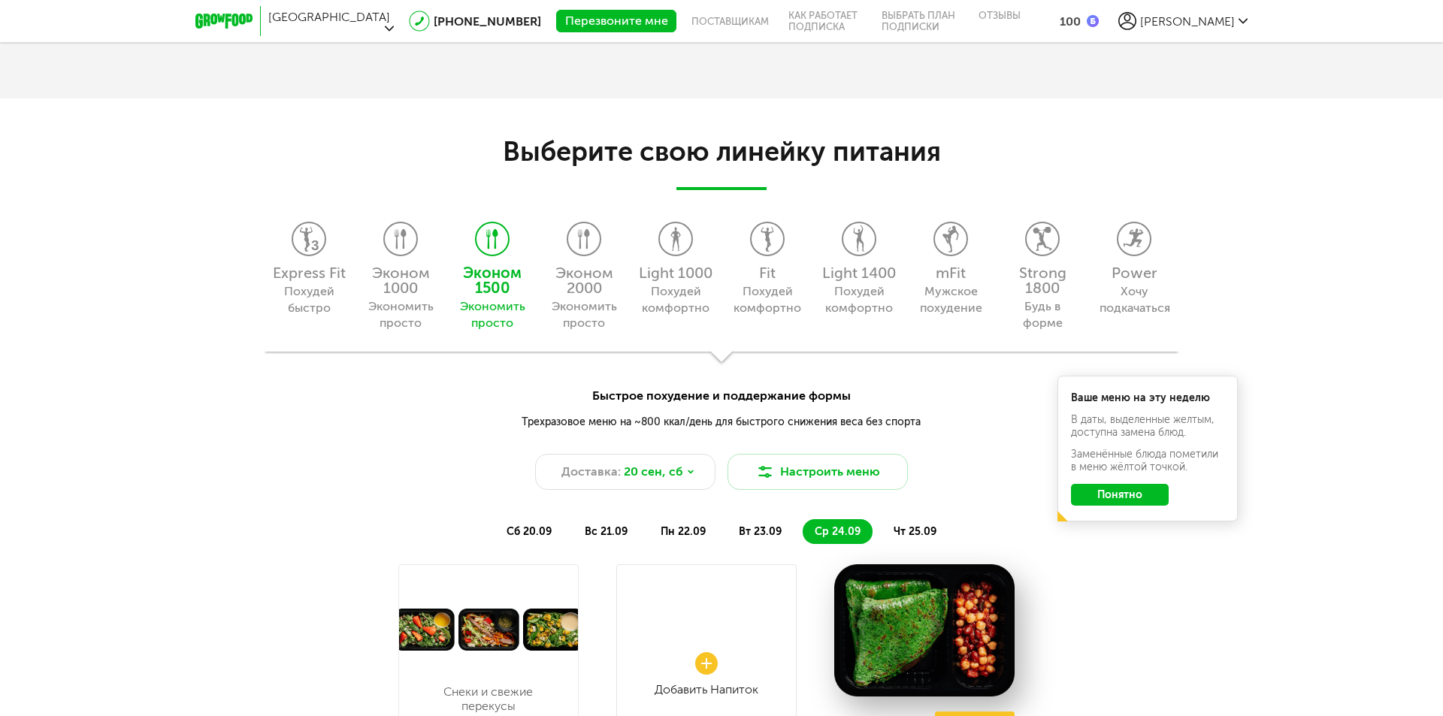
drag, startPoint x: 479, startPoint y: 204, endPoint x: 482, endPoint y: 213, distance: 10.2
click at [479, 204] on div "Express Fit Похудей быстро Эконом 1000 Экономить просто Эконом 1500 Экономить п…" at bounding box center [721, 275] width 917 height 154
click at [493, 238] on icon at bounding box center [493, 239] width 32 height 33
click at [493, 236] on icon at bounding box center [493, 239] width 32 height 33
click at [493, 237] on icon at bounding box center [493, 239] width 32 height 33
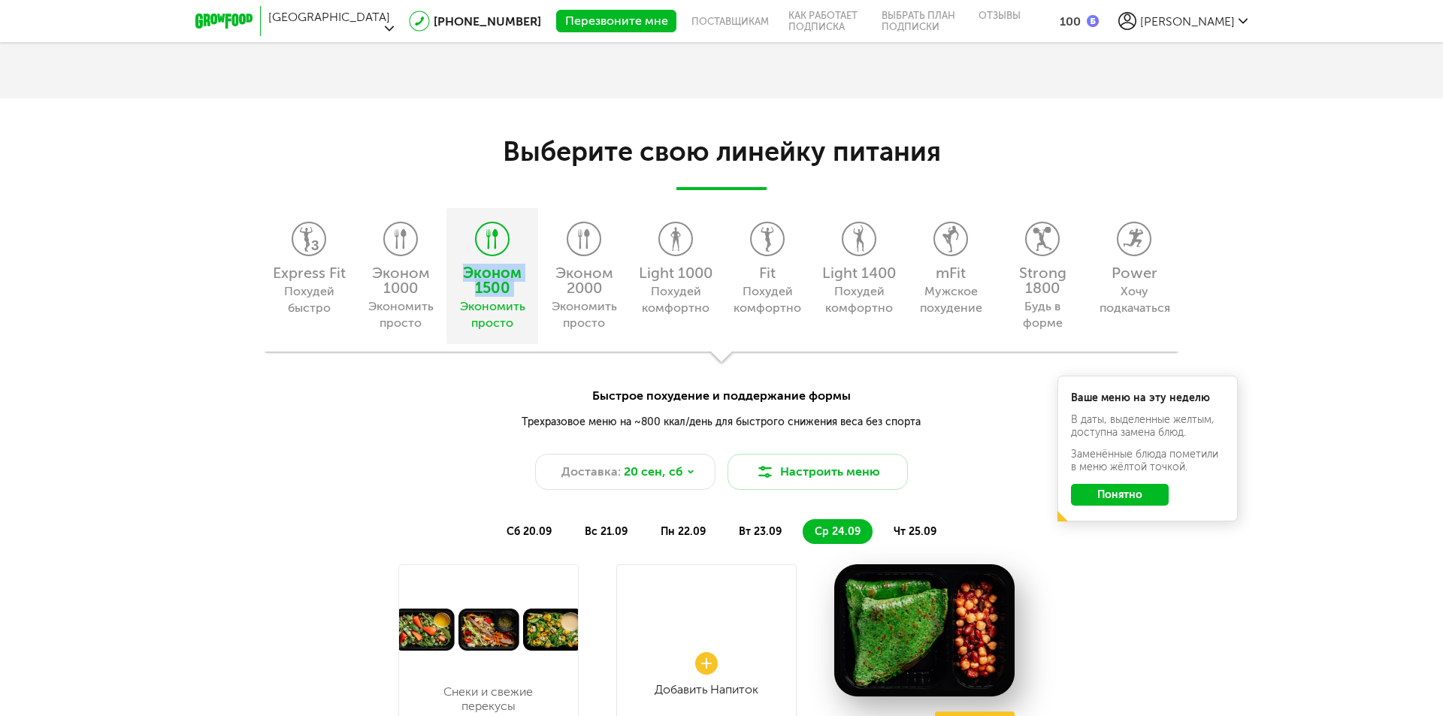
click at [493, 237] on icon at bounding box center [493, 239] width 32 height 33
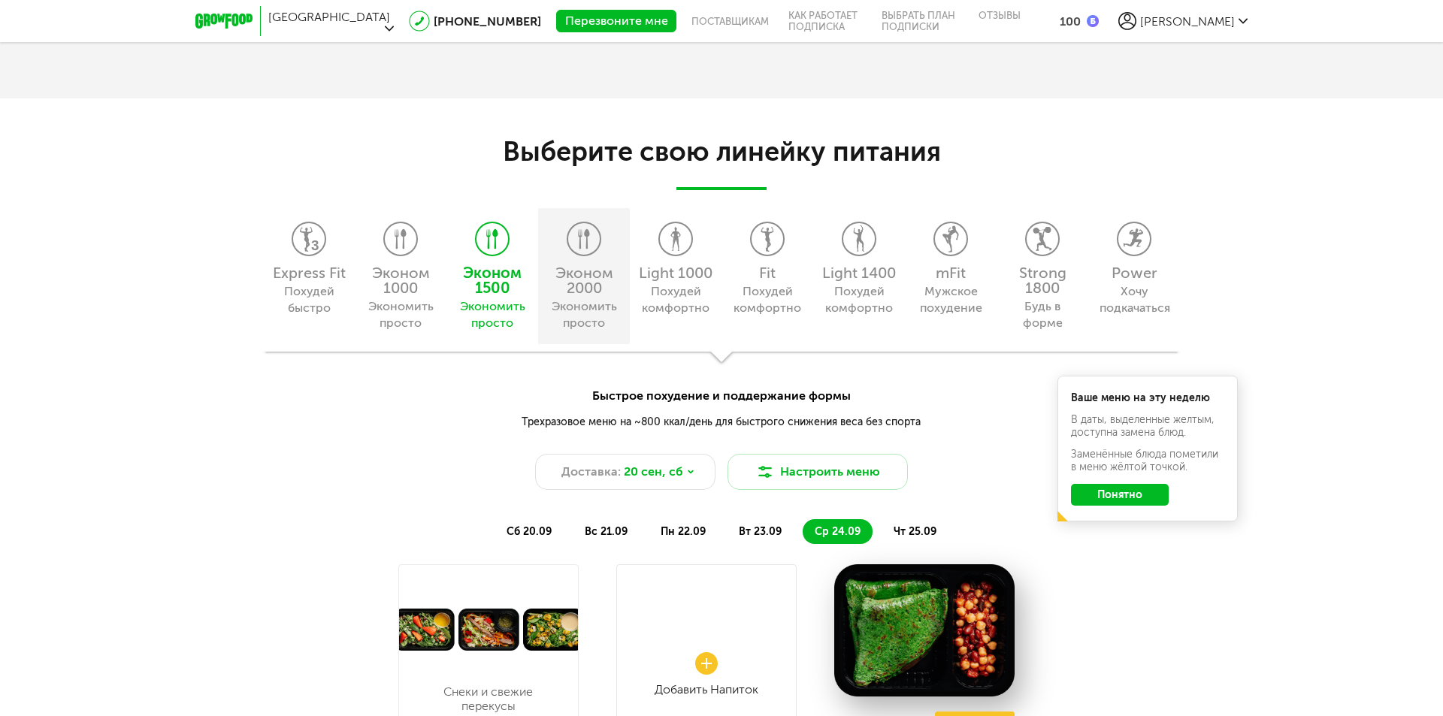
click at [604, 248] on div "Эконом 2000 Экономить просто" at bounding box center [584, 276] width 92 height 136
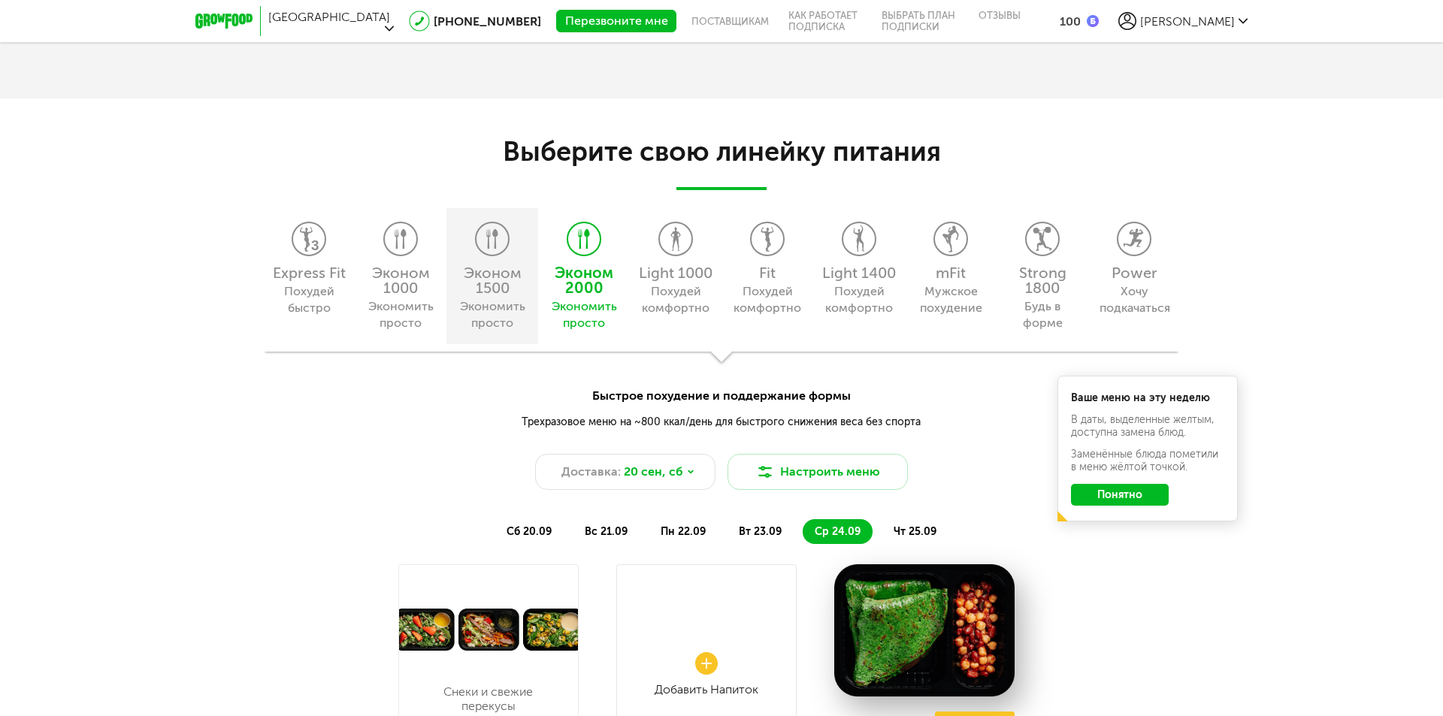
click at [510, 247] on div "Эконом 1500 Экономить просто" at bounding box center [493, 276] width 92 height 136
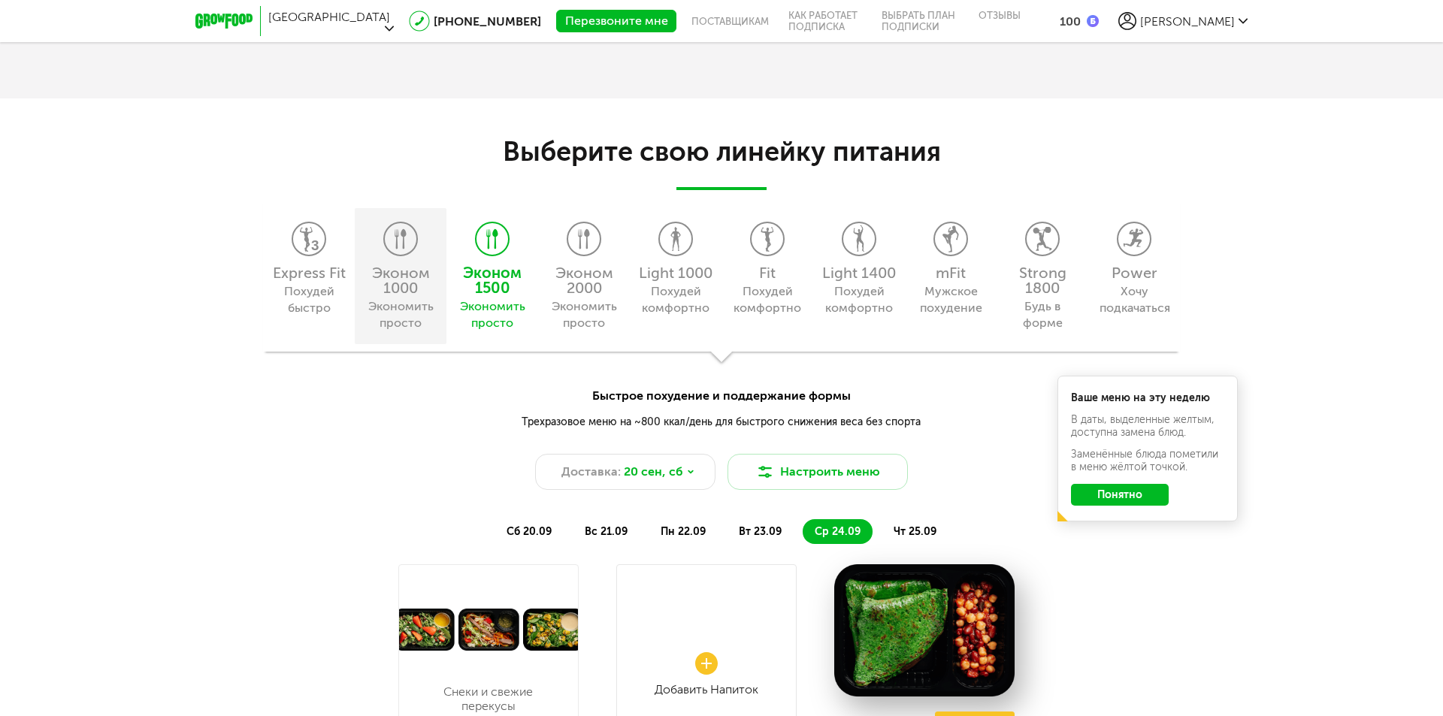
click at [392, 249] on icon at bounding box center [401, 239] width 32 height 33
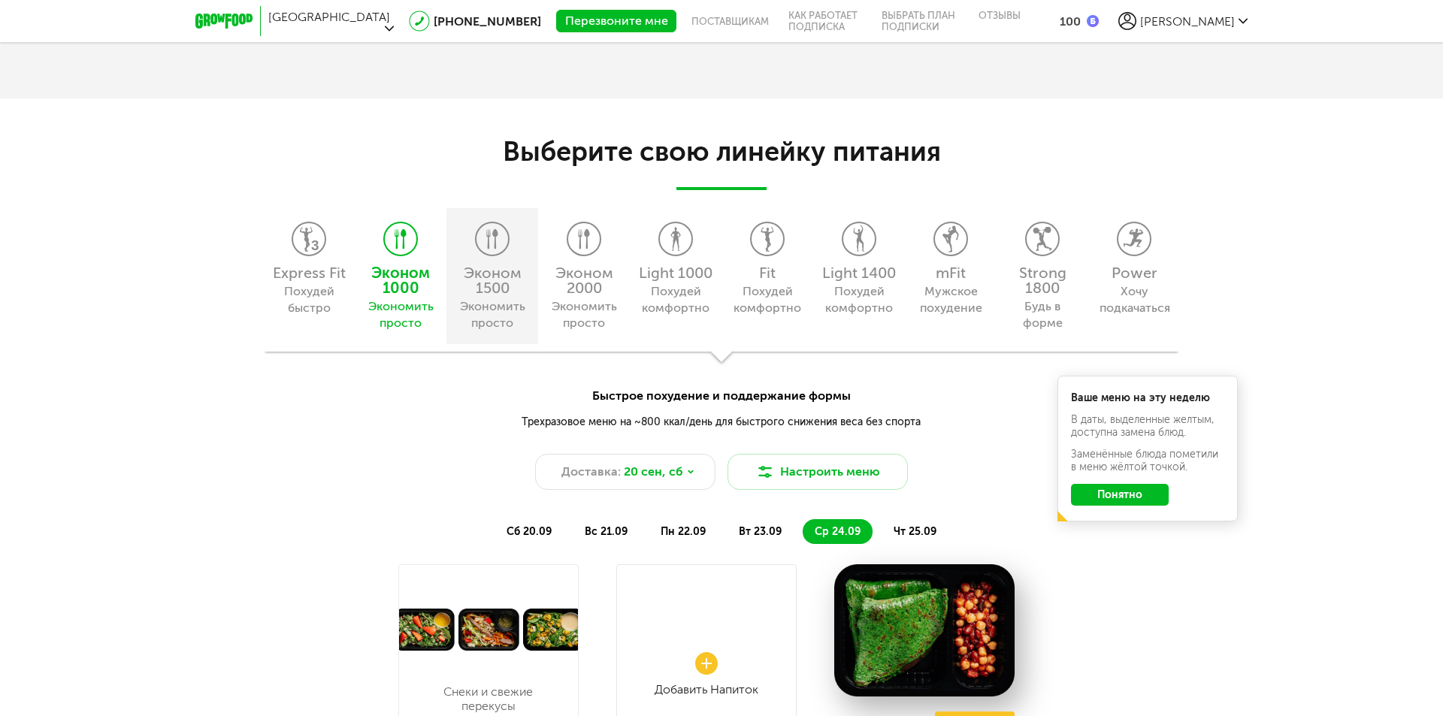
drag, startPoint x: 506, startPoint y: 243, endPoint x: 534, endPoint y: 241, distance: 27.9
click at [507, 243] on icon at bounding box center [493, 239] width 32 height 33
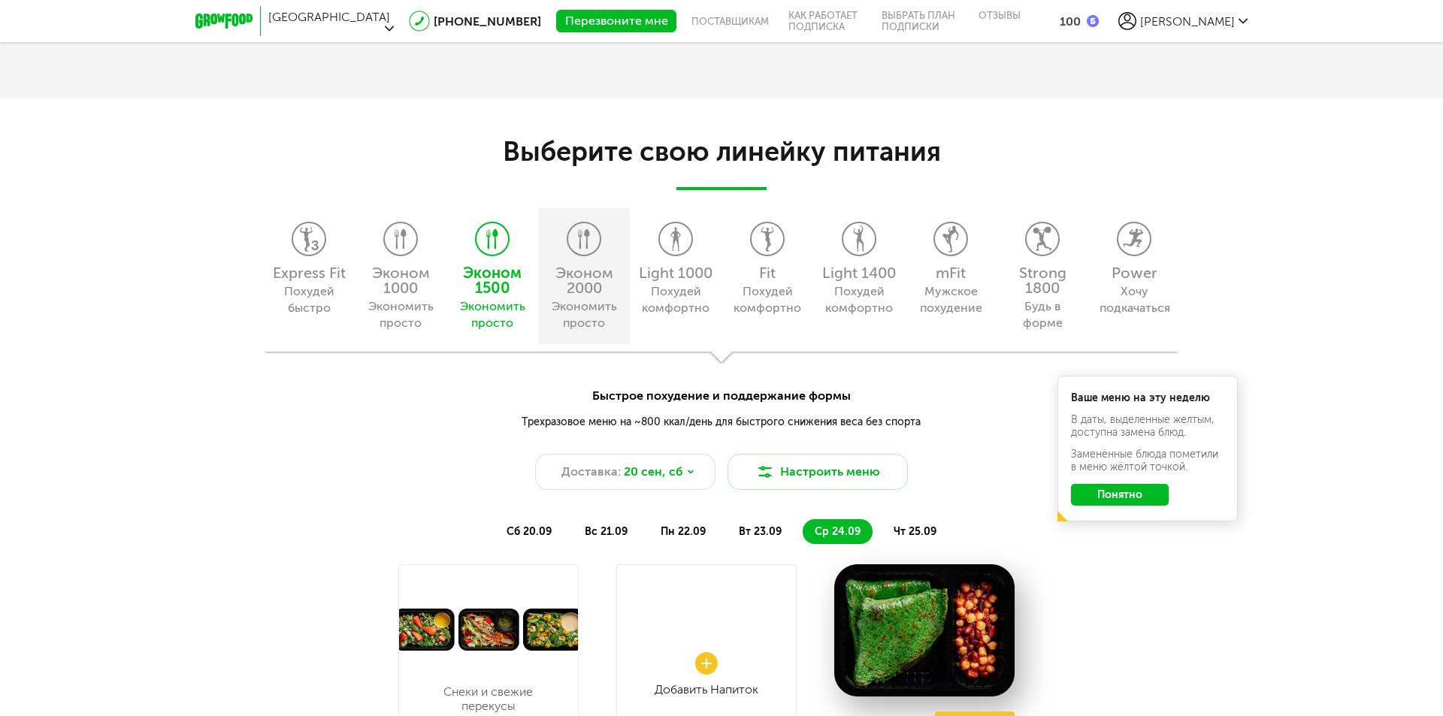
click at [598, 233] on icon at bounding box center [584, 239] width 32 height 33
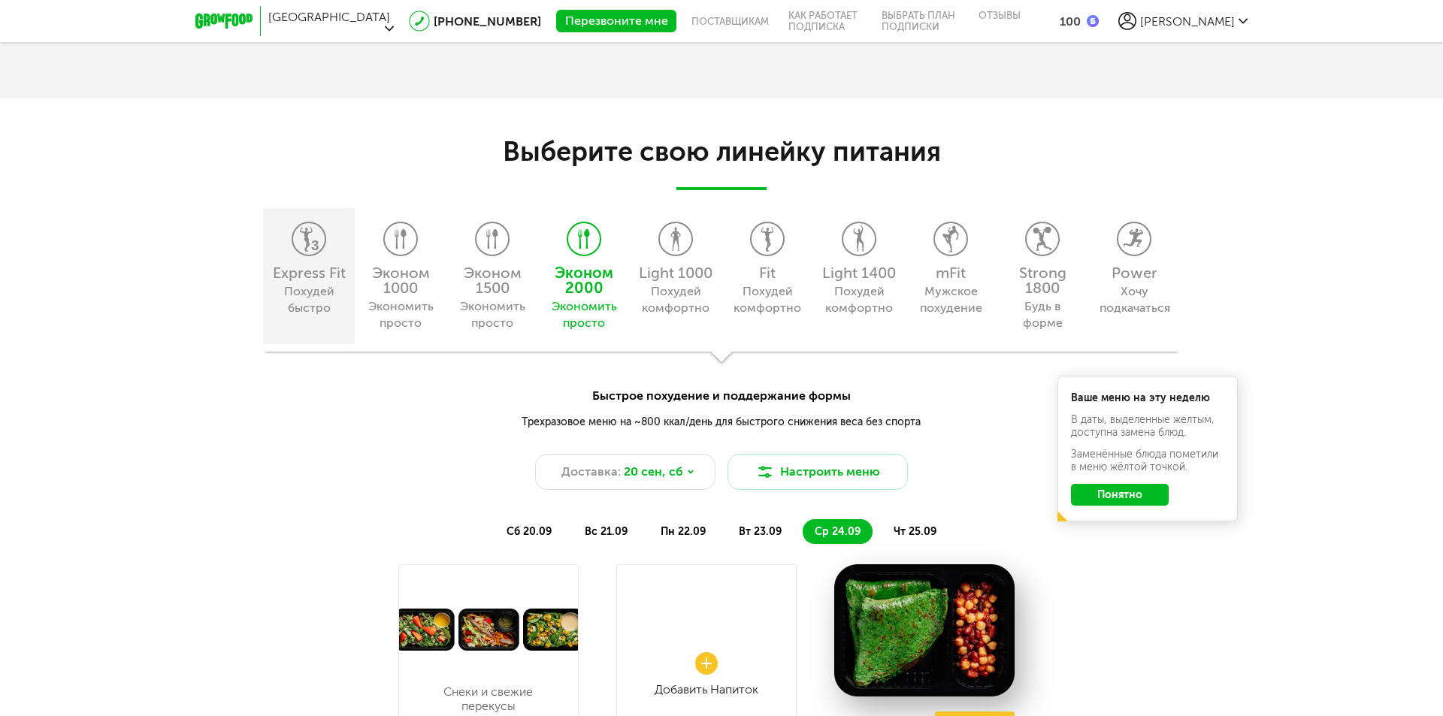
click at [354, 248] on div "Express Fit Похудей быстро" at bounding box center [309, 276] width 92 height 136
click at [303, 248] on icon at bounding box center [309, 239] width 32 height 33
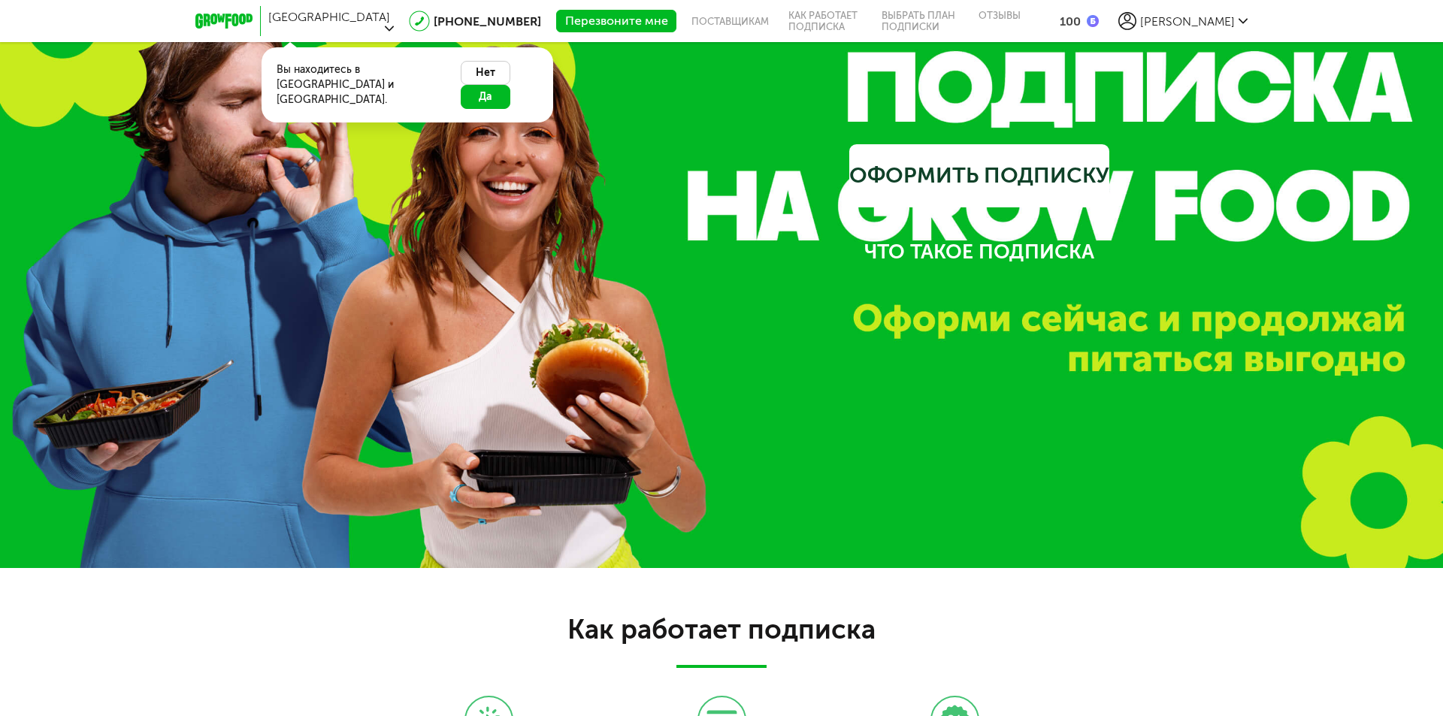
scroll to position [1921, 0]
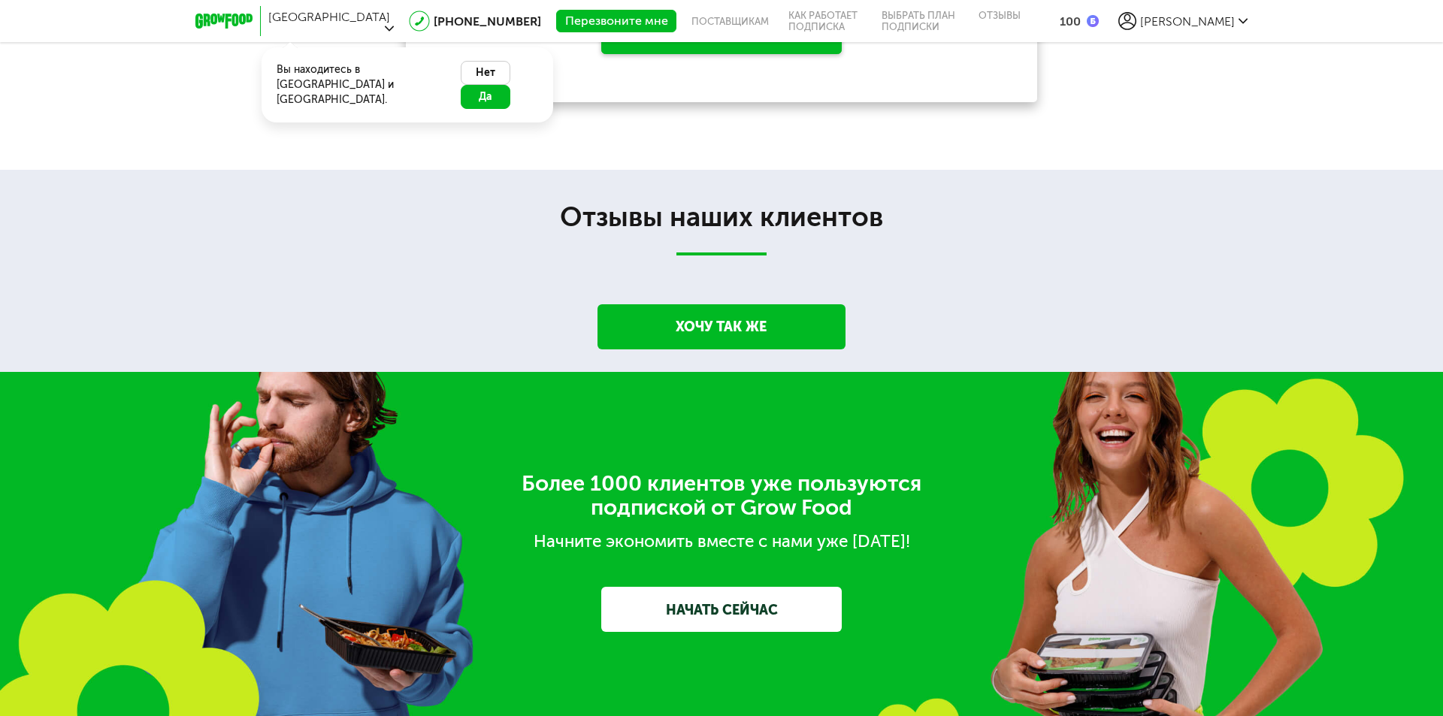
click at [504, 85] on button "Да" at bounding box center [486, 97] width 50 height 24
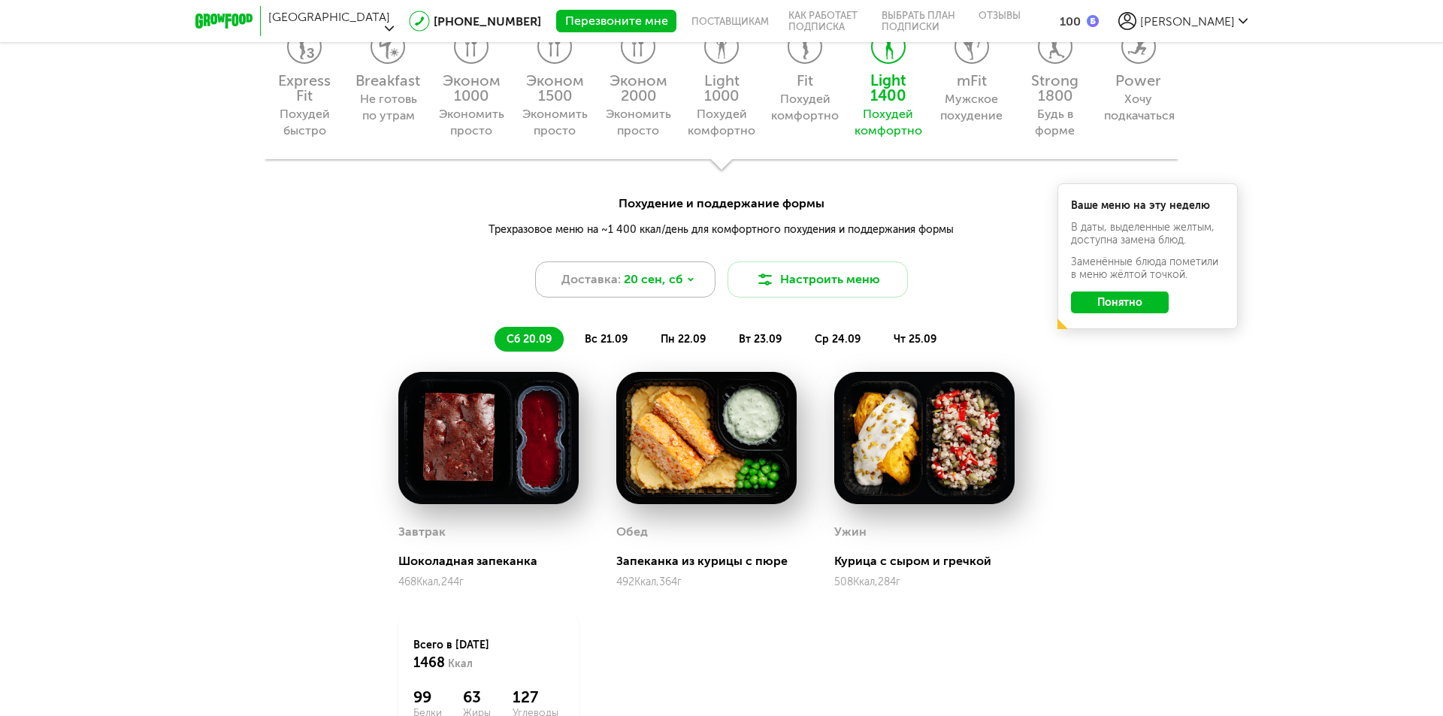
scroll to position [1320, 0]
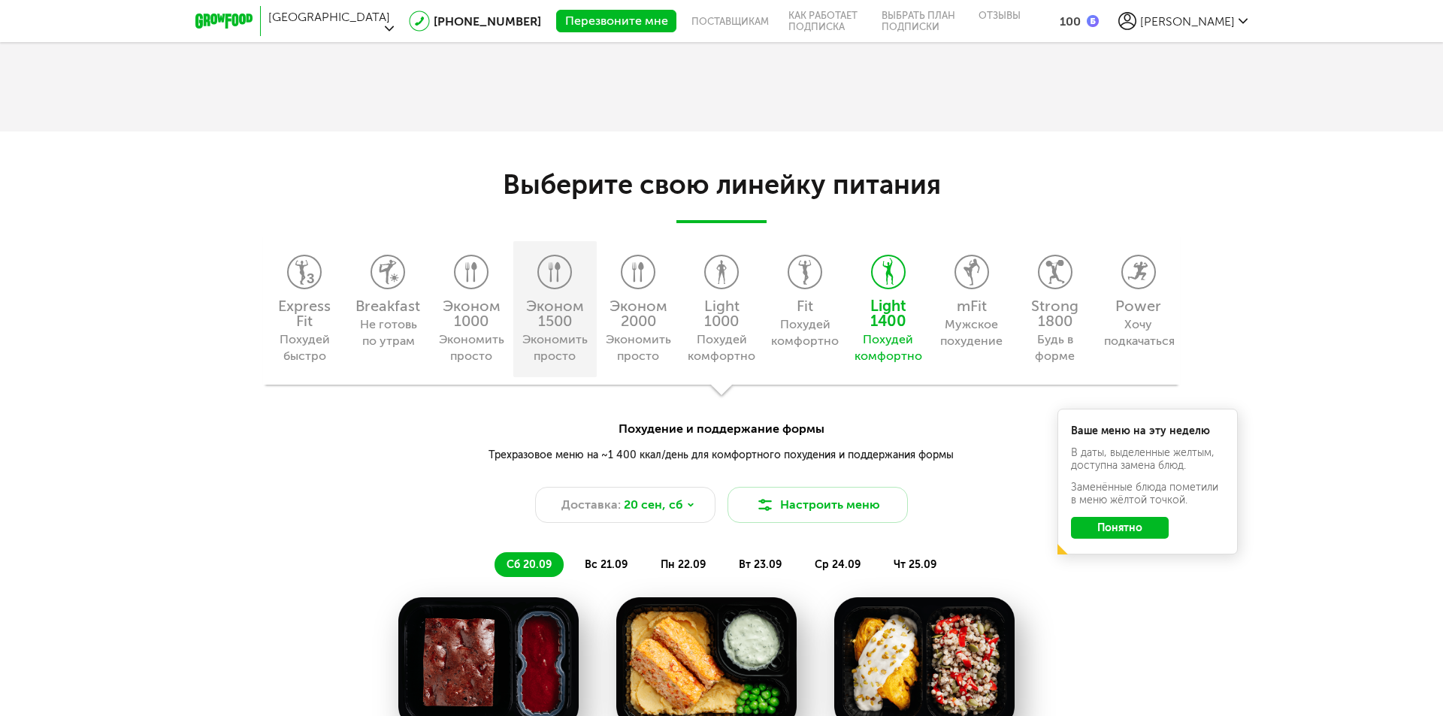
click at [552, 300] on div "Эконом 1500" at bounding box center [555, 313] width 68 height 30
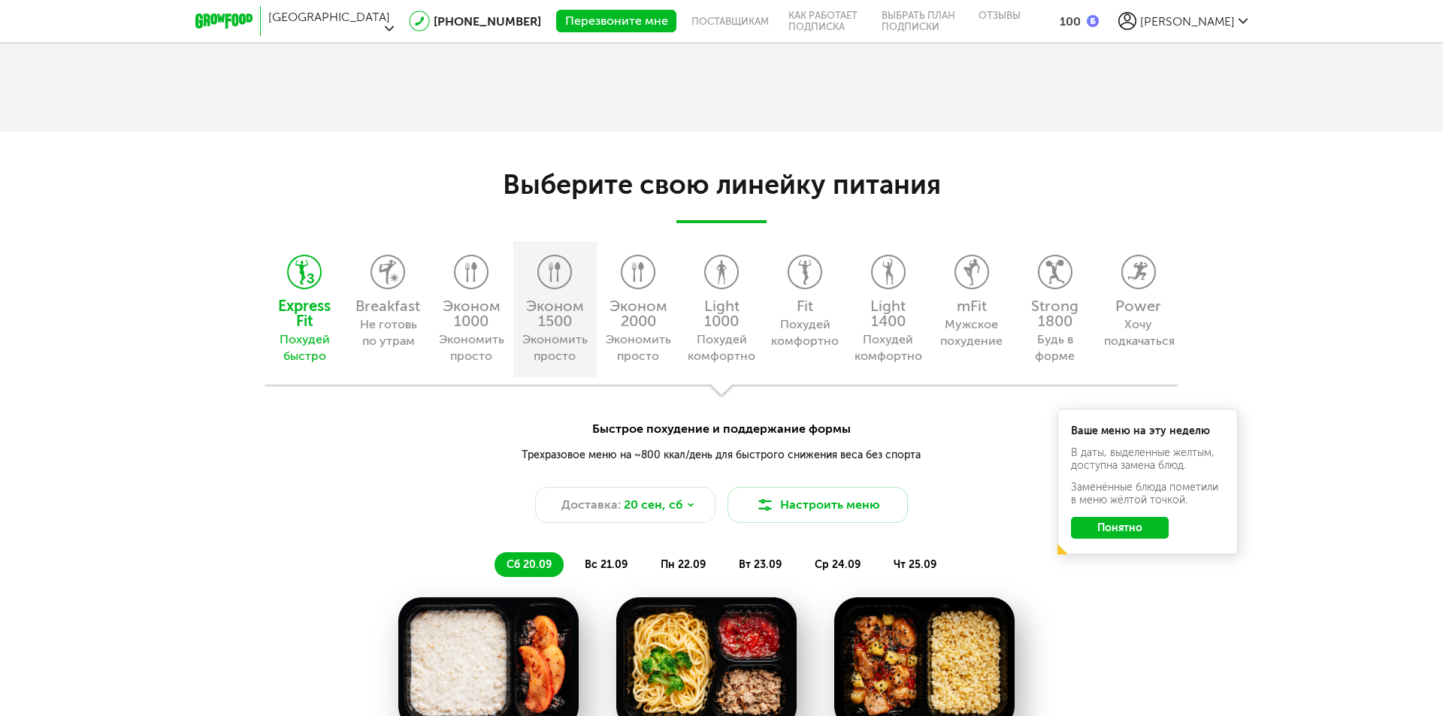
click at [552, 293] on div "Эконом 1500 Экономить просто" at bounding box center [554, 309] width 83 height 136
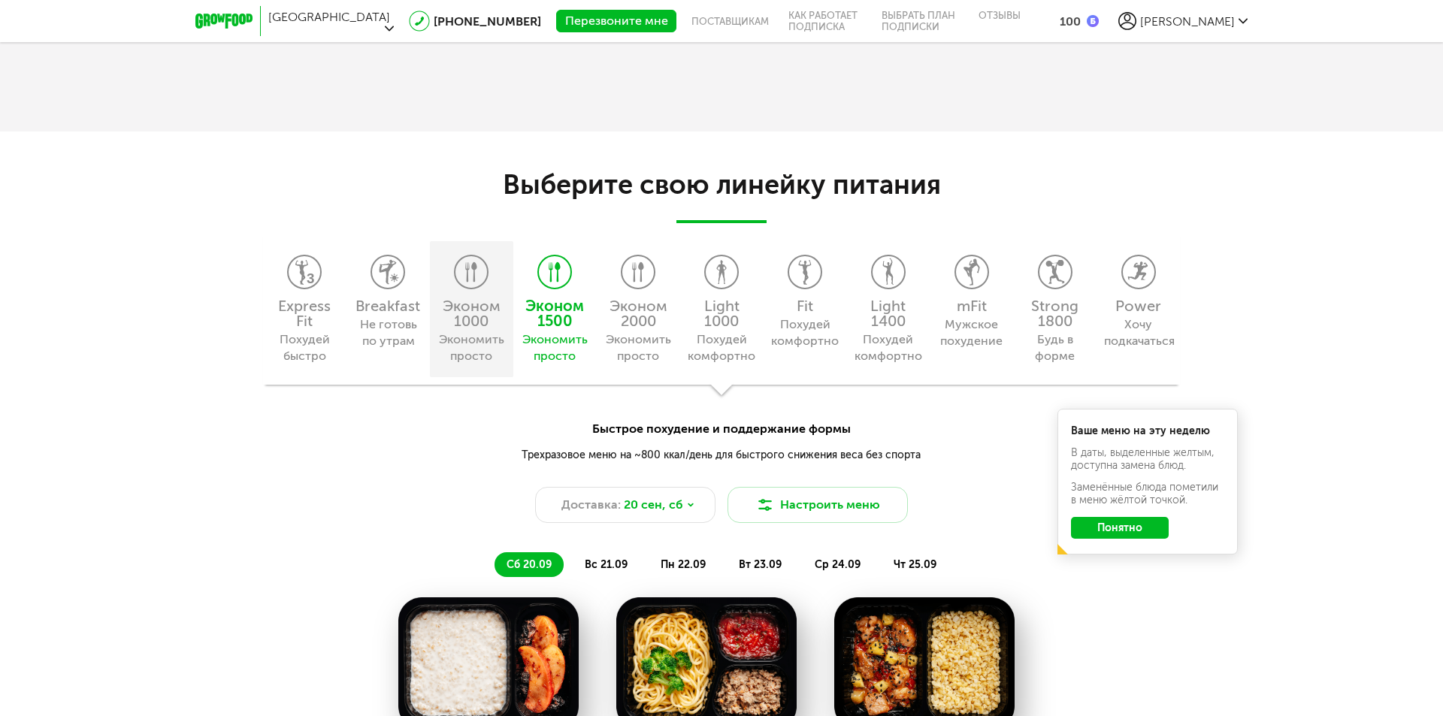
click at [498, 292] on div "Эконом 1000 Экономить просто" at bounding box center [471, 309] width 83 height 136
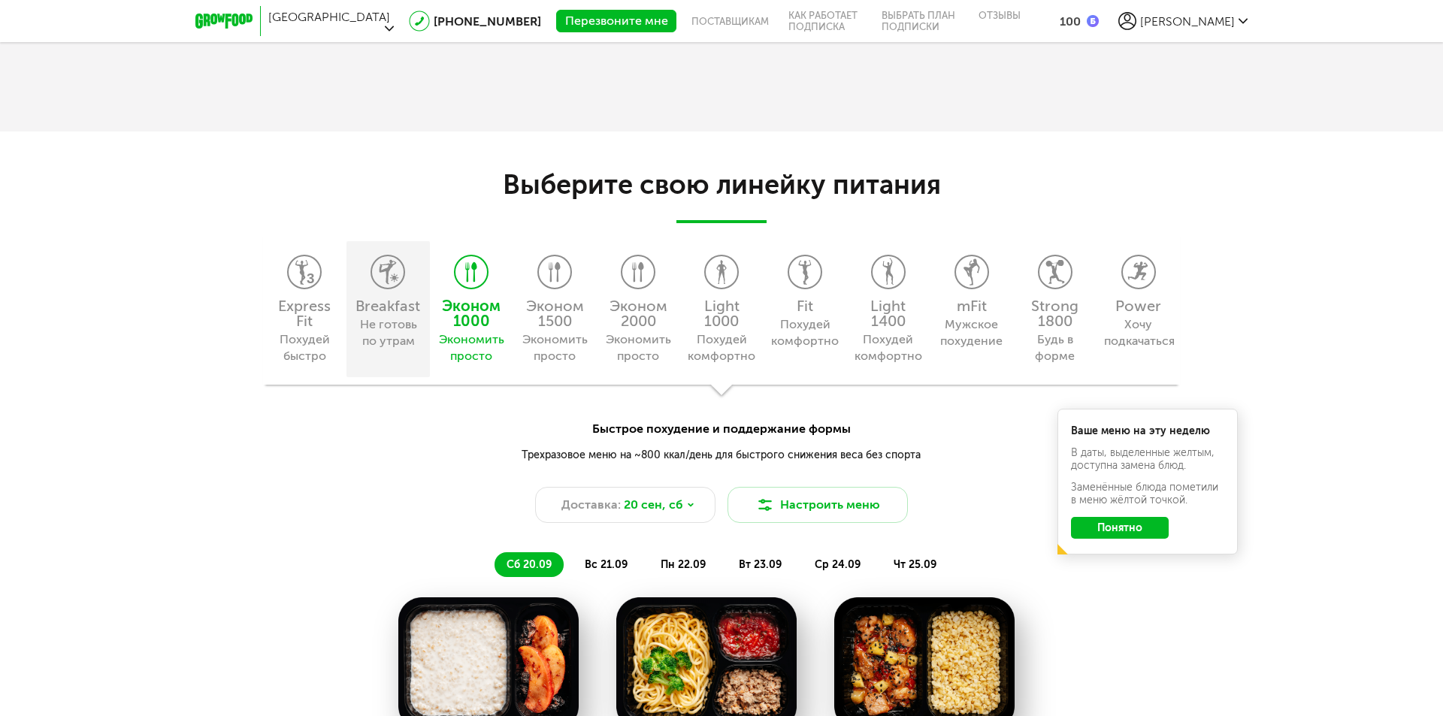
click at [394, 294] on div "Breakfast Не готовь по утрам" at bounding box center [388, 309] width 83 height 136
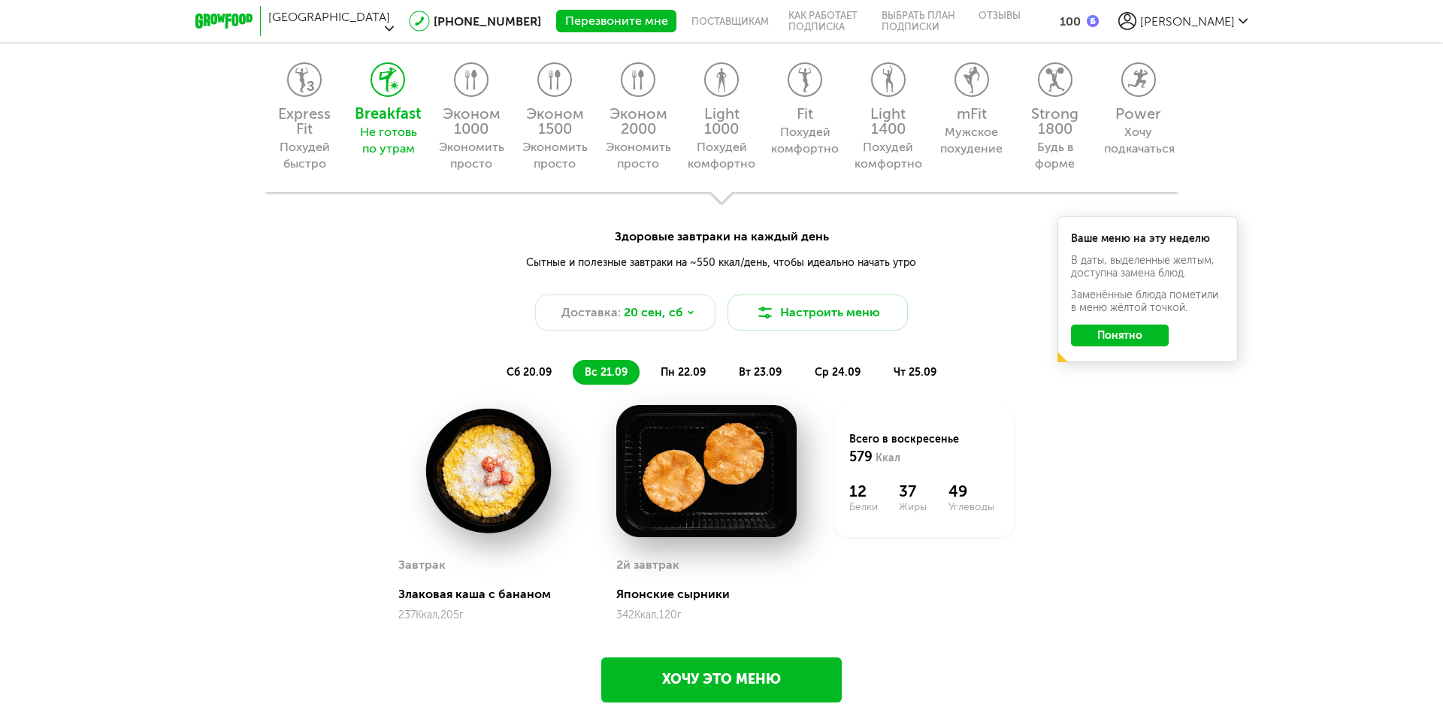
scroll to position [1470, 0]
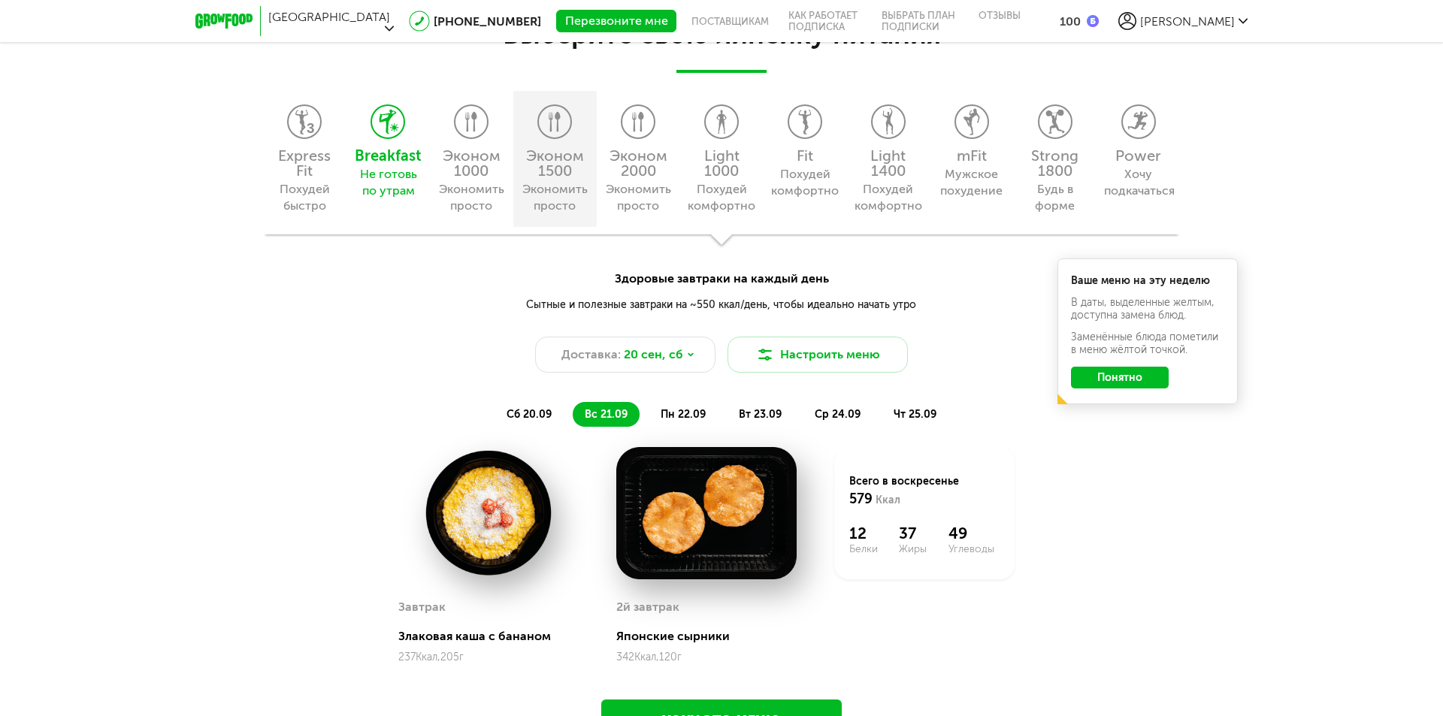
click at [536, 187] on div "Экономить просто" at bounding box center [555, 197] width 68 height 33
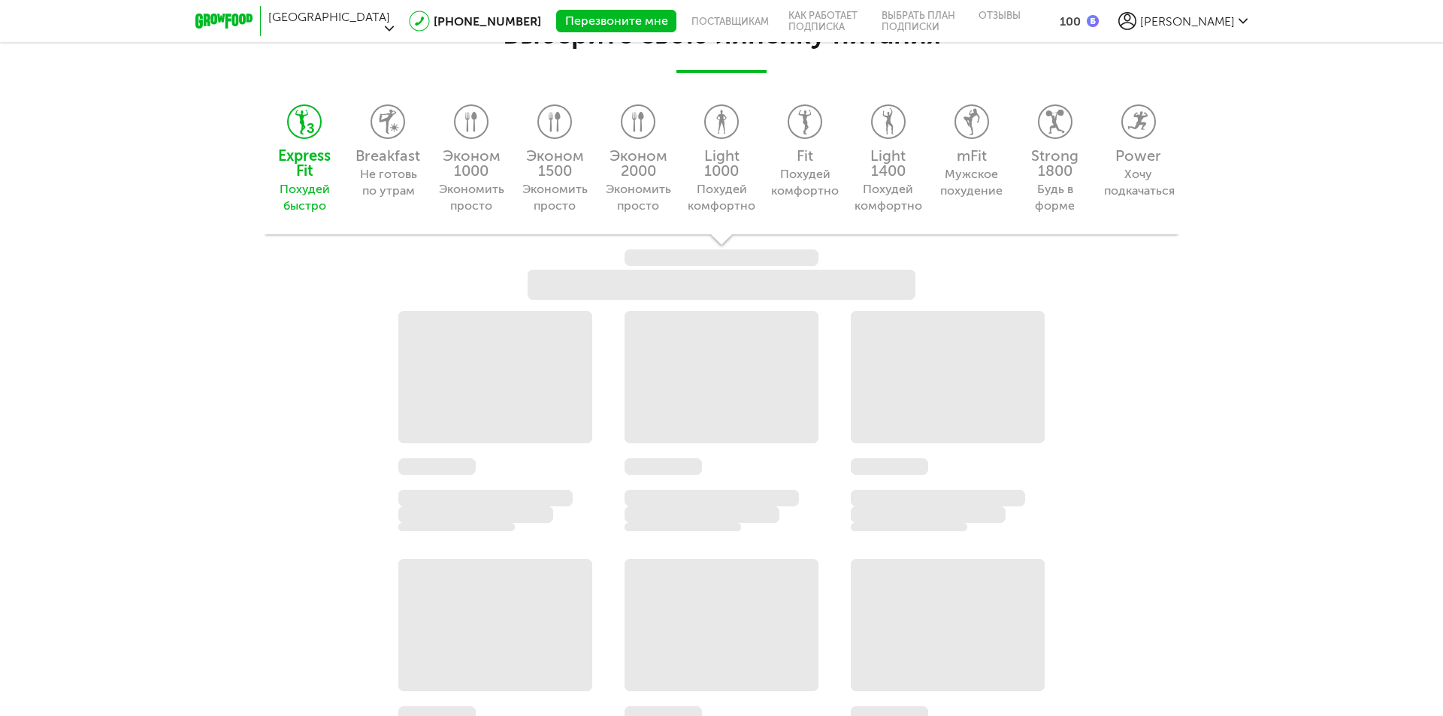
click at [635, 169] on div "Express Fit Похудей быстро Breakfast Не готовь по утрам Эконом 1000 Экономить п…" at bounding box center [721, 157] width 917 height 154
click at [716, 177] on div "Express Fit Похудей быстро Breakfast Не готовь по утрам Эконом 1000 Экономить п…" at bounding box center [721, 157] width 917 height 154
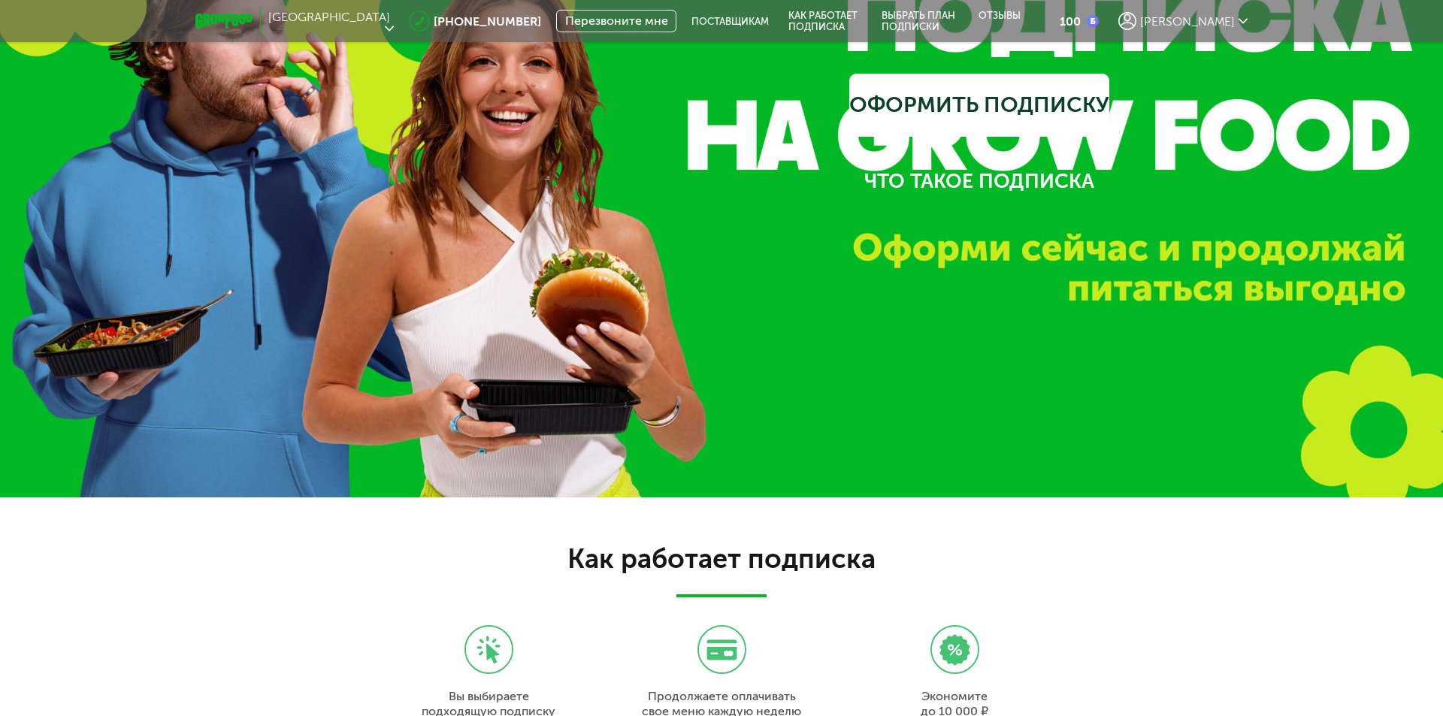
scroll to position [0, 0]
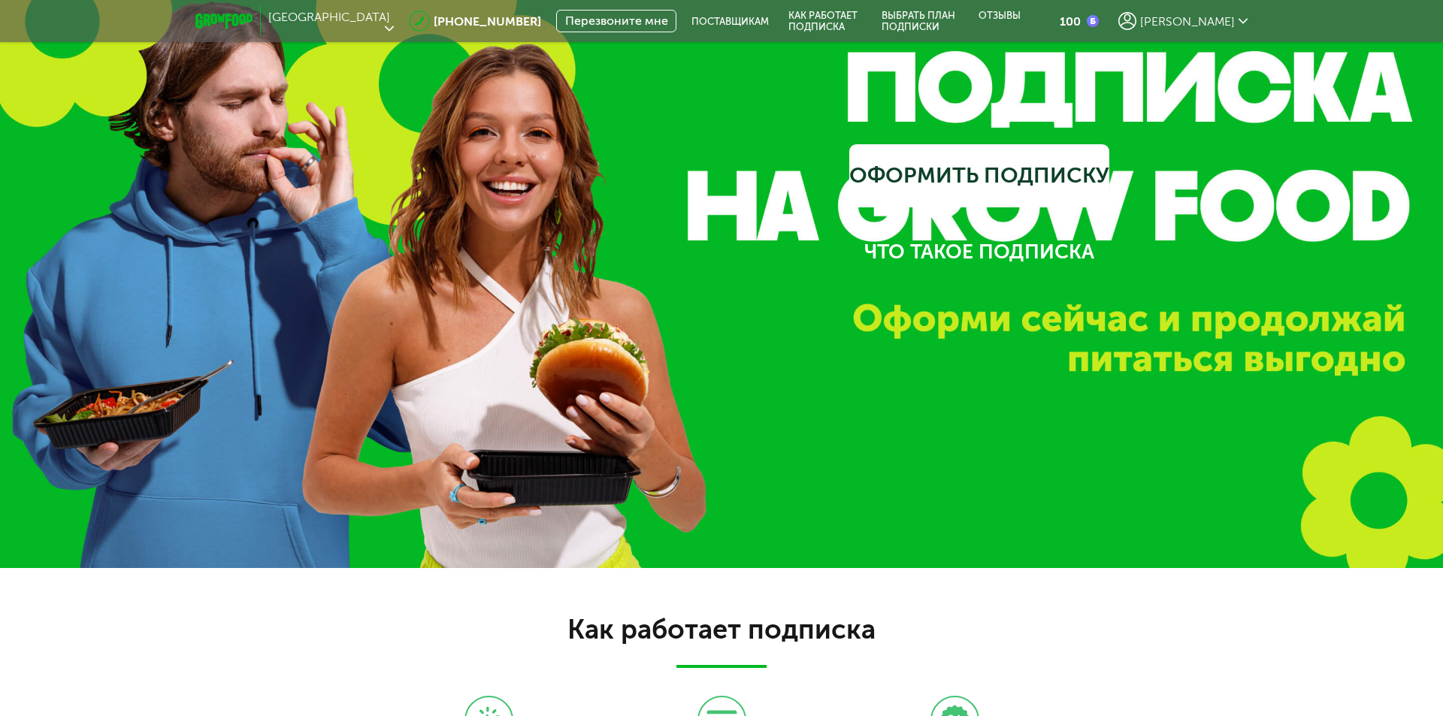
click at [230, 23] on icon at bounding box center [223, 21] width 57 height 15
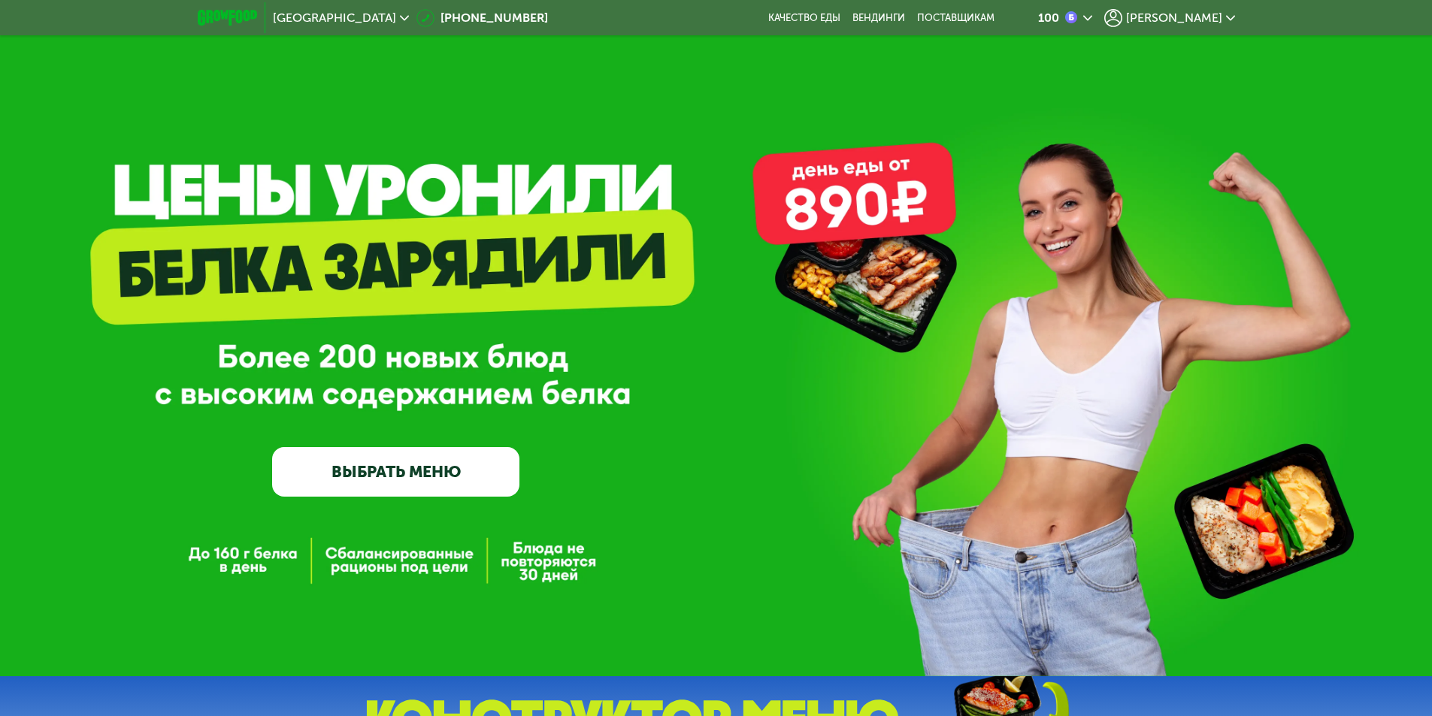
click at [415, 468] on link "ВЫБРАТЬ МЕНЮ" at bounding box center [395, 472] width 247 height 50
click at [409, 474] on link "ВЫБРАТЬ МЕНЮ" at bounding box center [395, 472] width 247 height 50
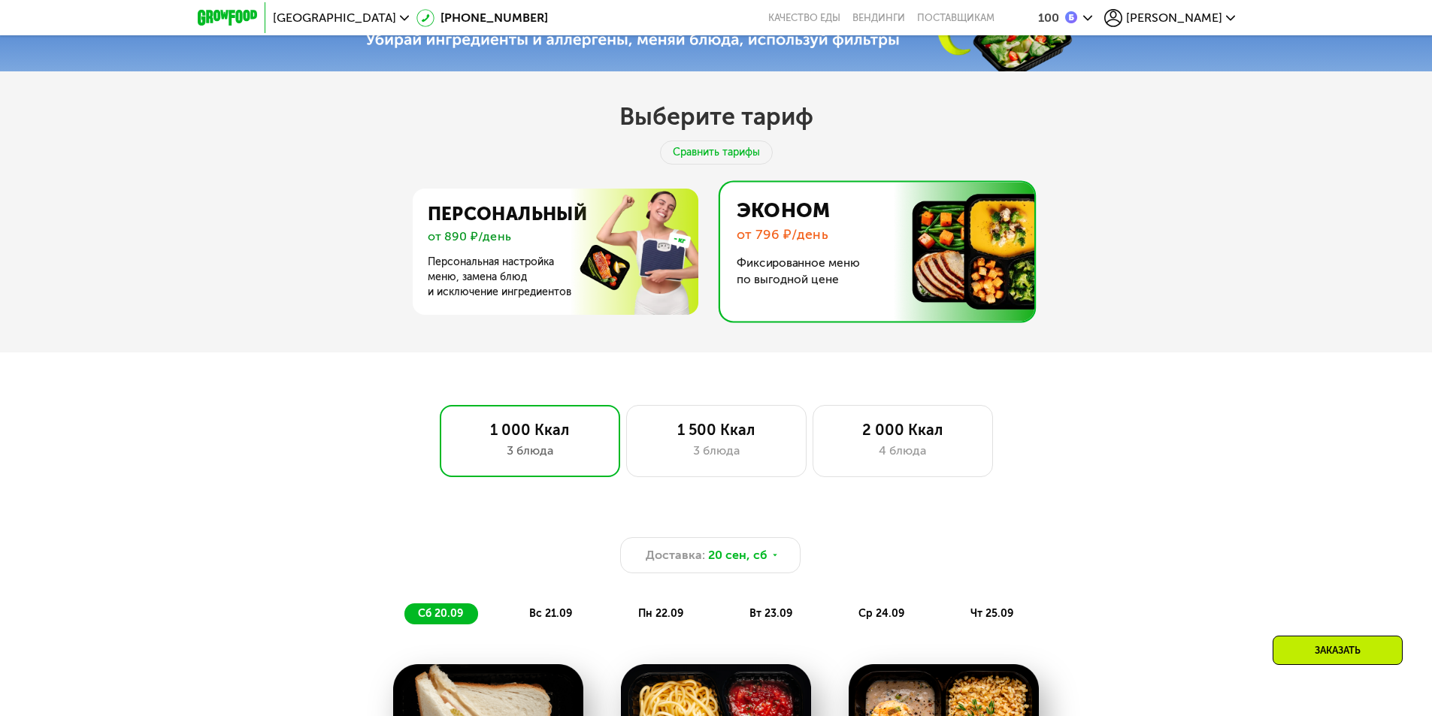
scroll to position [717, 0]
click at [716, 461] on div "3 блюда" at bounding box center [716, 452] width 149 height 18
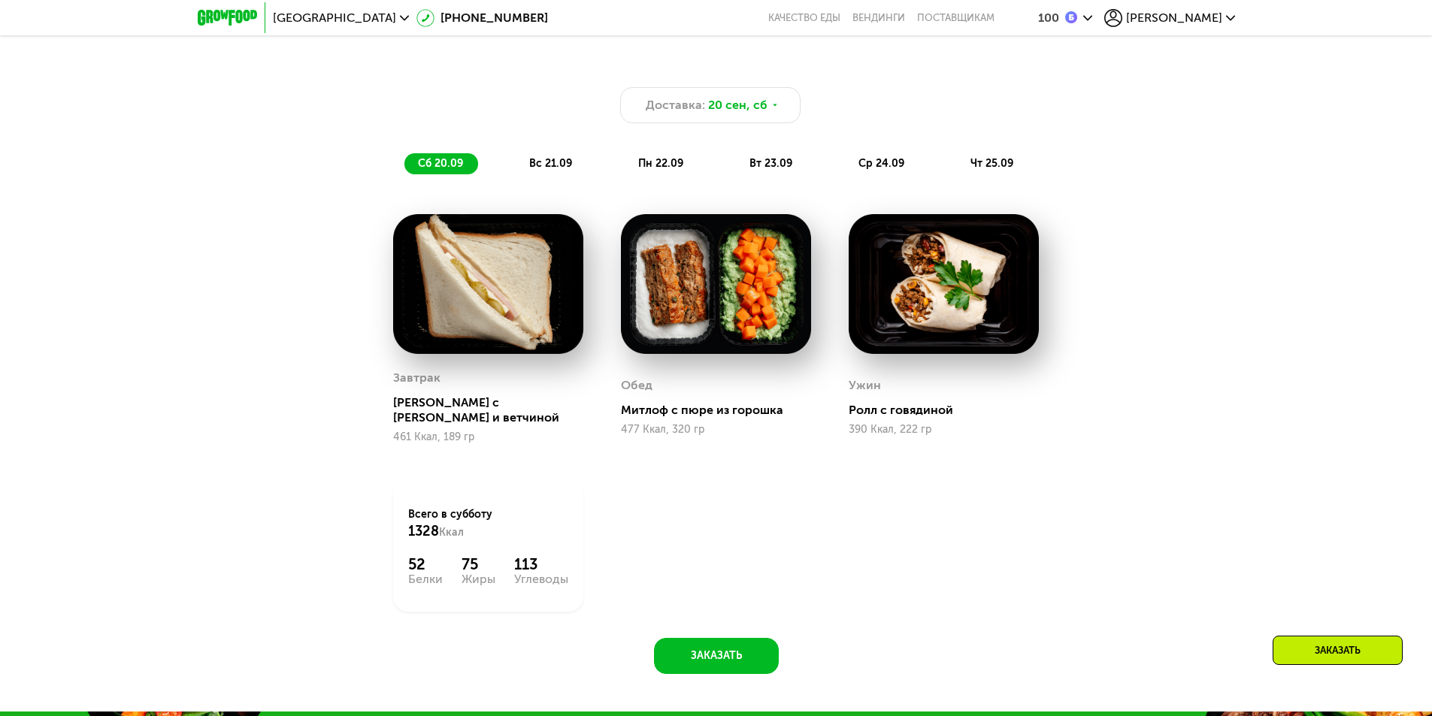
scroll to position [1018, 0]
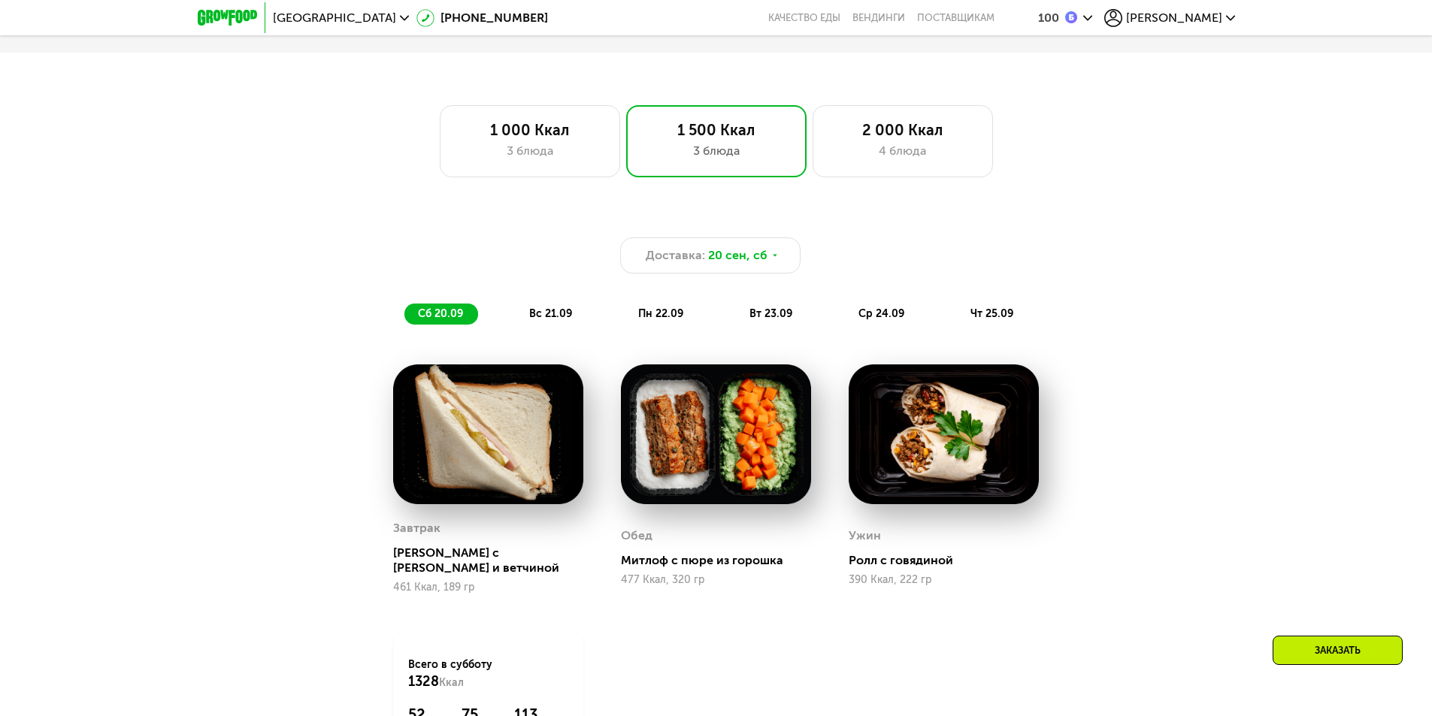
click at [556, 317] on span "вс 21.09" at bounding box center [550, 313] width 43 height 13
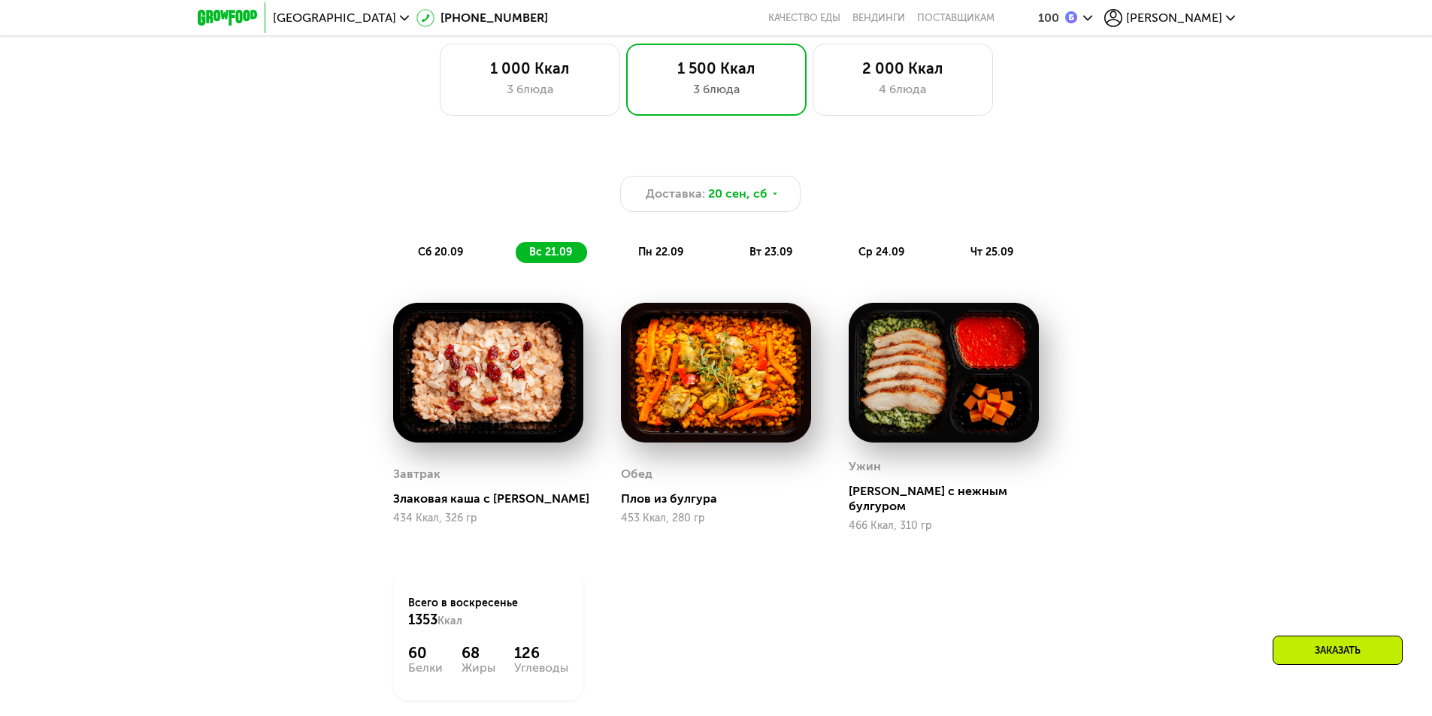
scroll to position [1168, 0]
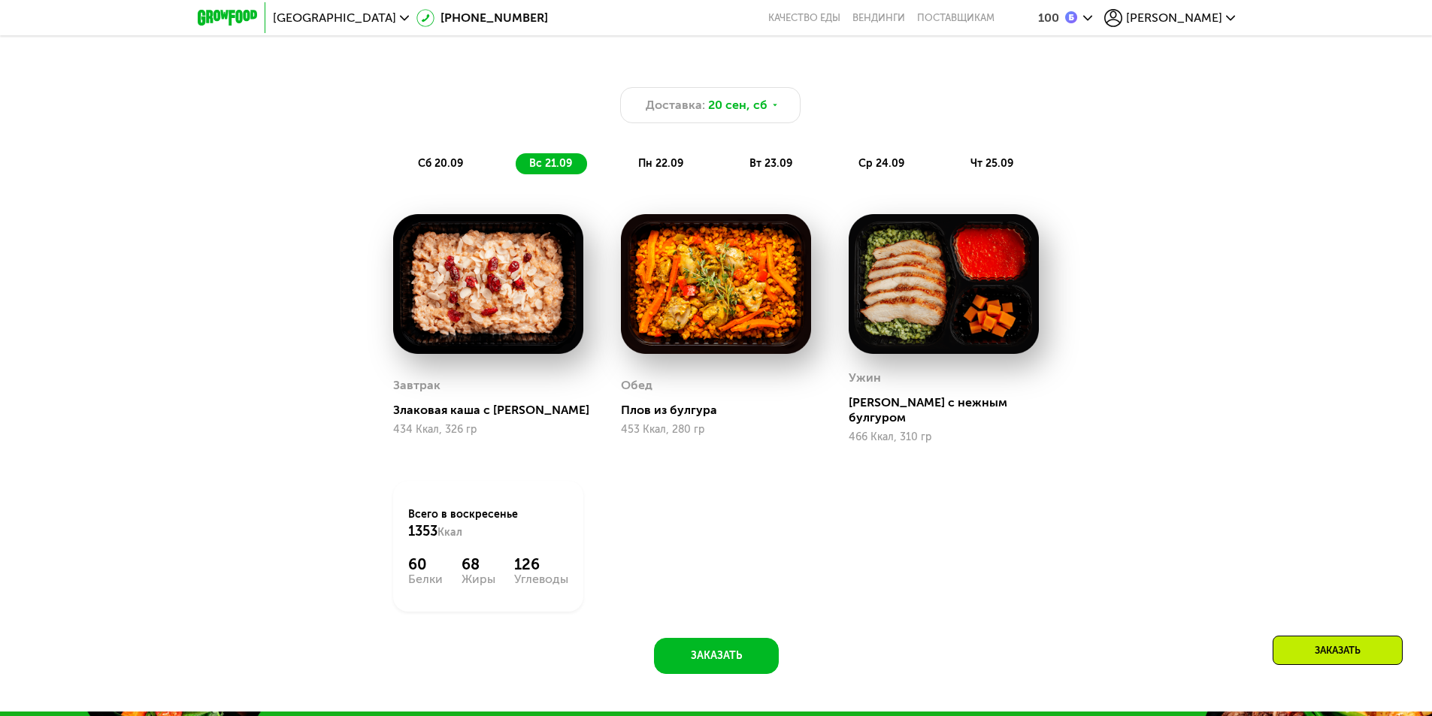
click at [656, 163] on span "пн 22.09" at bounding box center [660, 163] width 45 height 13
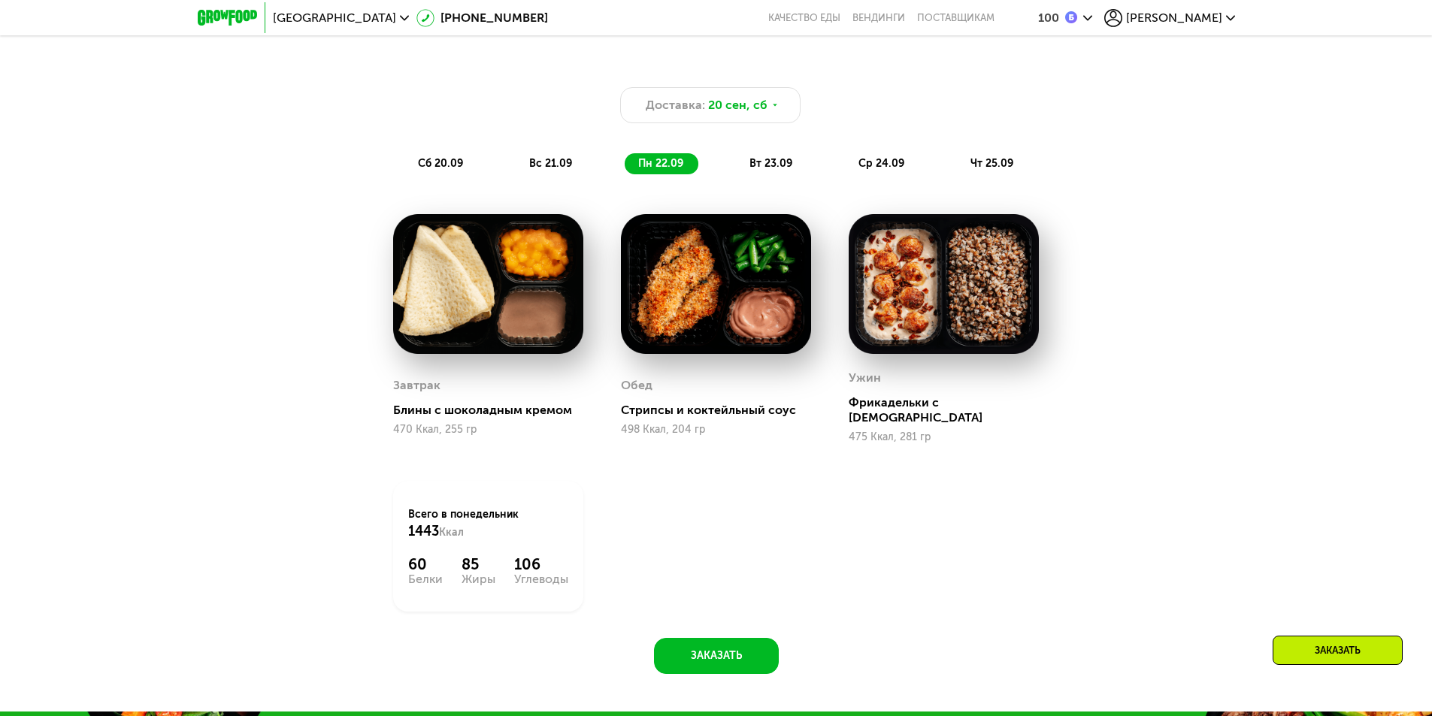
click at [750, 163] on span "вт 23.09" at bounding box center [770, 163] width 43 height 13
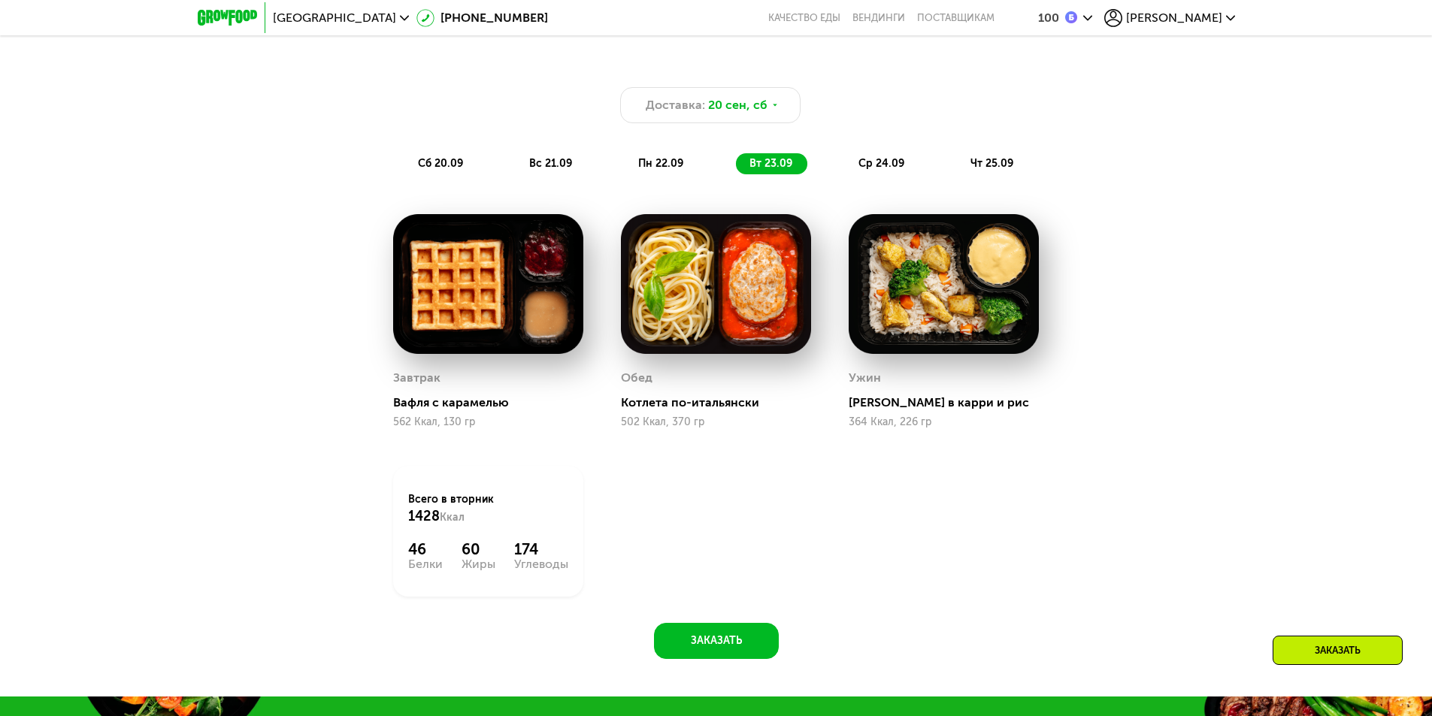
click at [551, 174] on div "вс 21.09" at bounding box center [551, 163] width 71 height 21
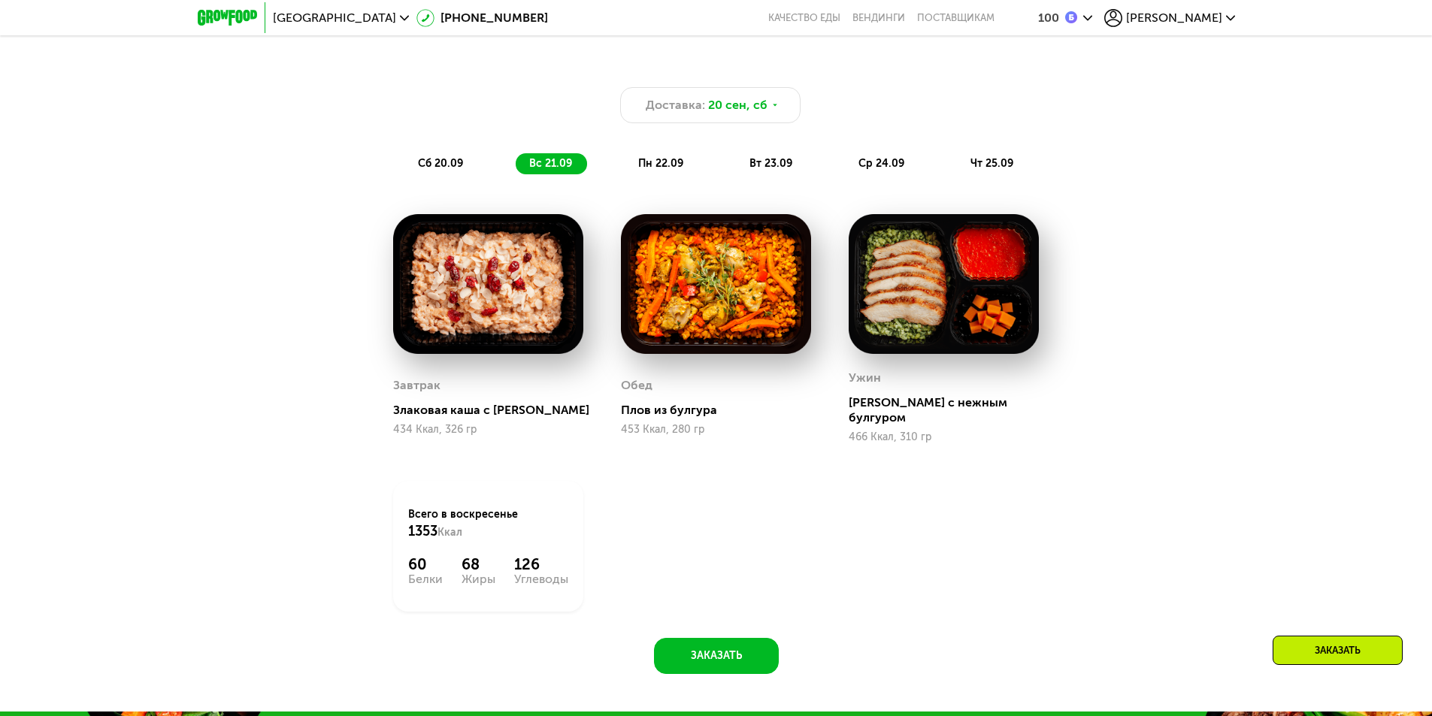
click at [429, 170] on span "сб 20.09" at bounding box center [440, 163] width 45 height 13
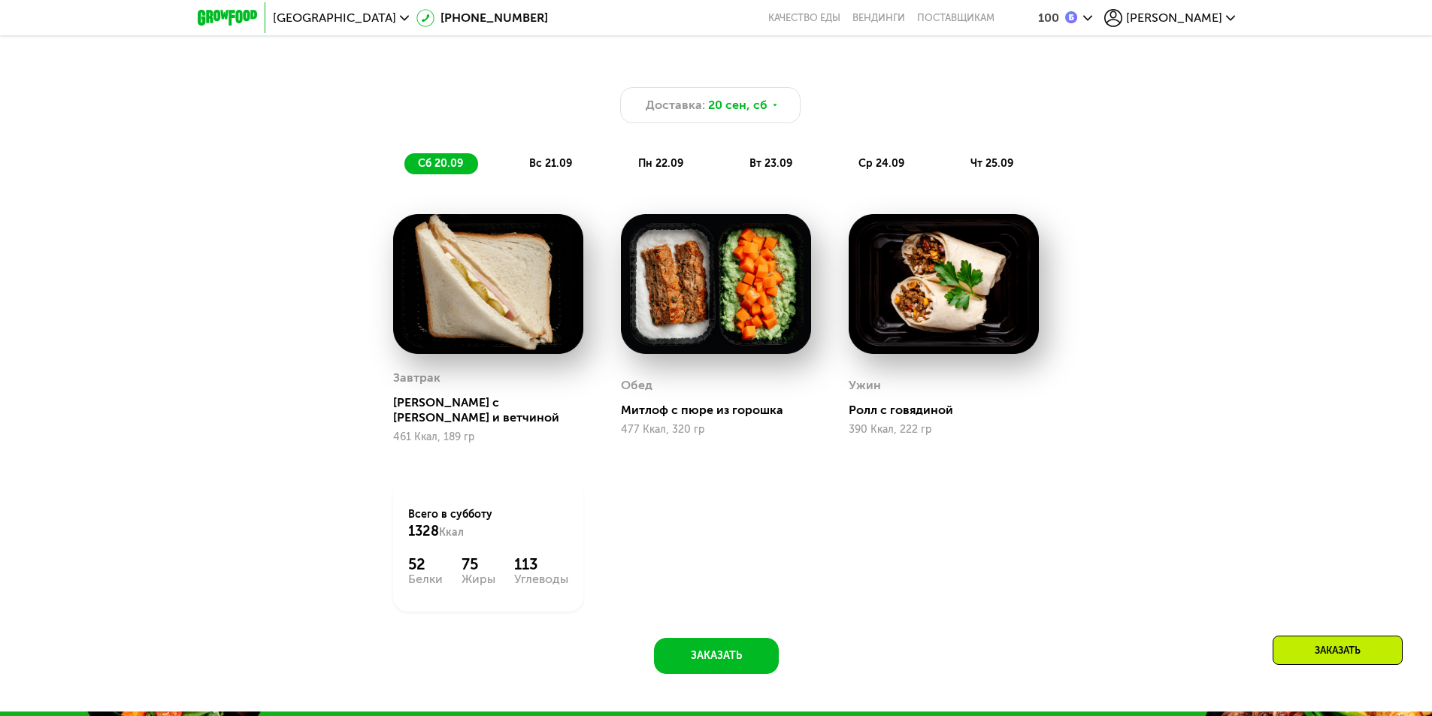
click at [547, 165] on span "вс 21.09" at bounding box center [550, 163] width 43 height 13
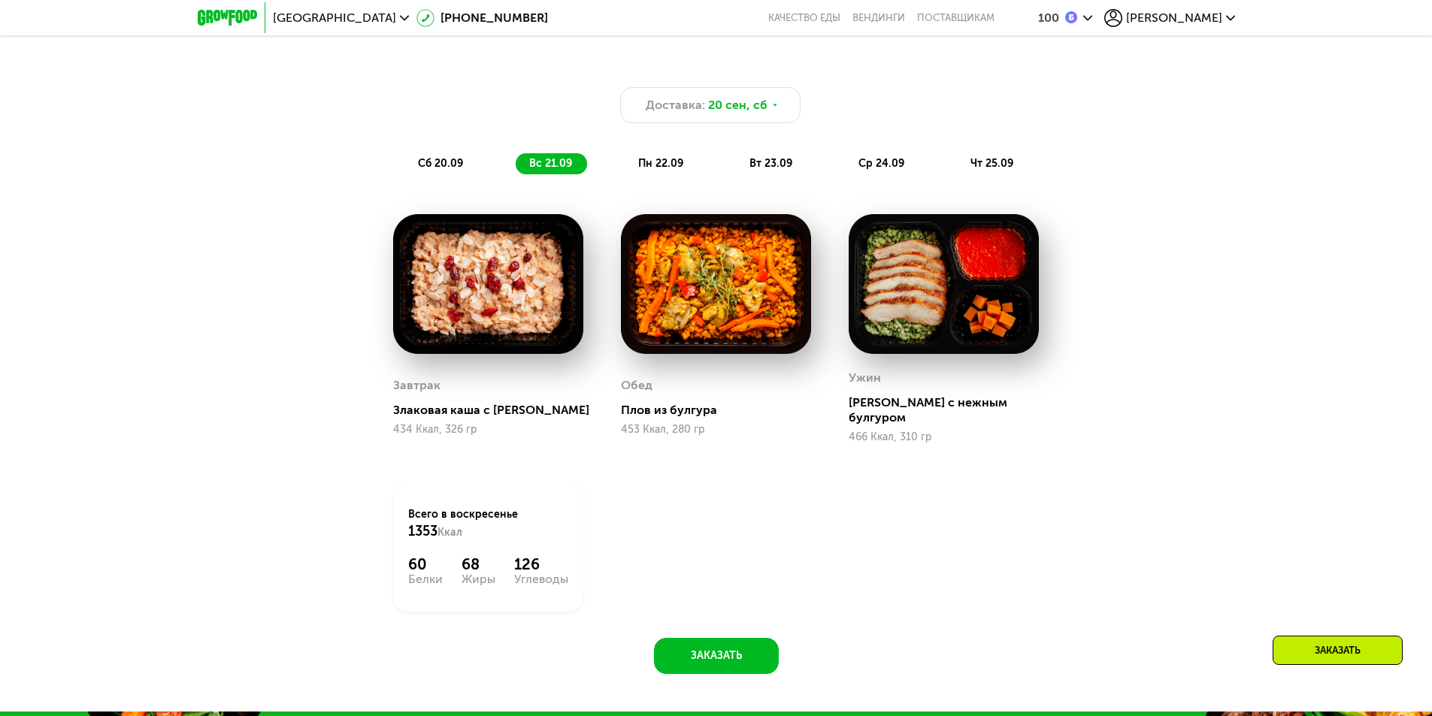
click at [646, 164] on span "пн 22.09" at bounding box center [660, 163] width 45 height 13
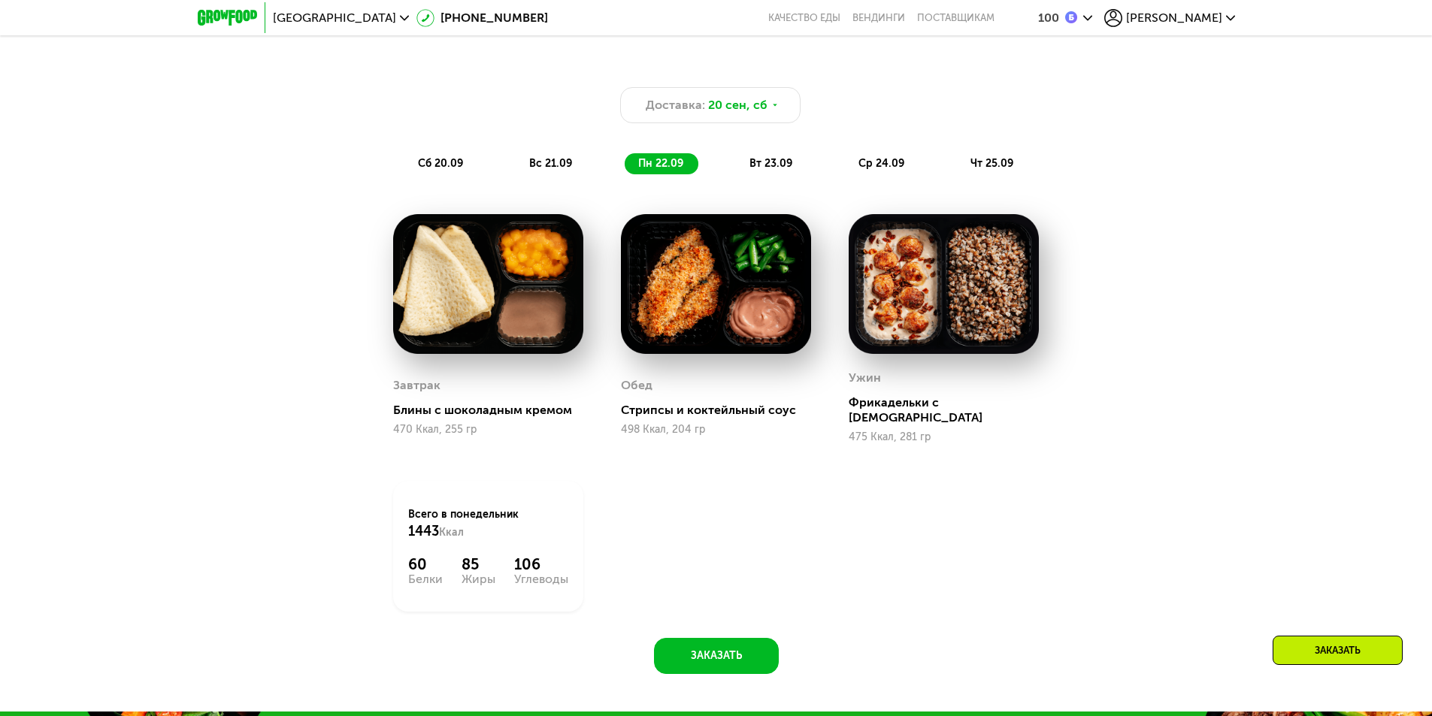
click at [780, 161] on div "вт 23.09" at bounding box center [771, 163] width 71 height 21
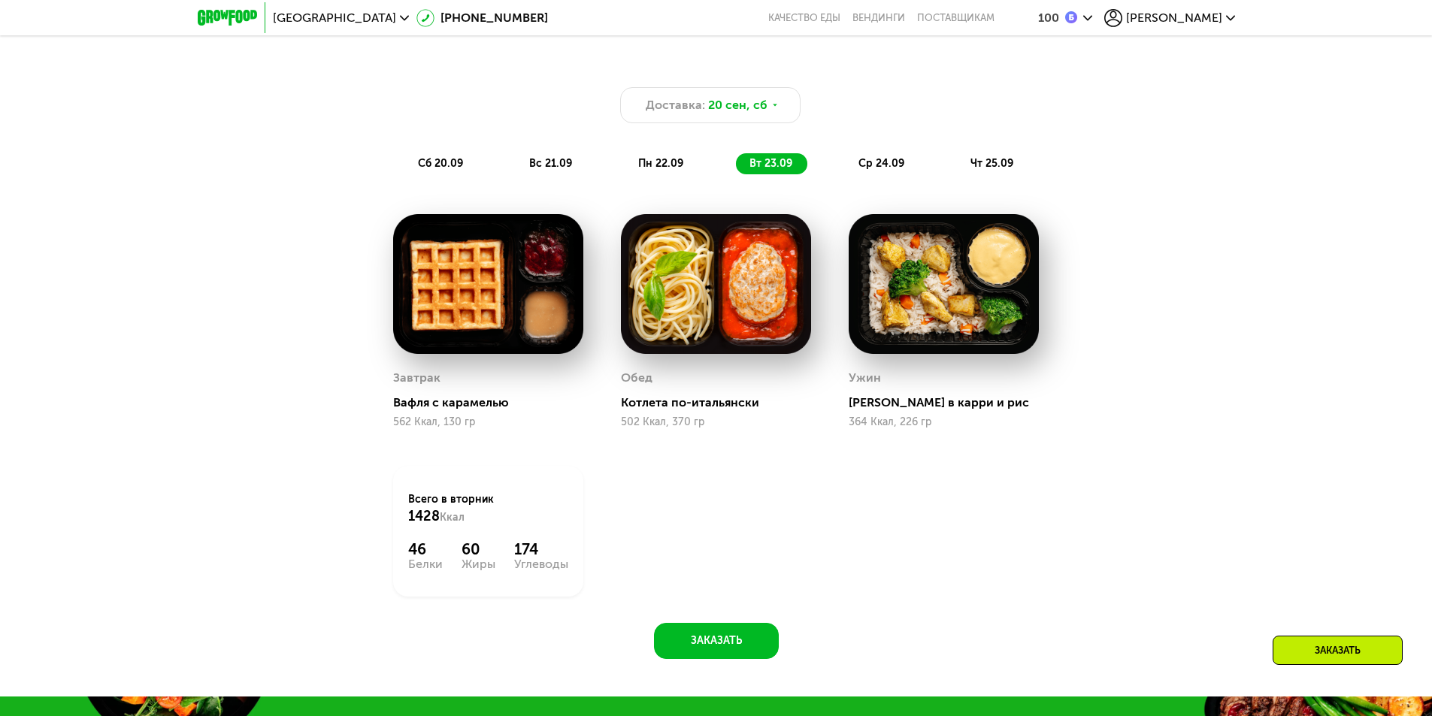
click at [870, 167] on span "ср 24.09" at bounding box center [881, 163] width 46 height 13
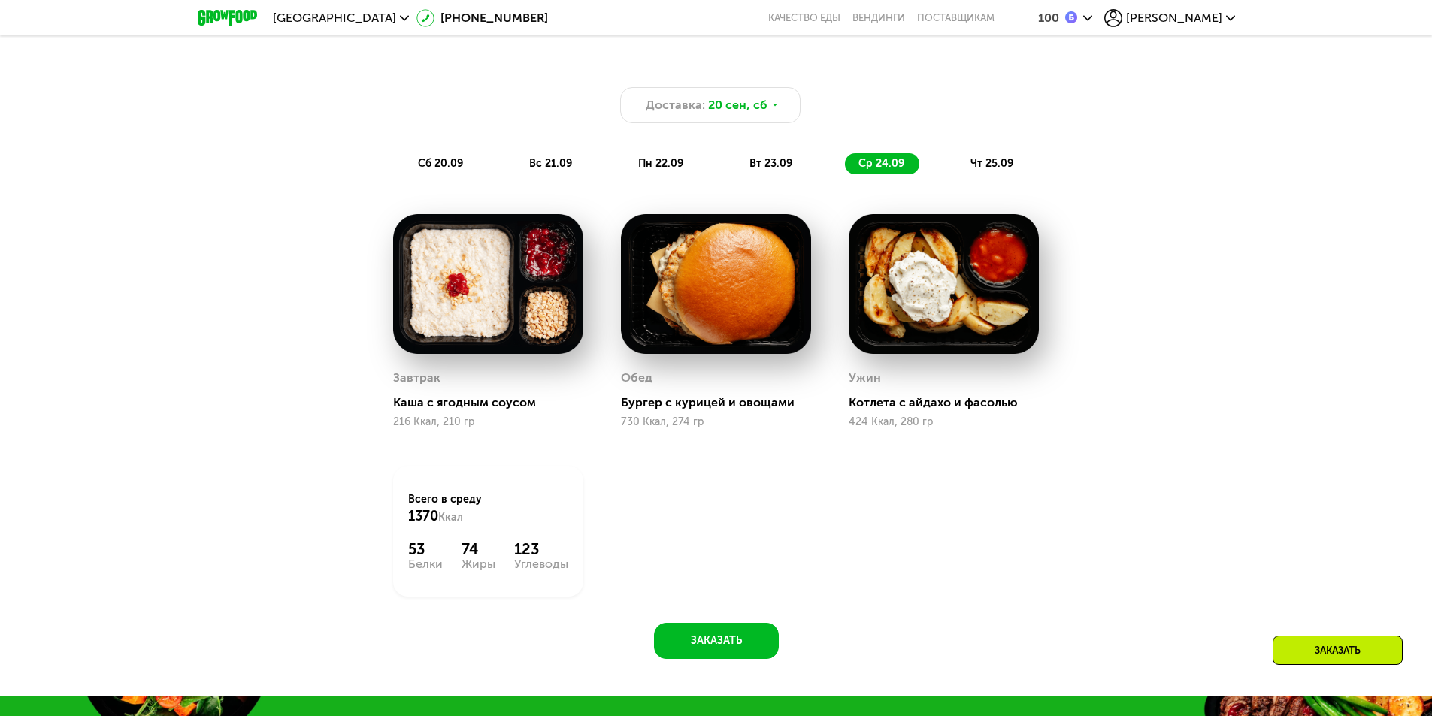
click at [986, 169] on span "чт 25.09" at bounding box center [991, 163] width 43 height 13
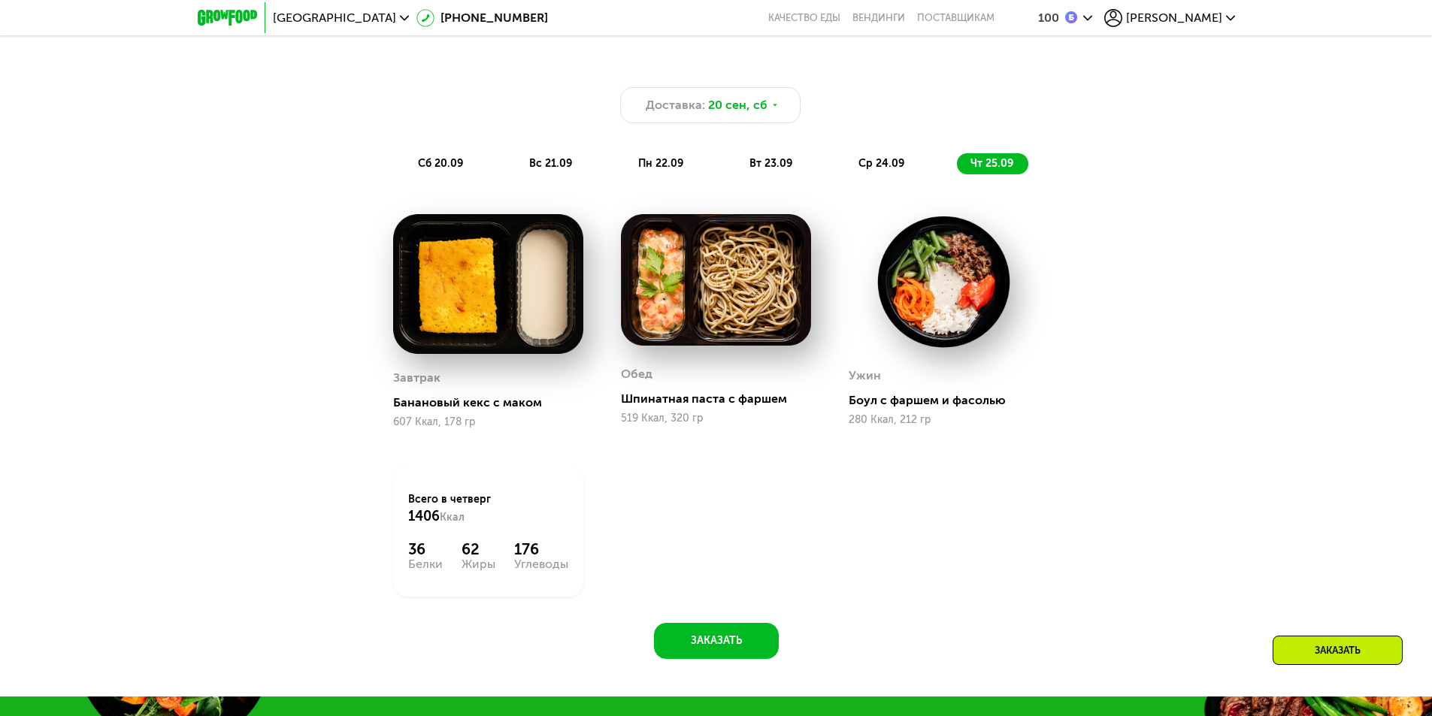
click at [886, 168] on span "ср 24.09" at bounding box center [881, 163] width 46 height 13
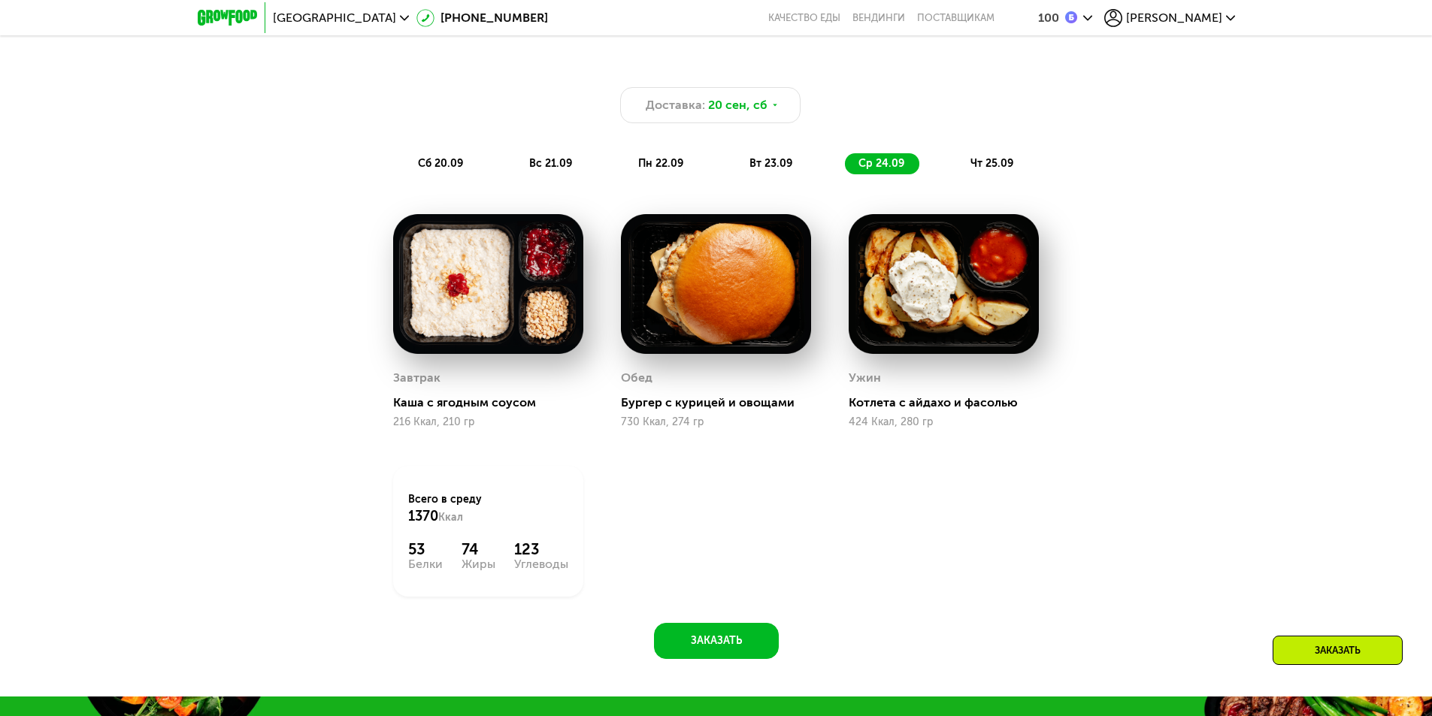
click at [774, 170] on span "вт 23.09" at bounding box center [770, 163] width 43 height 13
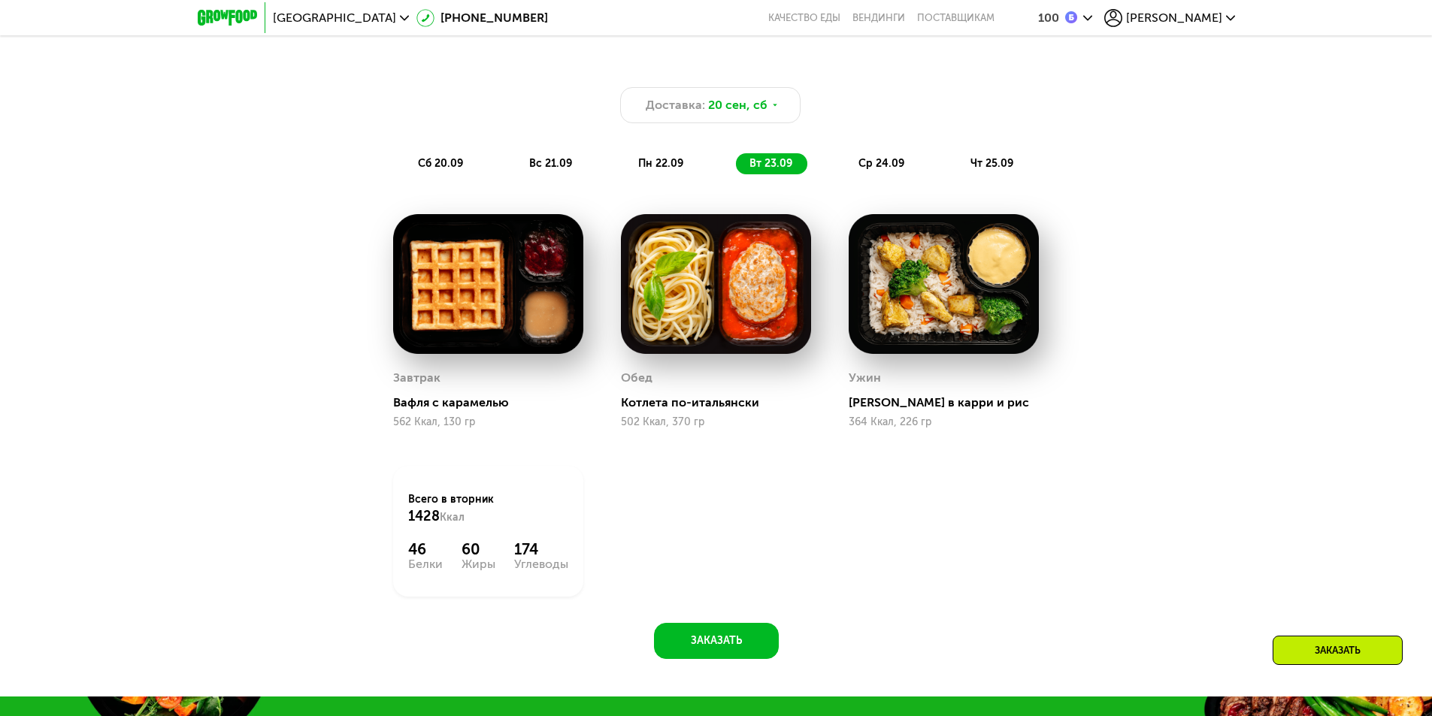
click at [652, 170] on span "пн 22.09" at bounding box center [660, 163] width 45 height 13
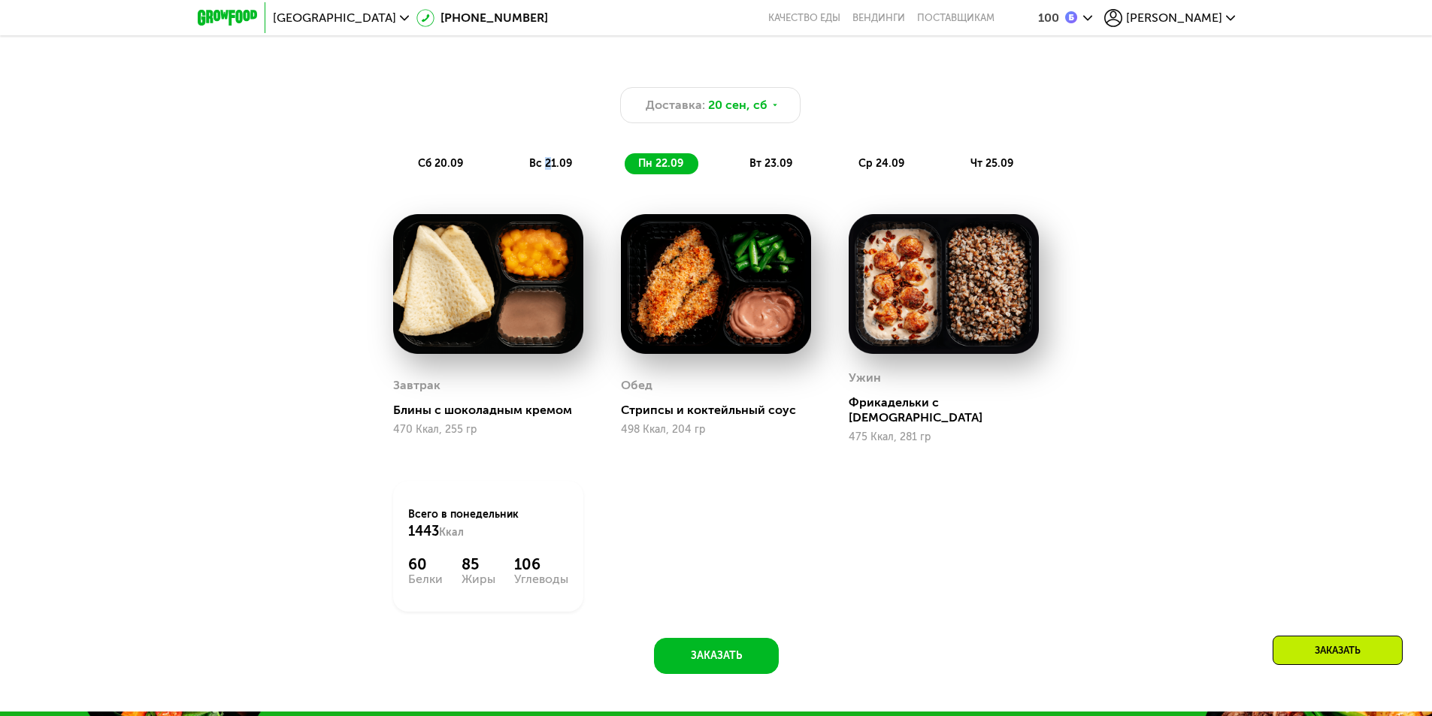
click at [547, 174] on div "вс 21.09" at bounding box center [551, 163] width 71 height 21
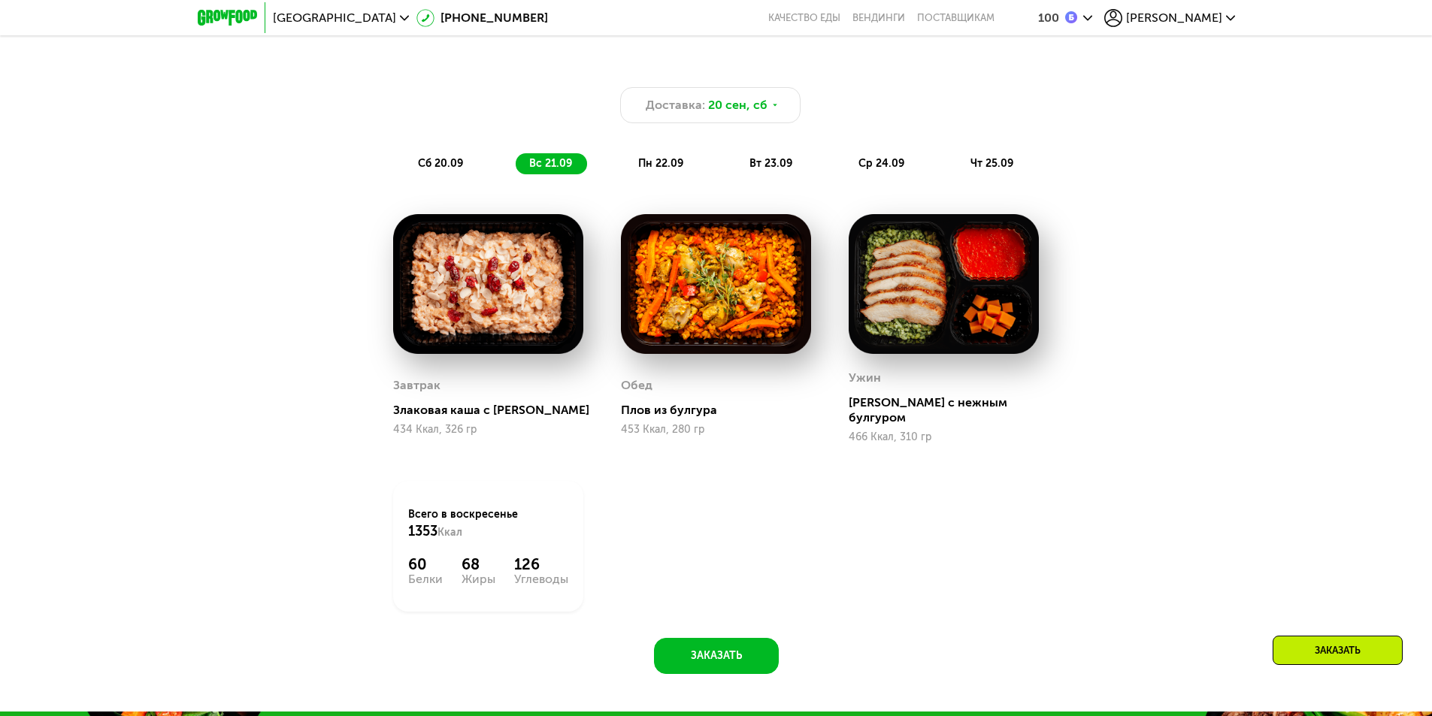
click at [435, 170] on span "сб 20.09" at bounding box center [440, 163] width 45 height 13
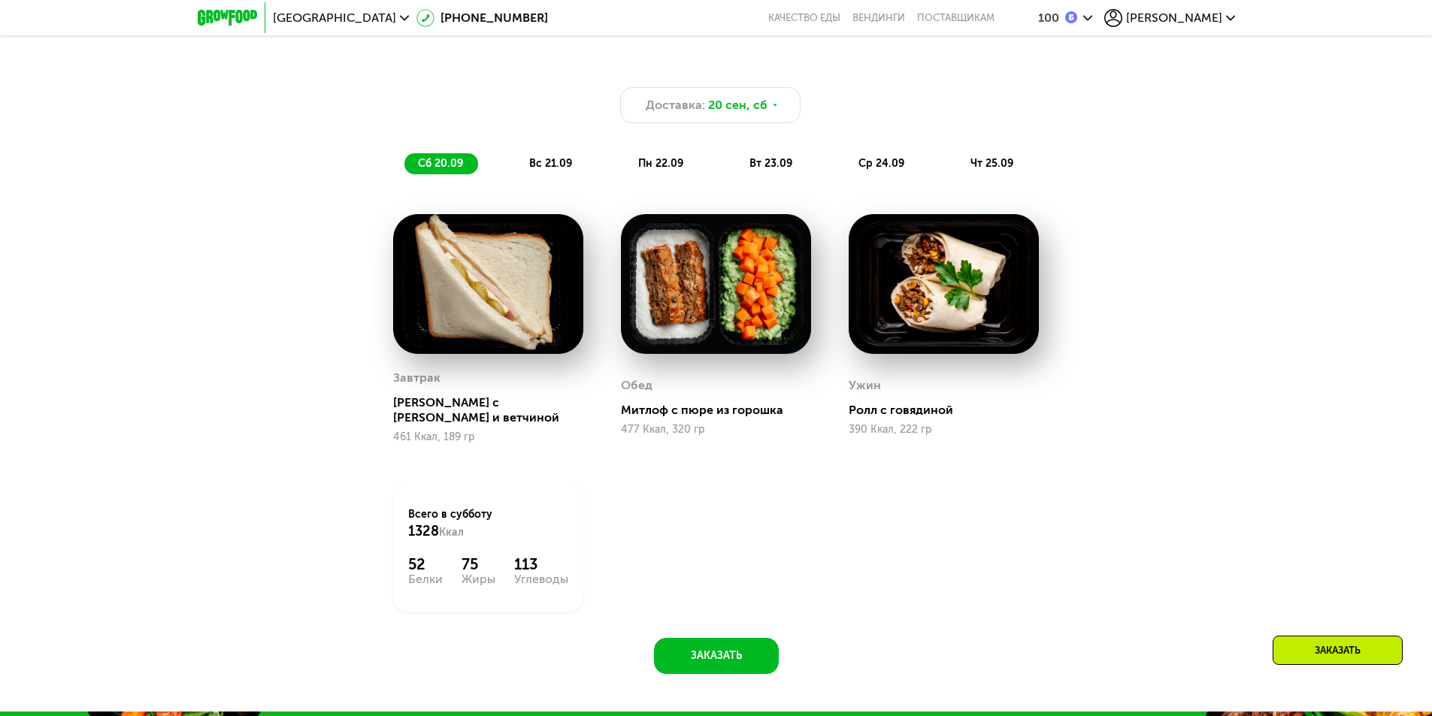
click at [774, 167] on span "вт 23.09" at bounding box center [770, 163] width 43 height 13
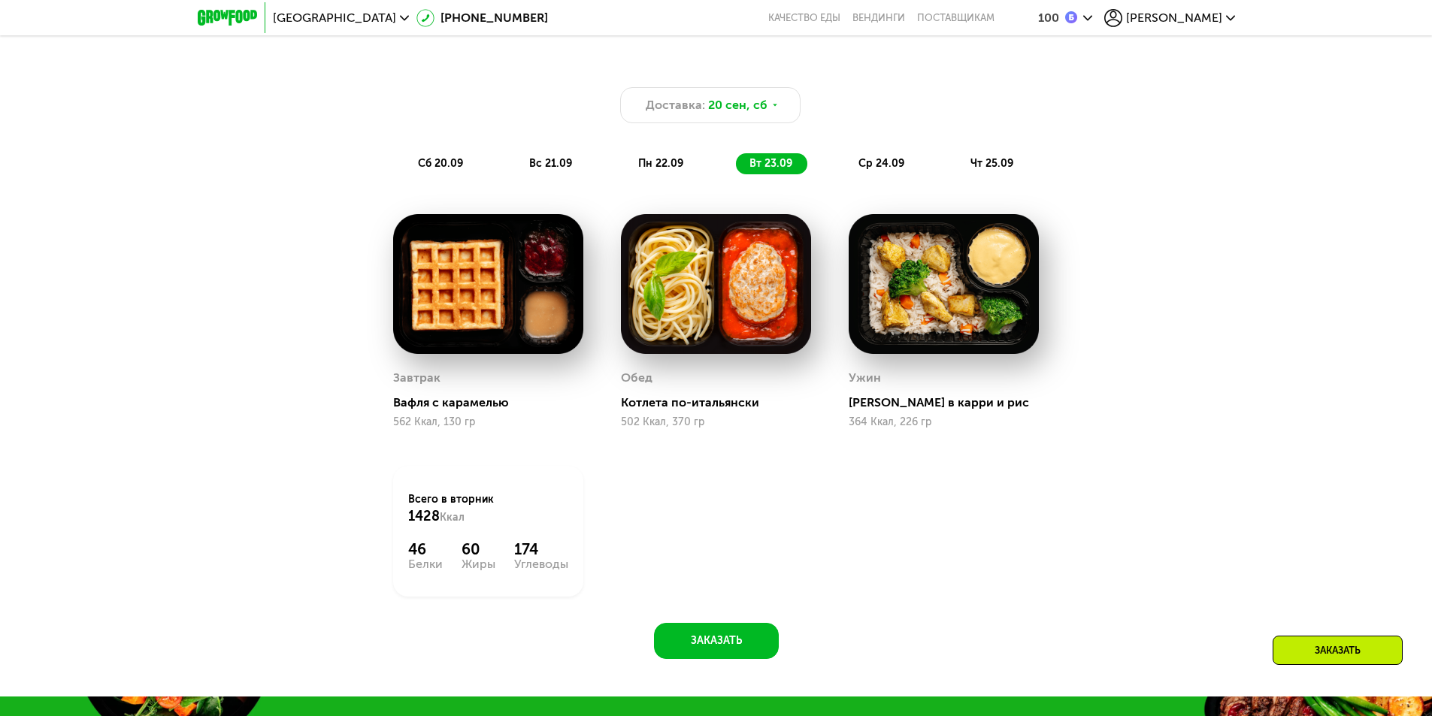
click at [914, 171] on div "ср 24.09" at bounding box center [882, 163] width 74 height 21
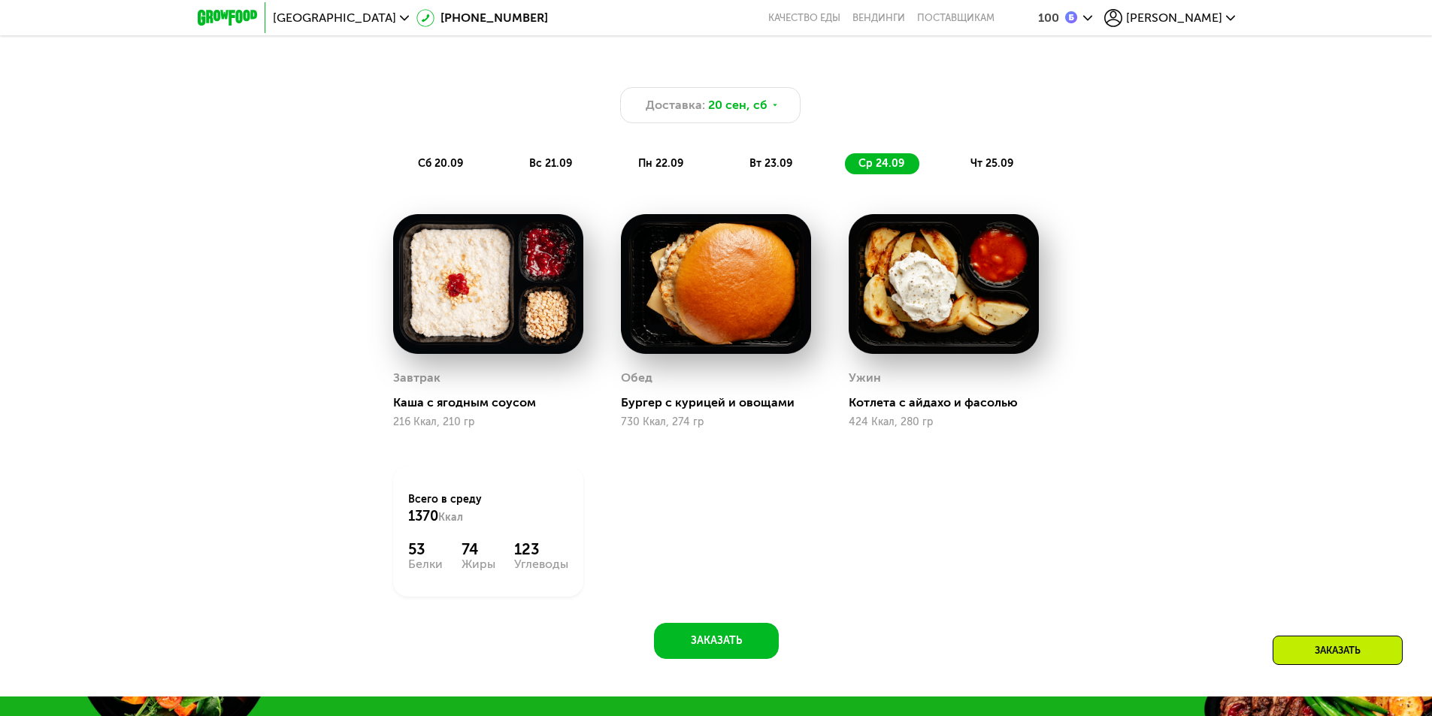
click at [1004, 168] on span "чт 25.09" at bounding box center [991, 163] width 43 height 13
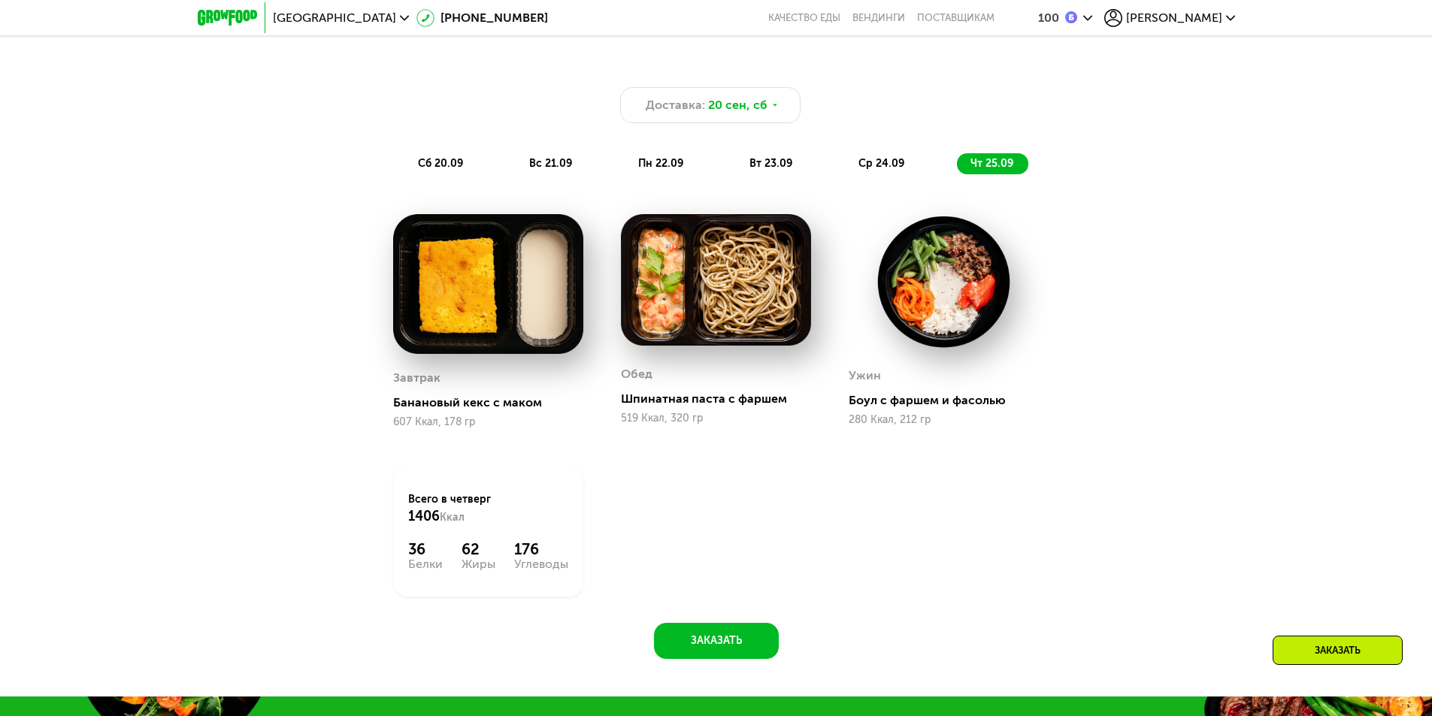
click at [750, 165] on span "вт 23.09" at bounding box center [770, 163] width 43 height 13
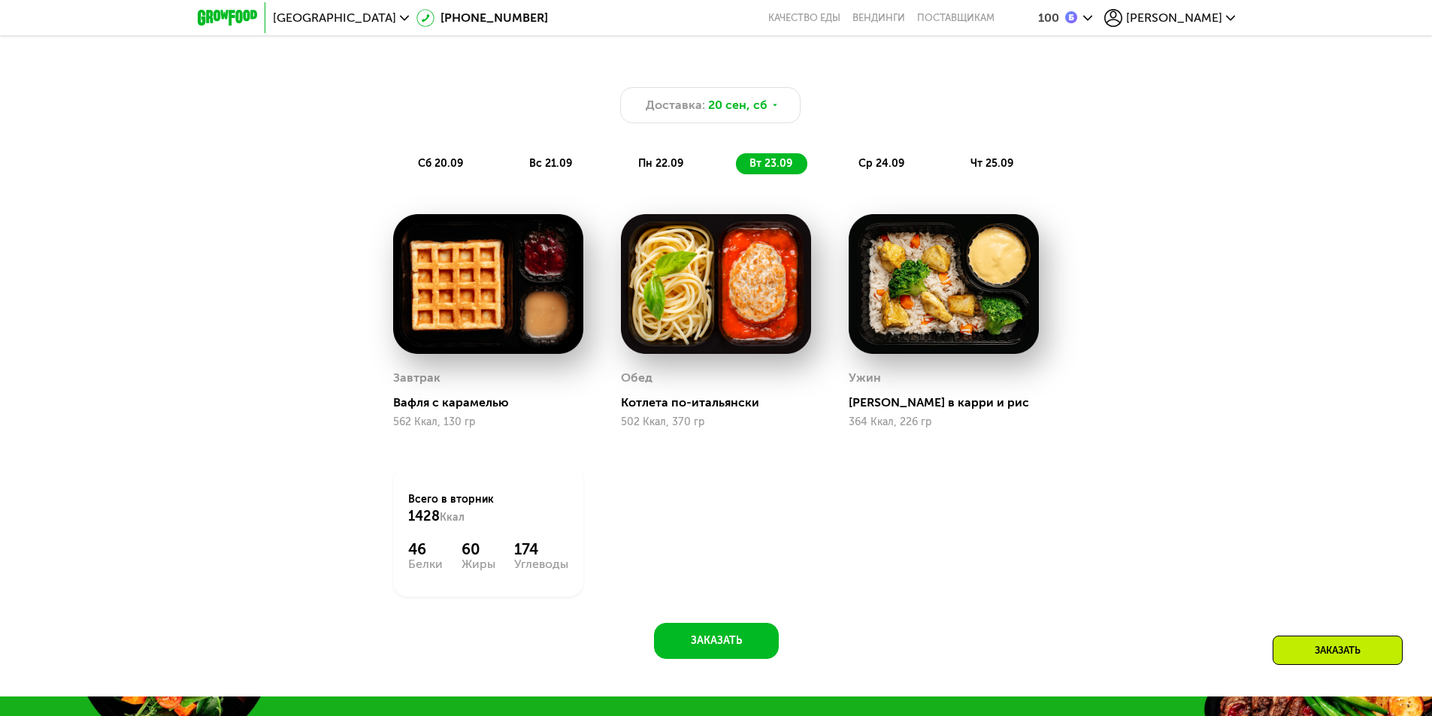
click at [649, 165] on span "пн 22.09" at bounding box center [660, 163] width 45 height 13
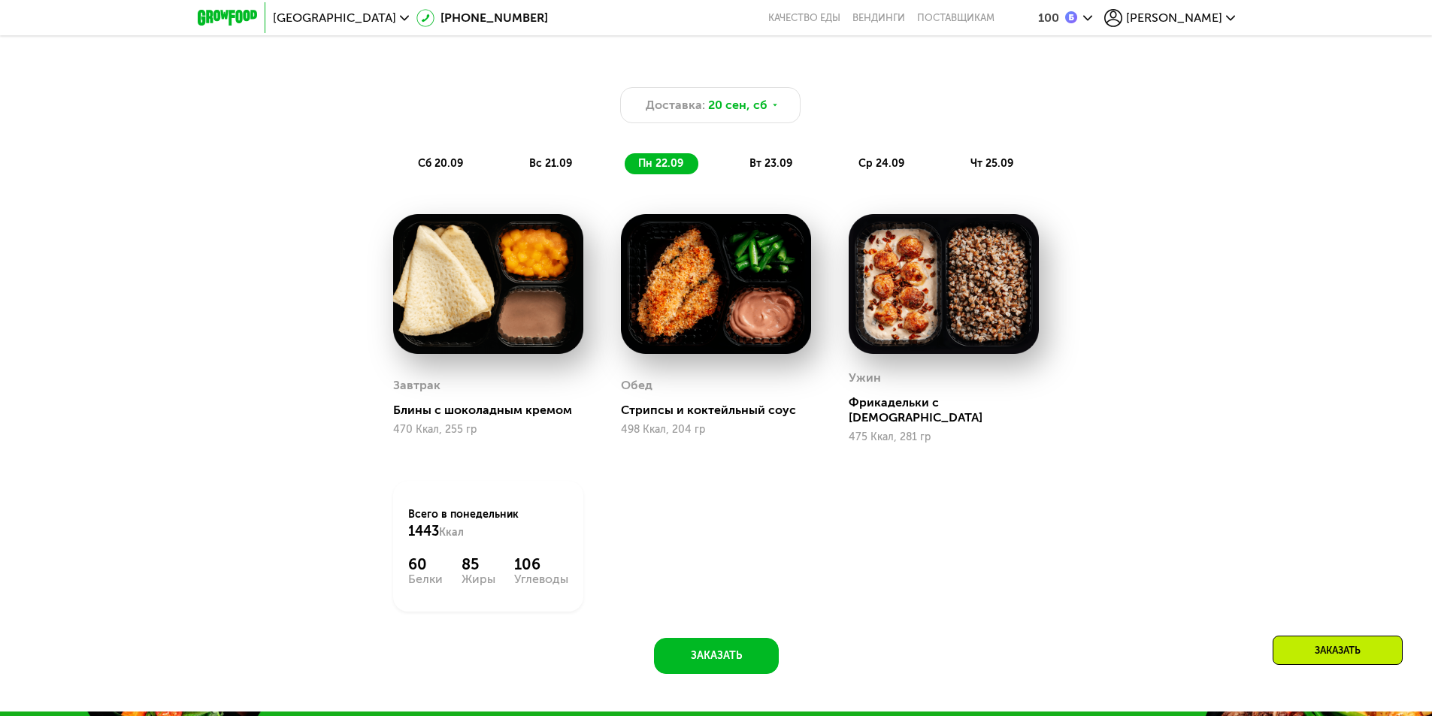
click at [542, 170] on span "вс 21.09" at bounding box center [550, 163] width 43 height 13
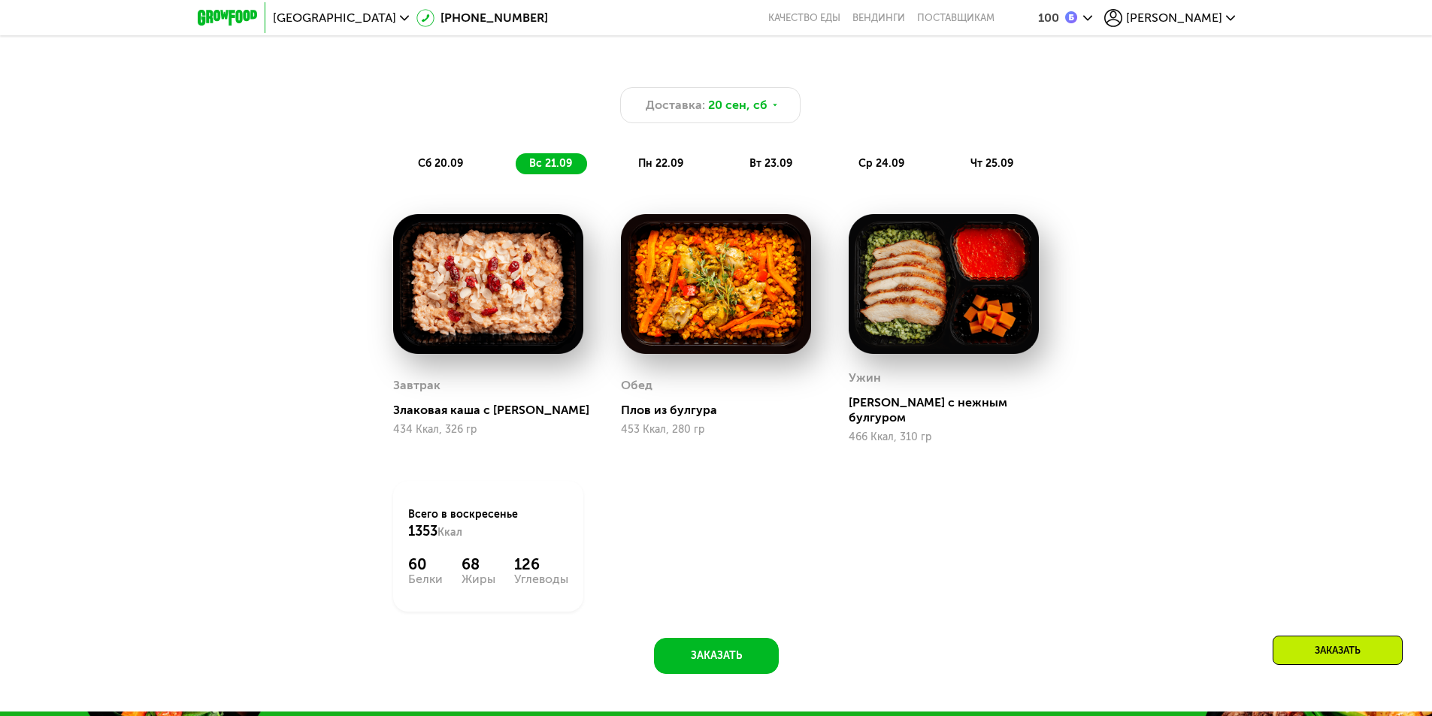
click at [427, 174] on div "сб 20.09" at bounding box center [441, 163] width 74 height 21
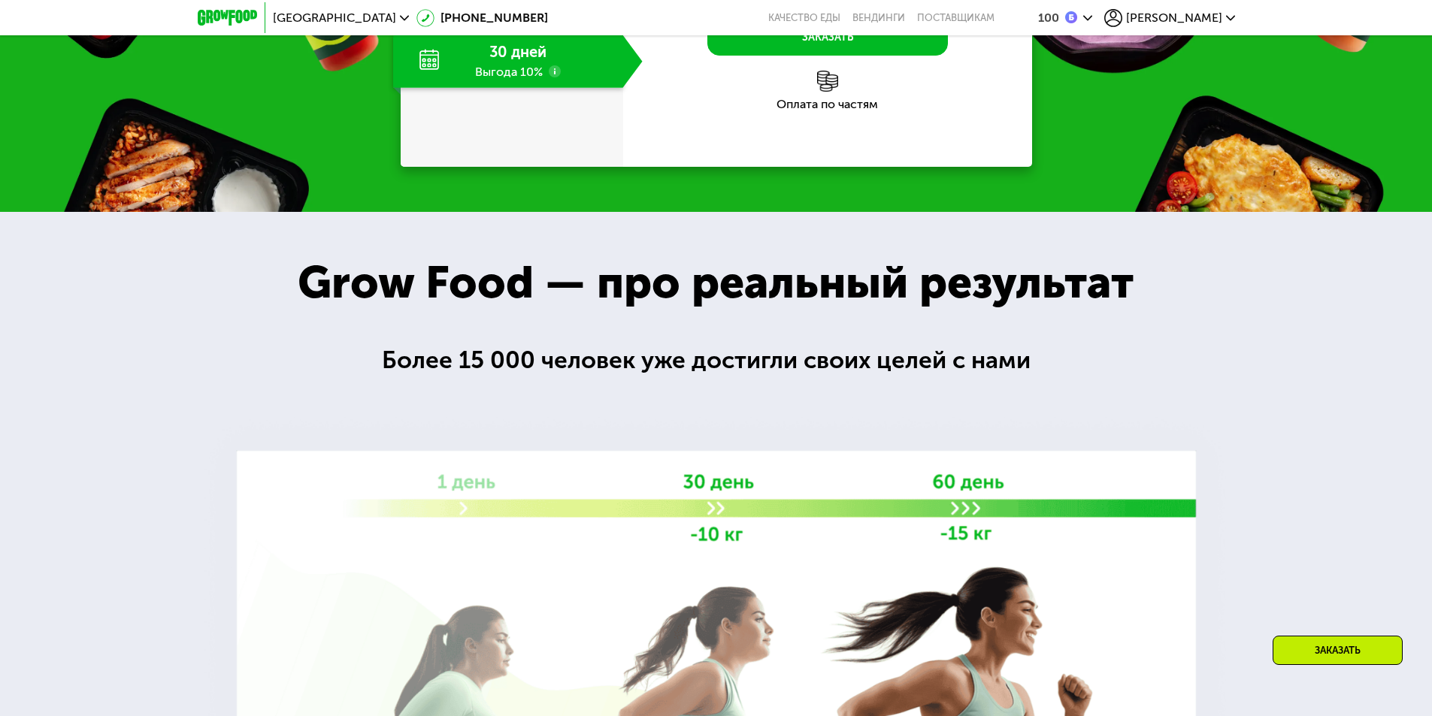
scroll to position [1770, 0]
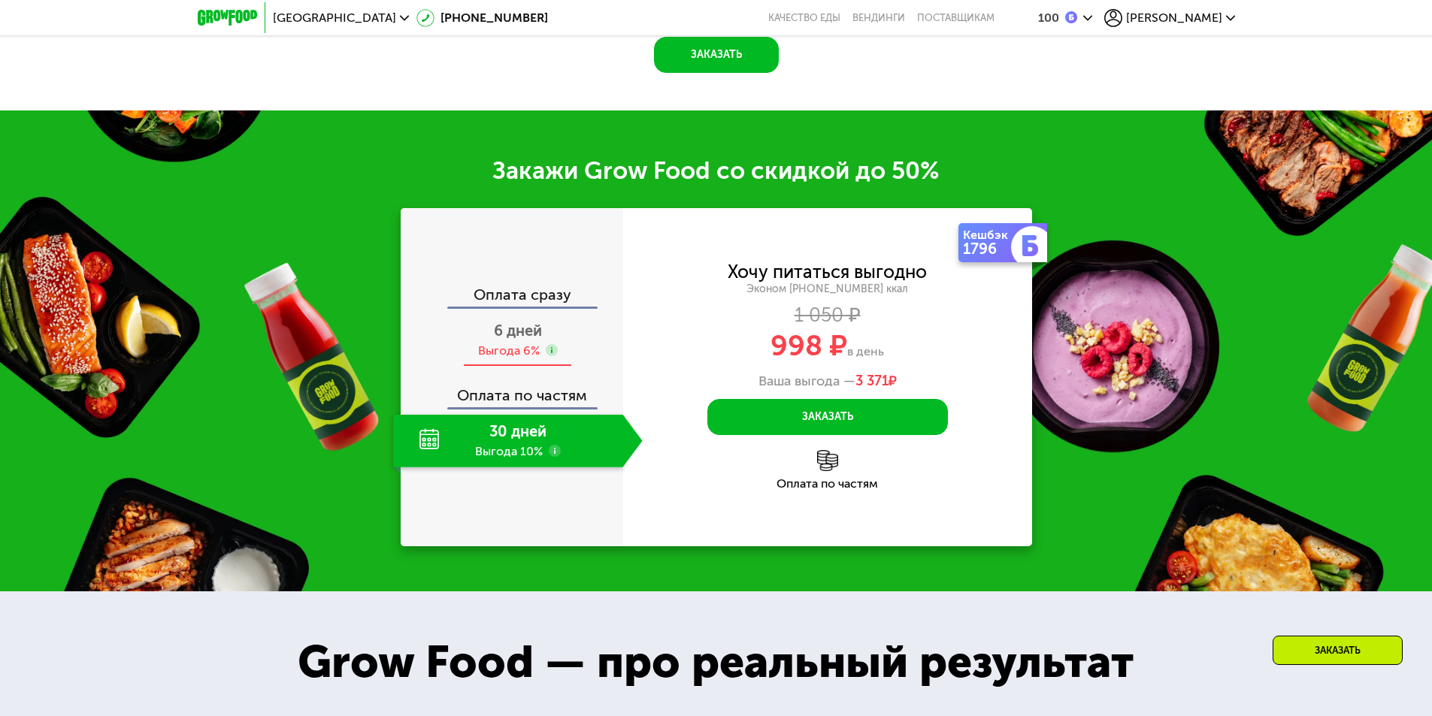
click at [570, 325] on div "6 дней Выгода 6%" at bounding box center [518, 340] width 250 height 53
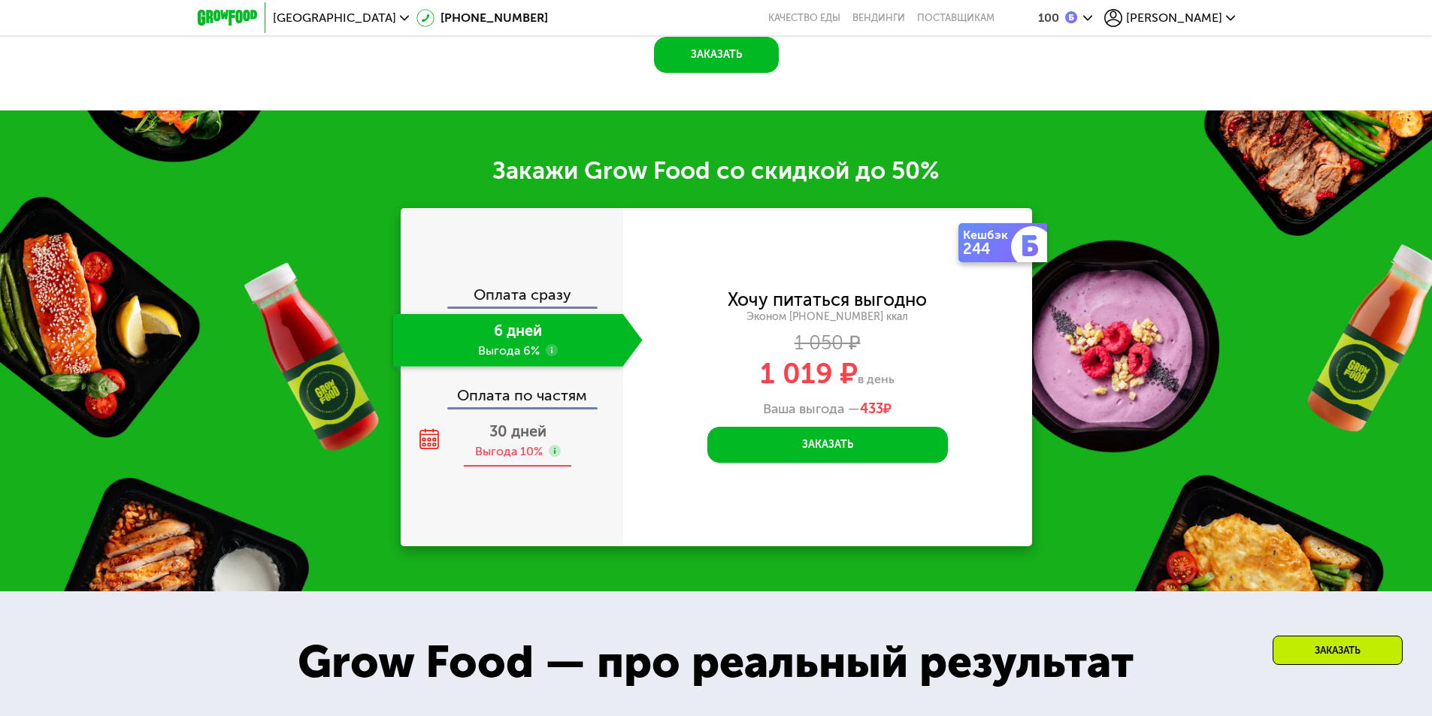
click at [588, 419] on div "30 дней Выгода 10%" at bounding box center [518, 441] width 250 height 53
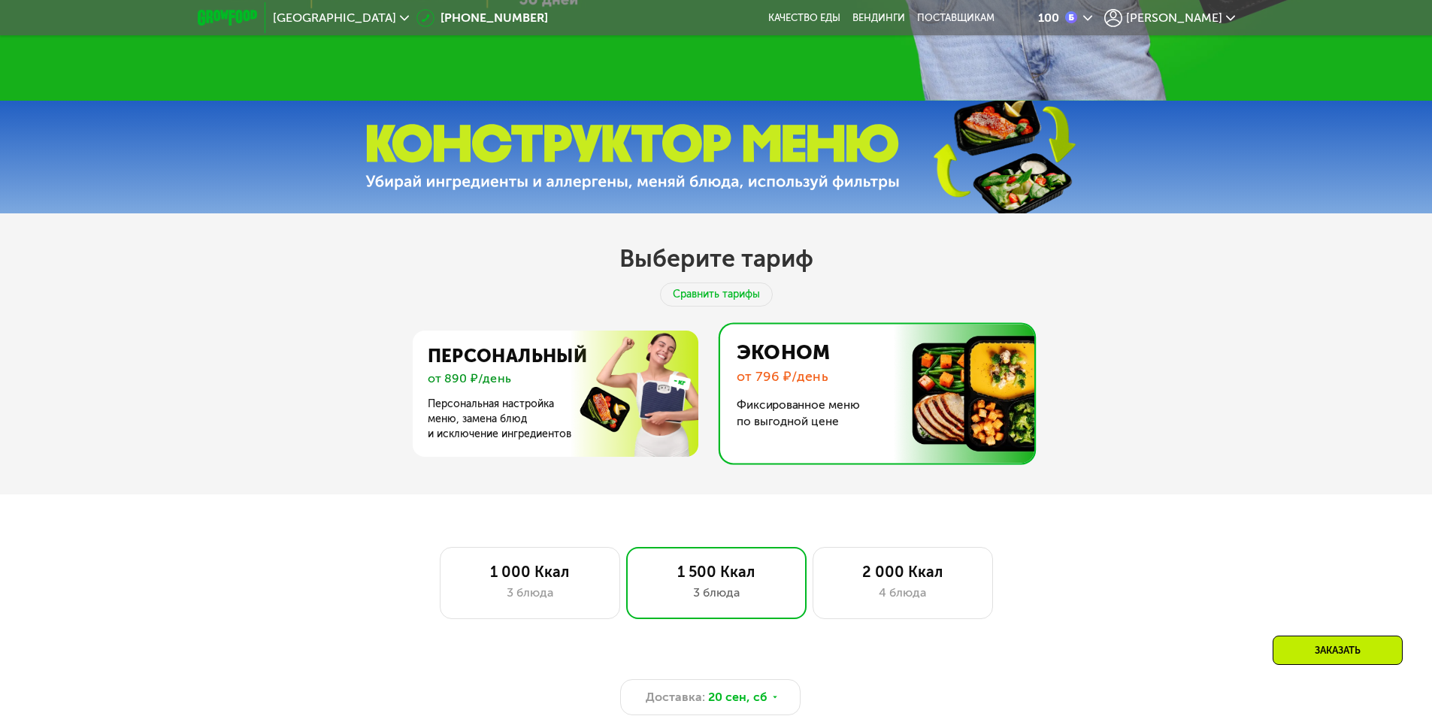
scroll to position [677, 0]
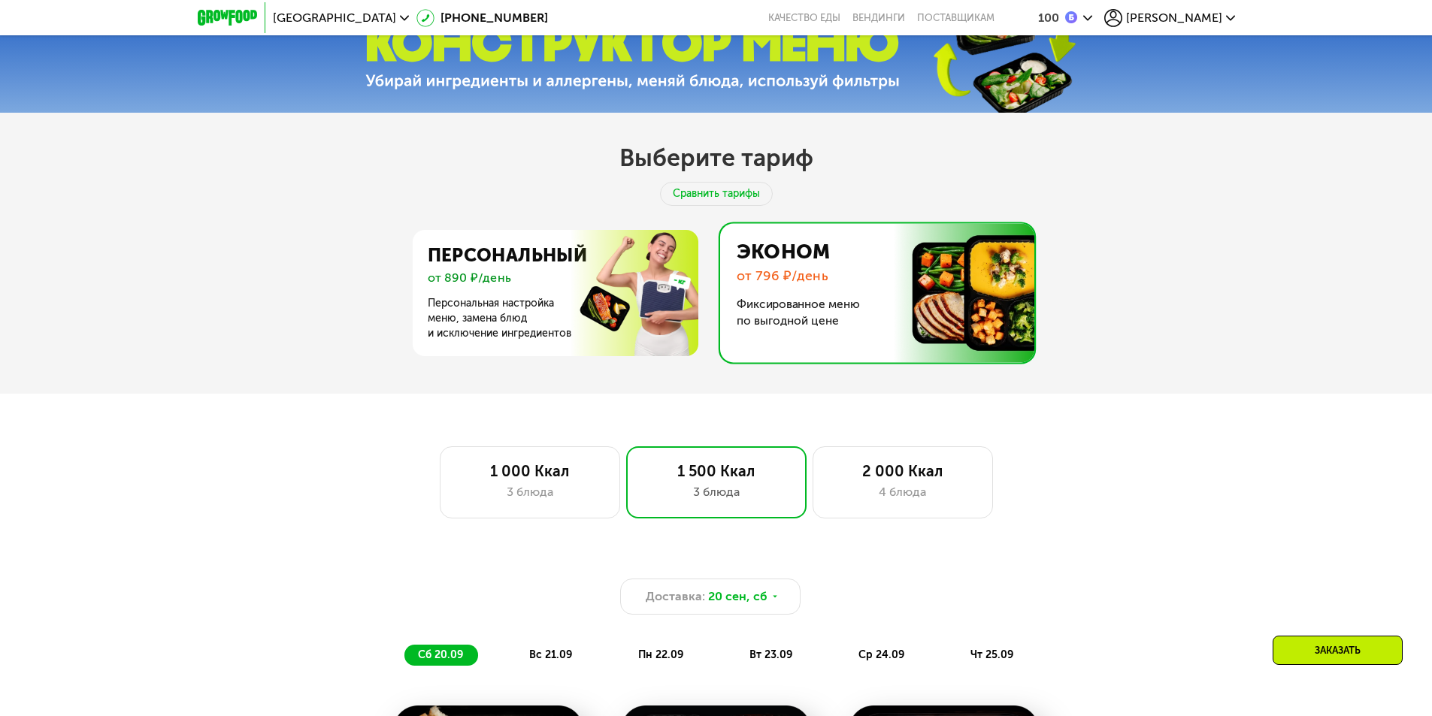
click at [789, 315] on img at bounding box center [873, 292] width 322 height 139
click at [635, 304] on img at bounding box center [551, 293] width 292 height 126
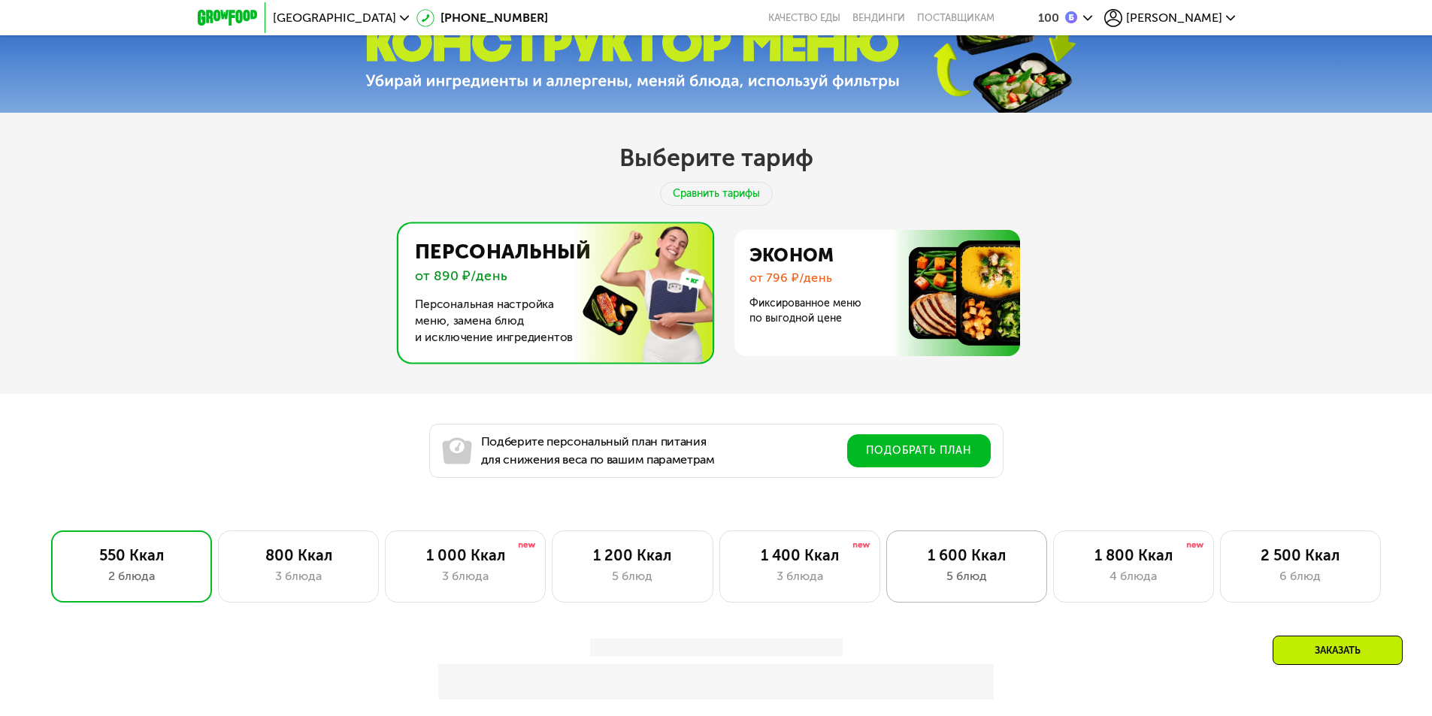
scroll to position [902, 0]
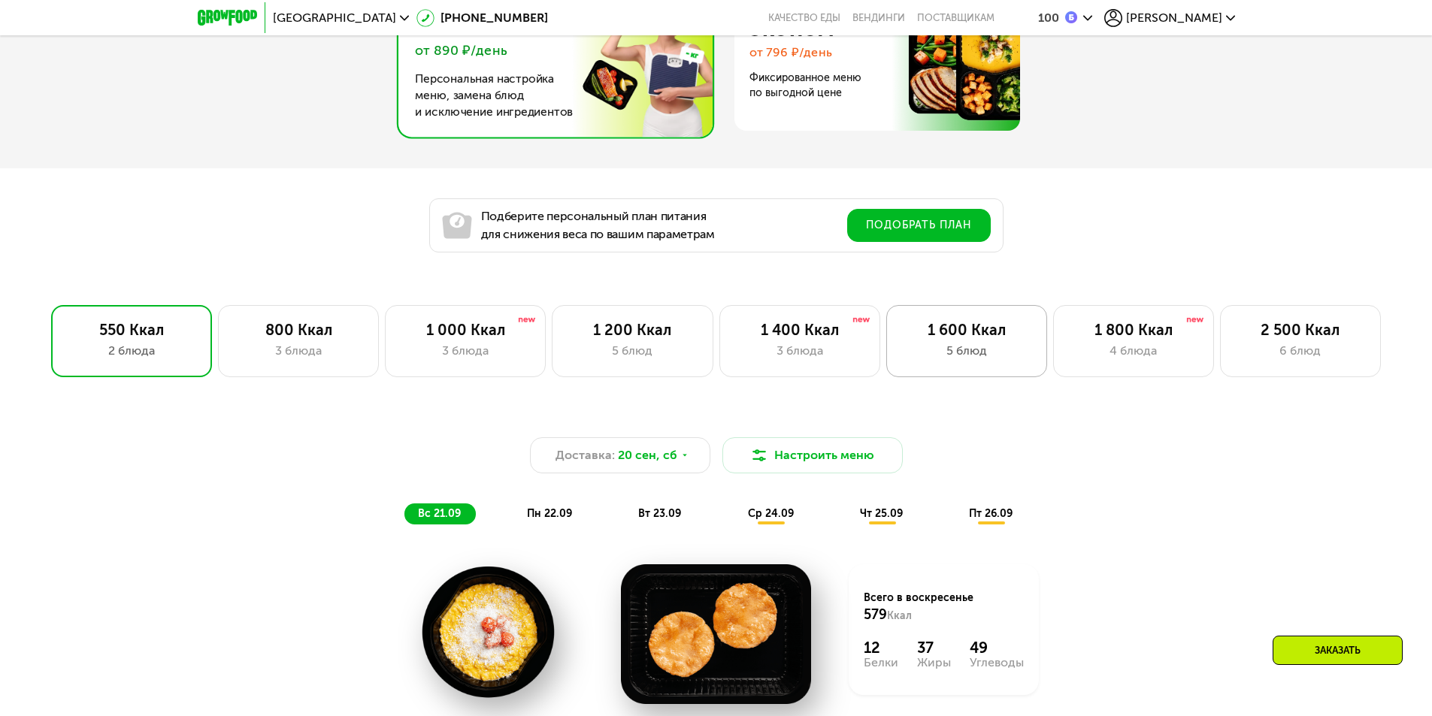
click at [973, 360] on div "5 блюд" at bounding box center [966, 351] width 129 height 18
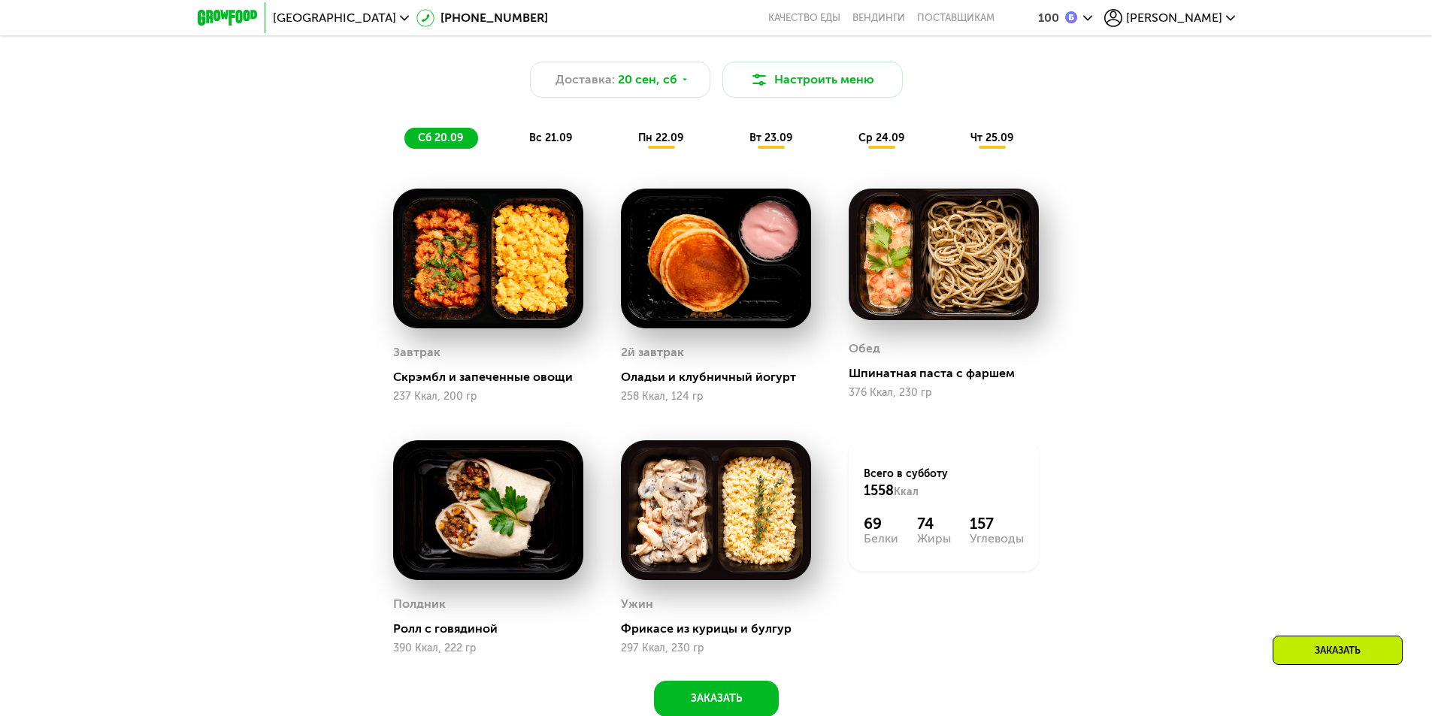
scroll to position [977, 0]
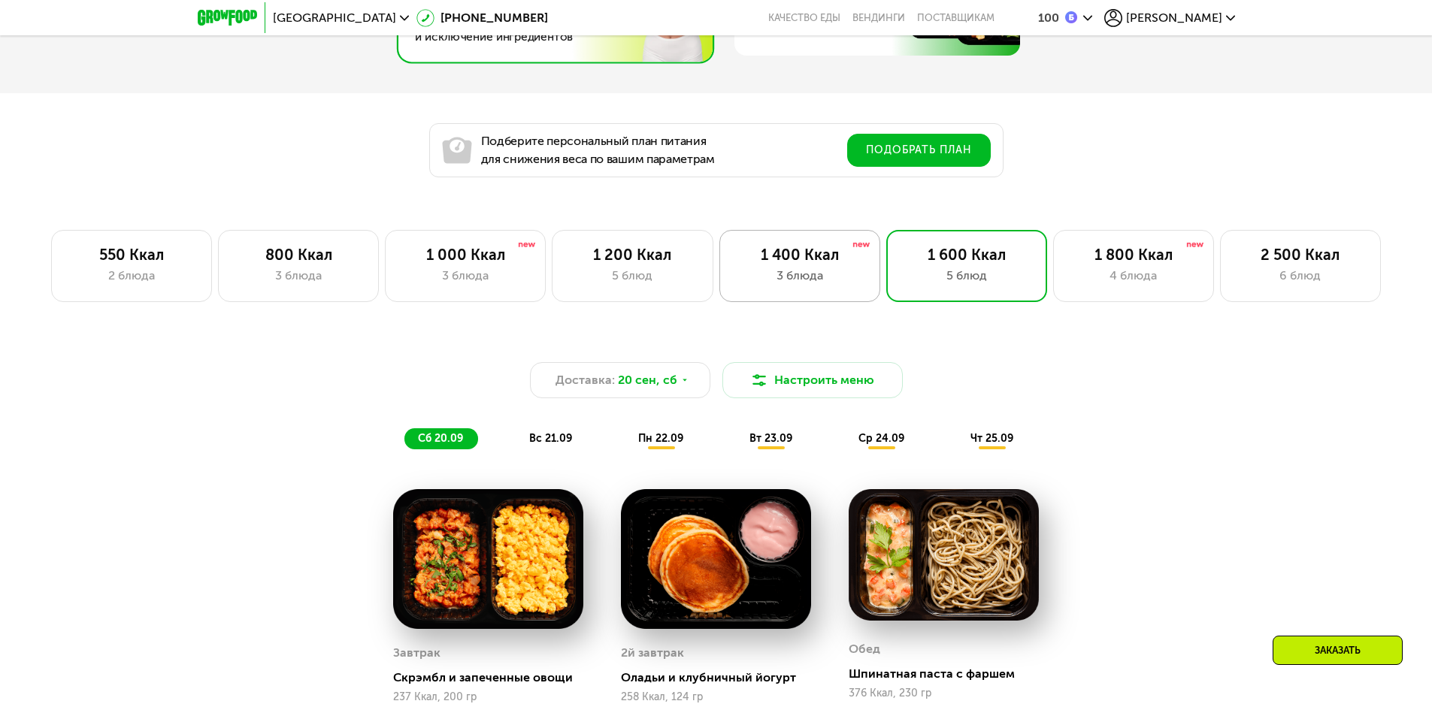
click at [822, 298] on div "1 400 Ккал 3 блюда" at bounding box center [799, 266] width 161 height 72
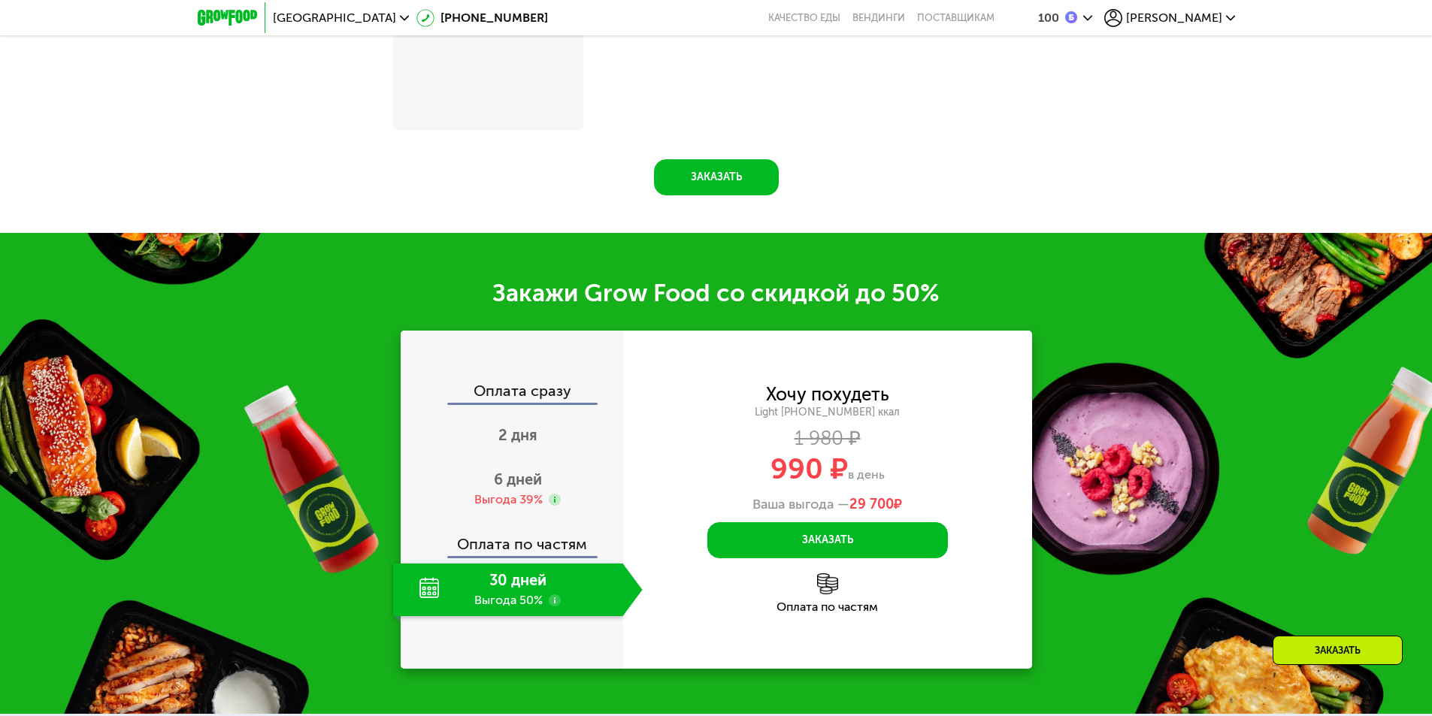
scroll to position [2030, 0]
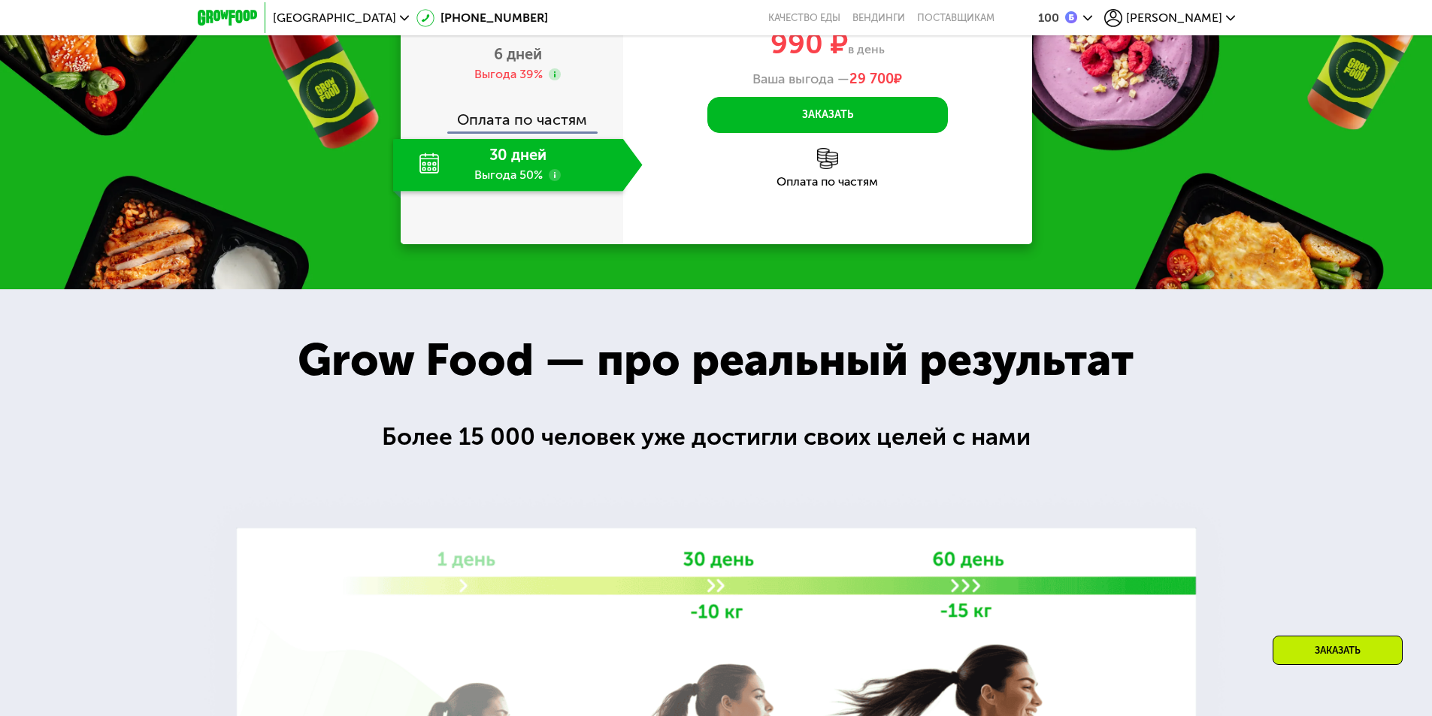
click at [1219, 19] on span "[PERSON_NAME]" at bounding box center [1174, 18] width 96 height 12
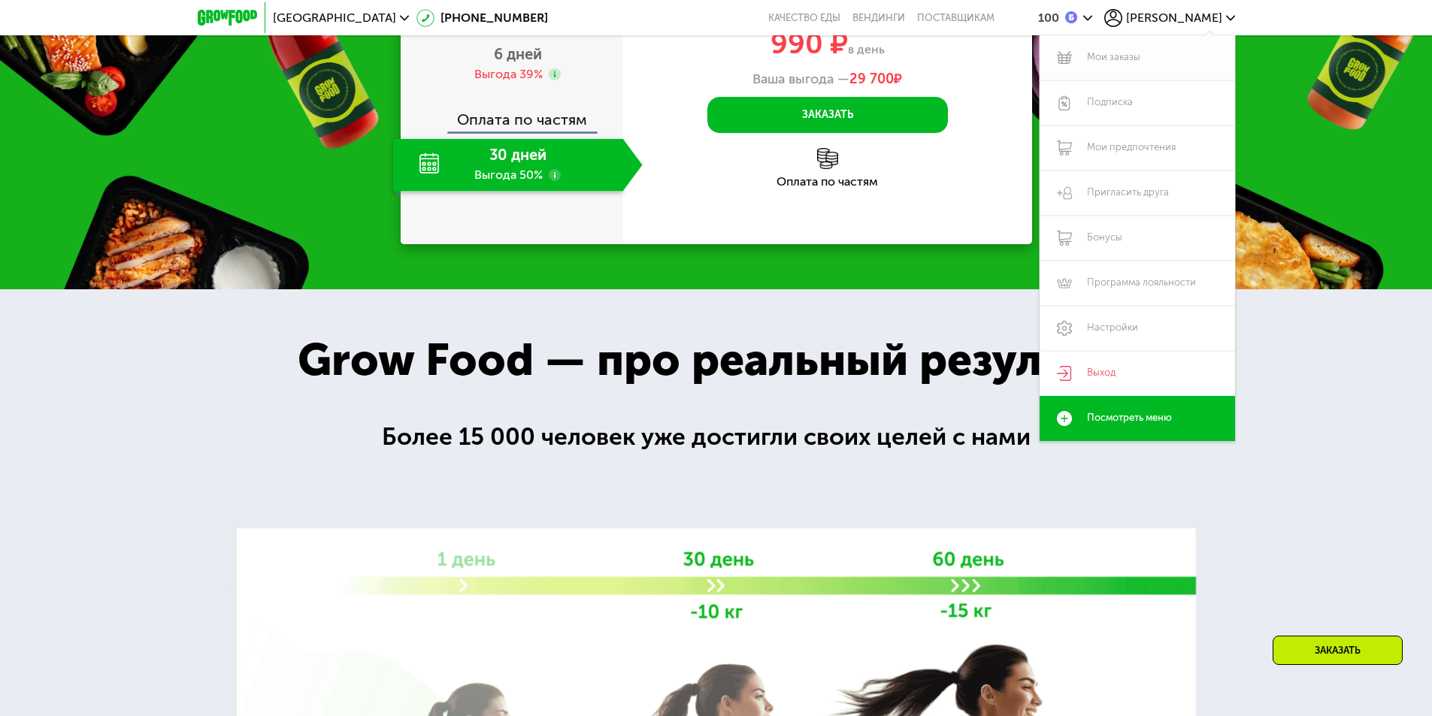
click at [1126, 59] on link "Мои заказы" at bounding box center [1137, 57] width 195 height 45
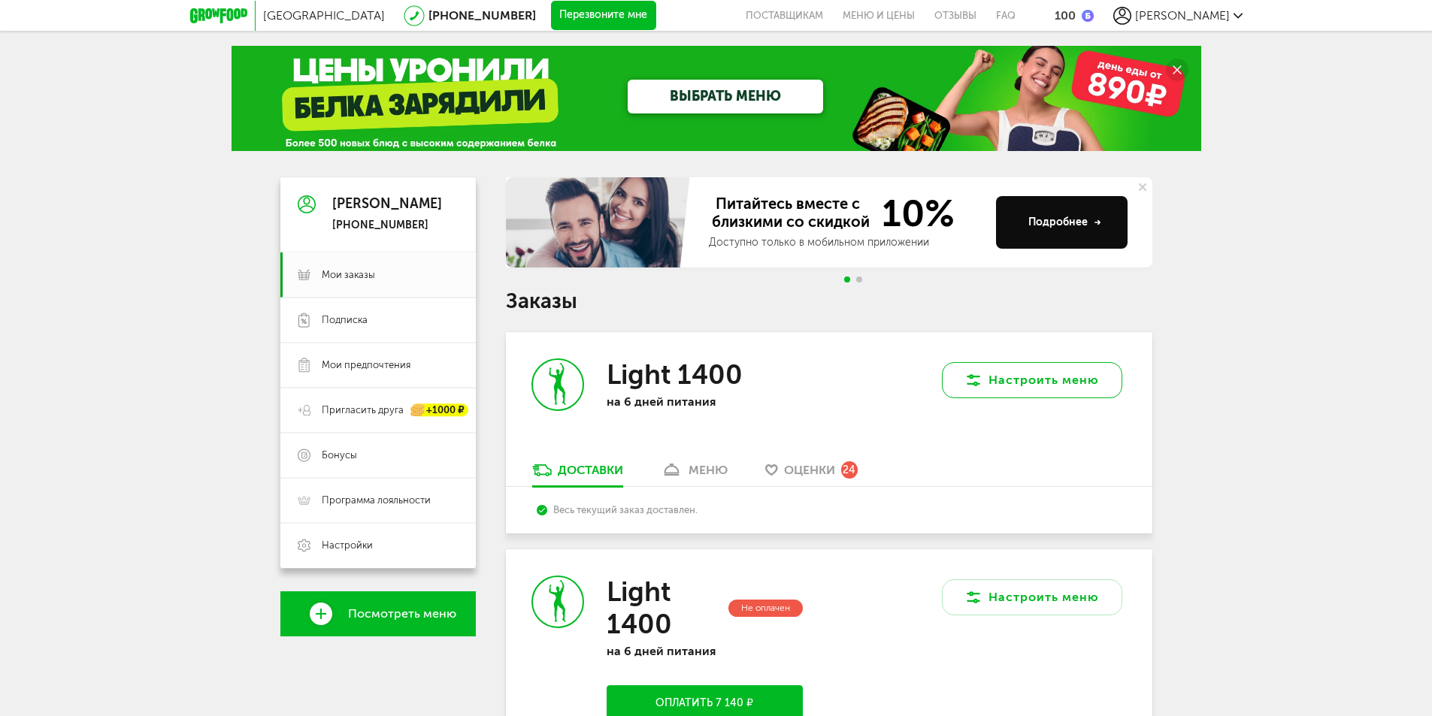
click at [1022, 378] on button "Настроить меню" at bounding box center [1032, 380] width 180 height 36
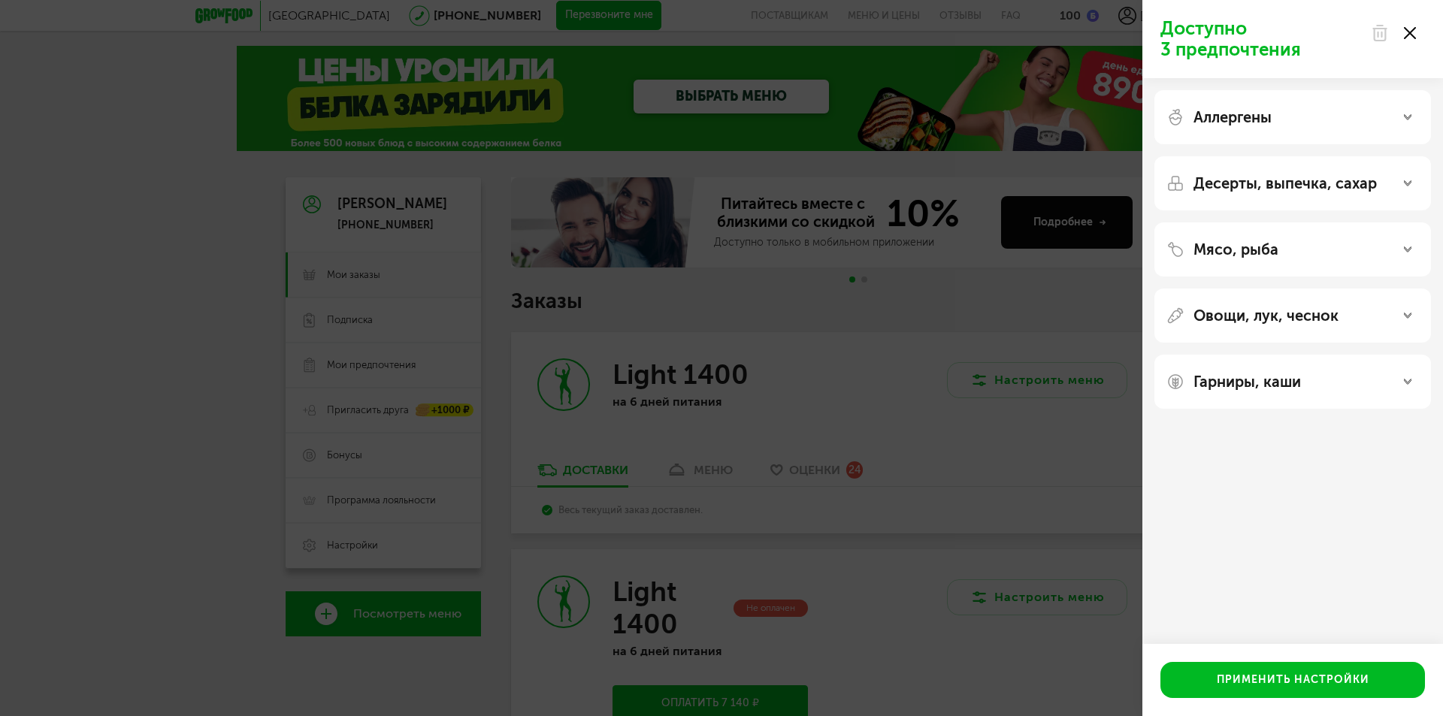
click at [1417, 28] on div at bounding box center [1393, 33] width 63 height 30
click at [1411, 31] on icon at bounding box center [1410, 33] width 12 height 12
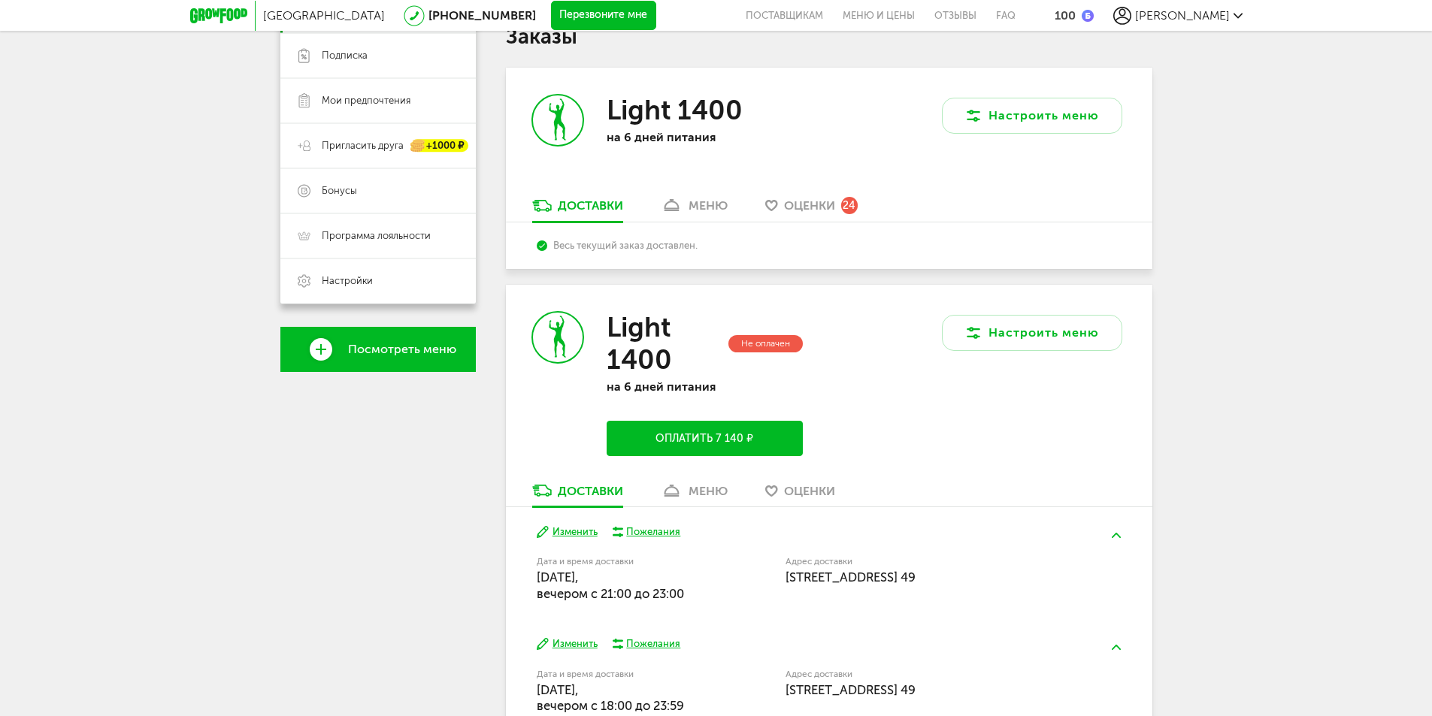
scroll to position [469, 0]
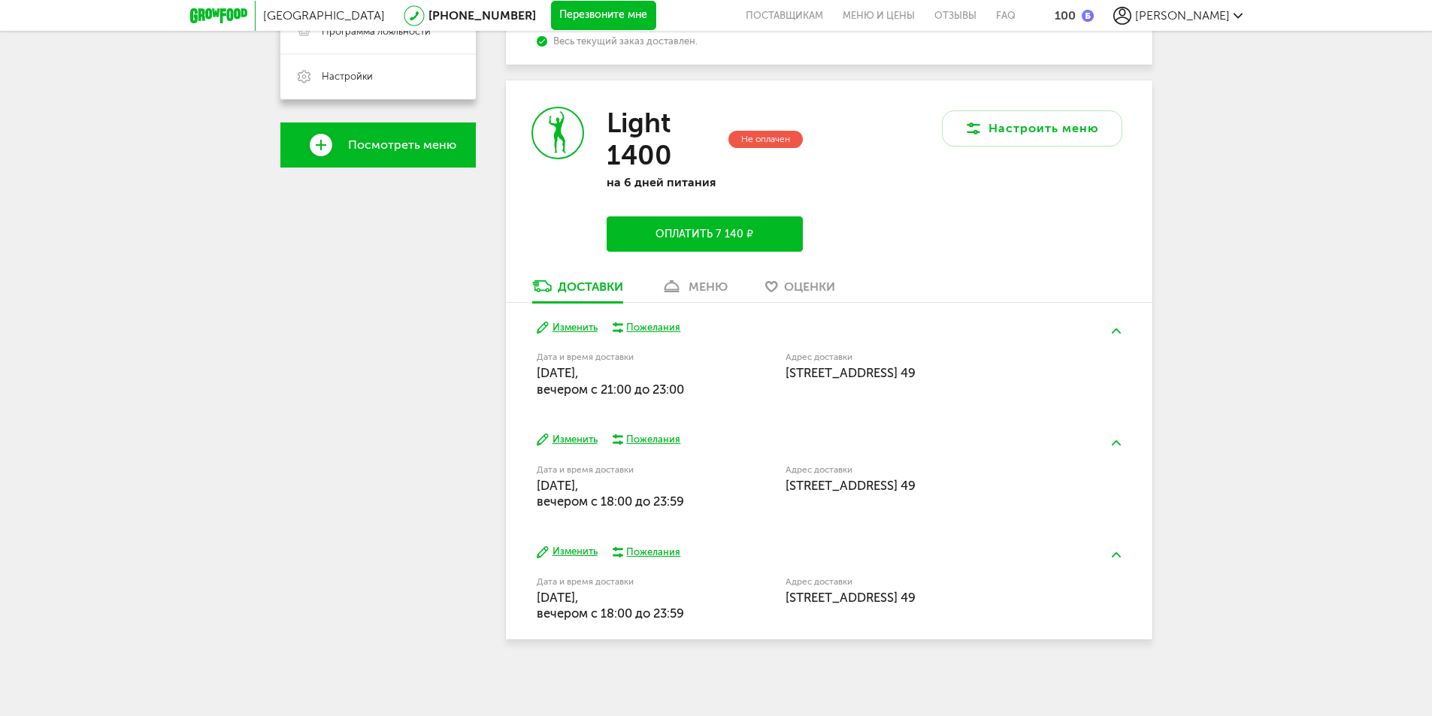
click at [1025, 224] on div "Настроить меню" at bounding box center [990, 179] width 323 height 198
click at [759, 135] on div "Не оплачен" at bounding box center [765, 139] width 74 height 17
click at [563, 118] on icon at bounding box center [558, 133] width 50 height 50
click at [545, 280] on icon at bounding box center [542, 286] width 20 height 12
drag, startPoint x: 1119, startPoint y: 554, endPoint x: 1119, endPoint y: 539, distance: 15.1
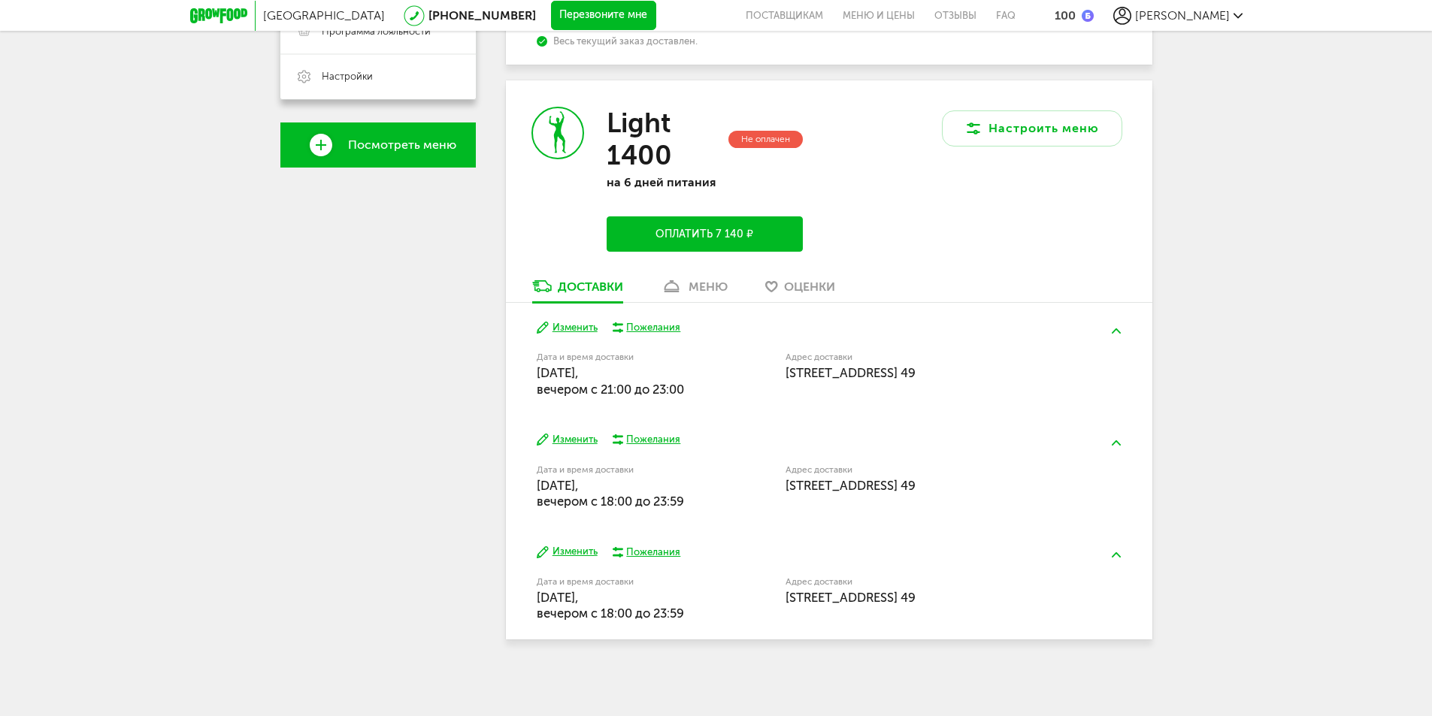
click at [1119, 554] on img at bounding box center [1116, 555] width 9 height 5
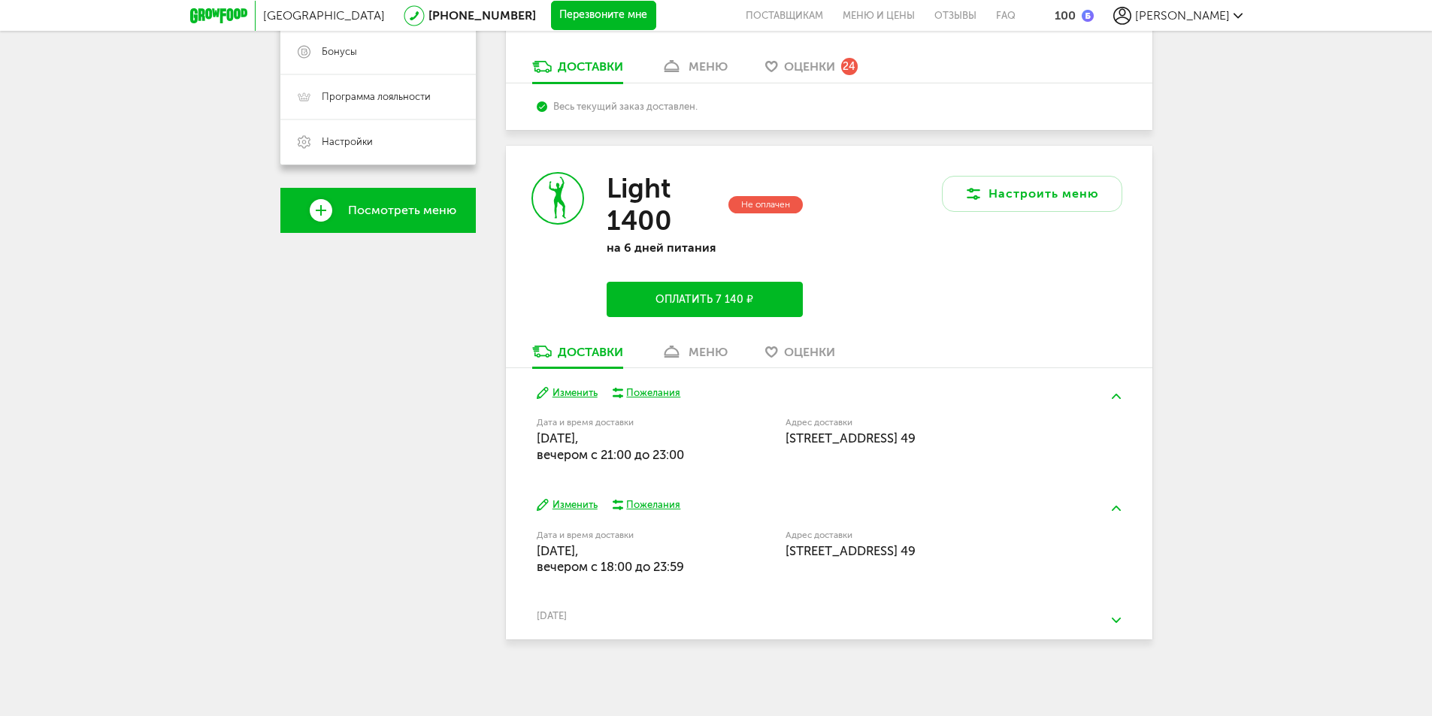
click at [1116, 507] on img at bounding box center [1116, 508] width 9 height 5
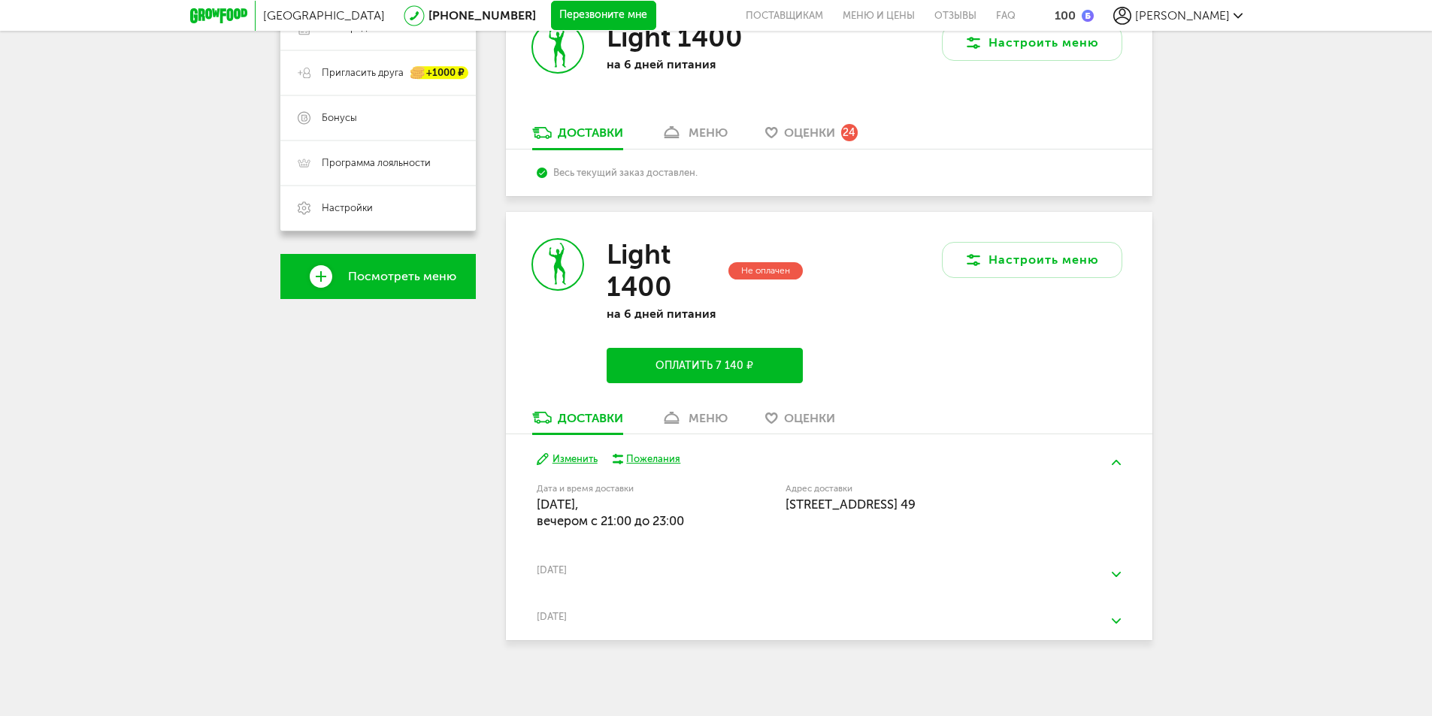
click at [1119, 468] on button at bounding box center [1116, 462] width 39 height 35
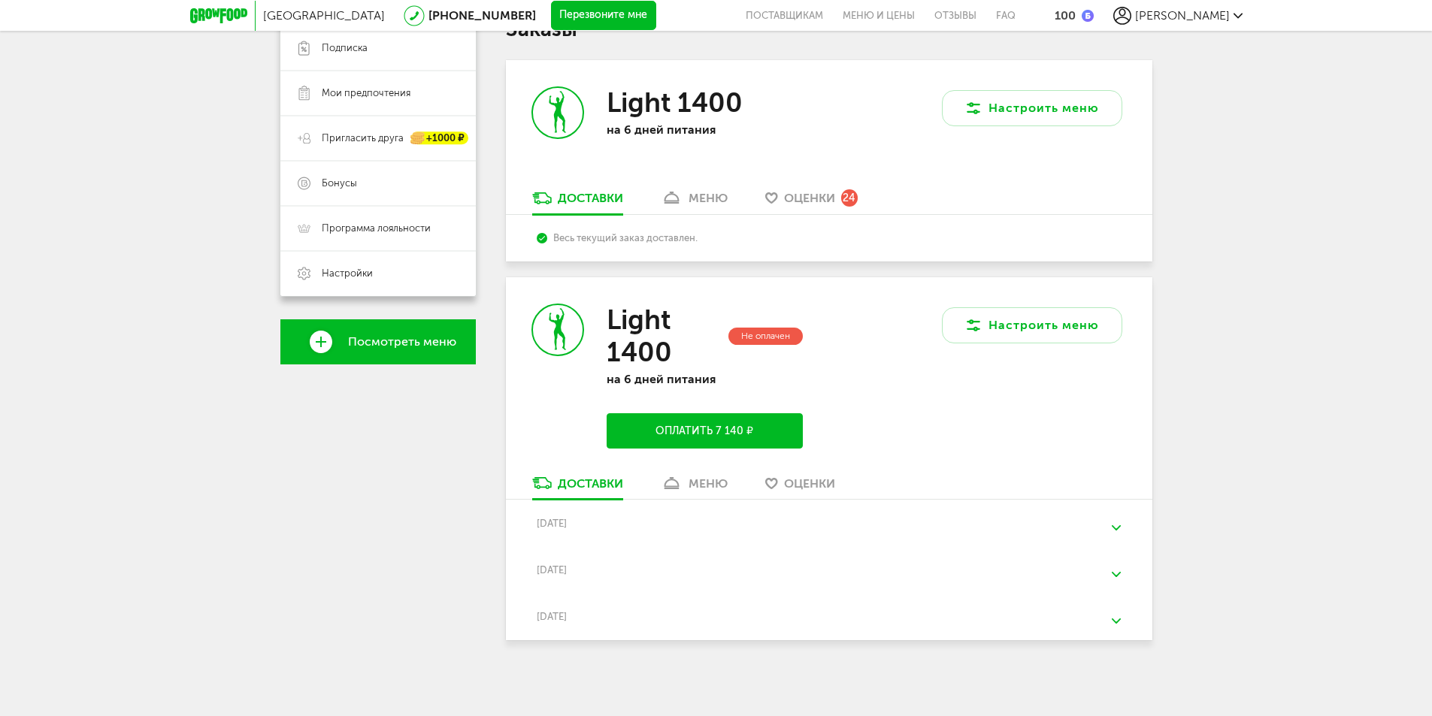
click at [1211, 395] on div "Санкт-Петербург 8 (800) 555-21-78 Перезвоните мне поставщикам Меню и цены Отзыв…" at bounding box center [716, 222] width 1432 height 989
click at [1063, 319] on button "Настроить меню" at bounding box center [1032, 325] width 180 height 36
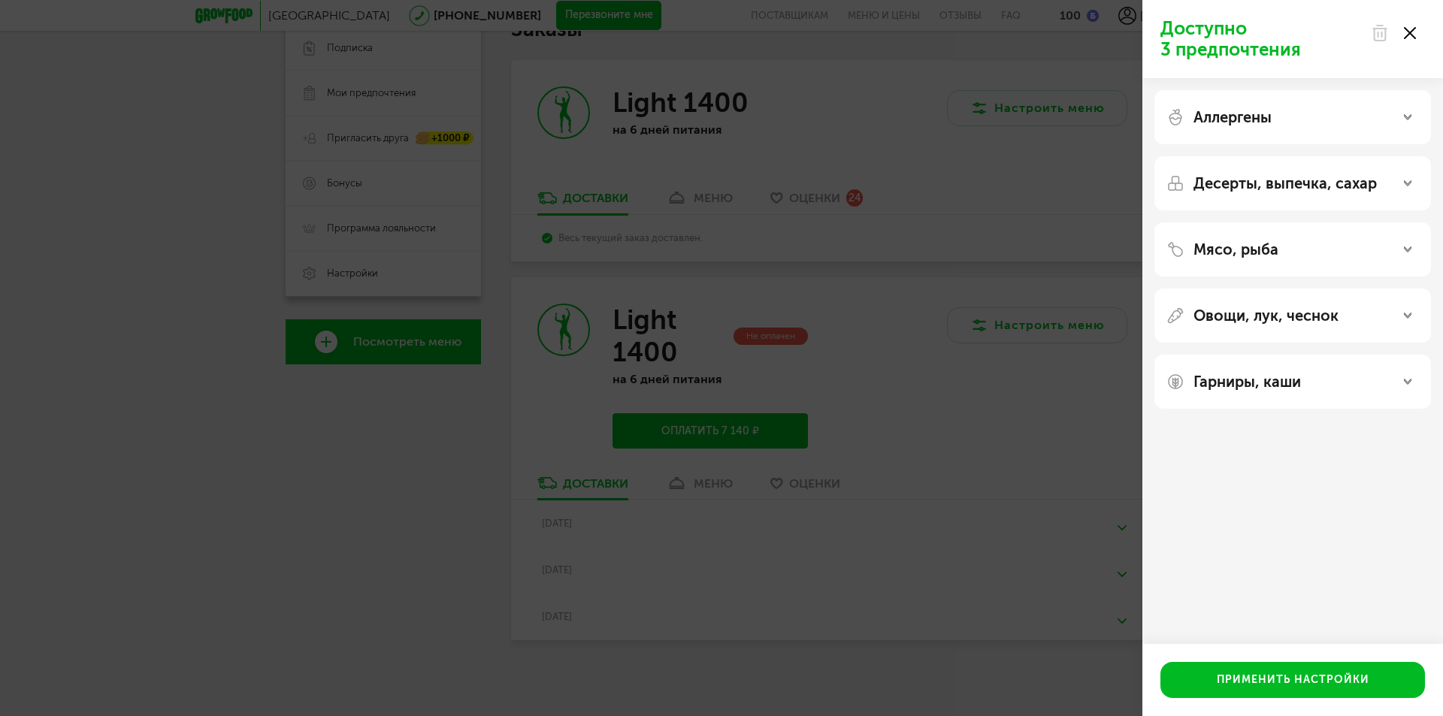
click at [1409, 28] on icon at bounding box center [1410, 33] width 12 height 12
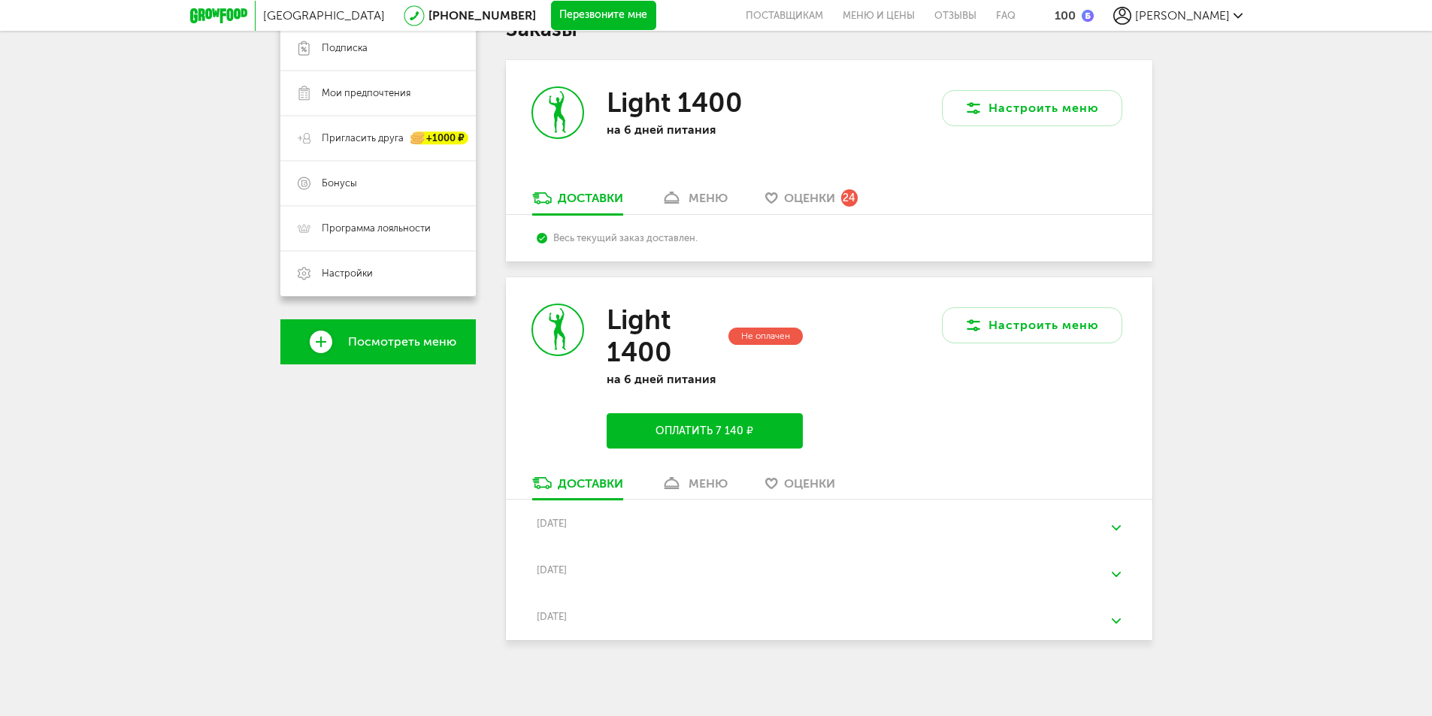
click at [653, 129] on p "на 6 дней питания" at bounding box center [704, 130] width 195 height 14
click at [600, 238] on div "Весь текущий заказ доставлен." at bounding box center [829, 237] width 584 height 11
click at [539, 395] on div "Light 1400 Не оплачен на 6 дней питания Оплатить 7 140 ₽" at bounding box center [667, 376] width 323 height 198
click at [567, 490] on link "Доставки" at bounding box center [578, 487] width 106 height 24
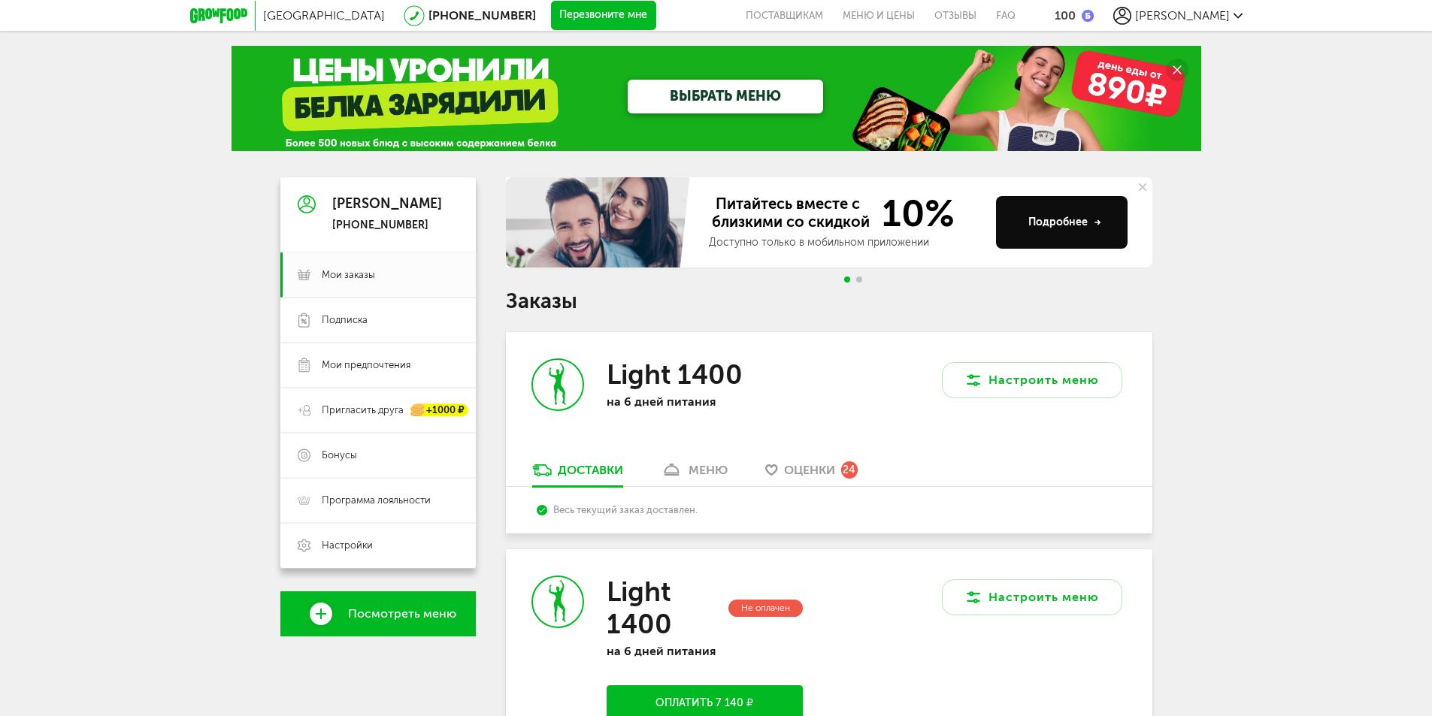
click at [1143, 183] on icon at bounding box center [1143, 187] width 8 height 8
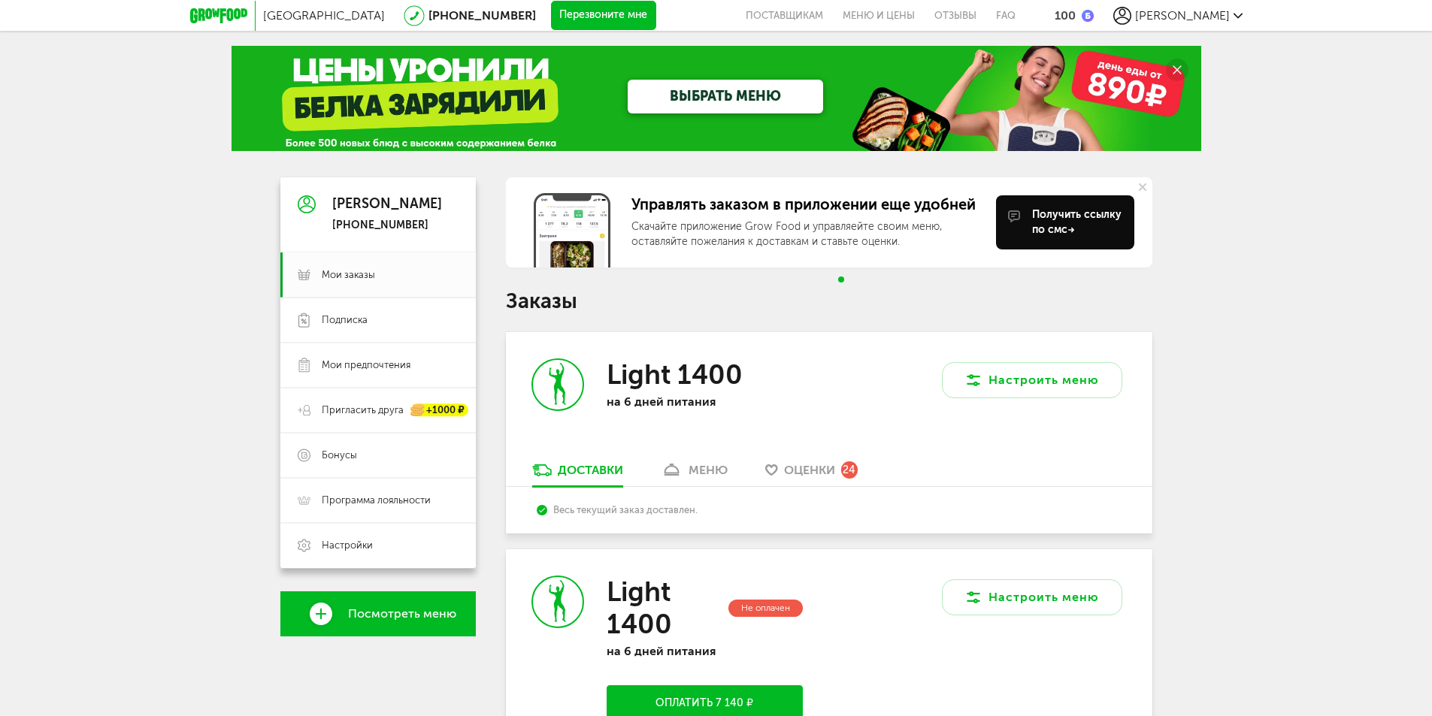
click at [1140, 189] on use at bounding box center [1143, 187] width 8 height 8
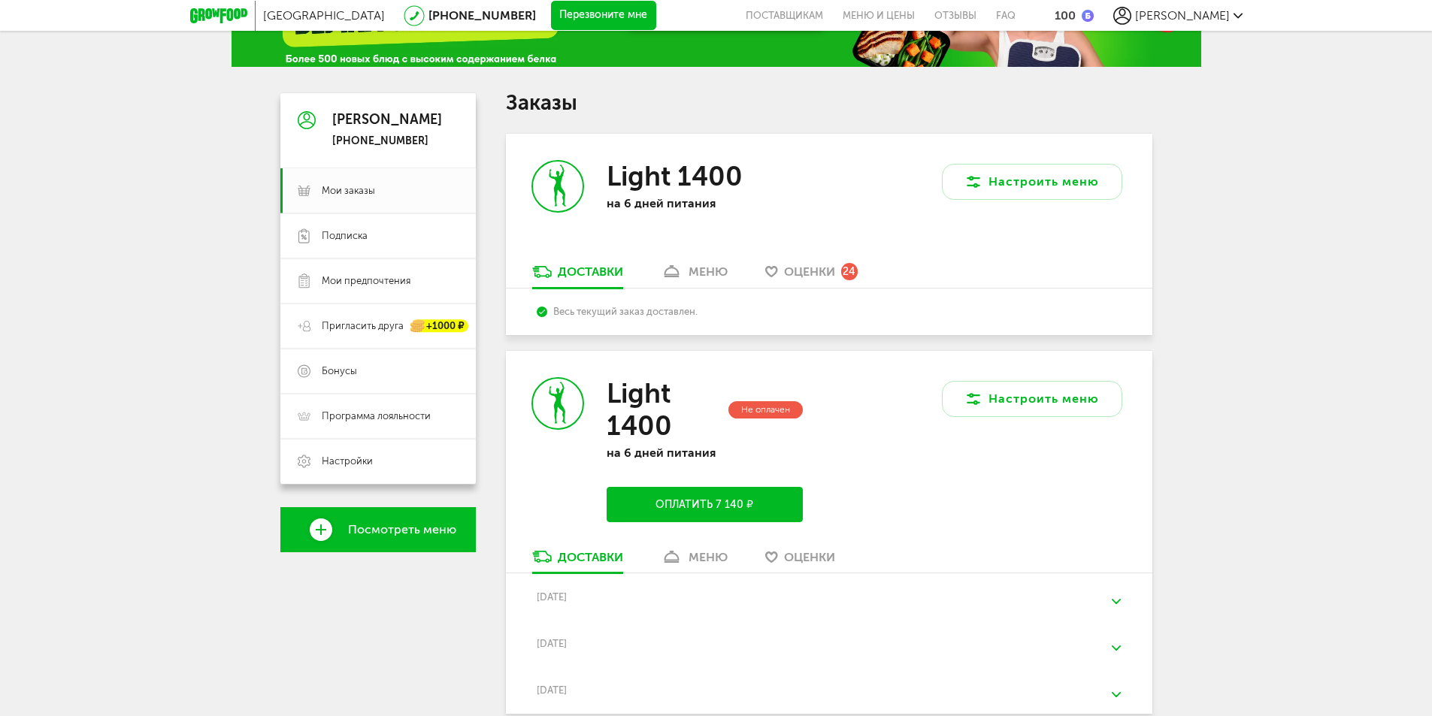
scroll to position [158, 0]
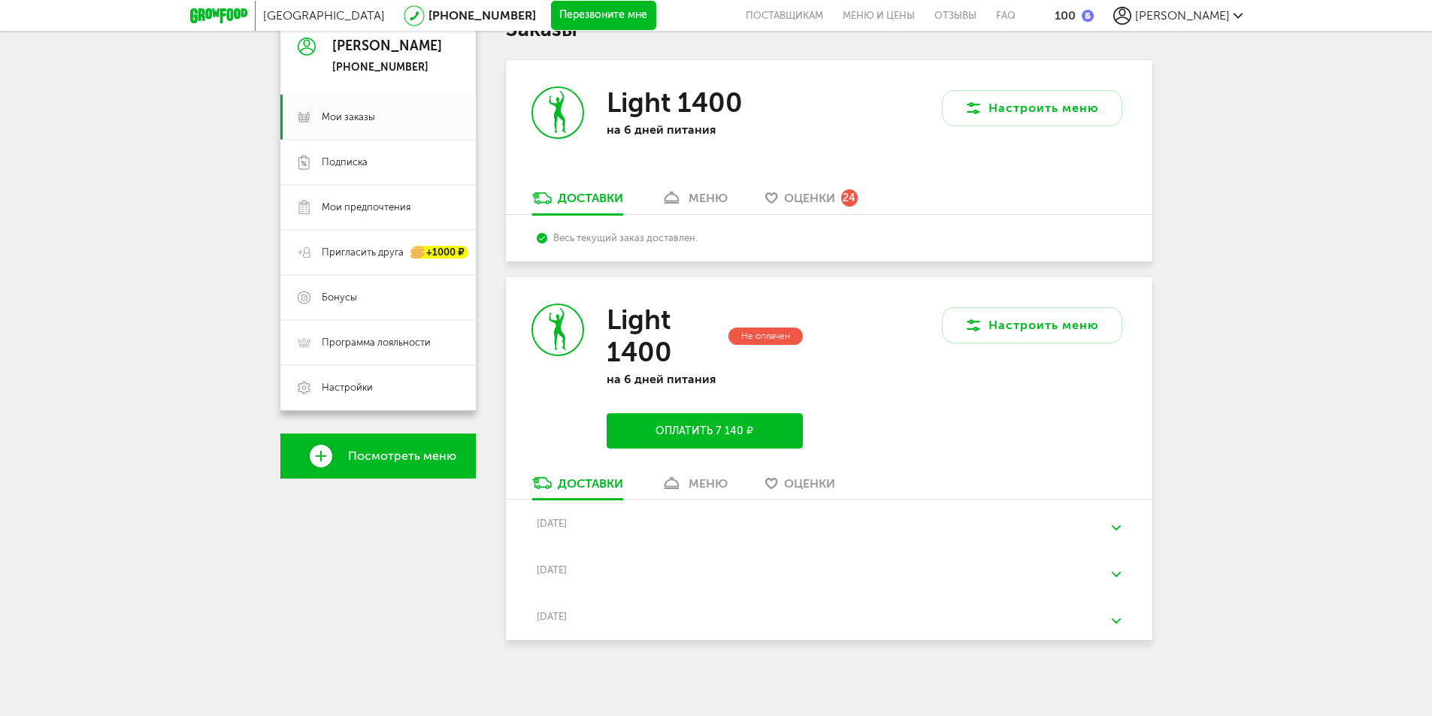
click at [1183, 16] on span "[PERSON_NAME]" at bounding box center [1182, 15] width 95 height 14
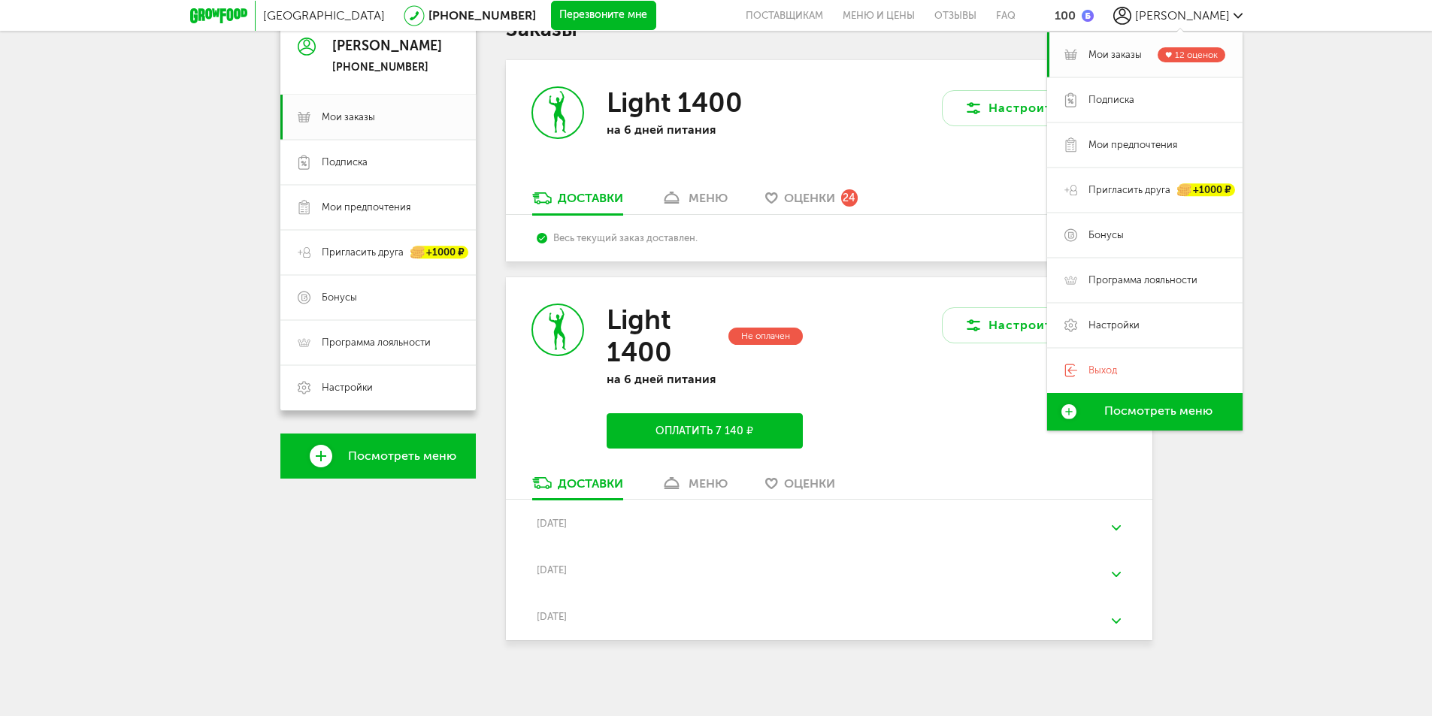
click at [1121, 50] on span "Мои заказы" at bounding box center [1114, 55] width 53 height 14
click at [1118, 53] on span "Мои заказы" at bounding box center [1114, 55] width 53 height 14
click at [687, 192] on link "меню" at bounding box center [694, 202] width 82 height 24
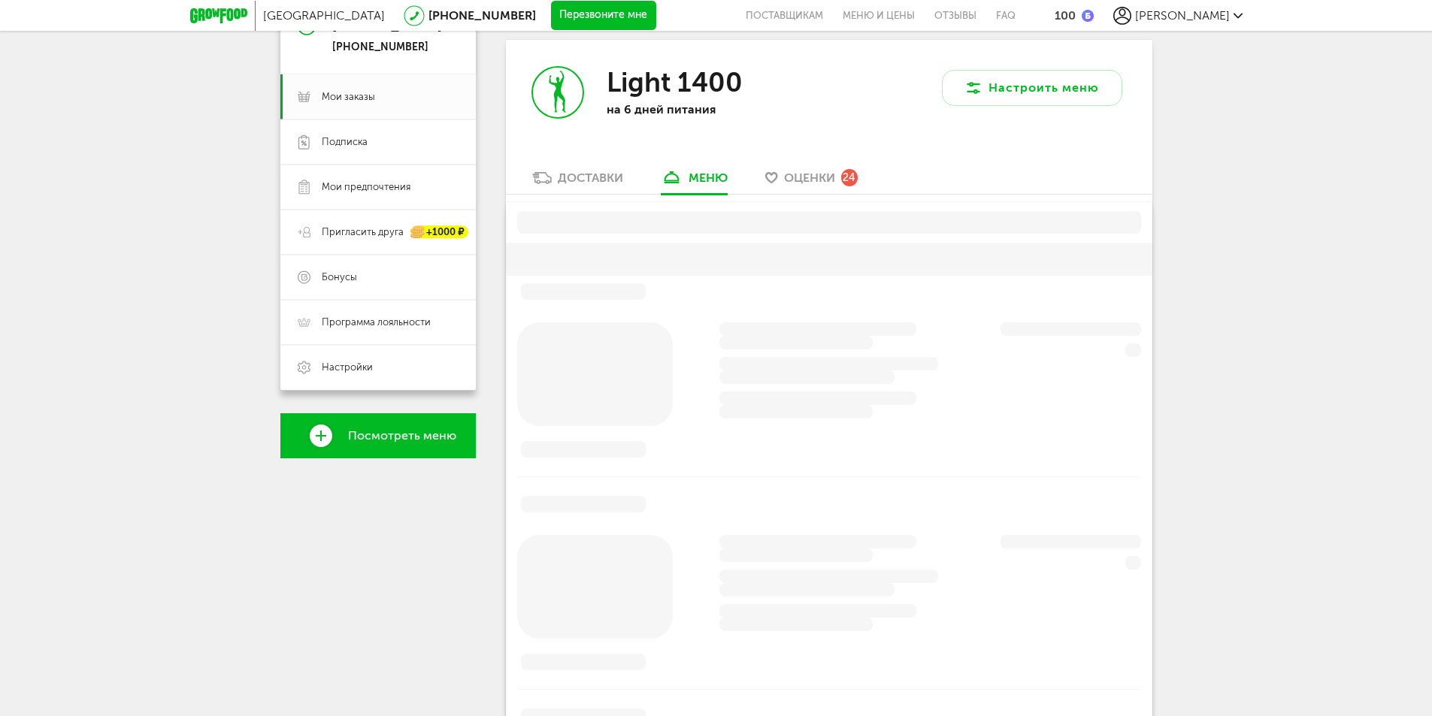
scroll to position [180, 0]
click at [589, 174] on div "Доставки" at bounding box center [590, 175] width 65 height 14
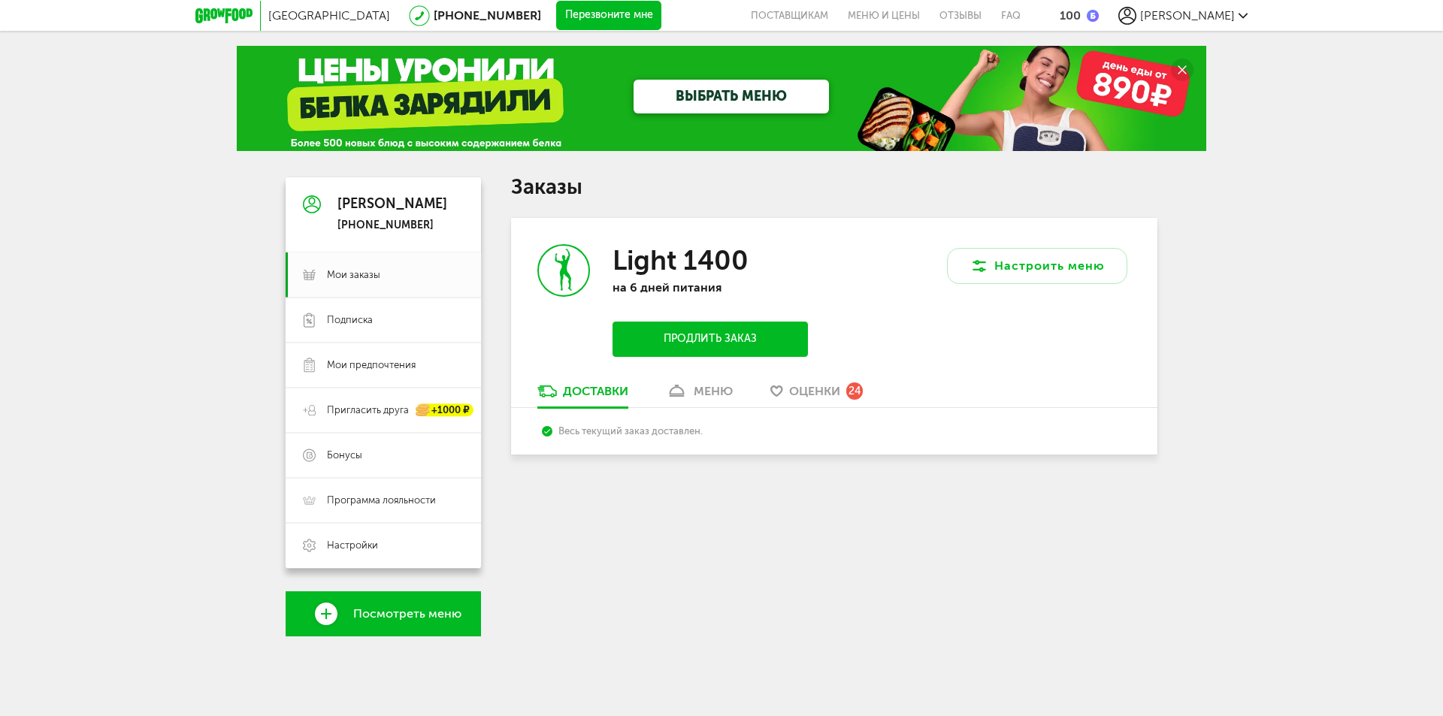
click at [398, 622] on link "Посмотреть меню" at bounding box center [383, 614] width 195 height 45
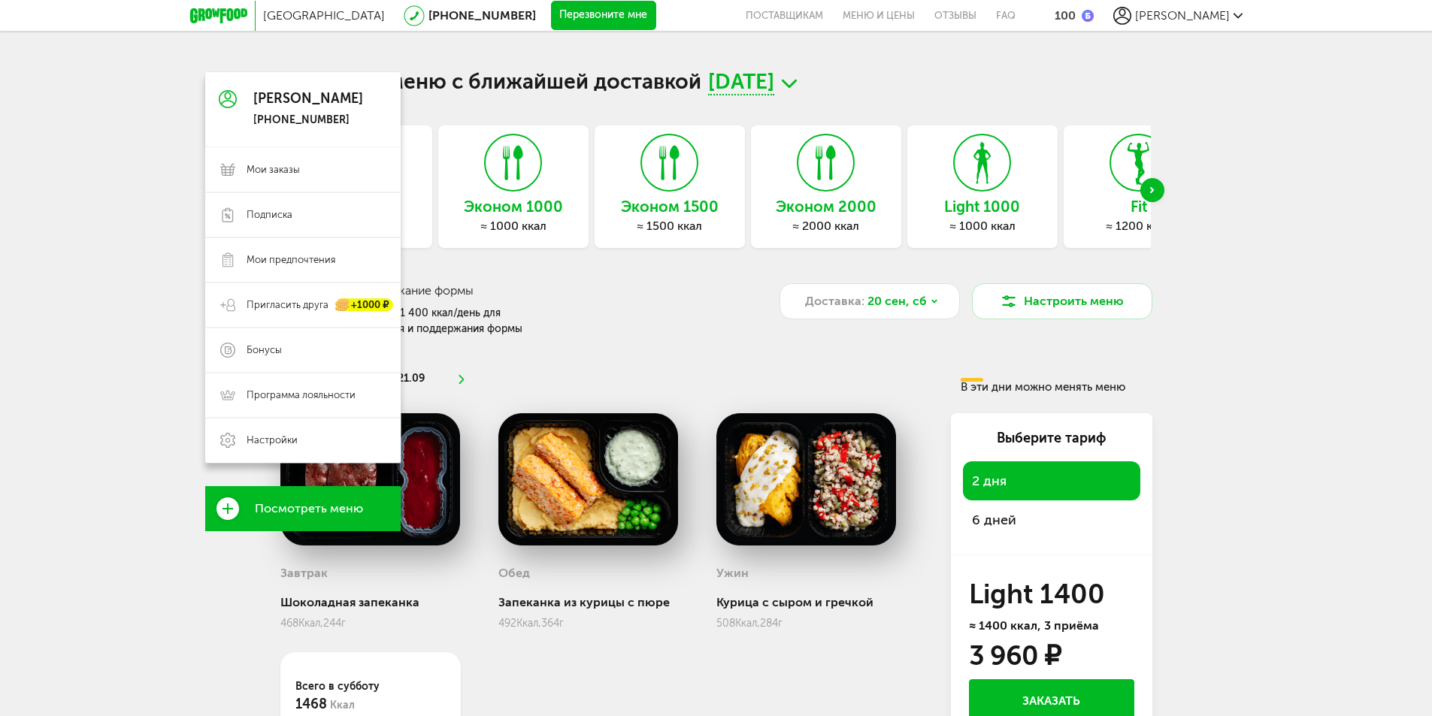
click at [321, 507] on span "Посмотреть меню" at bounding box center [309, 509] width 108 height 14
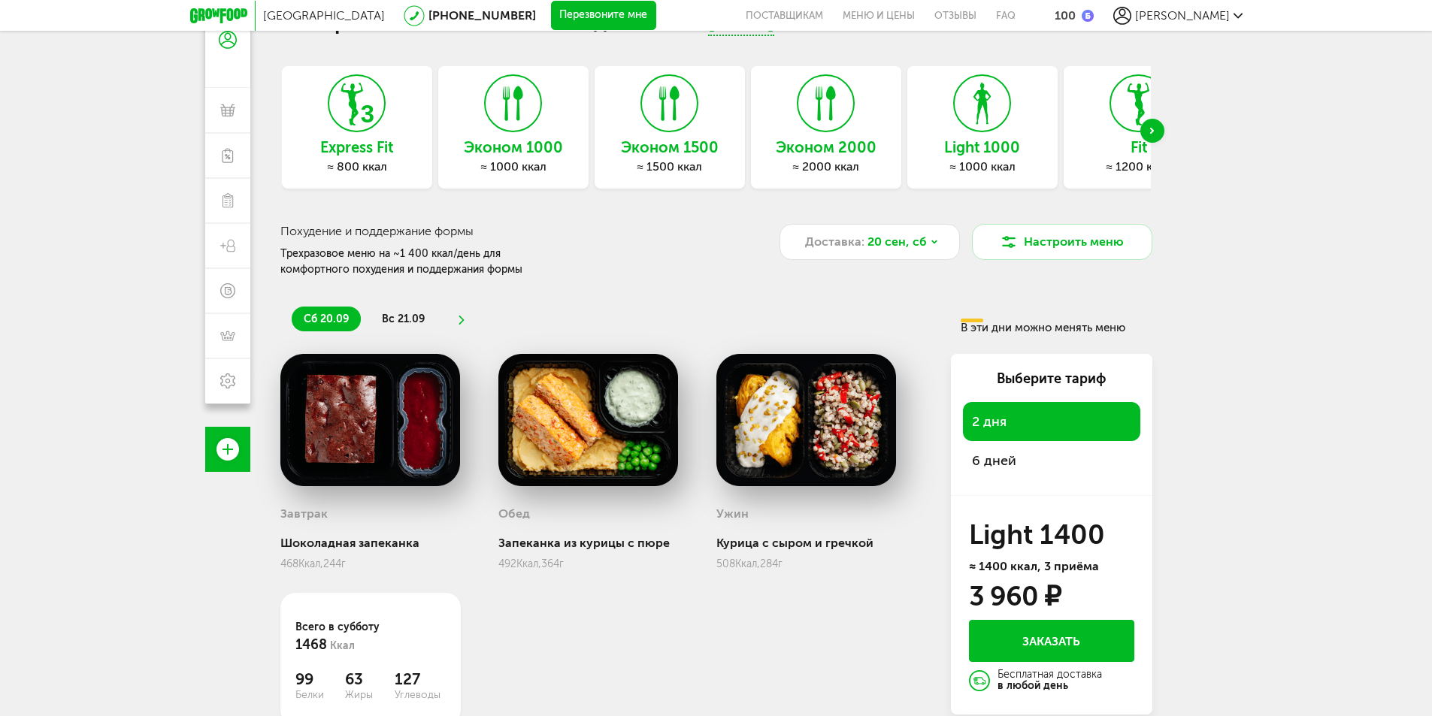
scroll to position [132, 0]
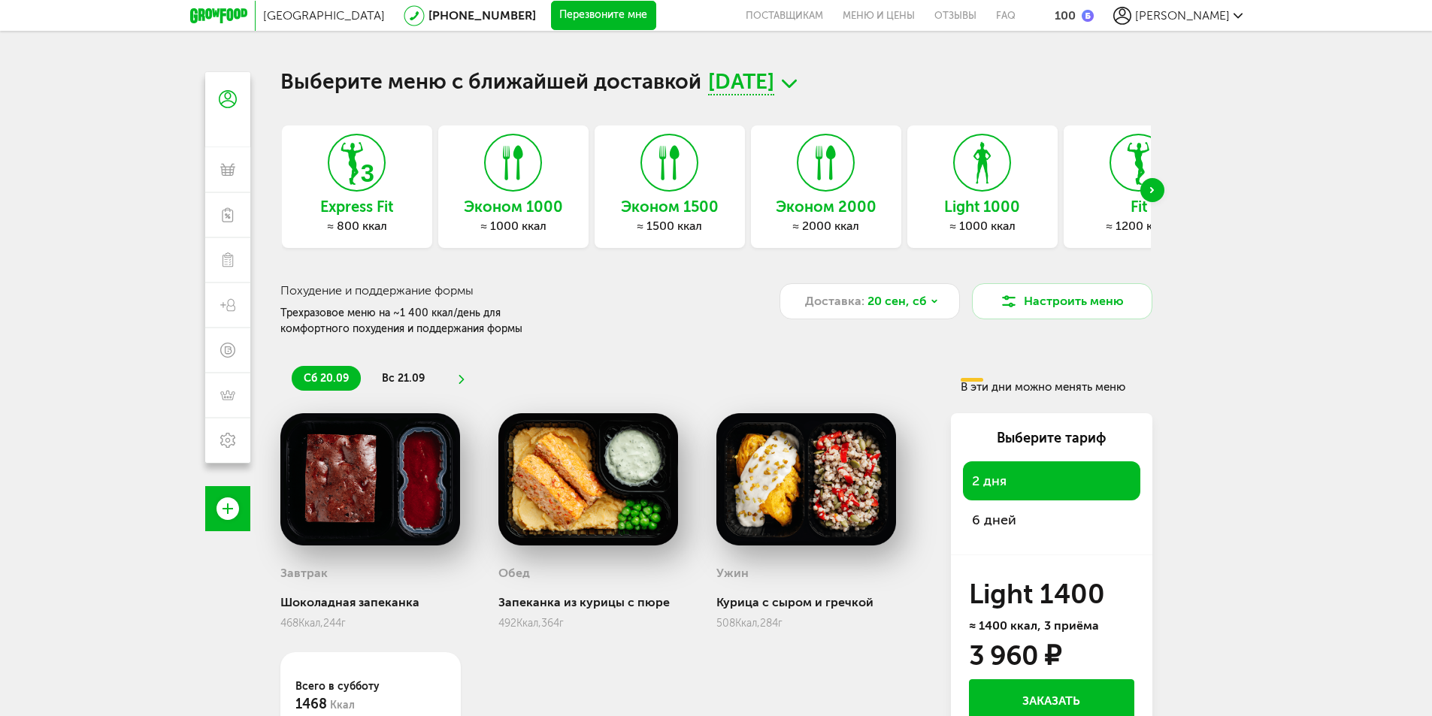
click at [1156, 188] on div "Next slide" at bounding box center [1152, 190] width 24 height 24
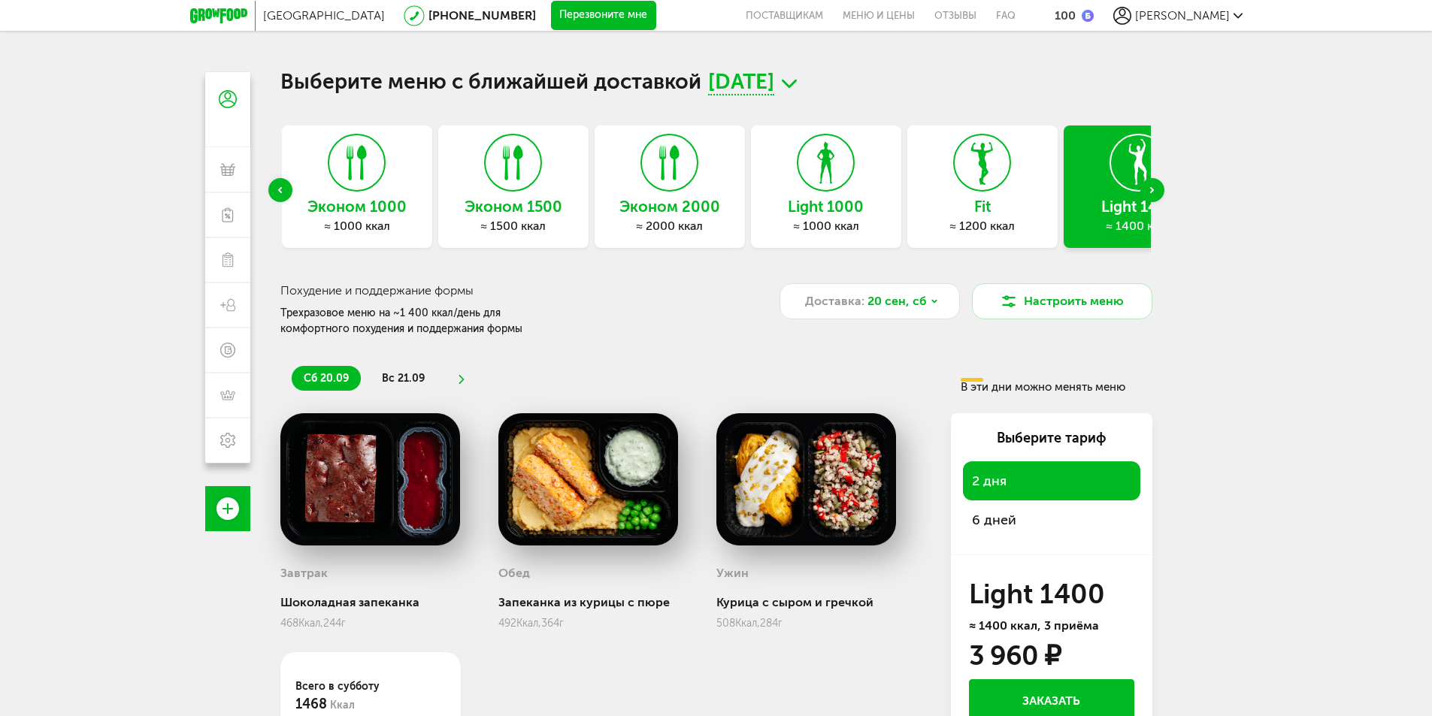
click at [1156, 188] on div "Next slide" at bounding box center [1152, 190] width 24 height 24
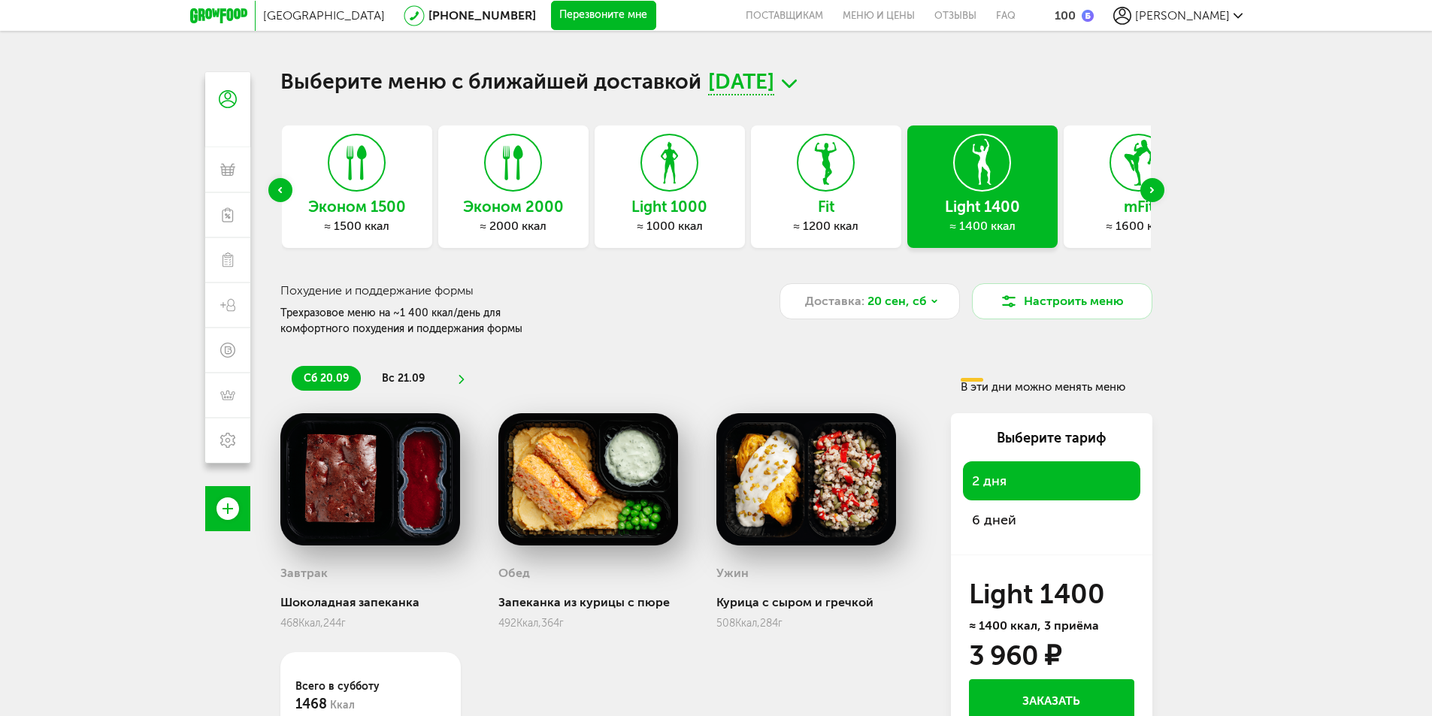
click at [989, 188] on icon at bounding box center [982, 163] width 55 height 56
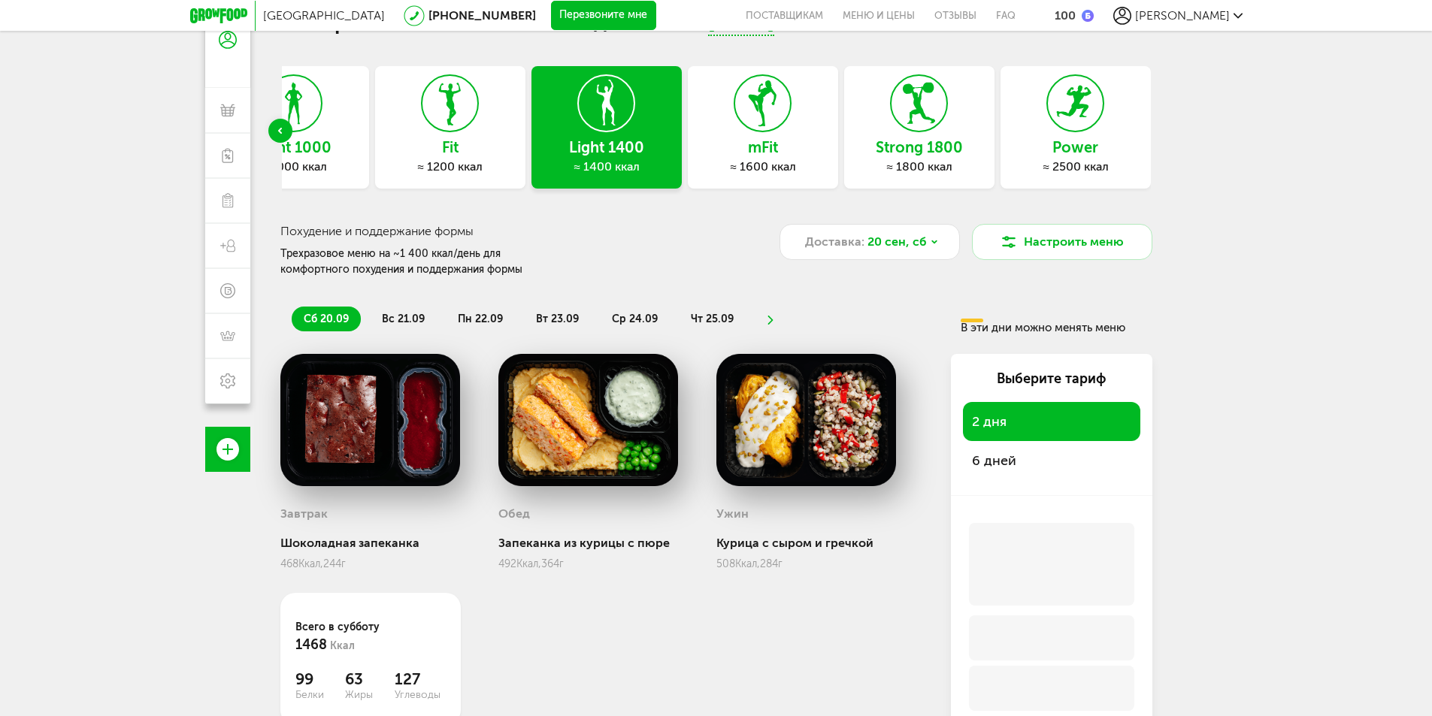
scroll to position [132, 0]
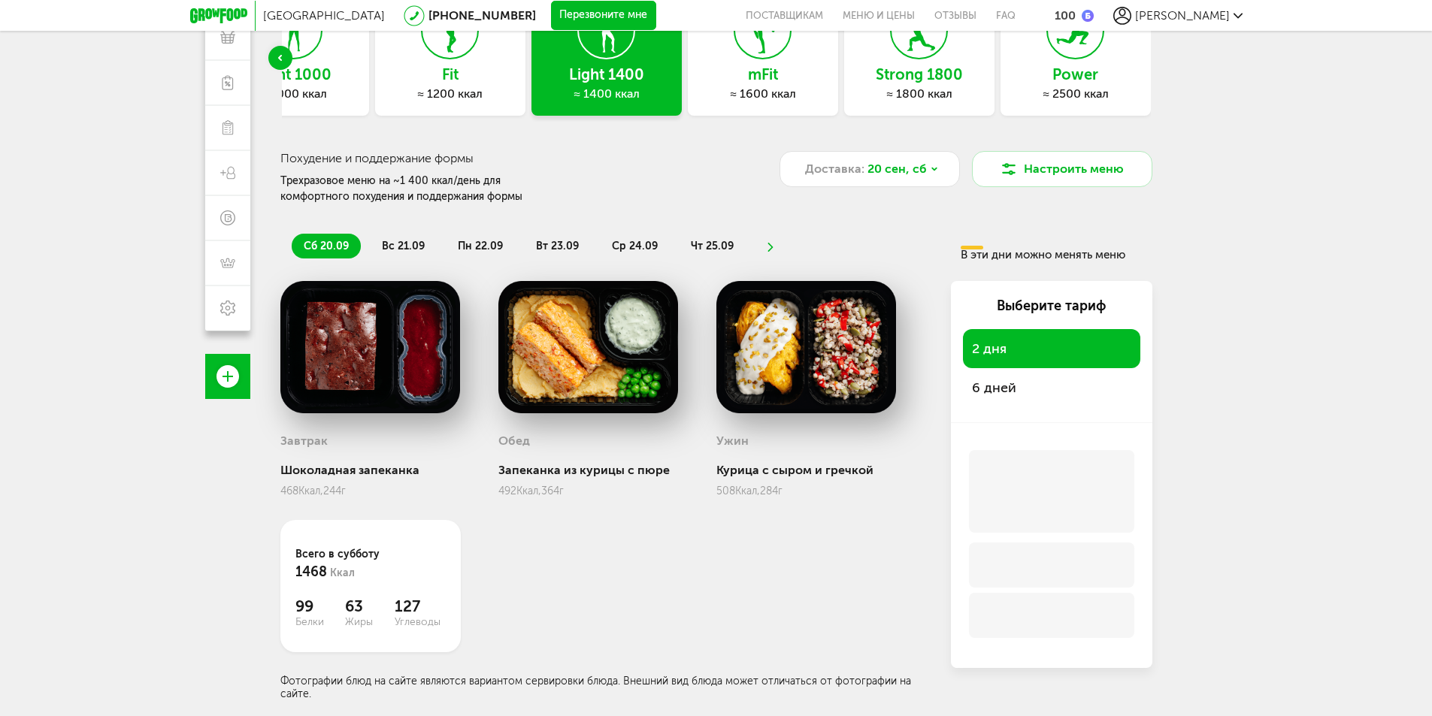
click at [1033, 389] on span "6 дней" at bounding box center [1051, 387] width 159 height 21
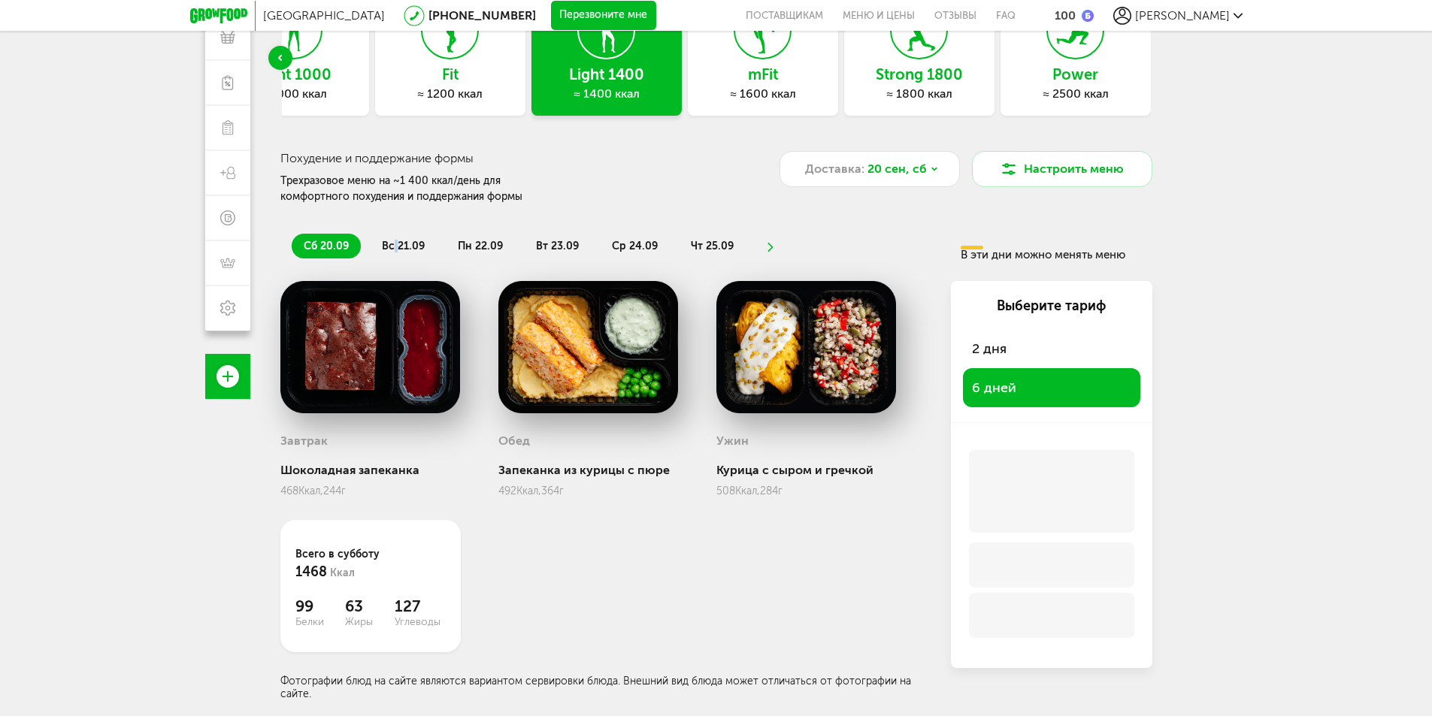
click at [393, 230] on div "сб 20.09 вс 21.09 пн 22.09 вт 23.09 ср 24.09 чт 25.09 В эти дни можно менять ме…" at bounding box center [716, 240] width 872 height 41
click at [397, 247] on span "вс 21.09" at bounding box center [403, 246] width 43 height 13
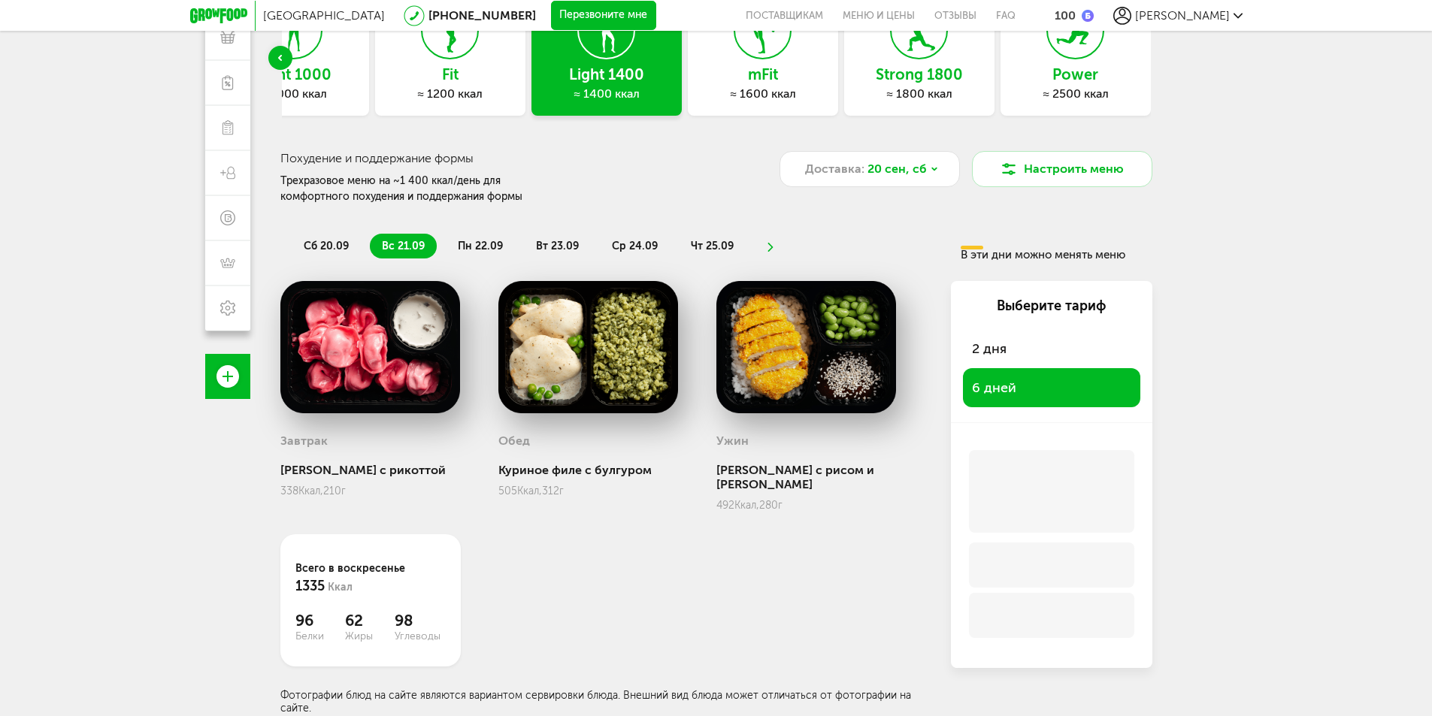
scroll to position [0, 0]
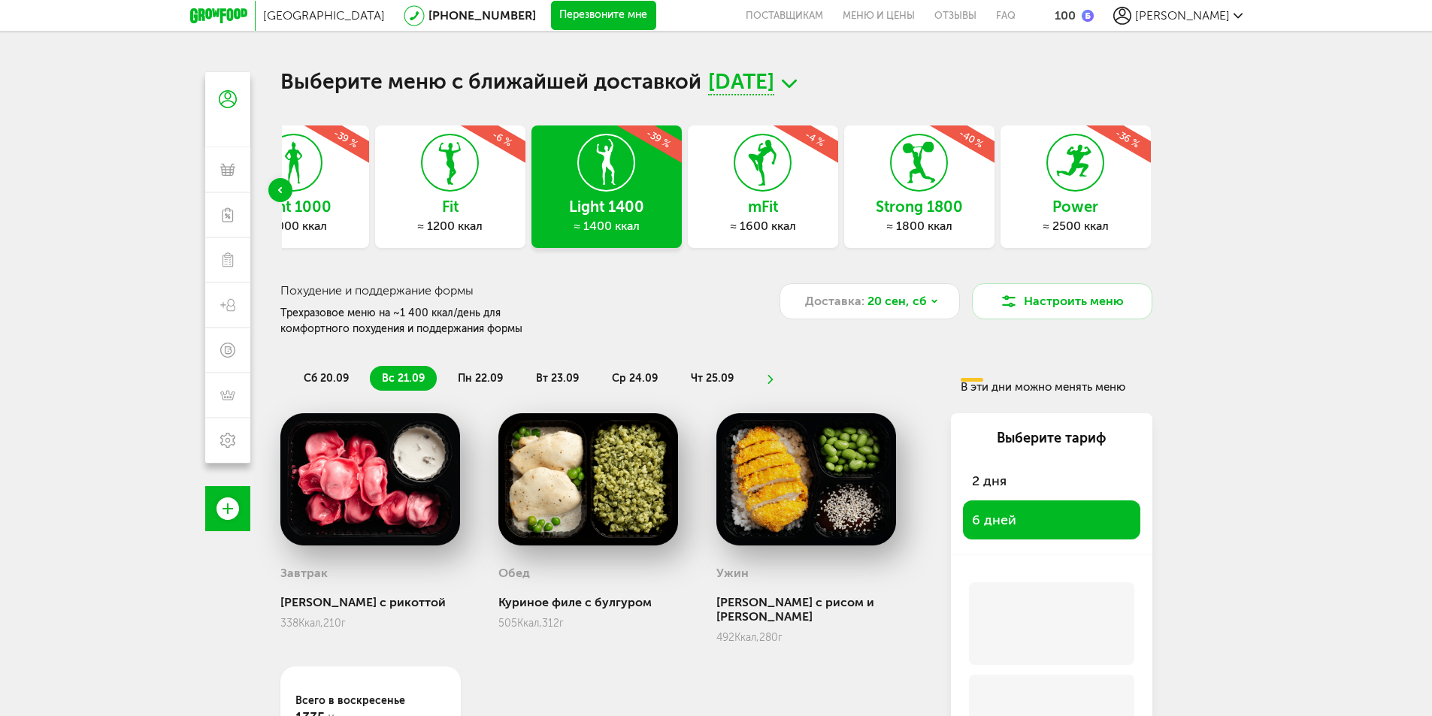
click at [215, 19] on icon at bounding box center [218, 15] width 57 height 15
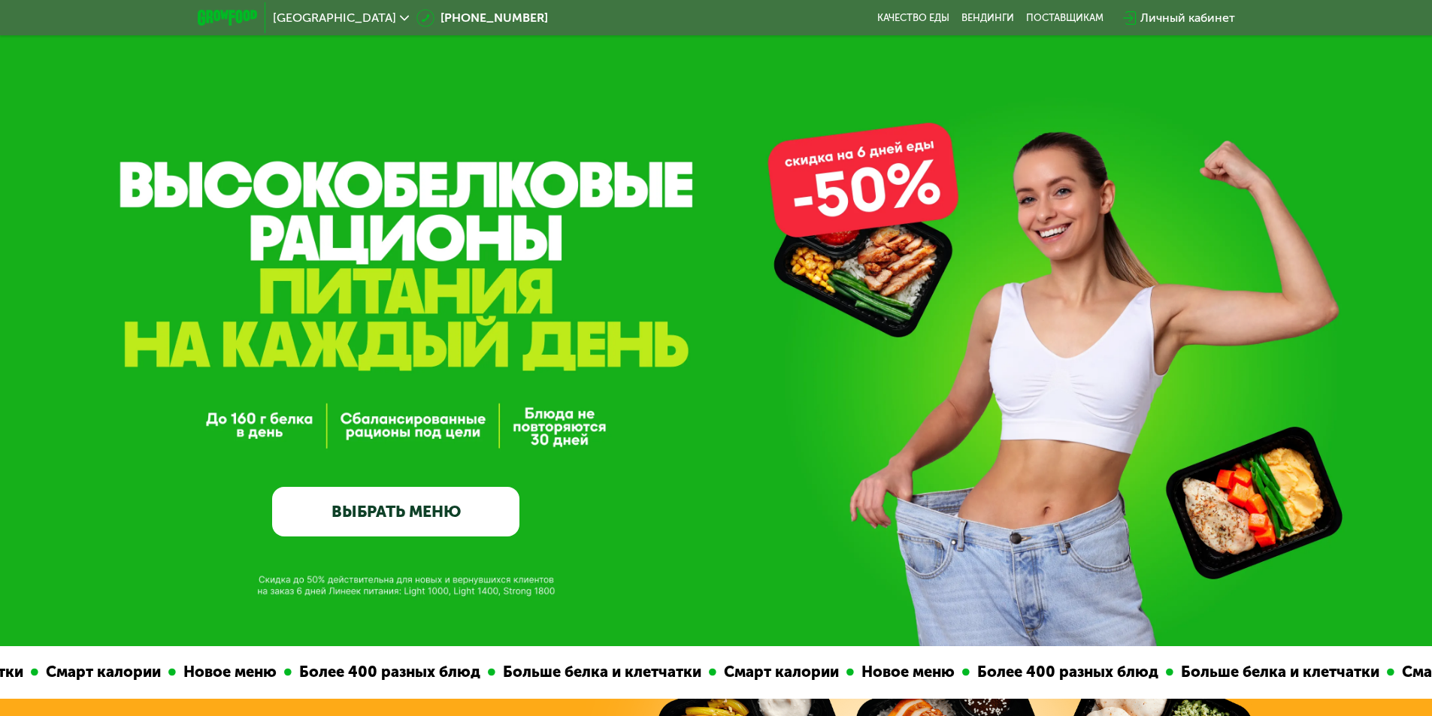
click at [428, 519] on link "ВЫБРАТЬ МЕНЮ" at bounding box center [395, 512] width 247 height 50
click at [419, 519] on link "ВЫБРАТЬ МЕНЮ" at bounding box center [395, 512] width 247 height 50
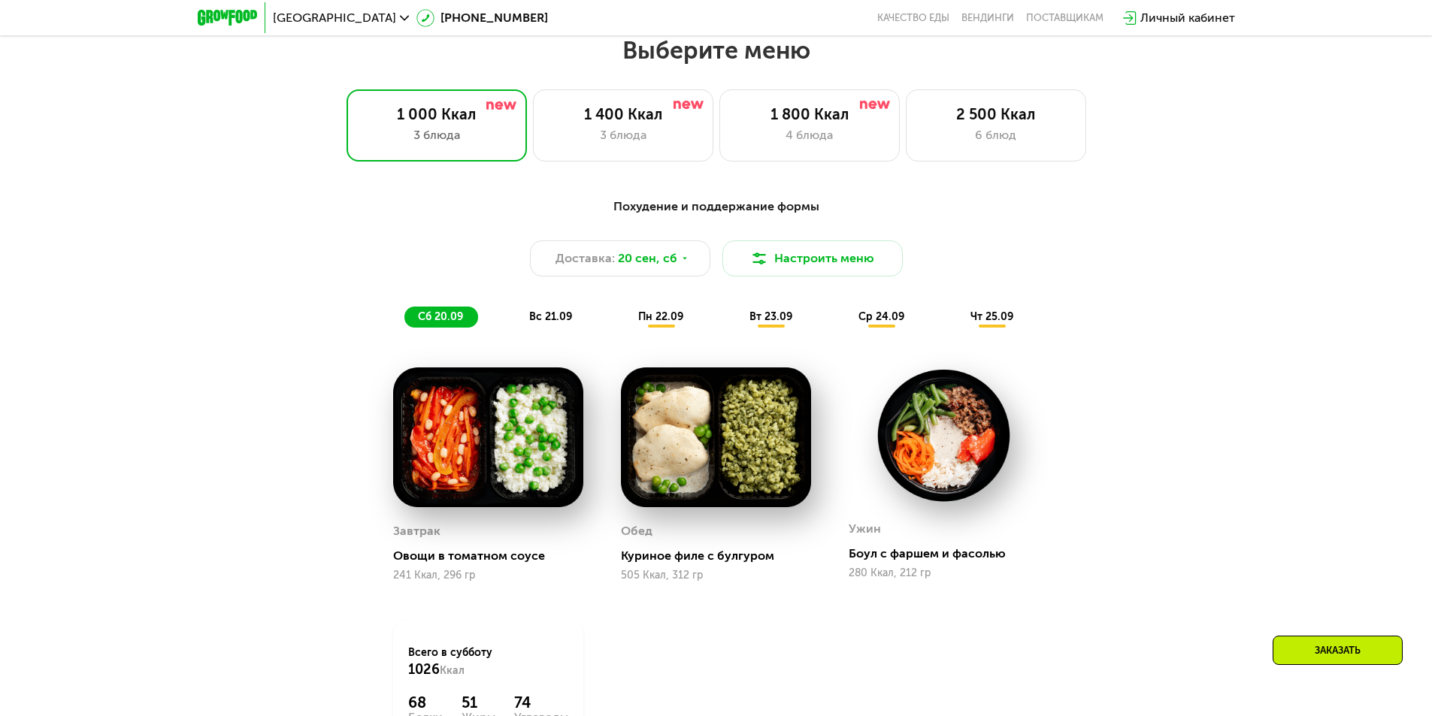
scroll to position [1246, 0]
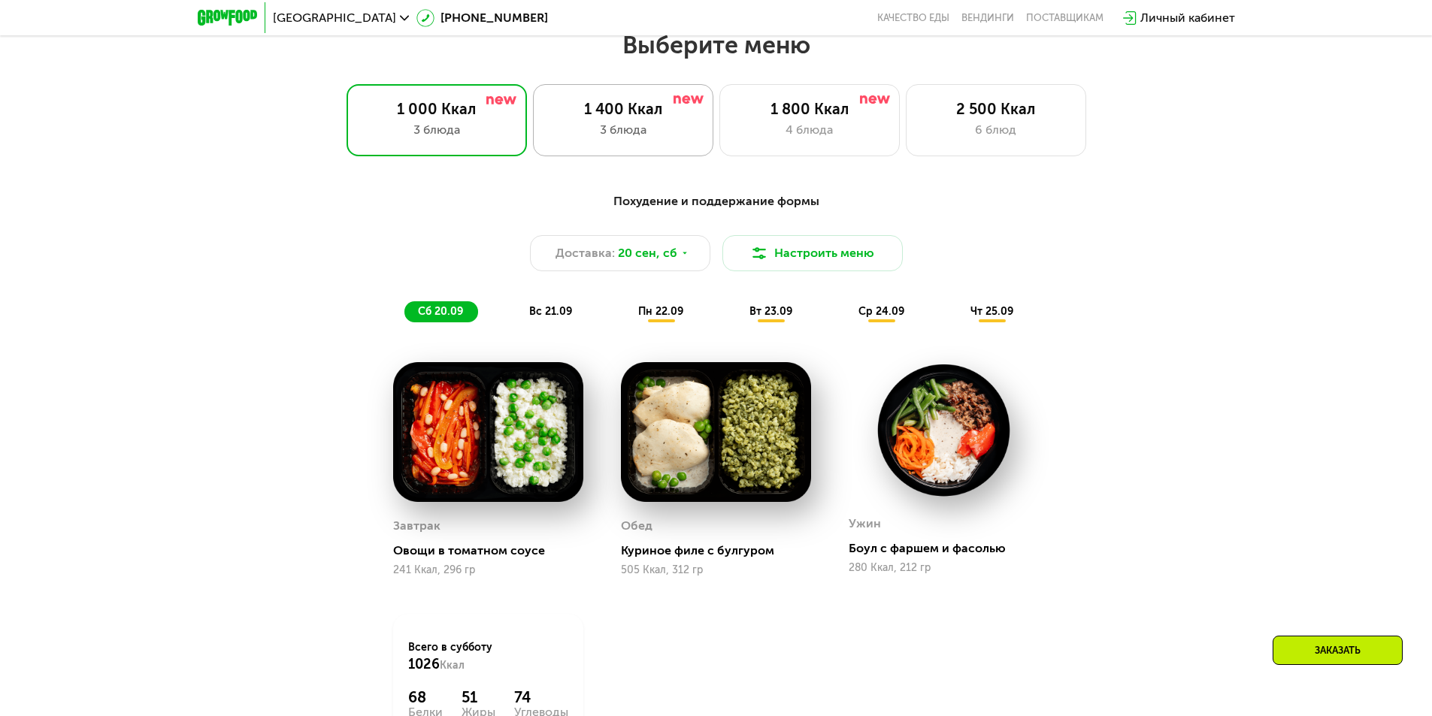
click at [646, 156] on div "1 400 Ккал 3 блюда" at bounding box center [623, 120] width 180 height 72
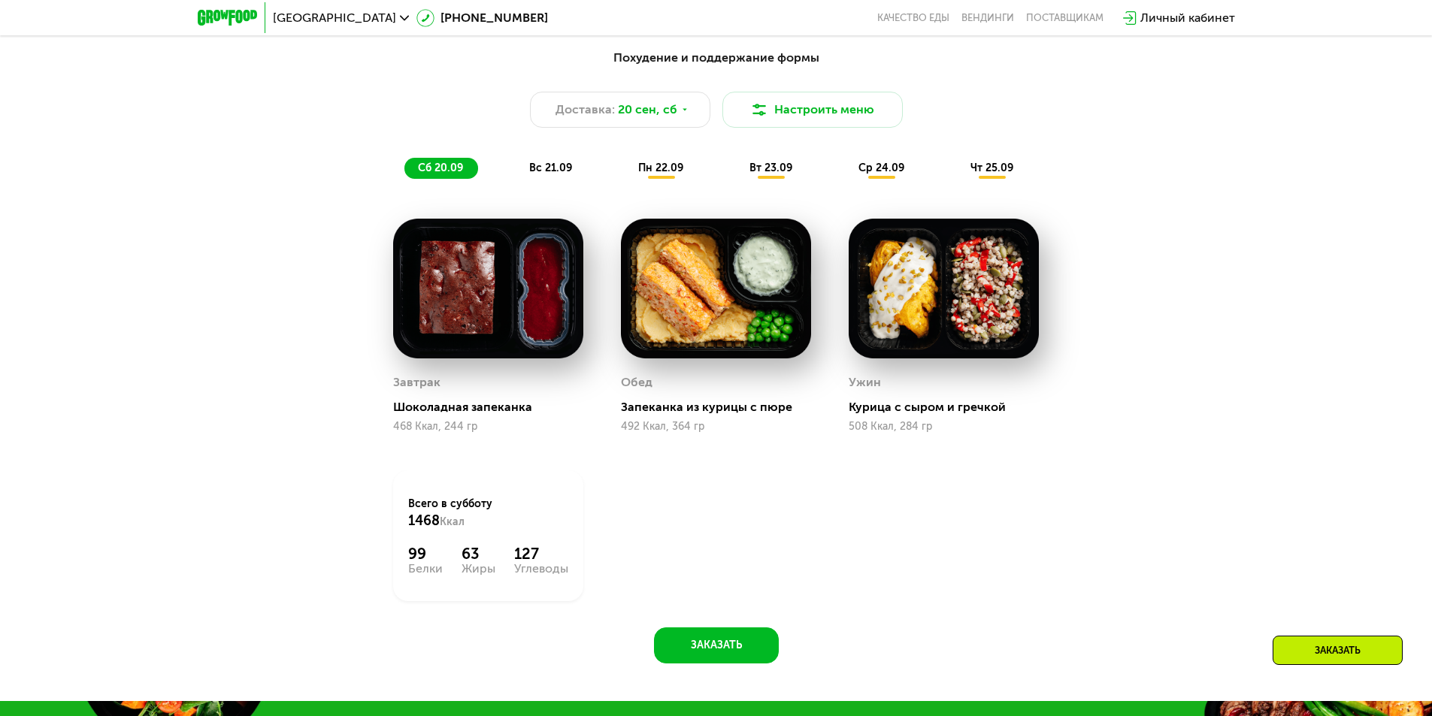
scroll to position [1397, 0]
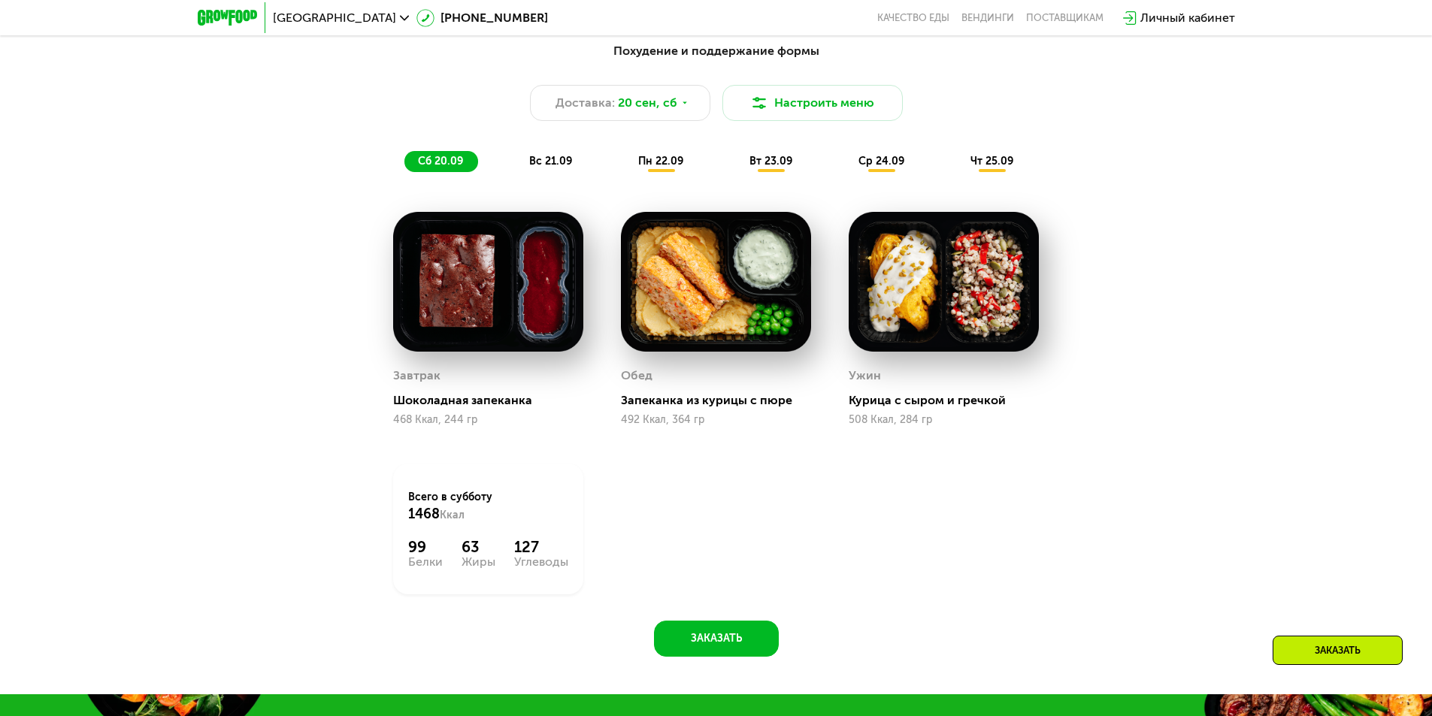
click at [547, 168] on span "вс 21.09" at bounding box center [550, 161] width 43 height 13
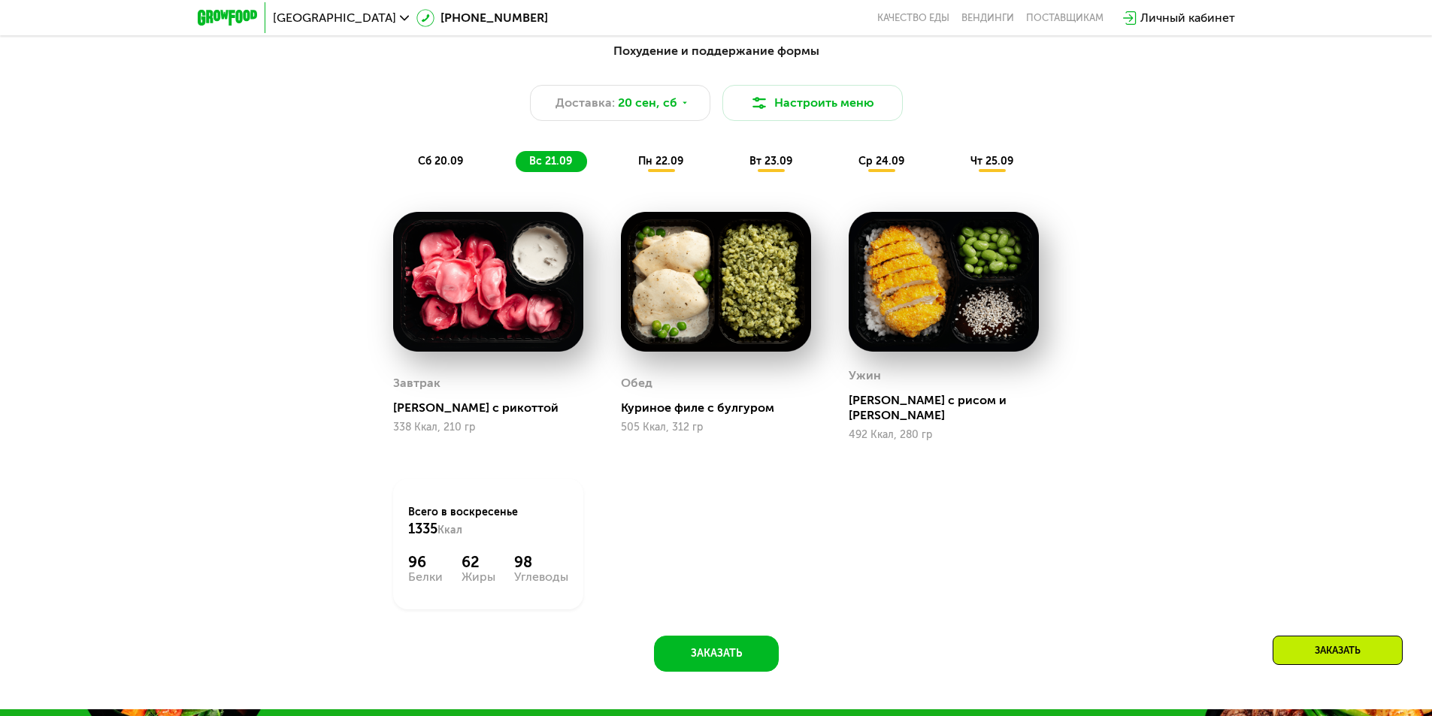
click at [458, 168] on span "сб 20.09" at bounding box center [440, 161] width 45 height 13
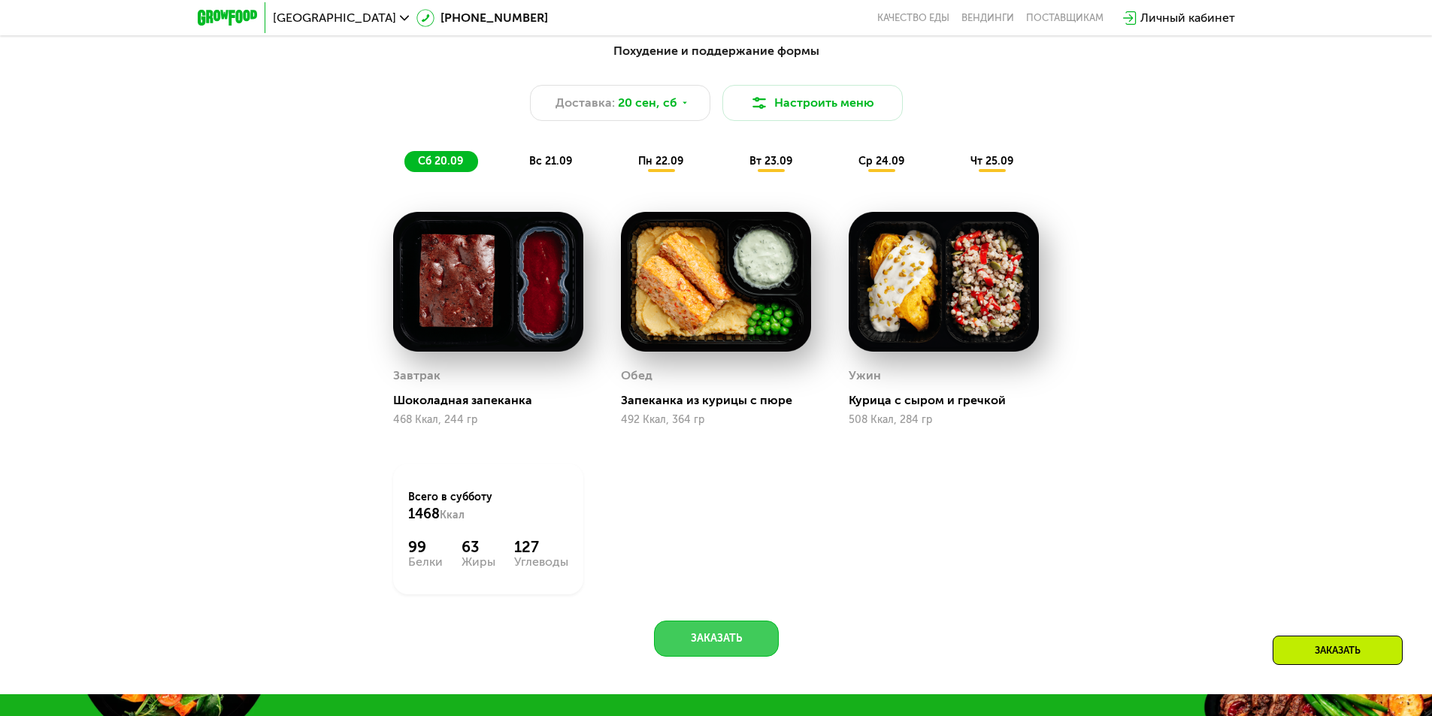
click at [719, 643] on button "Заказать" at bounding box center [716, 639] width 125 height 36
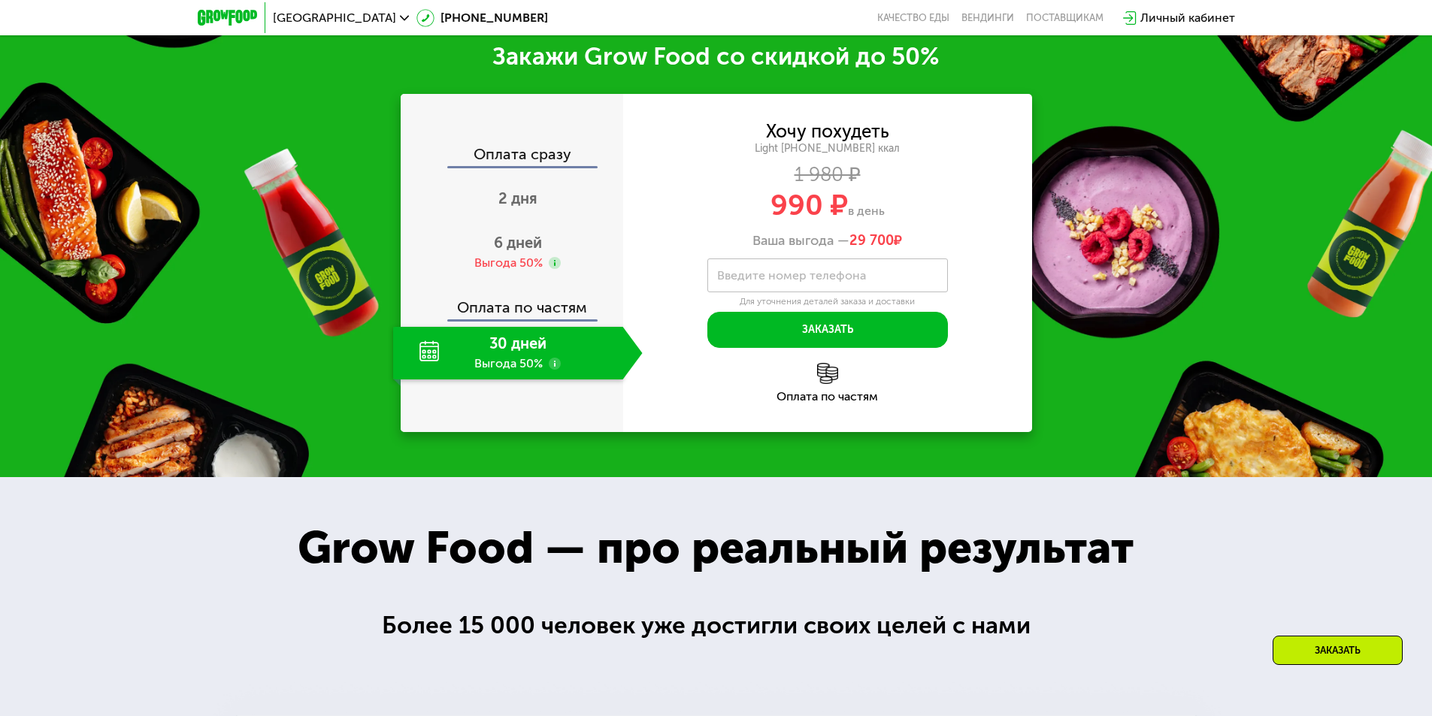
scroll to position [2097, 0]
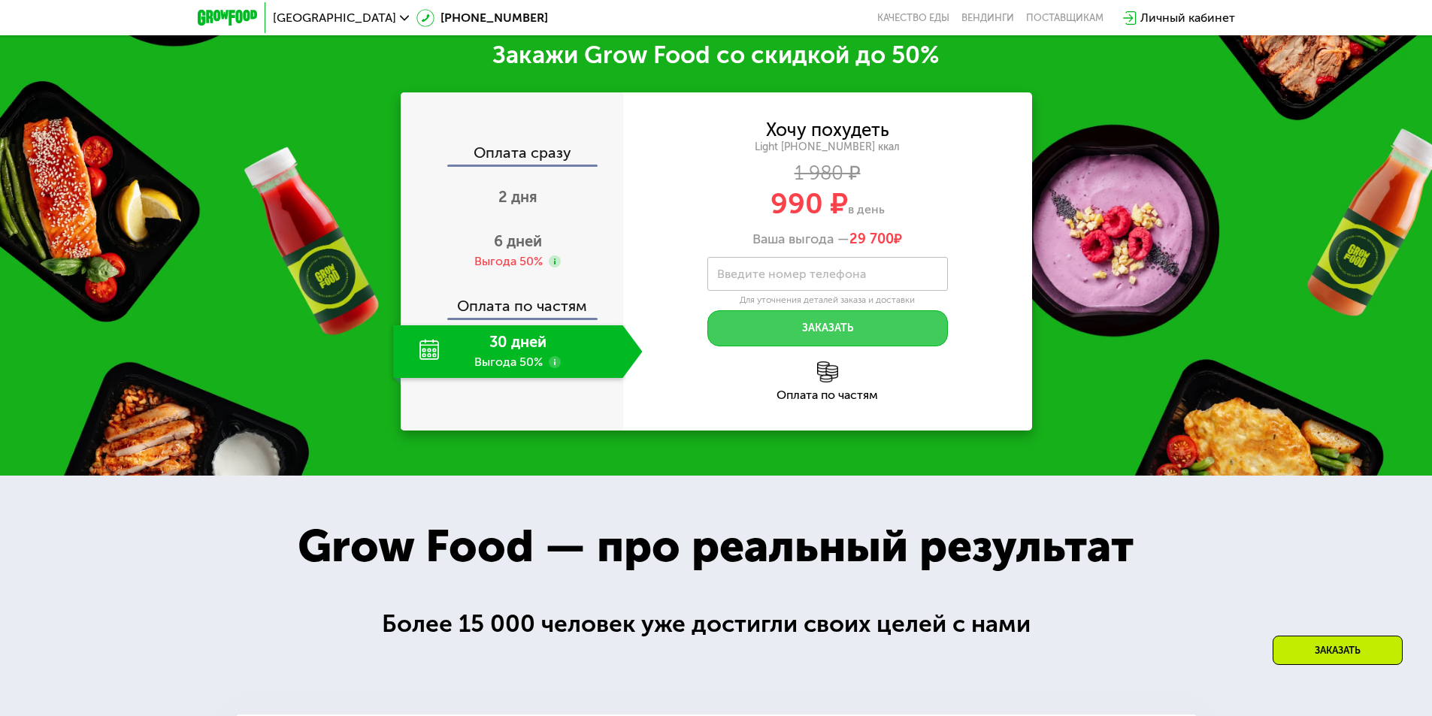
click at [837, 335] on button "Заказать" at bounding box center [827, 328] width 241 height 36
click at [849, 277] on label "Введите номер телефона" at bounding box center [791, 274] width 149 height 8
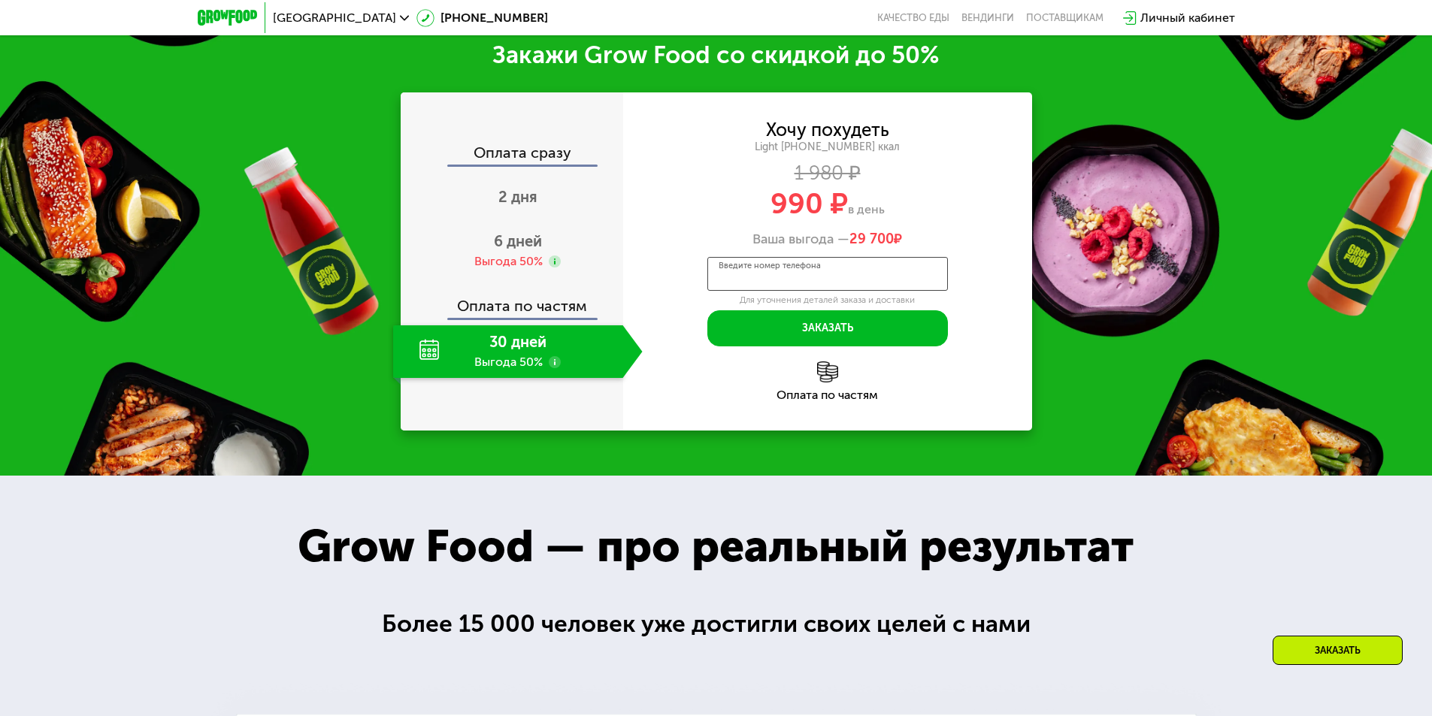
click at [849, 277] on input "Введите номер телефона" at bounding box center [827, 274] width 241 height 34
